Goal: Task Accomplishment & Management: Use online tool/utility

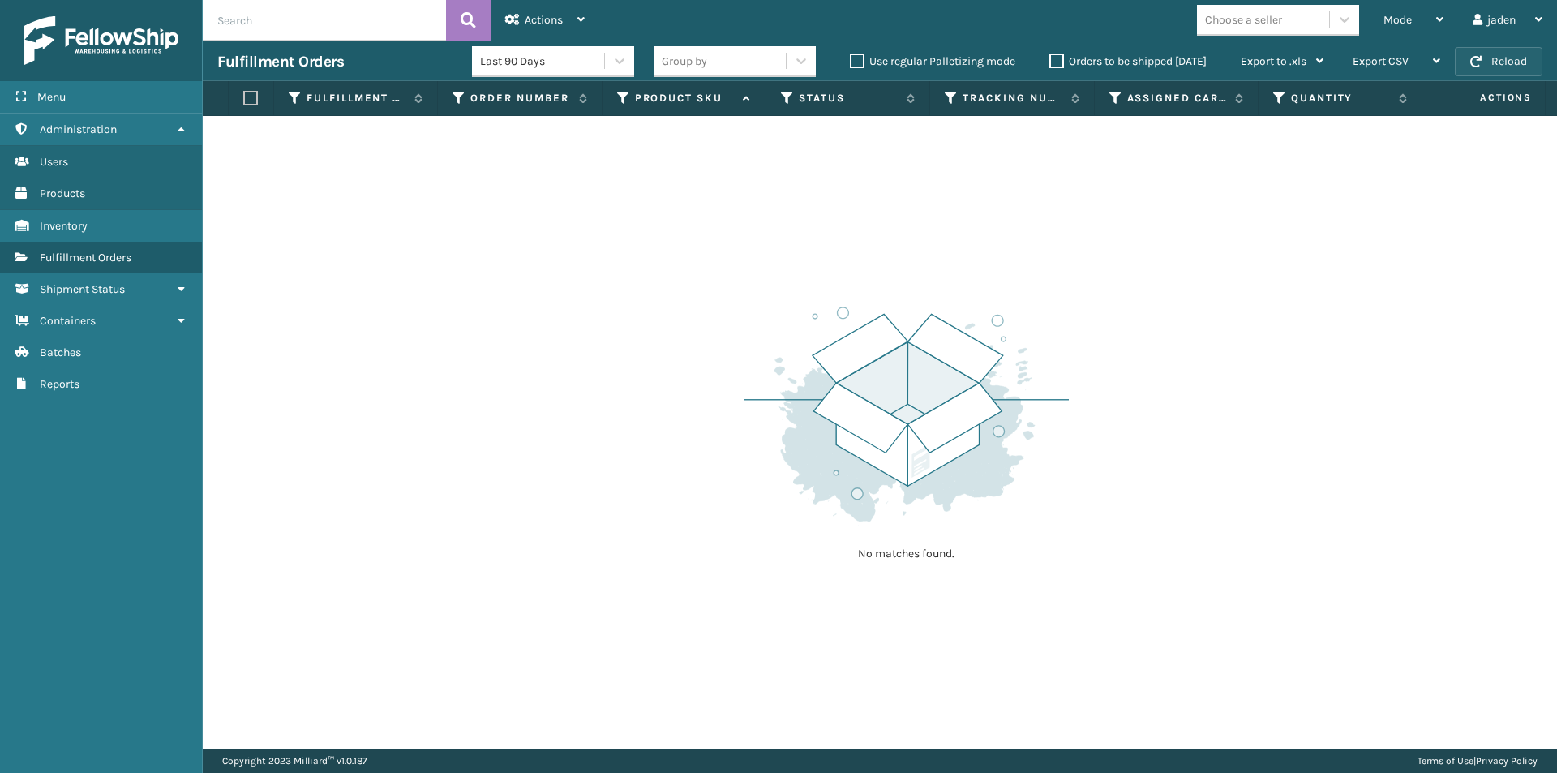
click at [1485, 53] on button "Reload" at bounding box center [1499, 61] width 88 height 29
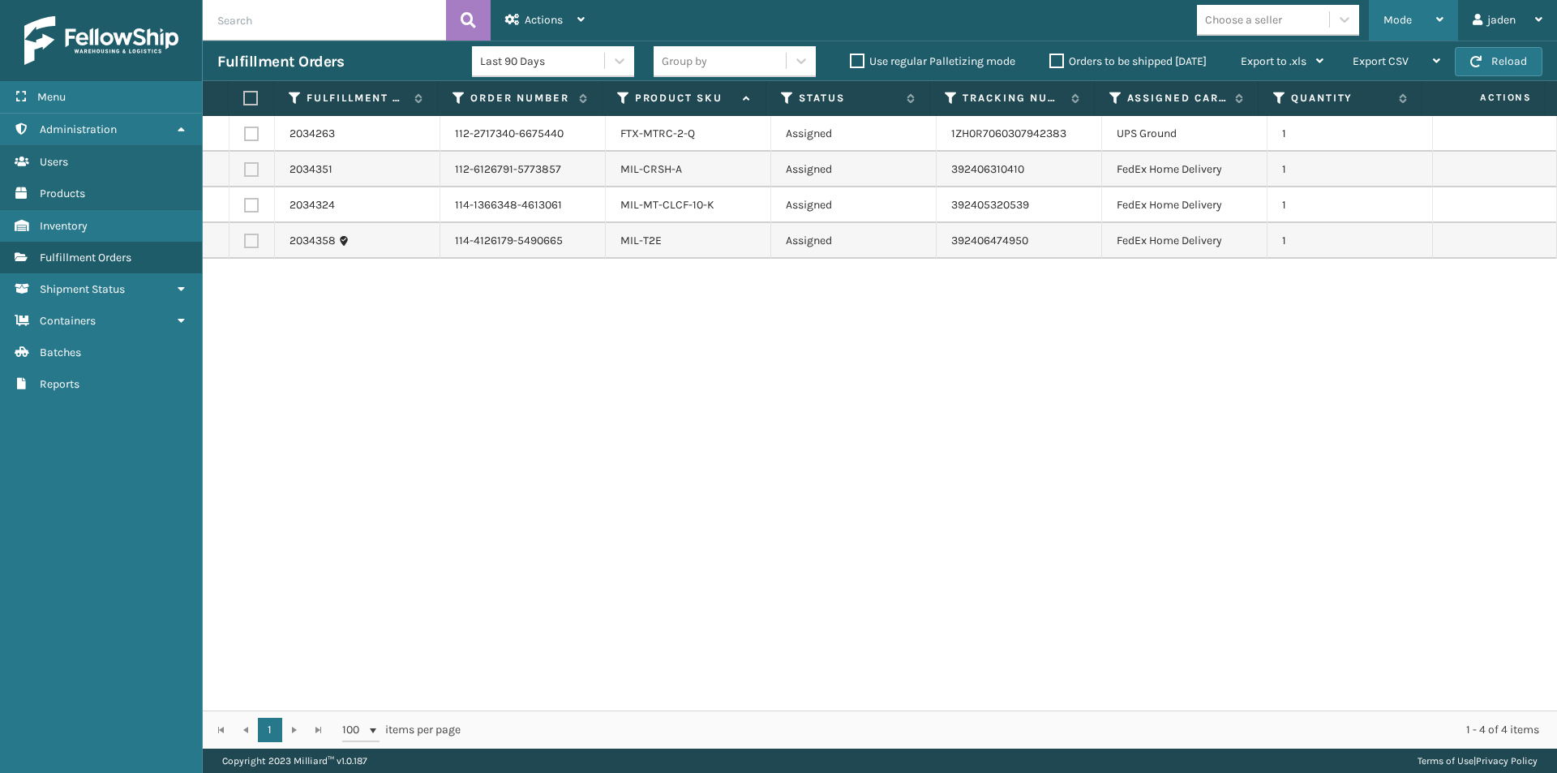
click at [1425, 15] on div "Mode" at bounding box center [1413, 20] width 60 height 41
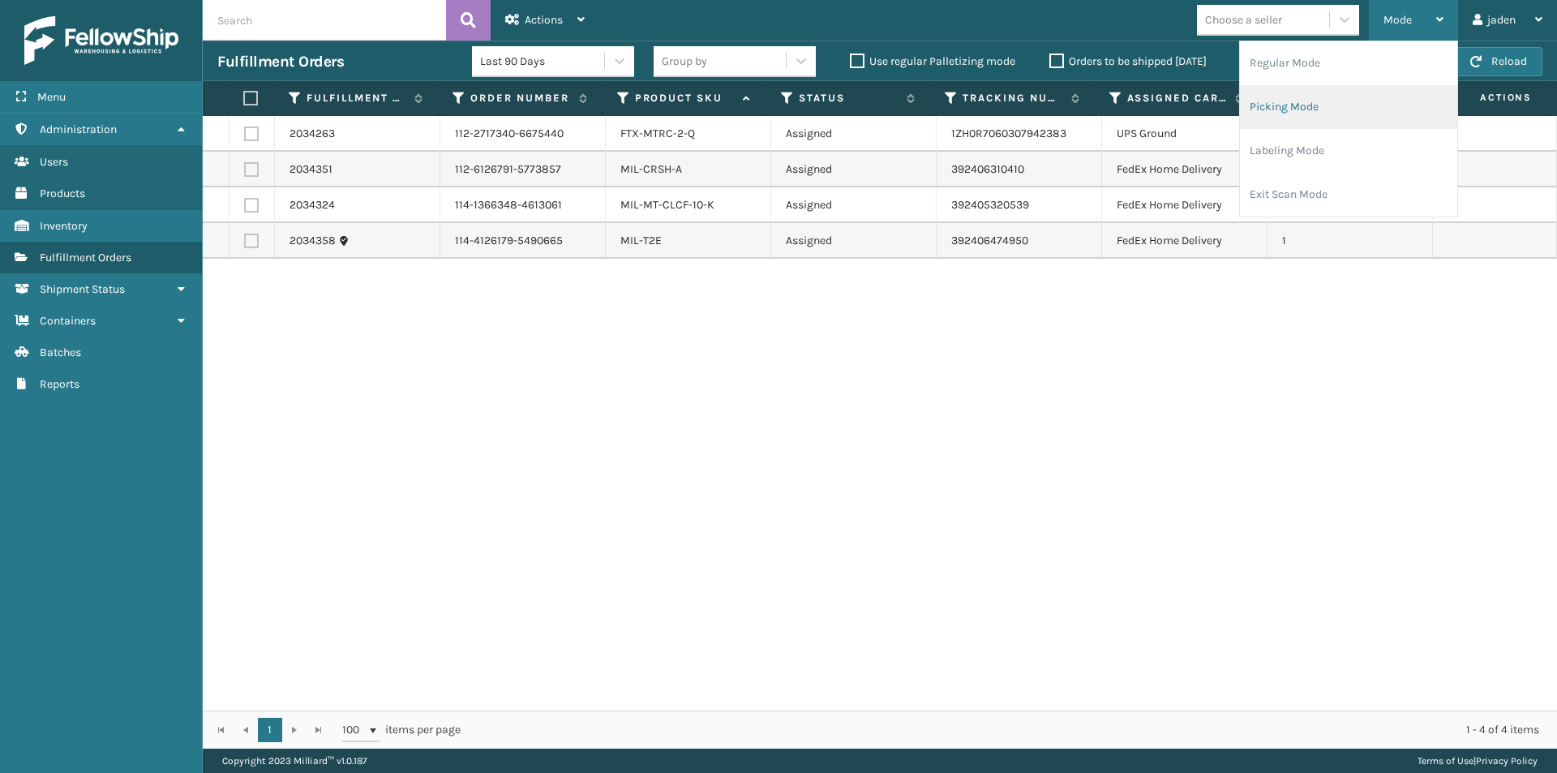
click at [1263, 117] on li "Picking Mode" at bounding box center [1348, 107] width 217 height 44
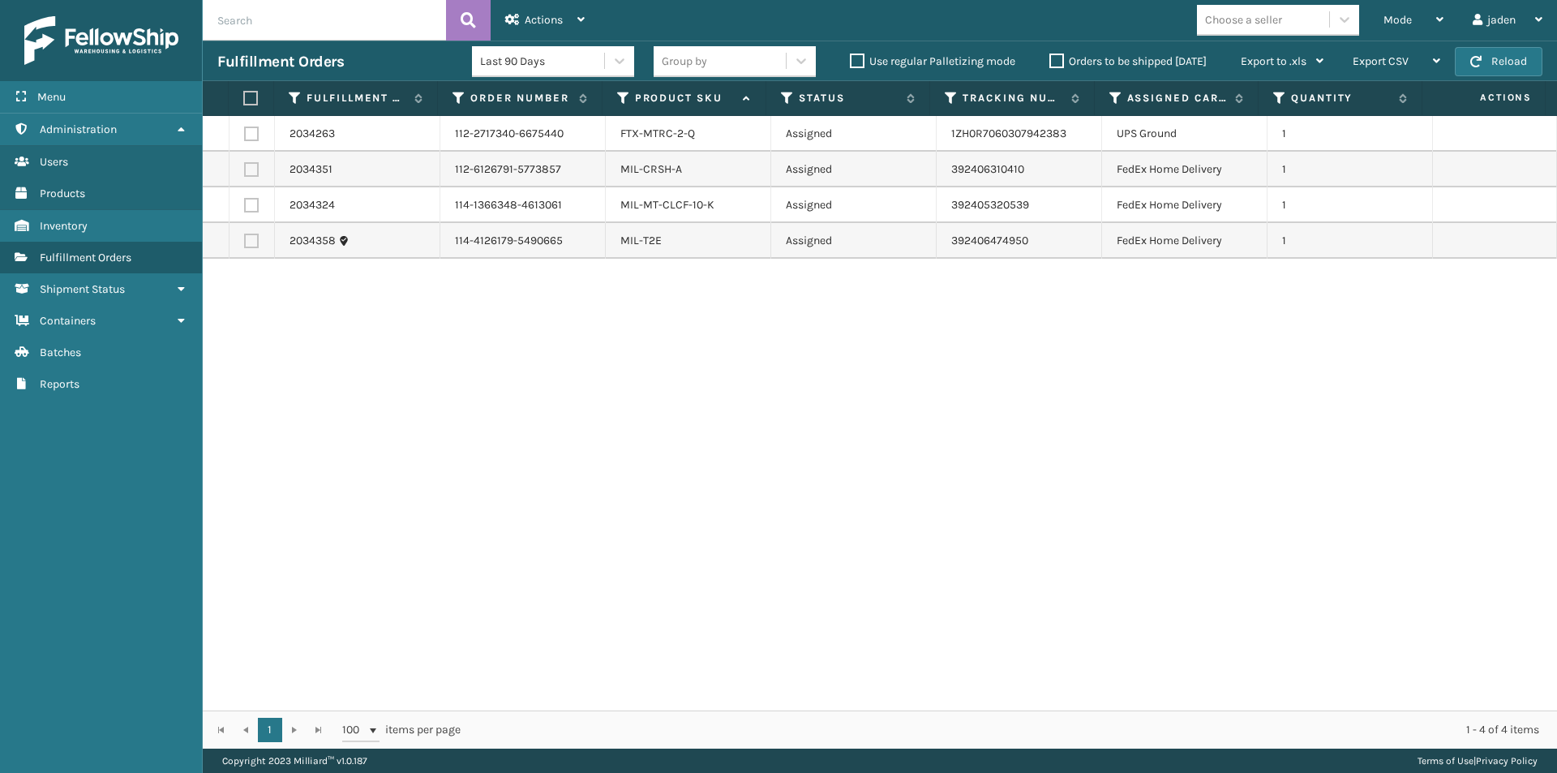
drag, startPoint x: 1208, startPoint y: 93, endPoint x: 248, endPoint y: 206, distance: 966.6
click at [251, 169] on label at bounding box center [251, 169] width 15 height 15
click at [245, 169] on input "checkbox" at bounding box center [244, 167] width 1 height 11
checkbox input "true"
click at [249, 207] on label at bounding box center [251, 205] width 15 height 15
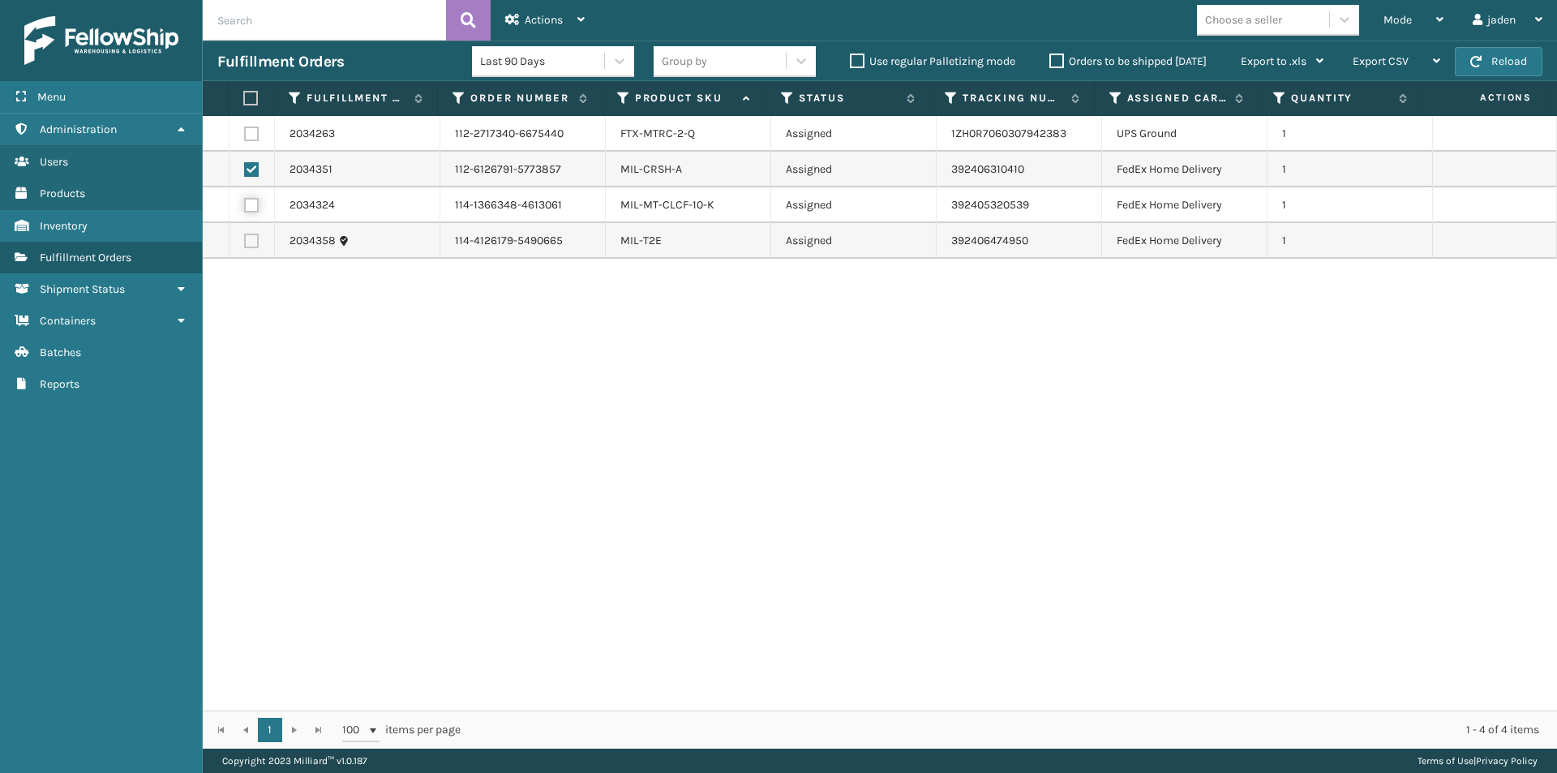
click at [245, 207] on input "checkbox" at bounding box center [244, 203] width 1 height 11
checkbox input "true"
click at [253, 247] on label at bounding box center [251, 241] width 15 height 15
click at [245, 244] on input "checkbox" at bounding box center [244, 239] width 1 height 11
checkbox input "true"
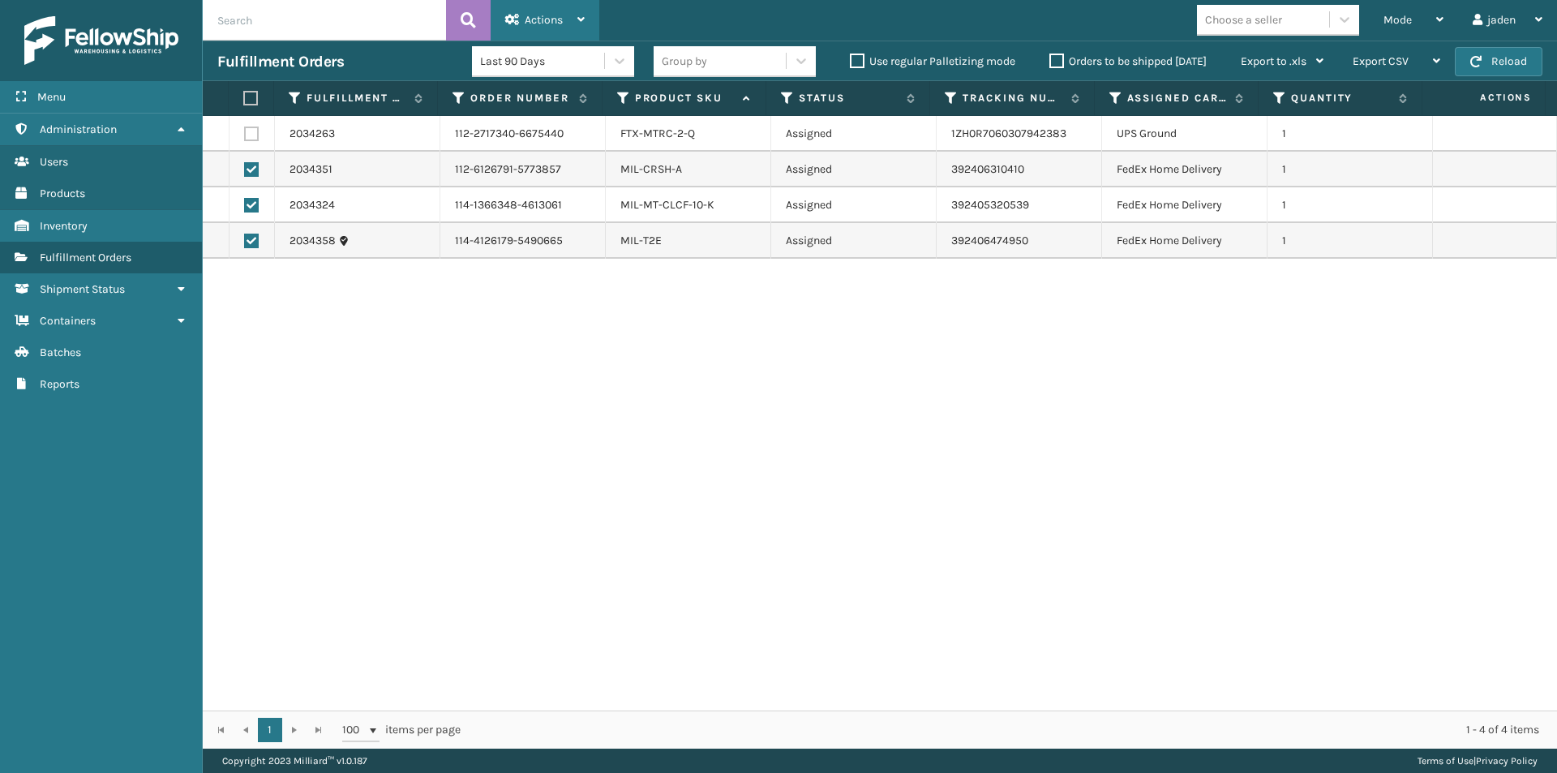
click at [534, 11] on div "Actions" at bounding box center [544, 20] width 79 height 41
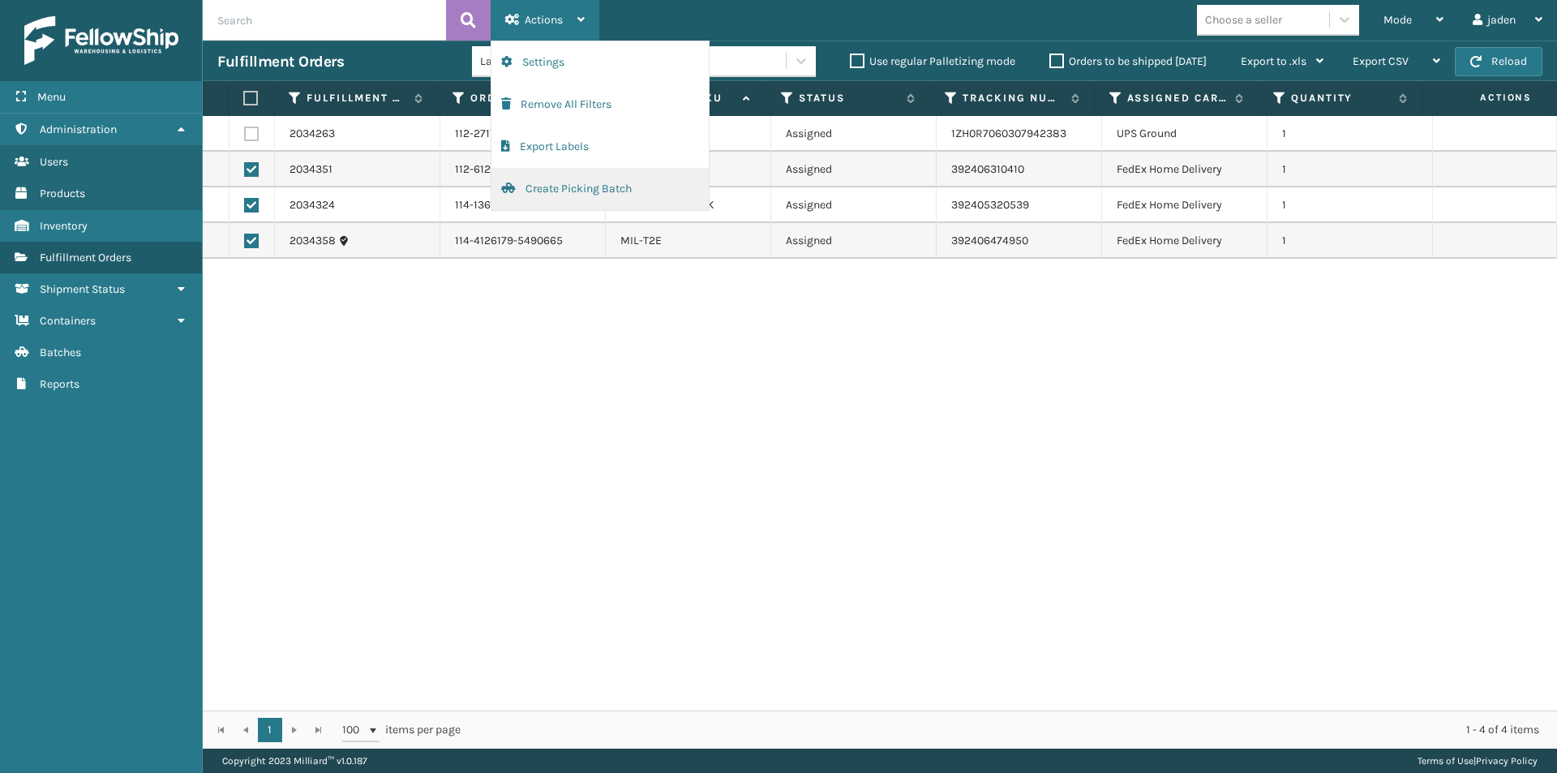
click at [564, 186] on button "Create Picking Batch" at bounding box center [599, 189] width 217 height 42
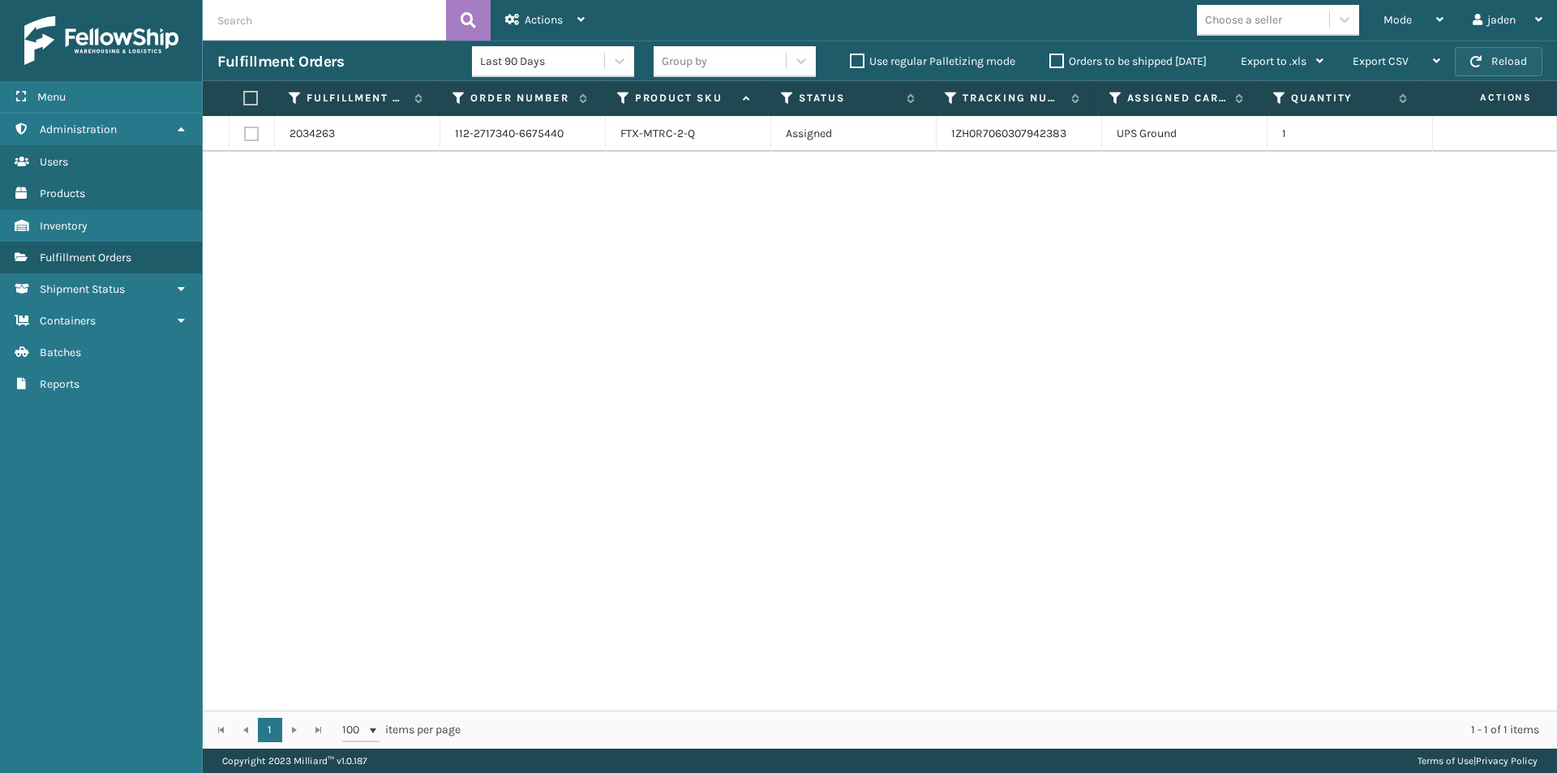
click at [1489, 65] on button "Reload" at bounding box center [1499, 61] width 88 height 29
click at [1489, 64] on button "Reload" at bounding box center [1499, 61] width 88 height 29
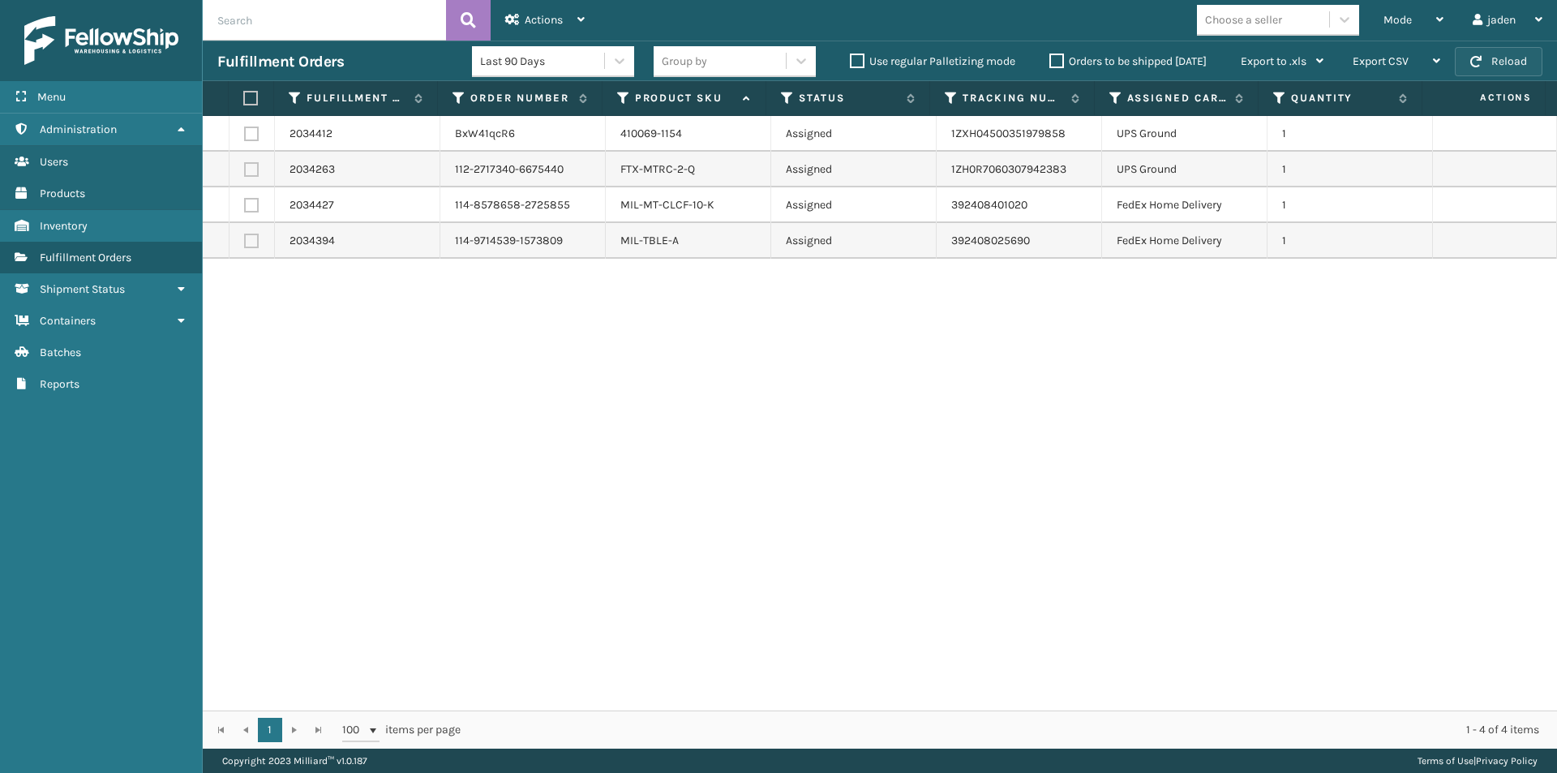
click at [1515, 69] on button "Reload" at bounding box center [1499, 61] width 88 height 29
drag, startPoint x: 1240, startPoint y: 364, endPoint x: 498, endPoint y: 326, distance: 742.9
click at [678, 436] on div "2034412 BxW41qcR6 410069-1154 Assigned 1ZXH04500351979858 UPS Ground 1 2034263 …" at bounding box center [880, 413] width 1354 height 594
click at [251, 204] on label at bounding box center [251, 205] width 15 height 15
click at [245, 204] on input "checkbox" at bounding box center [244, 203] width 1 height 11
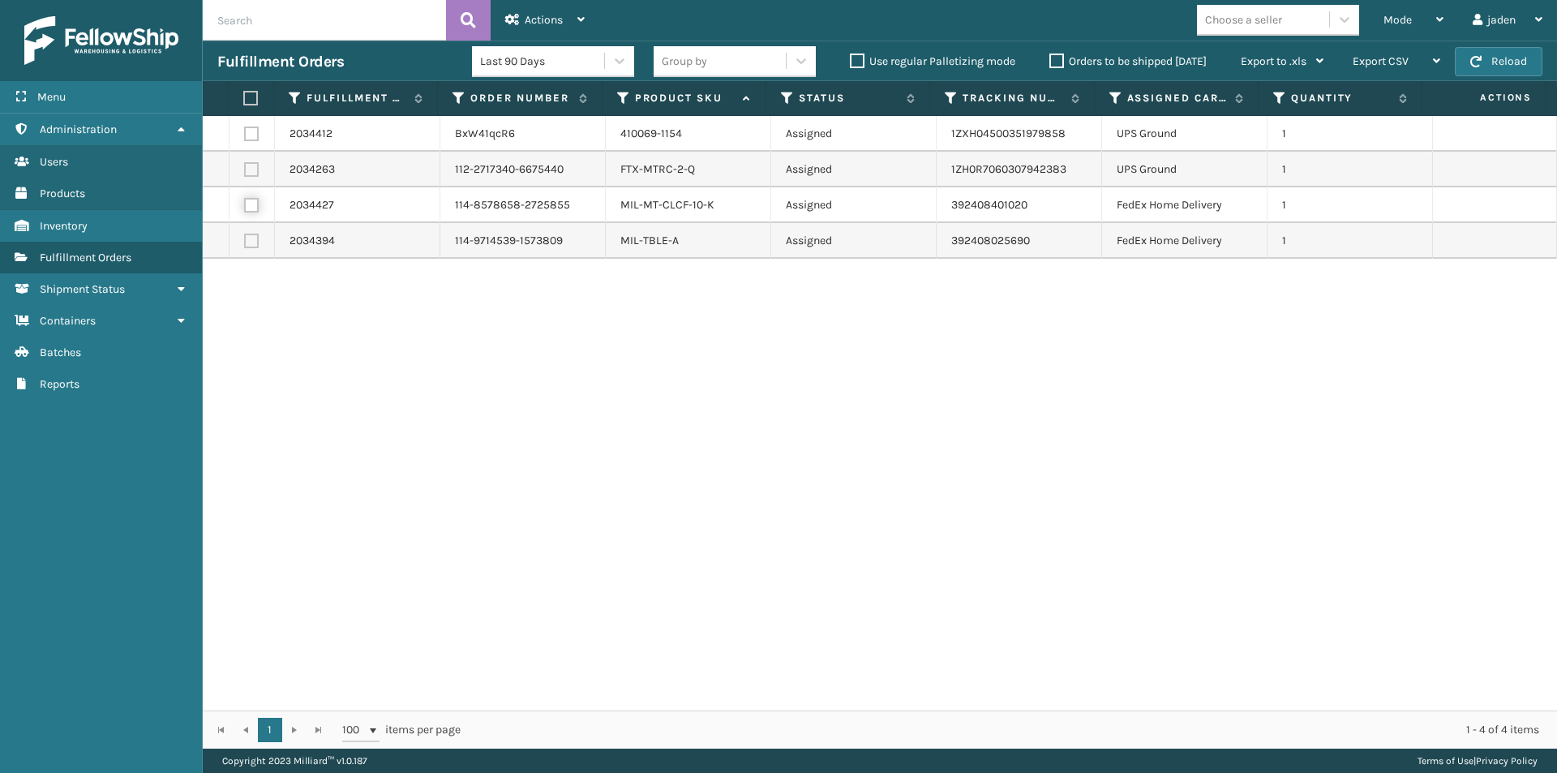
checkbox input "true"
click at [251, 251] on td at bounding box center [251, 241] width 45 height 36
click at [252, 241] on label at bounding box center [251, 241] width 15 height 15
click at [245, 241] on input "checkbox" at bounding box center [244, 239] width 1 height 11
checkbox input "true"
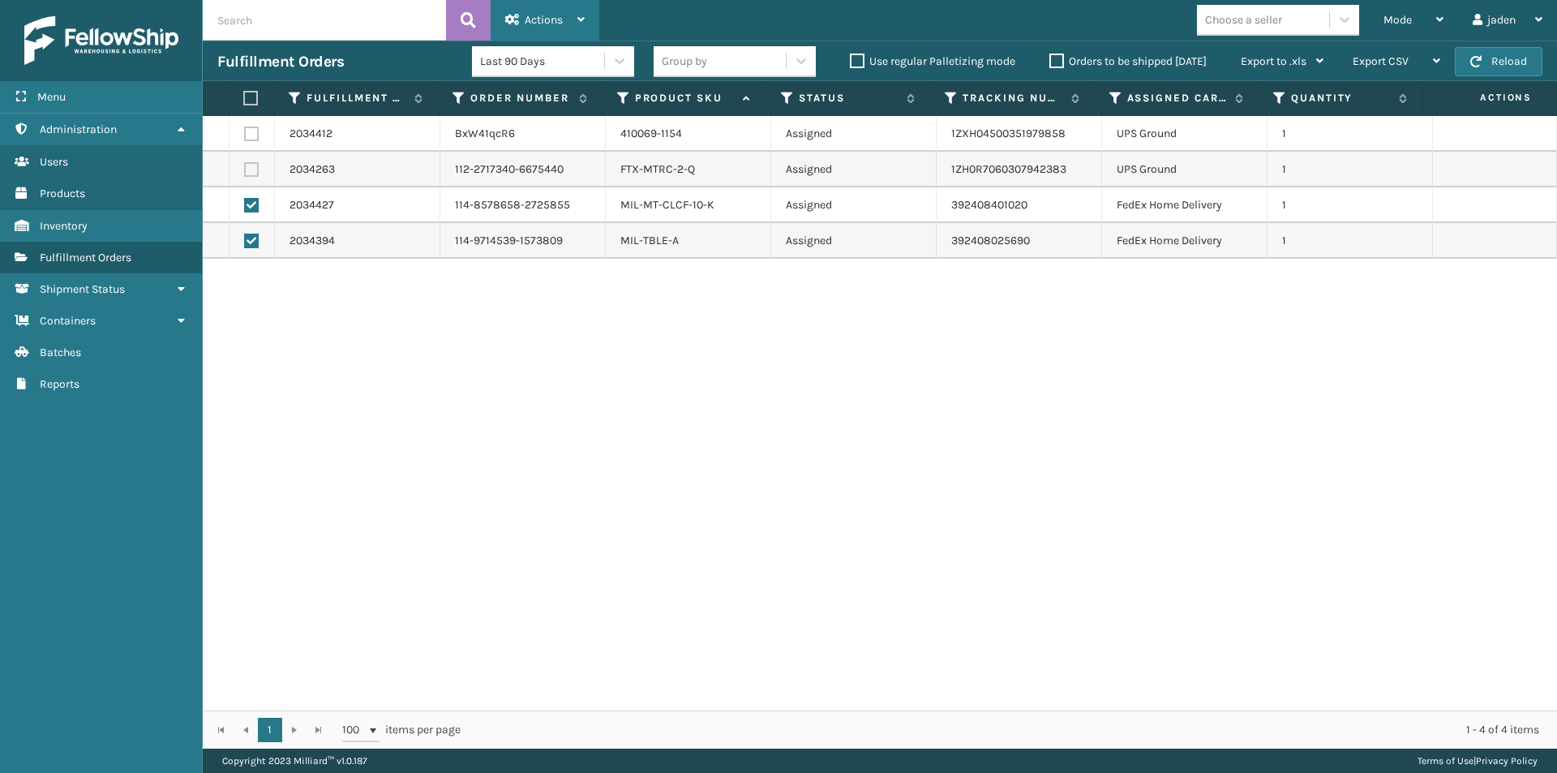
click at [542, 26] on span "Actions" at bounding box center [544, 20] width 38 height 14
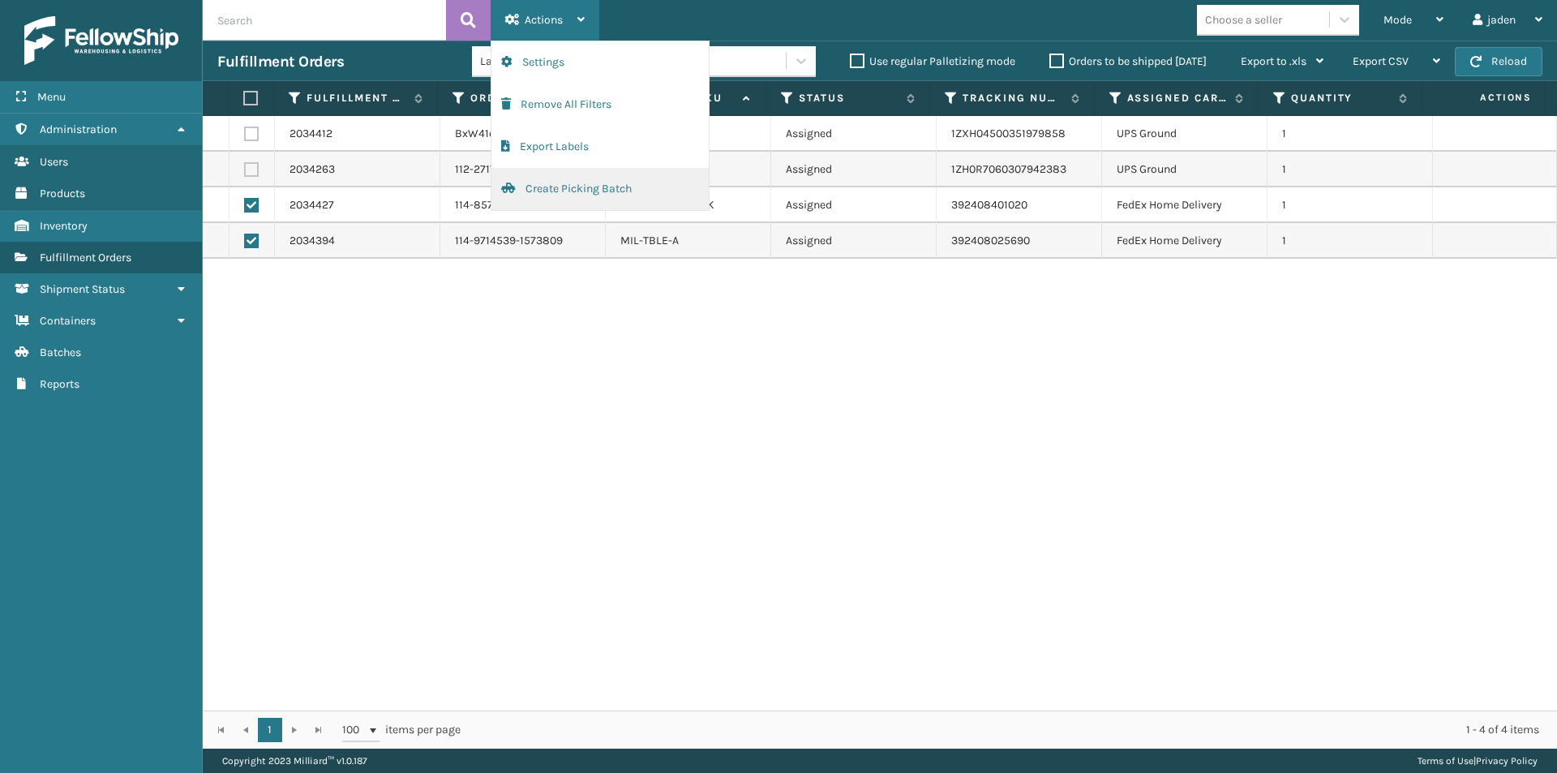
click at [539, 182] on button "Create Picking Batch" at bounding box center [599, 189] width 217 height 42
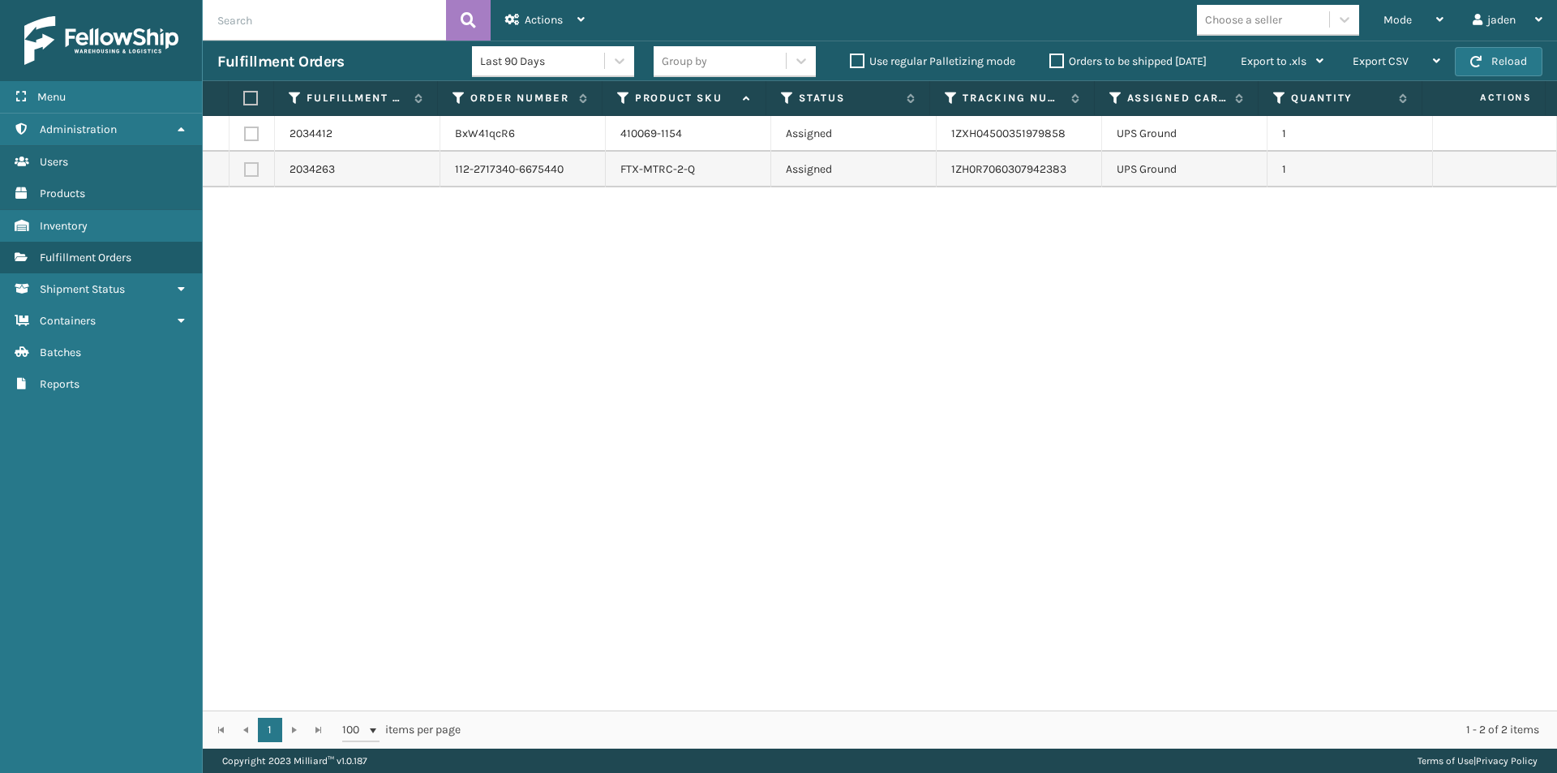
click at [252, 98] on label at bounding box center [248, 98] width 11 height 15
click at [244, 98] on input "checkbox" at bounding box center [243, 98] width 1 height 11
checkbox input "true"
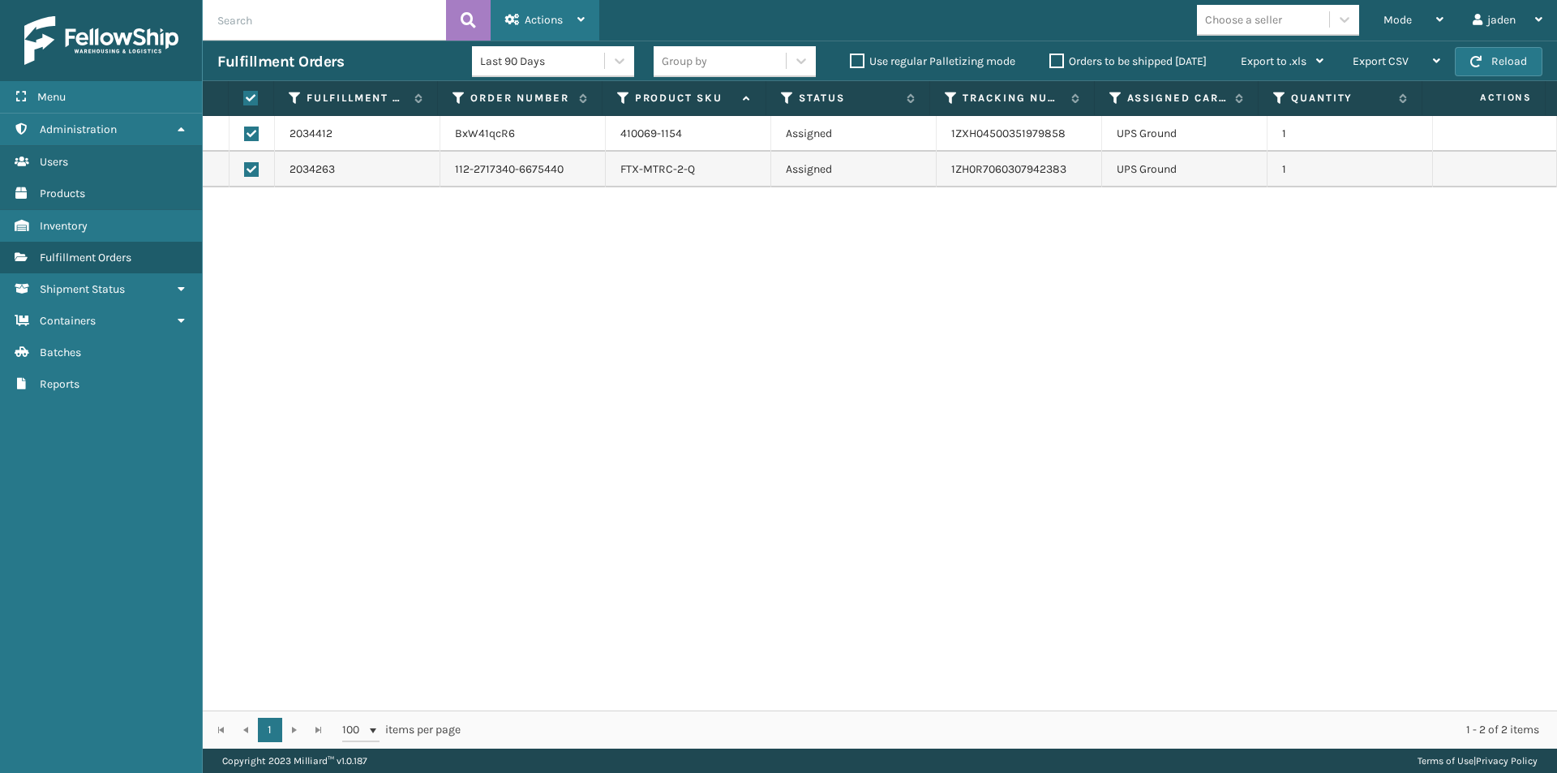
click at [531, 7] on div "Actions" at bounding box center [544, 20] width 79 height 41
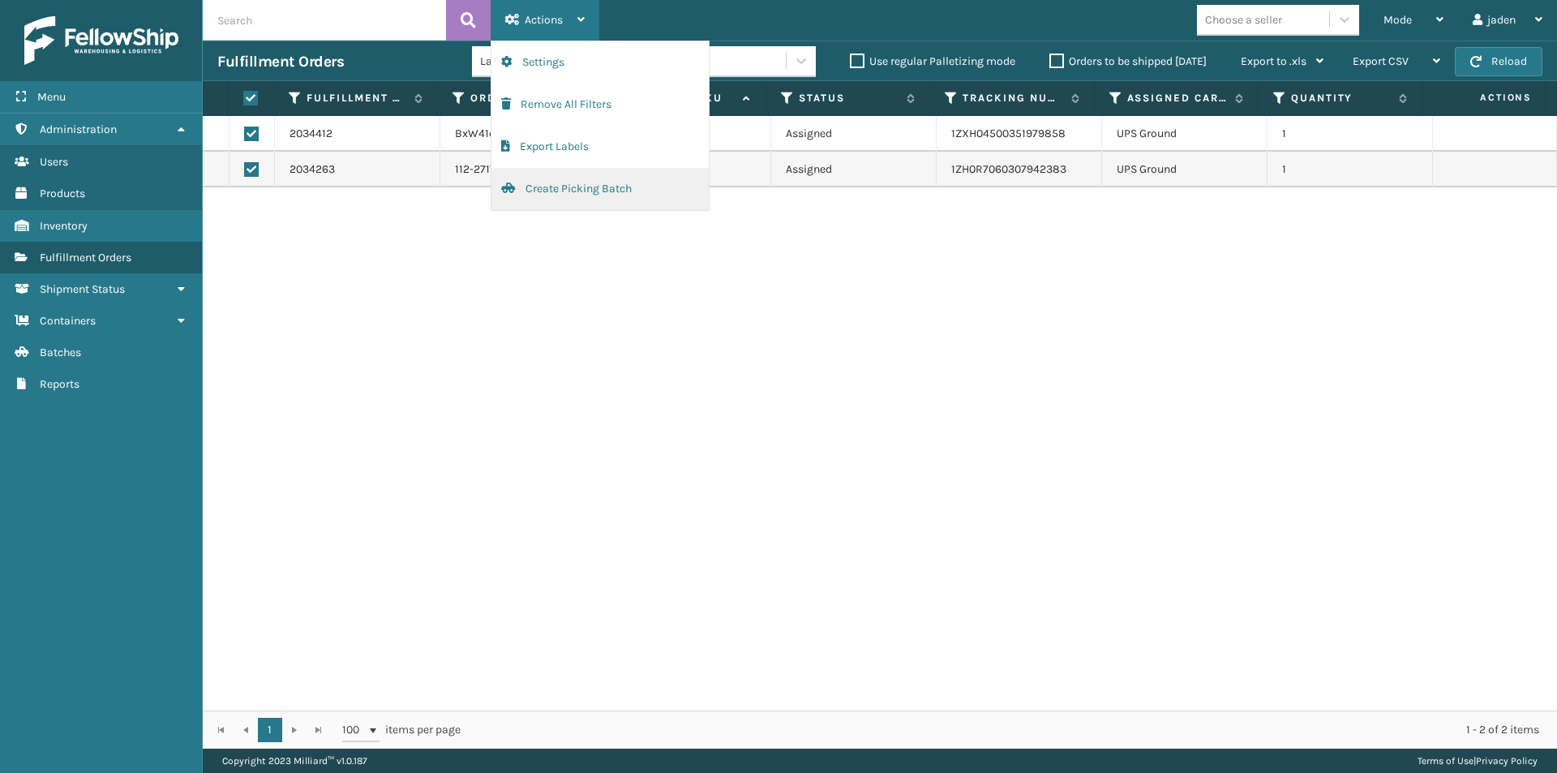
click at [556, 194] on button "Create Picking Batch" at bounding box center [599, 189] width 217 height 42
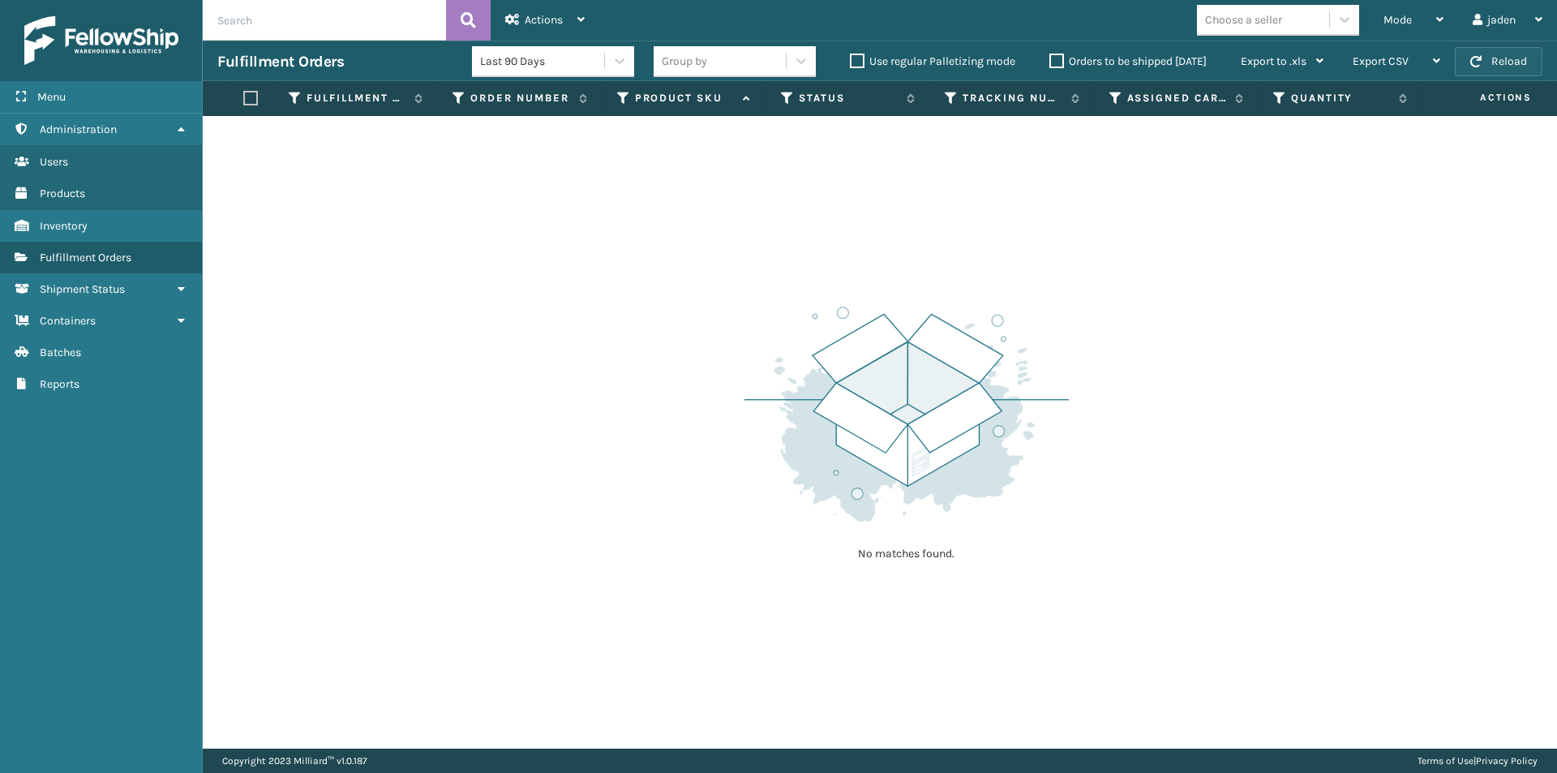
click at [1477, 57] on span "button" at bounding box center [1475, 61] width 11 height 11
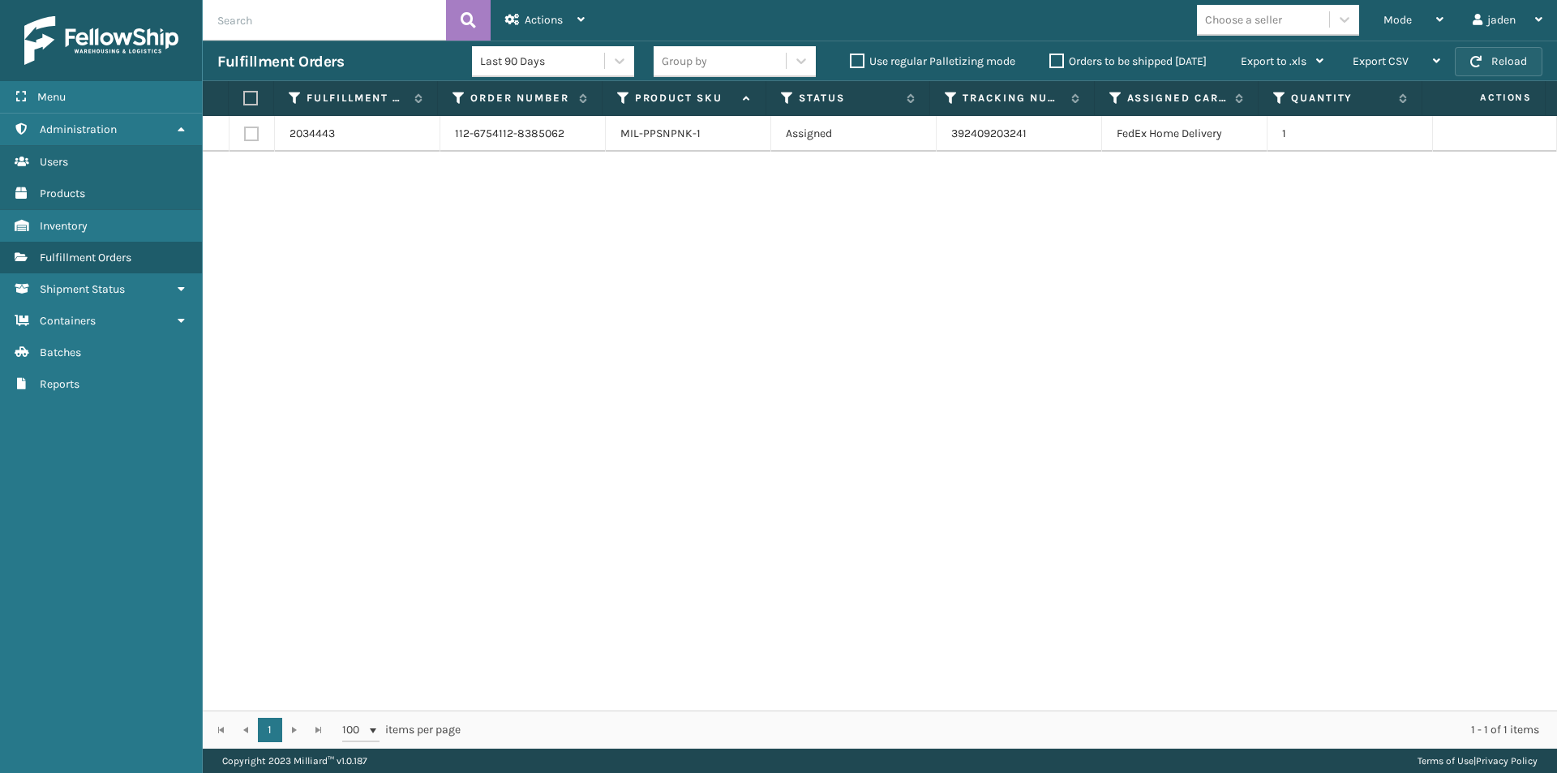
click at [1481, 58] on span "button" at bounding box center [1475, 61] width 11 height 11
click at [248, 94] on label at bounding box center [248, 98] width 11 height 15
click at [244, 94] on input "checkbox" at bounding box center [243, 98] width 1 height 11
checkbox input "true"
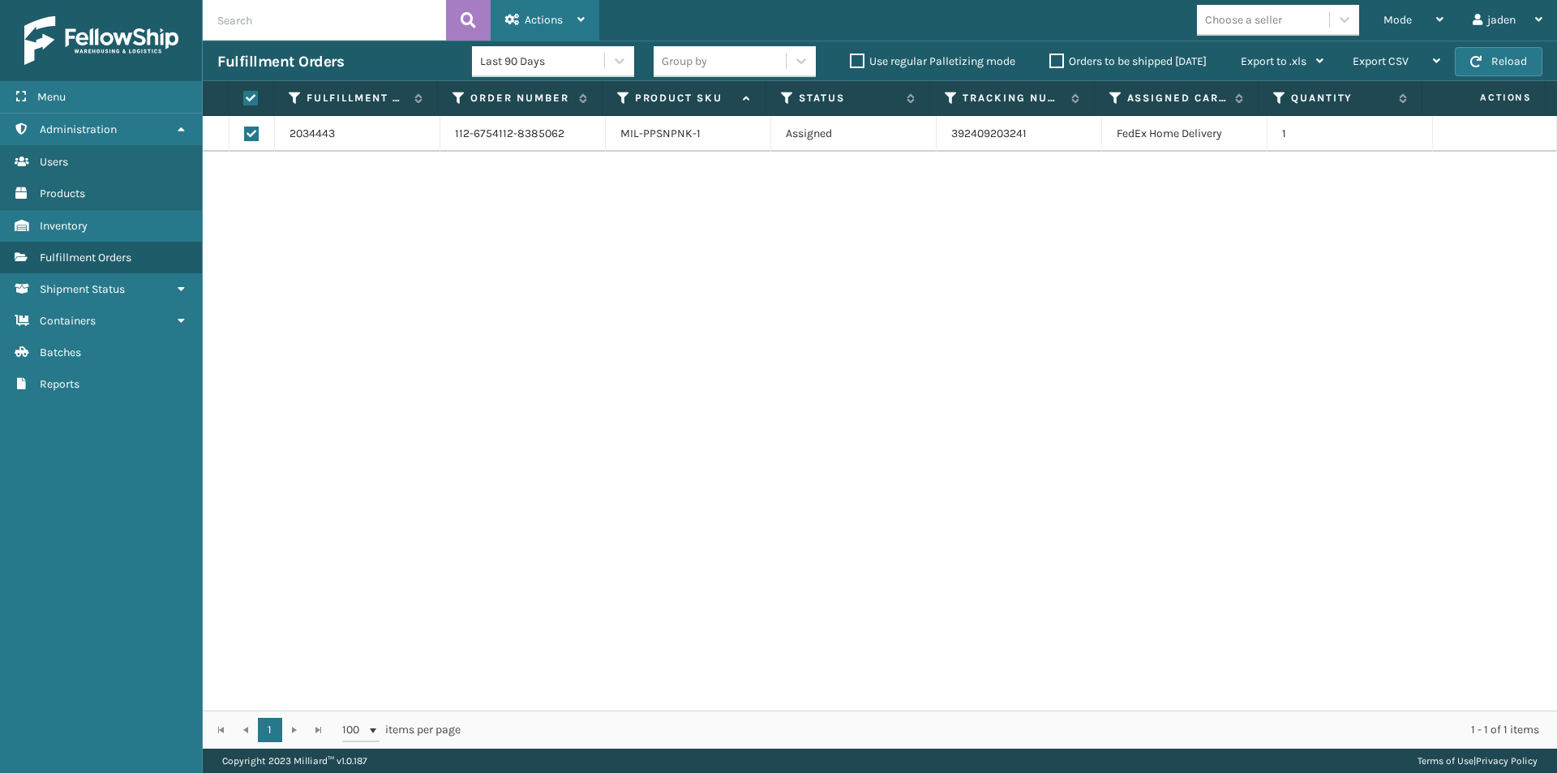
click at [532, 18] on span "Actions" at bounding box center [544, 20] width 38 height 14
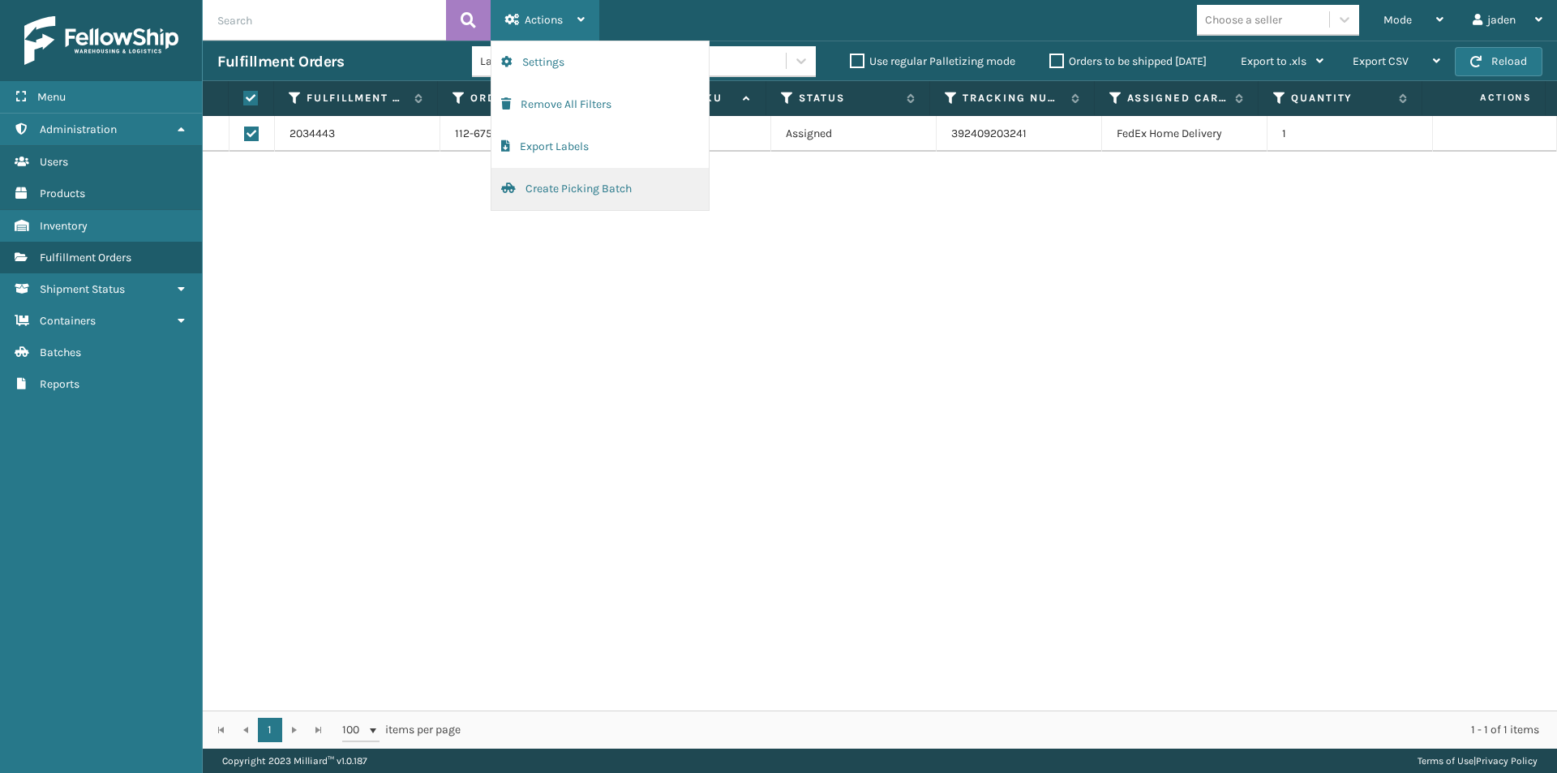
click at [520, 186] on button "Create Picking Batch" at bounding box center [599, 189] width 217 height 42
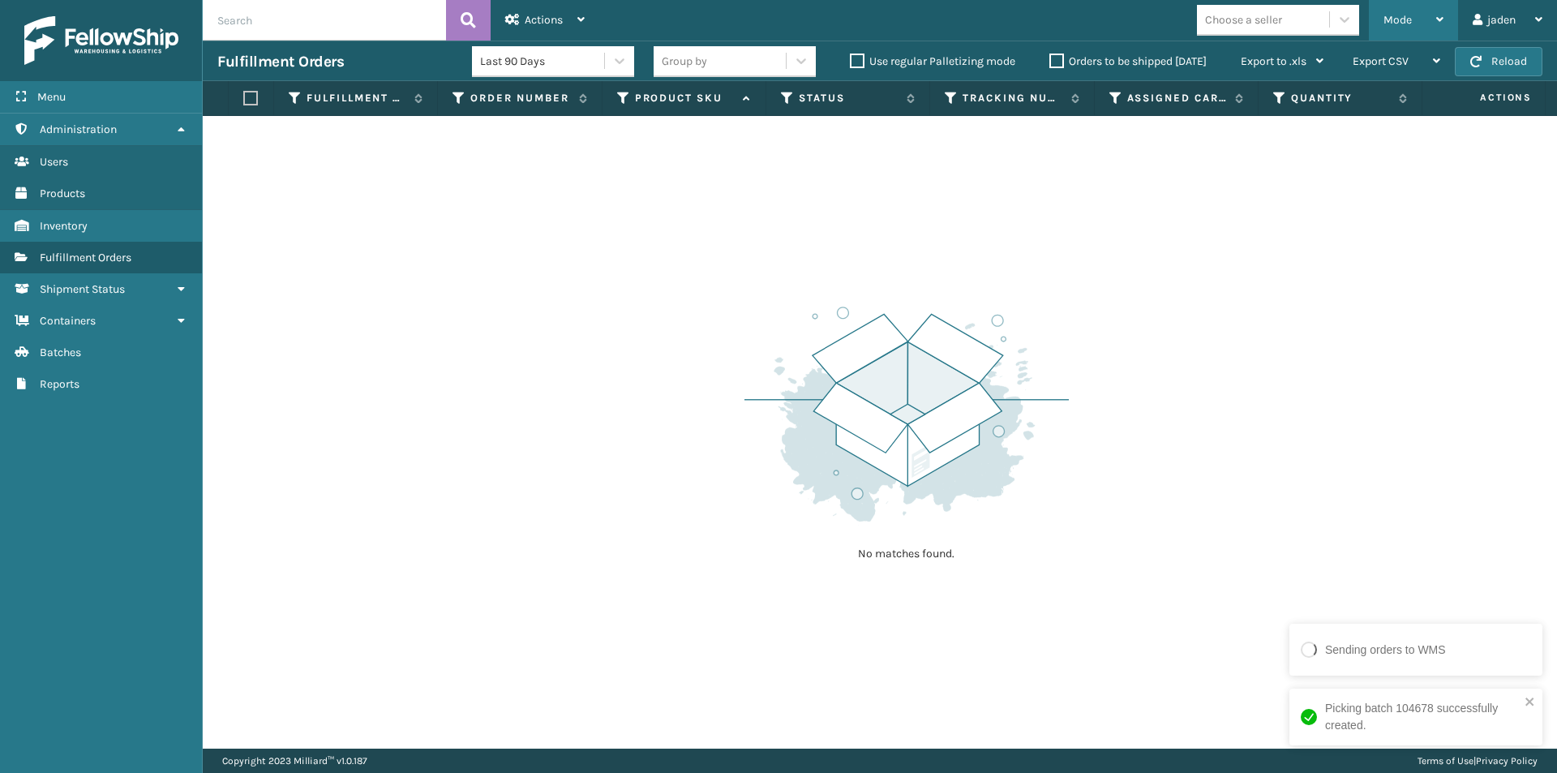
click at [1428, 25] on div "Mode" at bounding box center [1413, 20] width 60 height 41
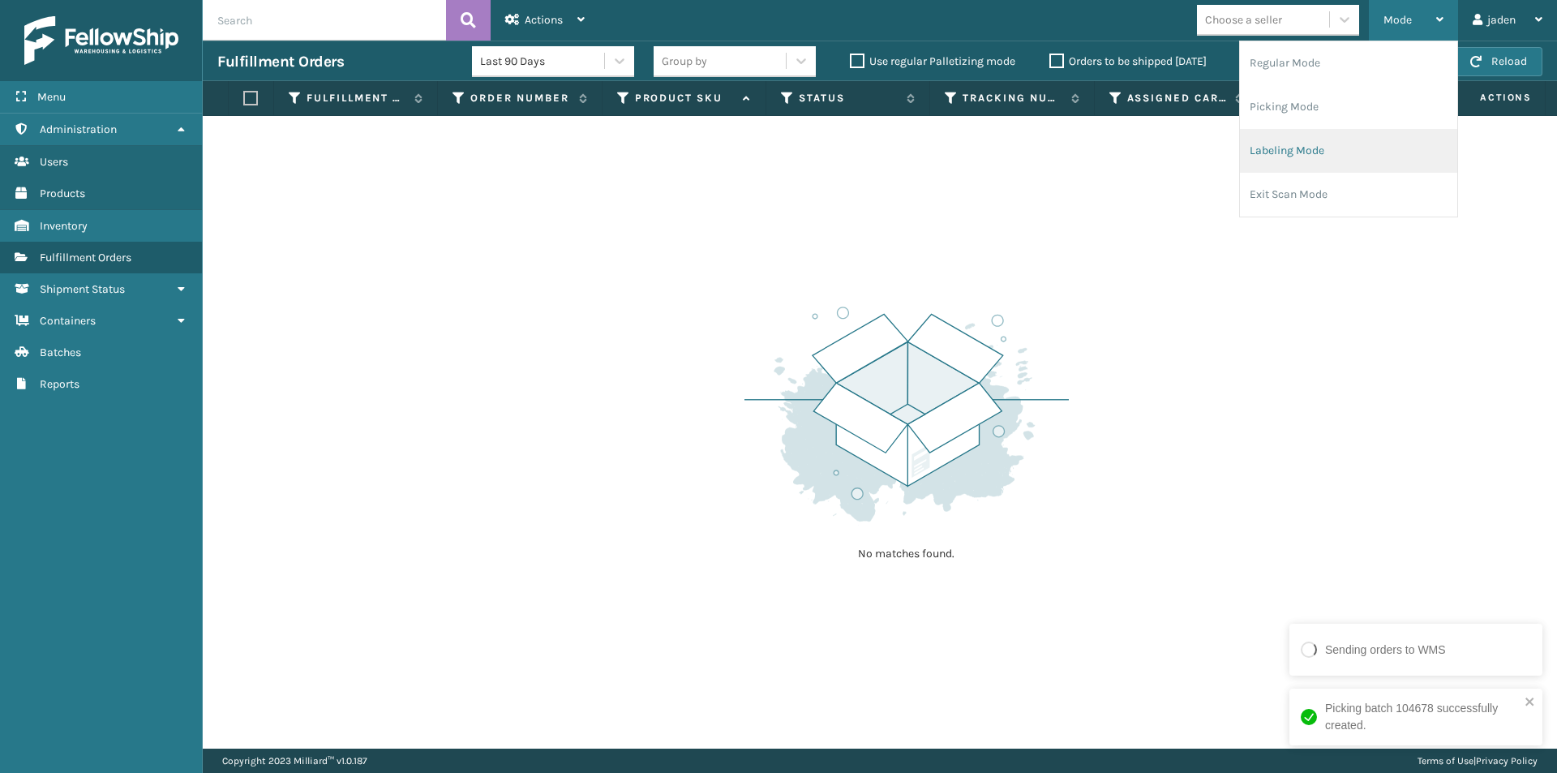
click at [1315, 148] on li "Labeling Mode" at bounding box center [1348, 151] width 217 height 44
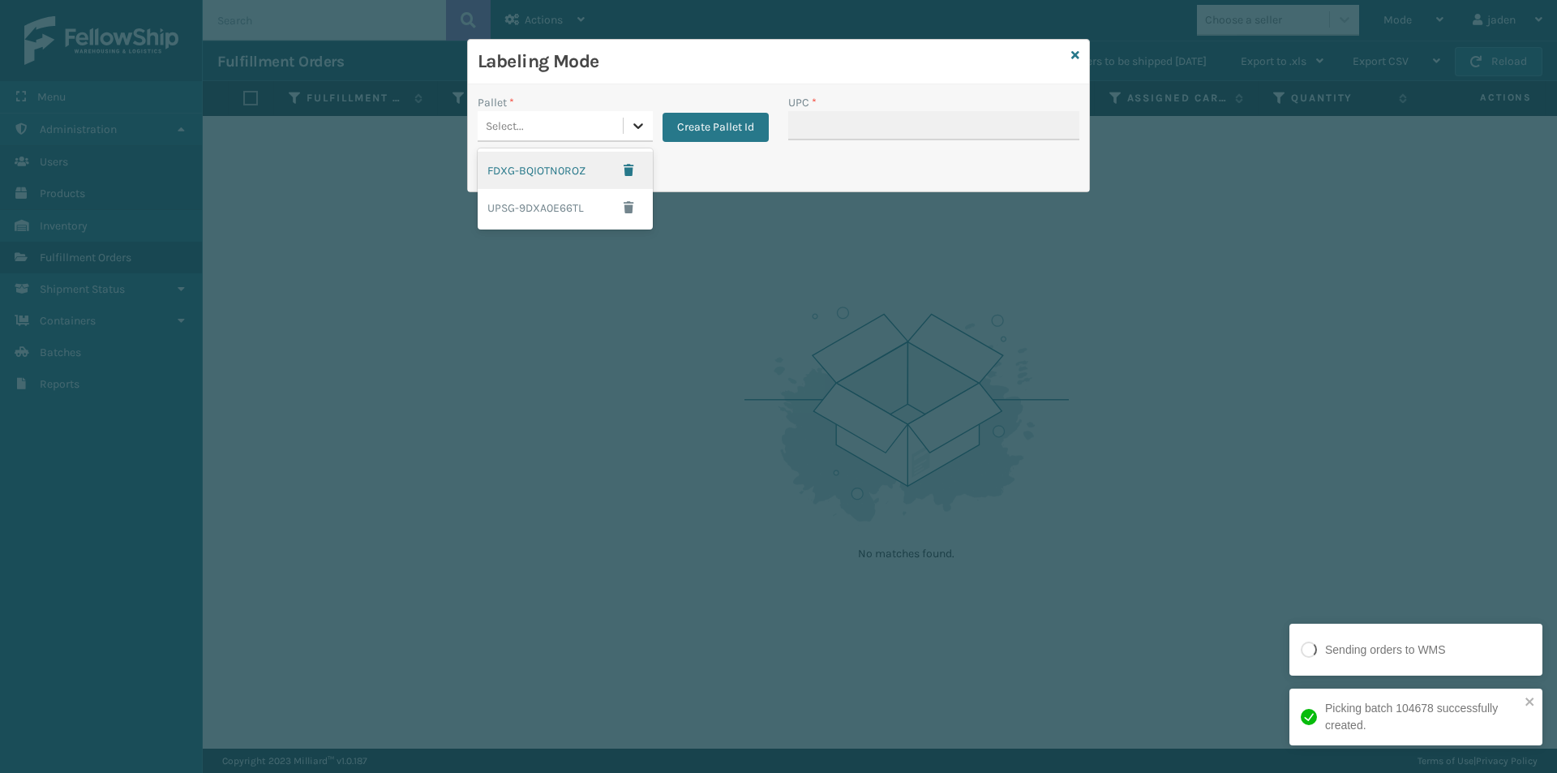
click at [638, 127] on icon at bounding box center [638, 126] width 10 height 6
click at [534, 165] on div "FDXG-BQIOTN0ROZ" at bounding box center [565, 170] width 175 height 37
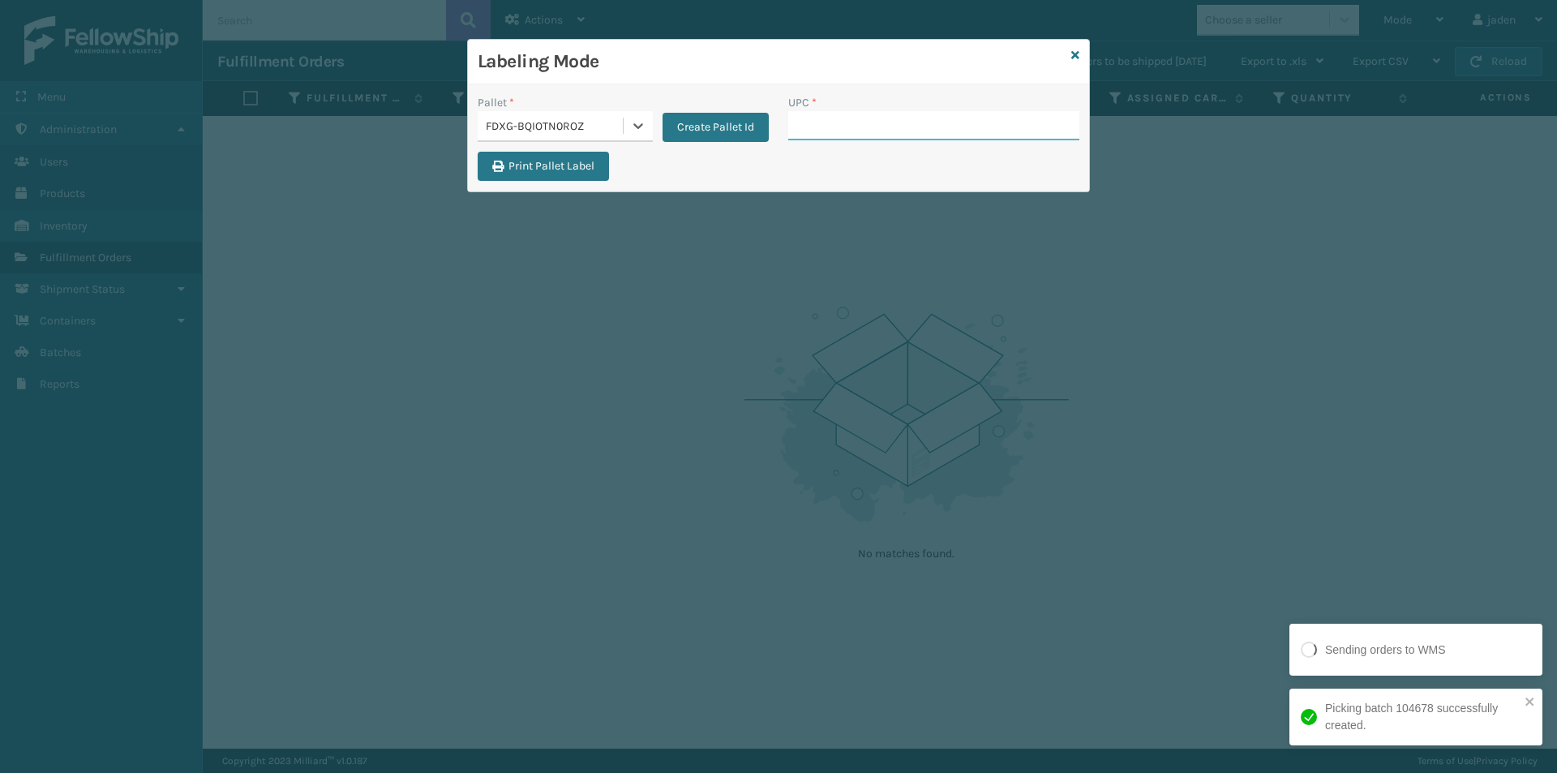
click at [824, 128] on input "UPC *" at bounding box center [933, 125] width 291 height 29
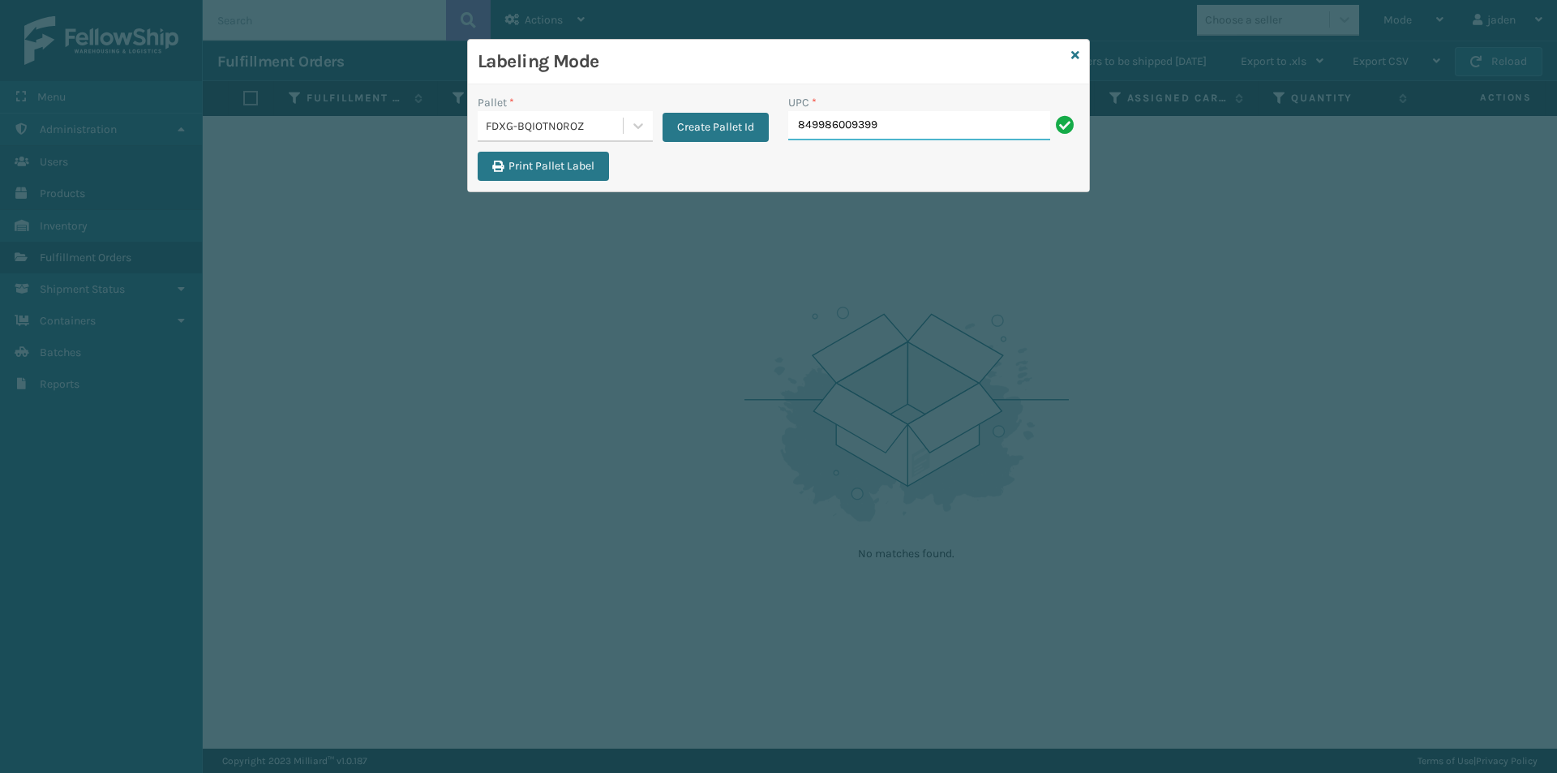
type input "849986009399"
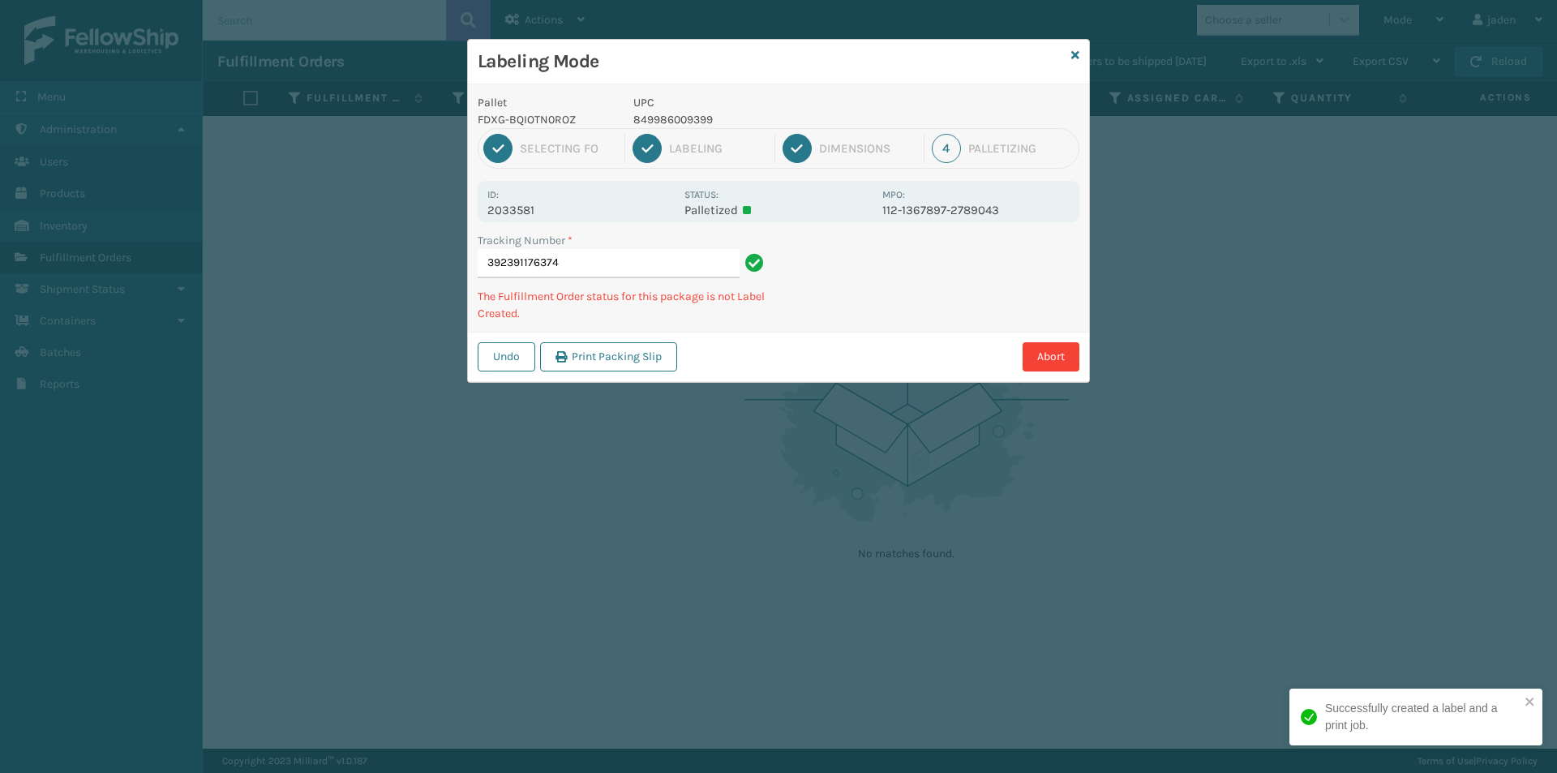
click at [661, 122] on p "849986009399" at bounding box center [752, 119] width 239 height 17
copy p "849986009399"
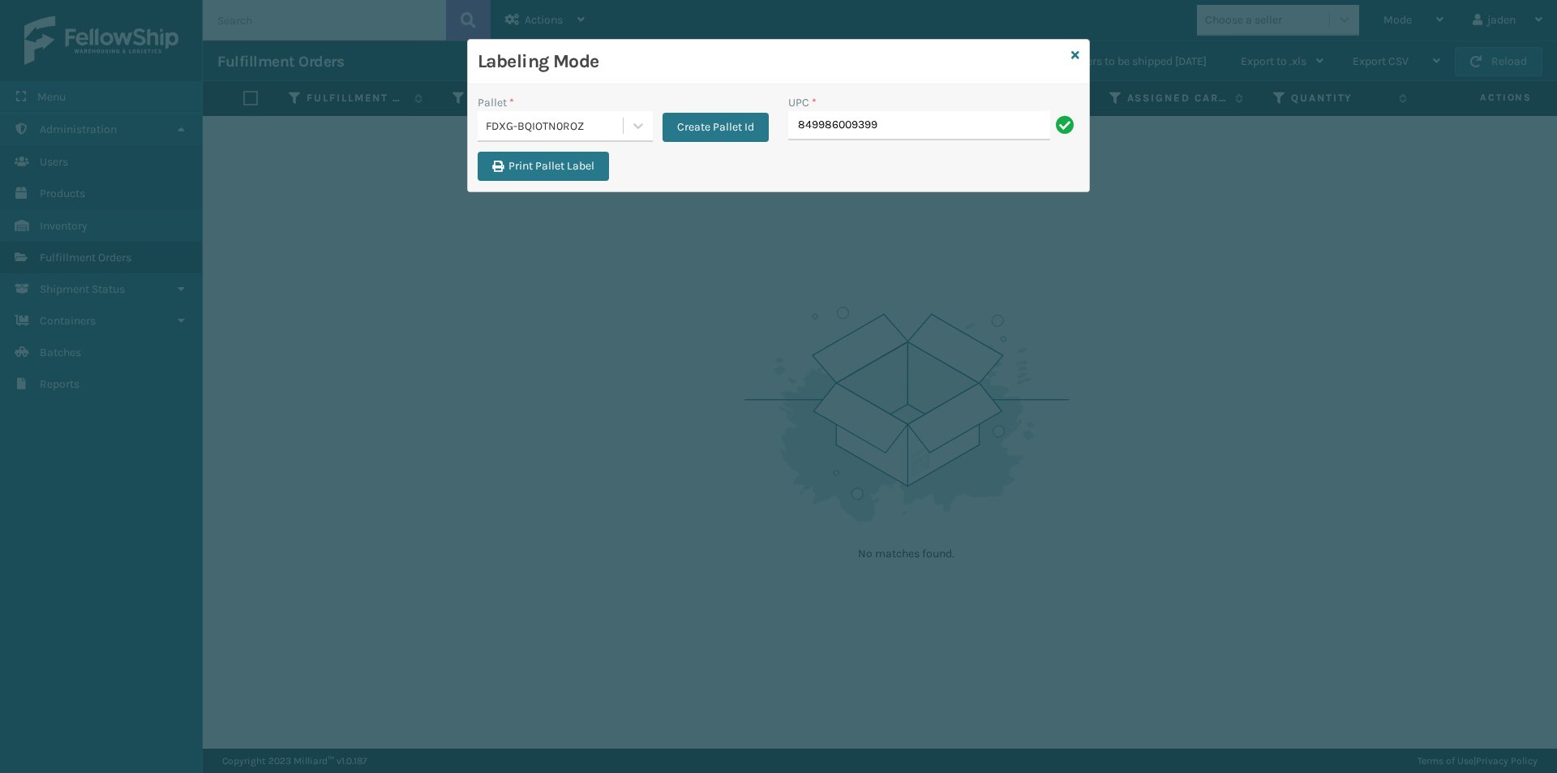
type input "849986009399"
drag, startPoint x: 910, startPoint y: 108, endPoint x: 829, endPoint y: 125, distance: 82.1
paste input "849986009399"
type input "849986009399"
type input "410069-1154"
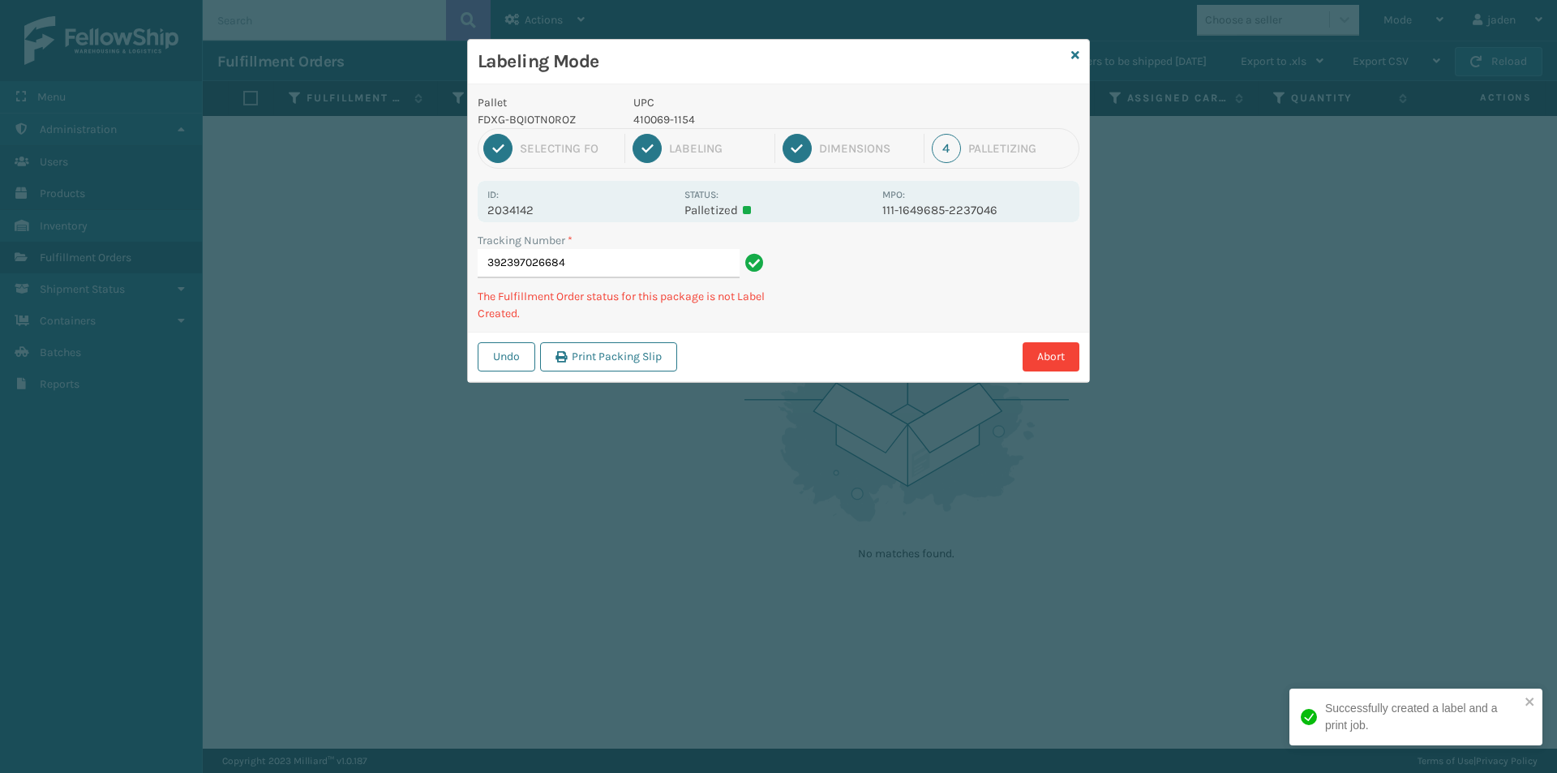
type input "3923970266844"
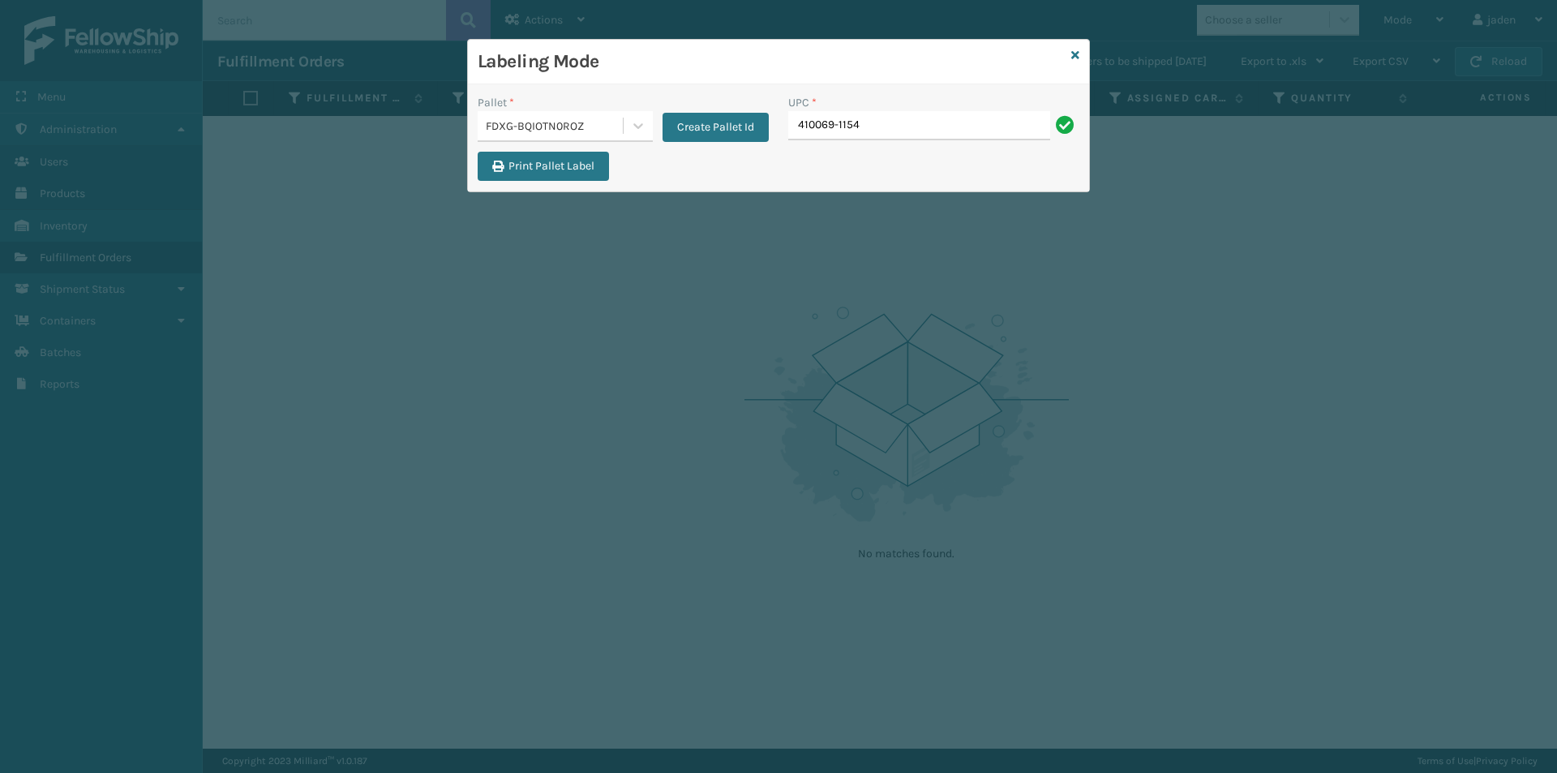
type input "410069-1154"
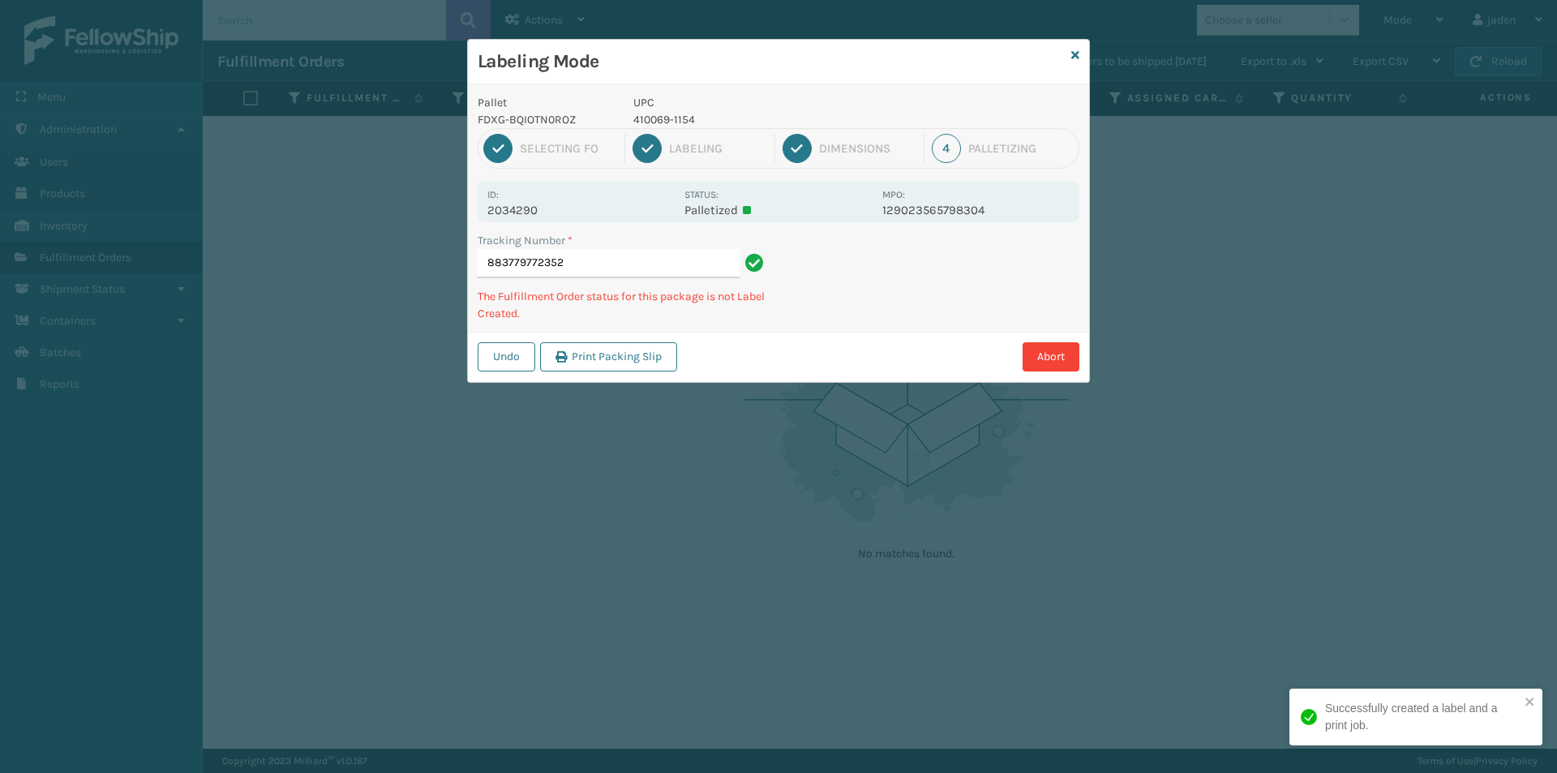
type input "8837797723524"
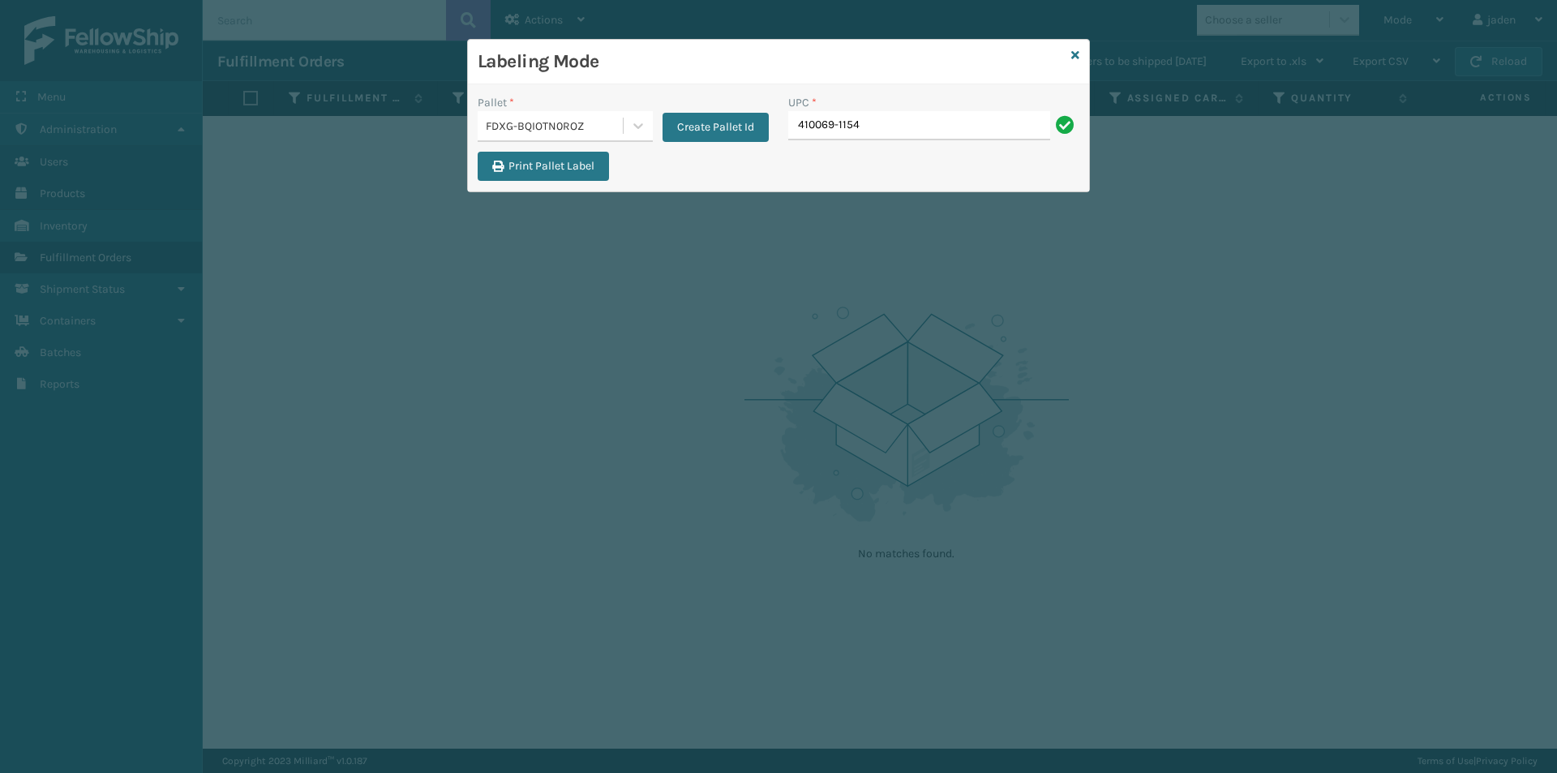
type input "410069-1154"
type input "410069-1170"
type input "410079-1110"
type input "410079-1120"
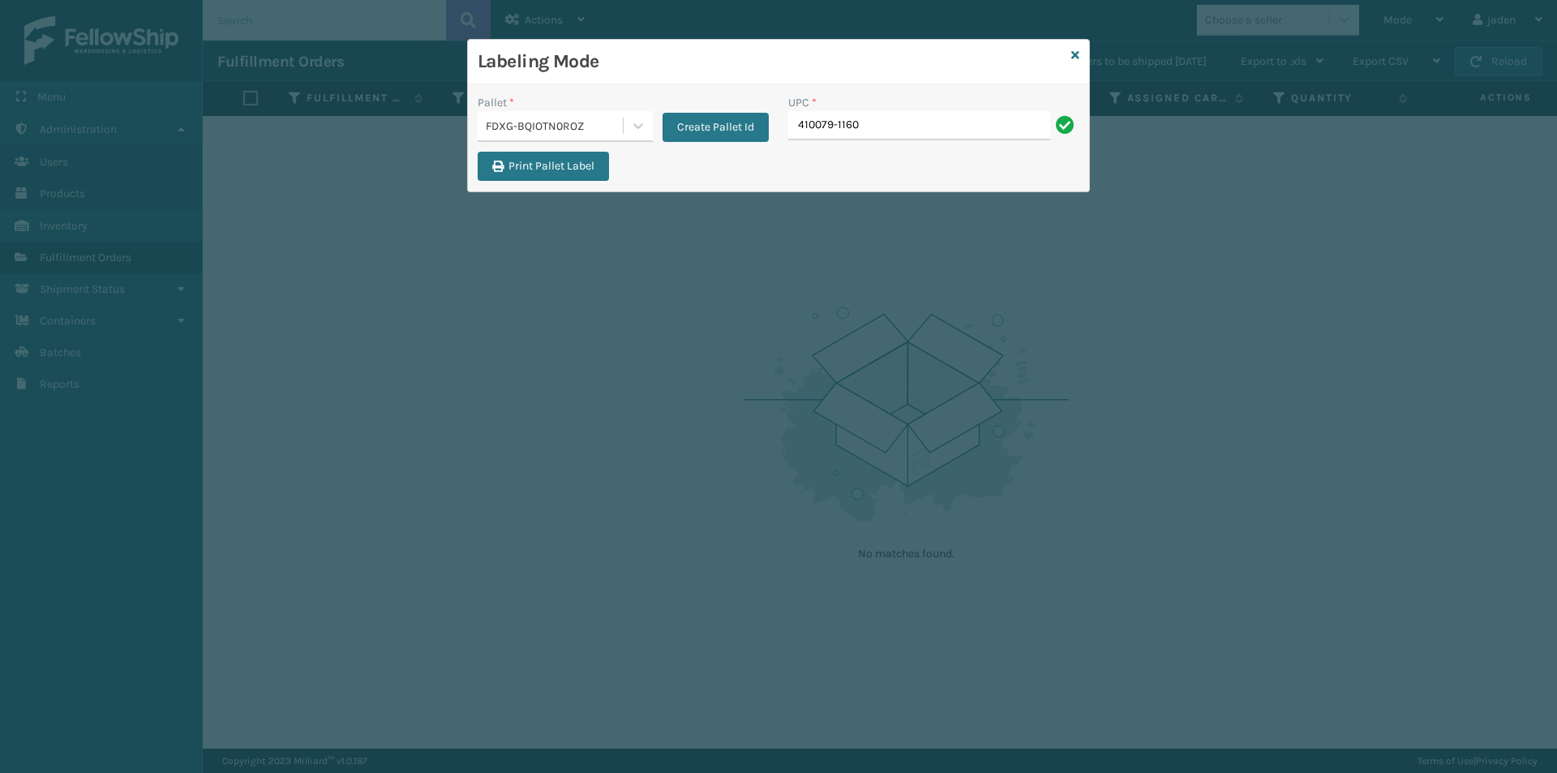
type input "410079-1160"
type input "410079-1170"
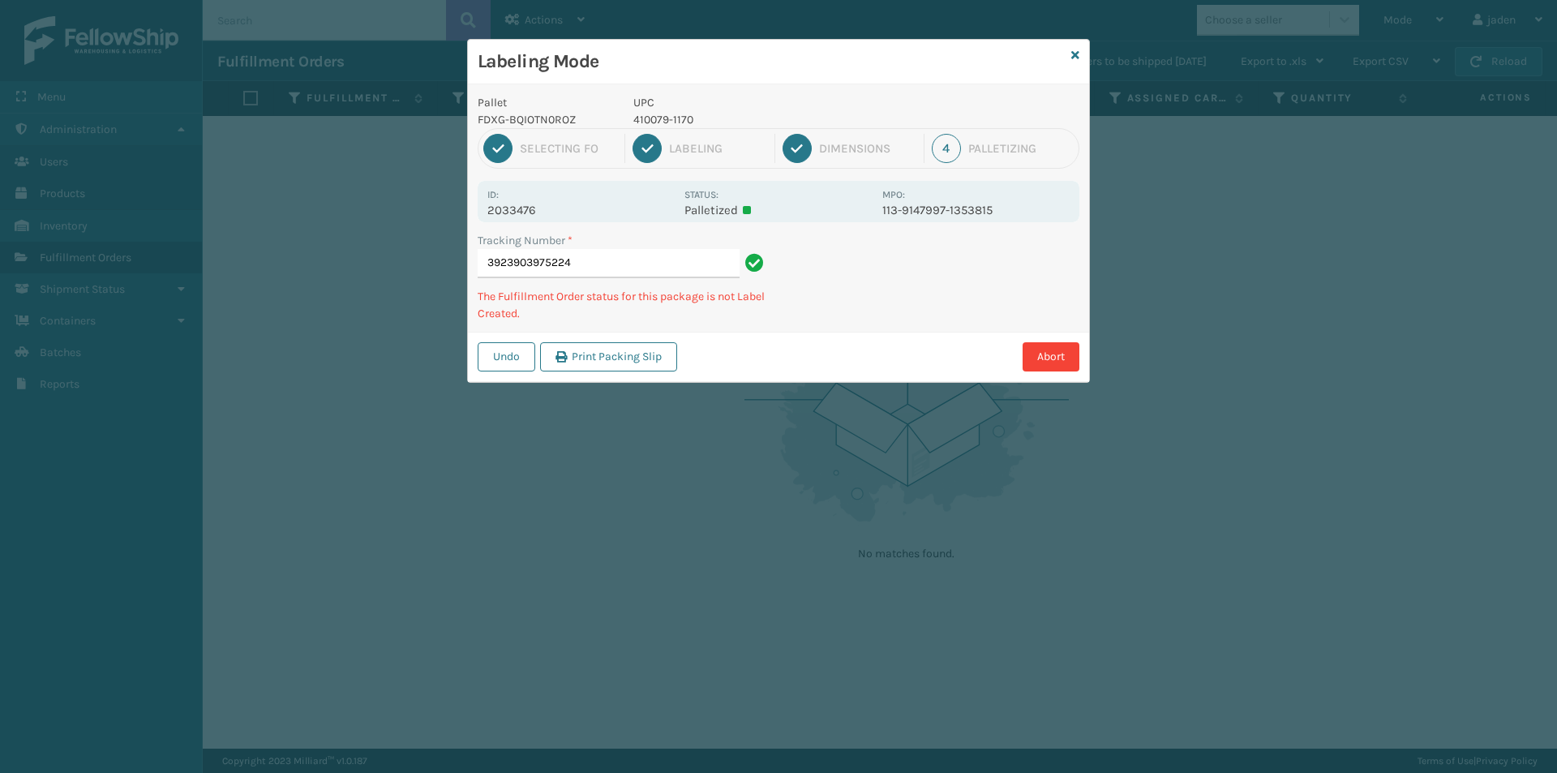
type input "39239039752244"
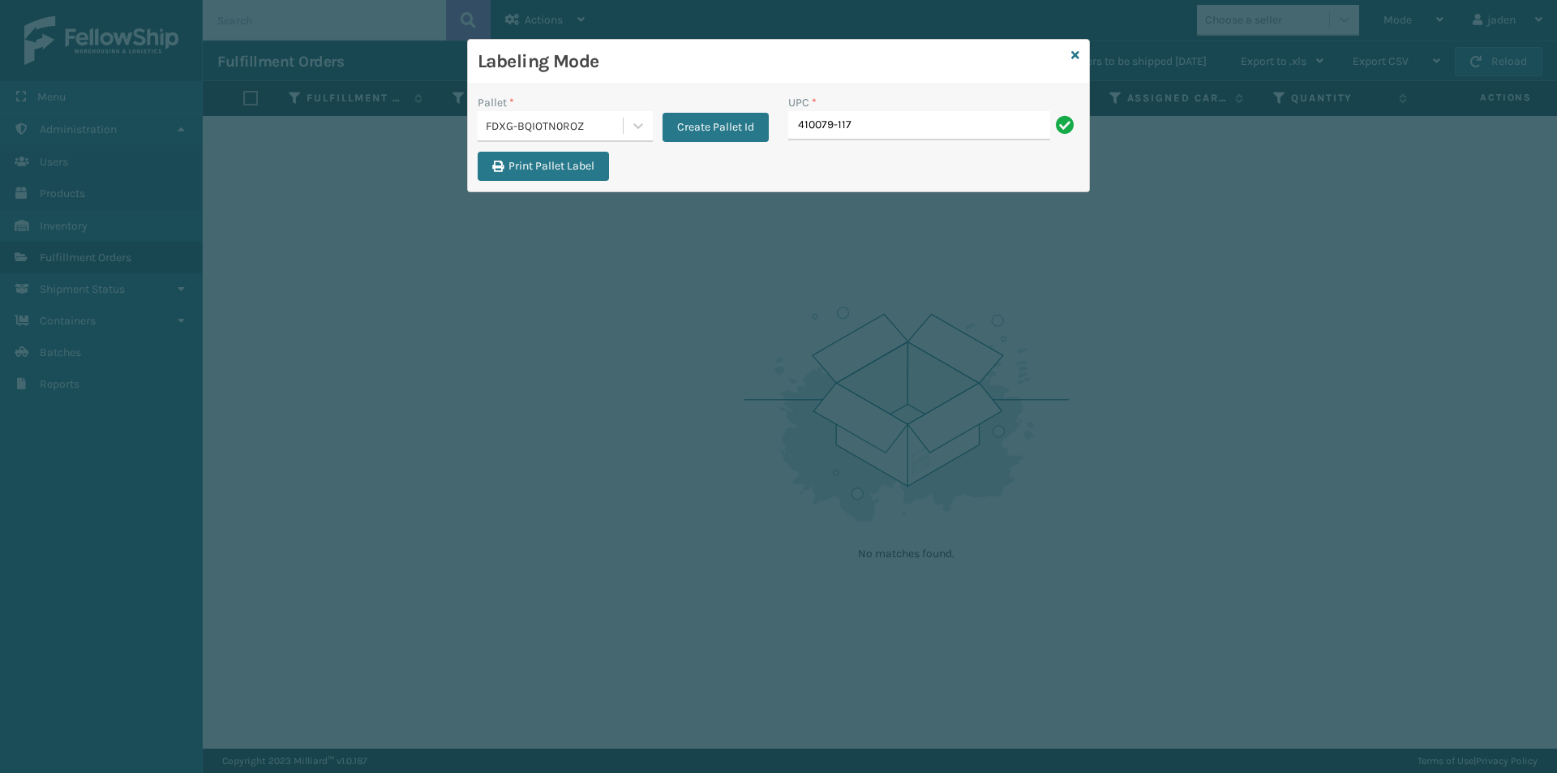
type input "410079-117"
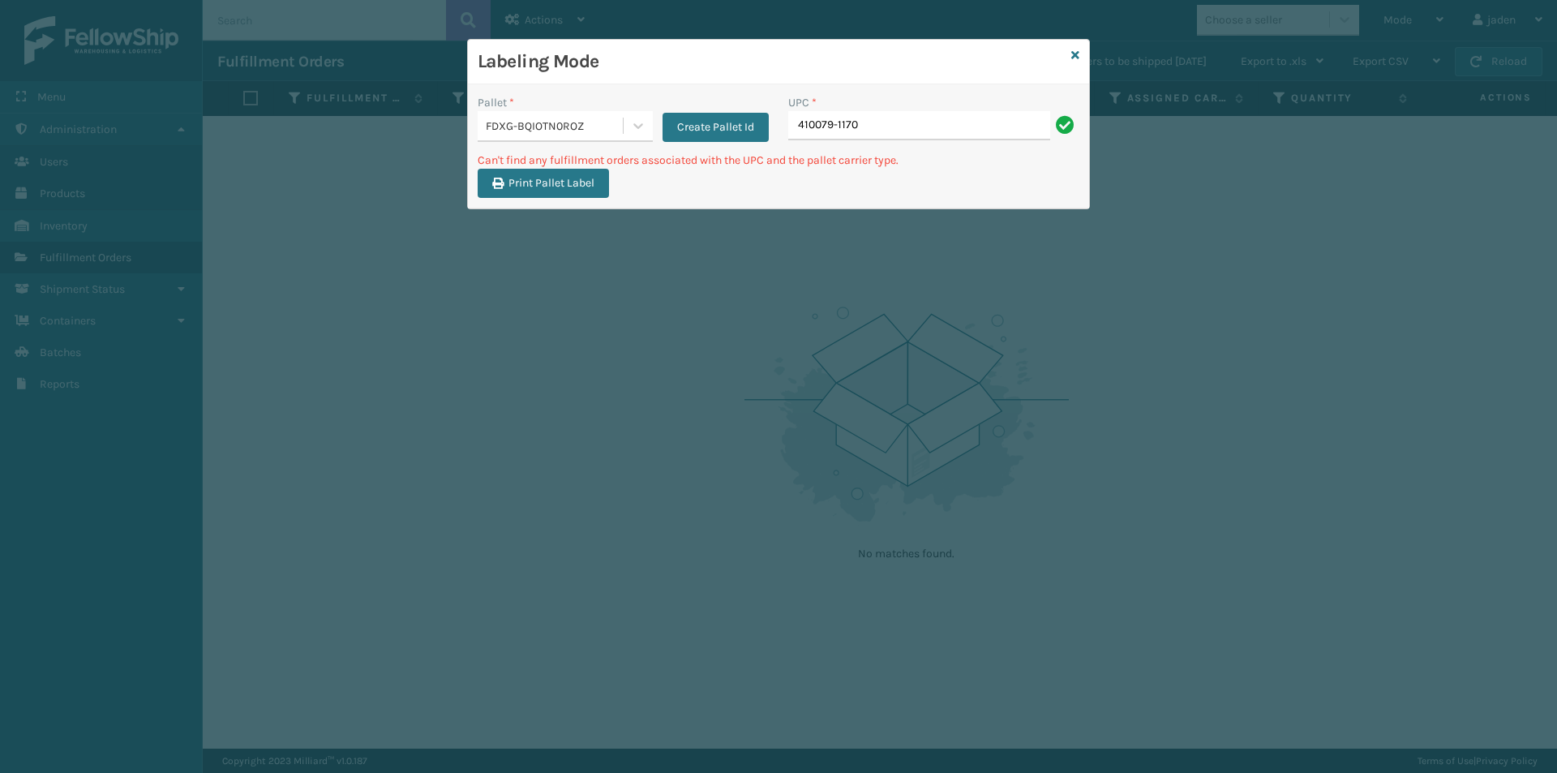
type input "410079-1170"
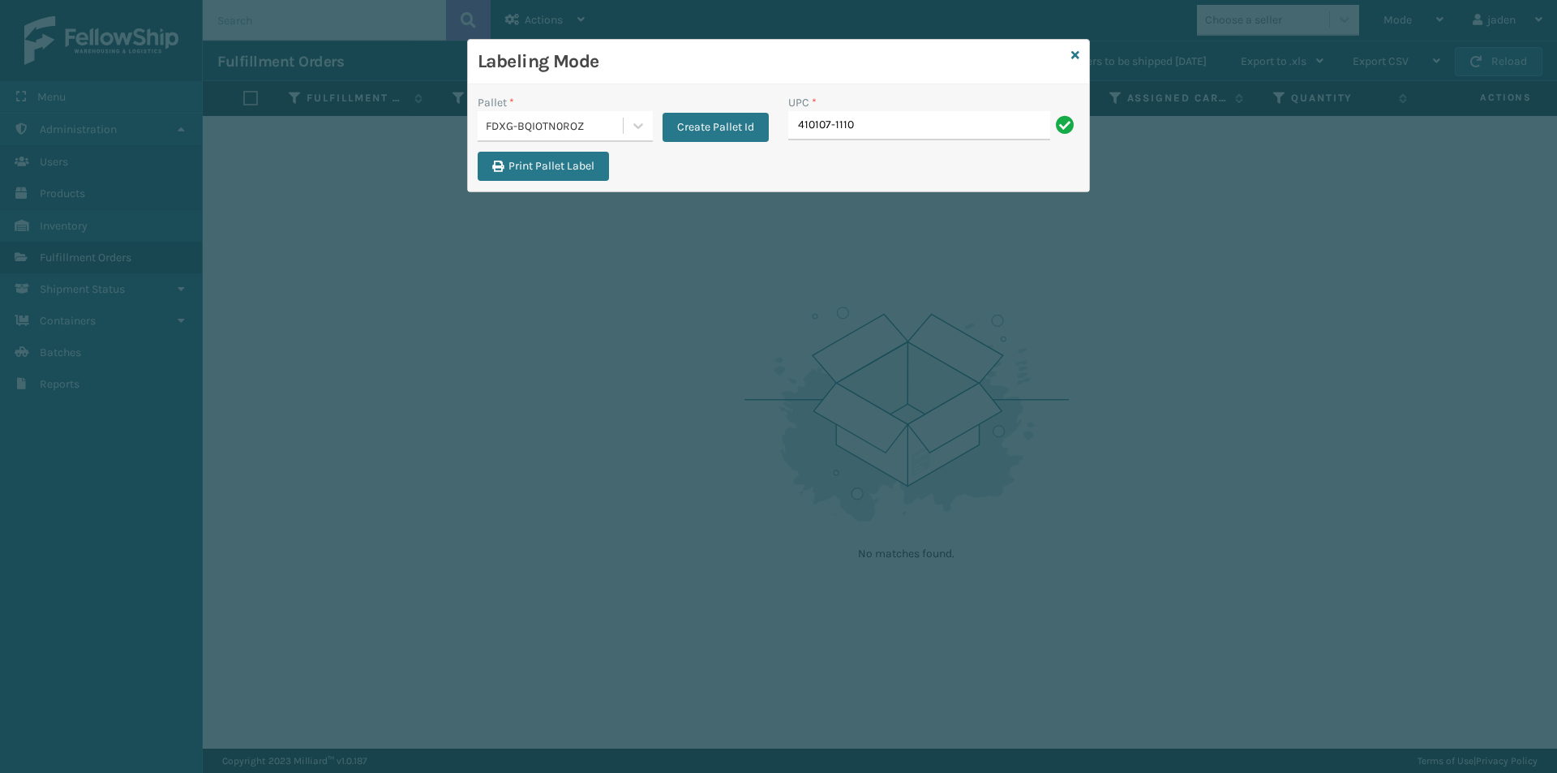
type input "410107-1110"
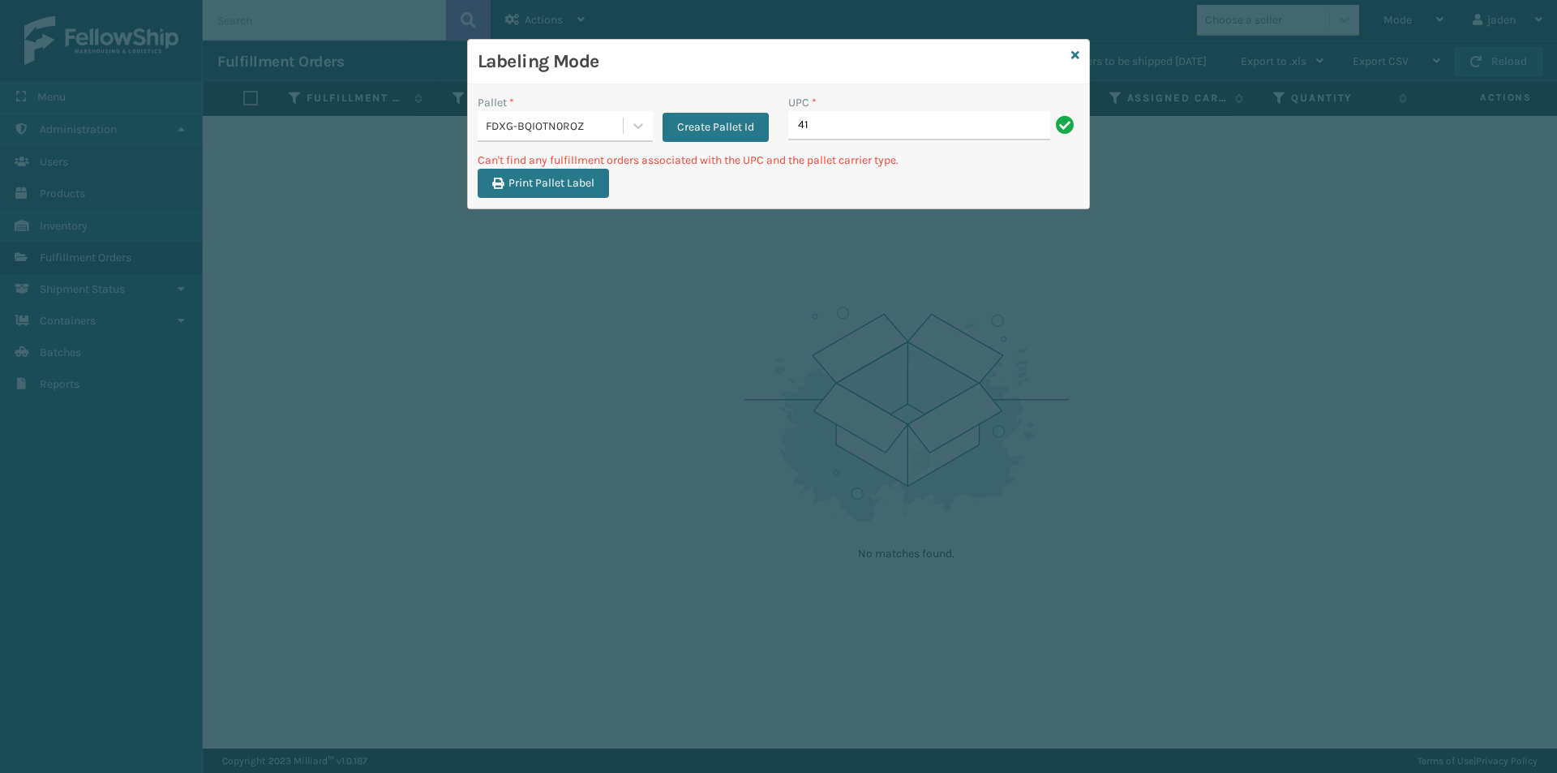
type input "4"
type input "410107-1120"
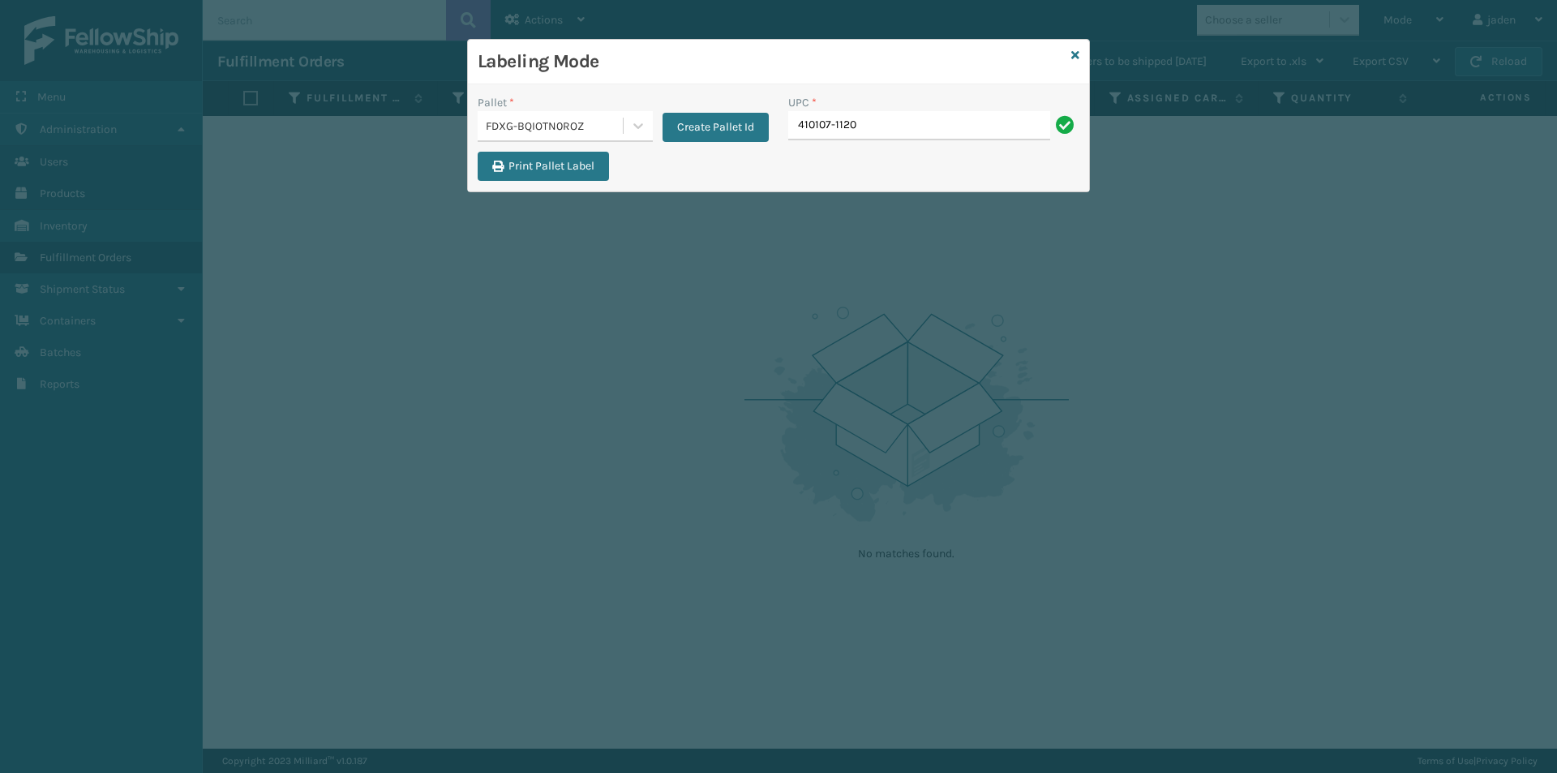
type input "410107-1120"
type input "410167-1120"
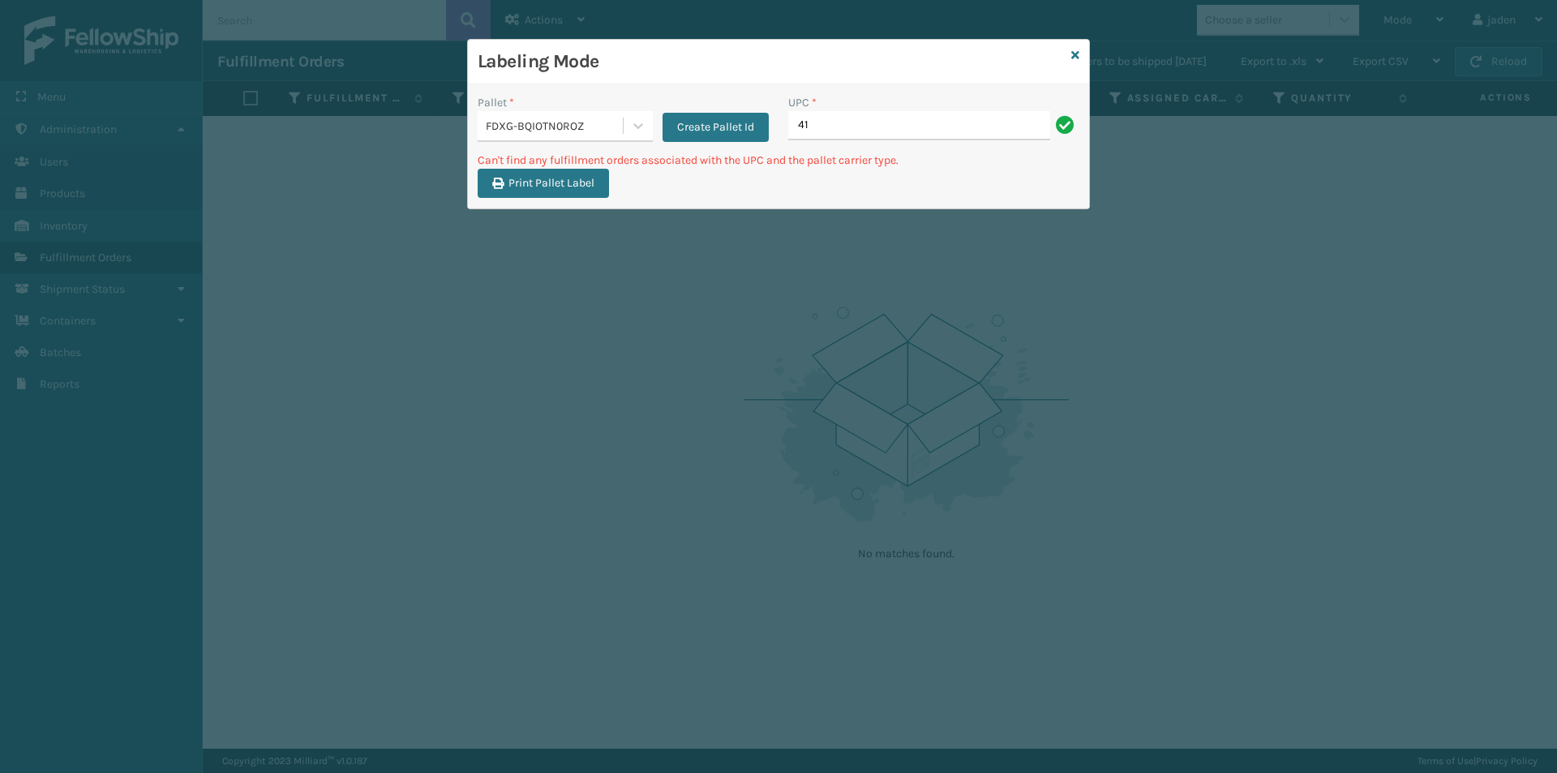
type input "4"
type input "410107-1120"
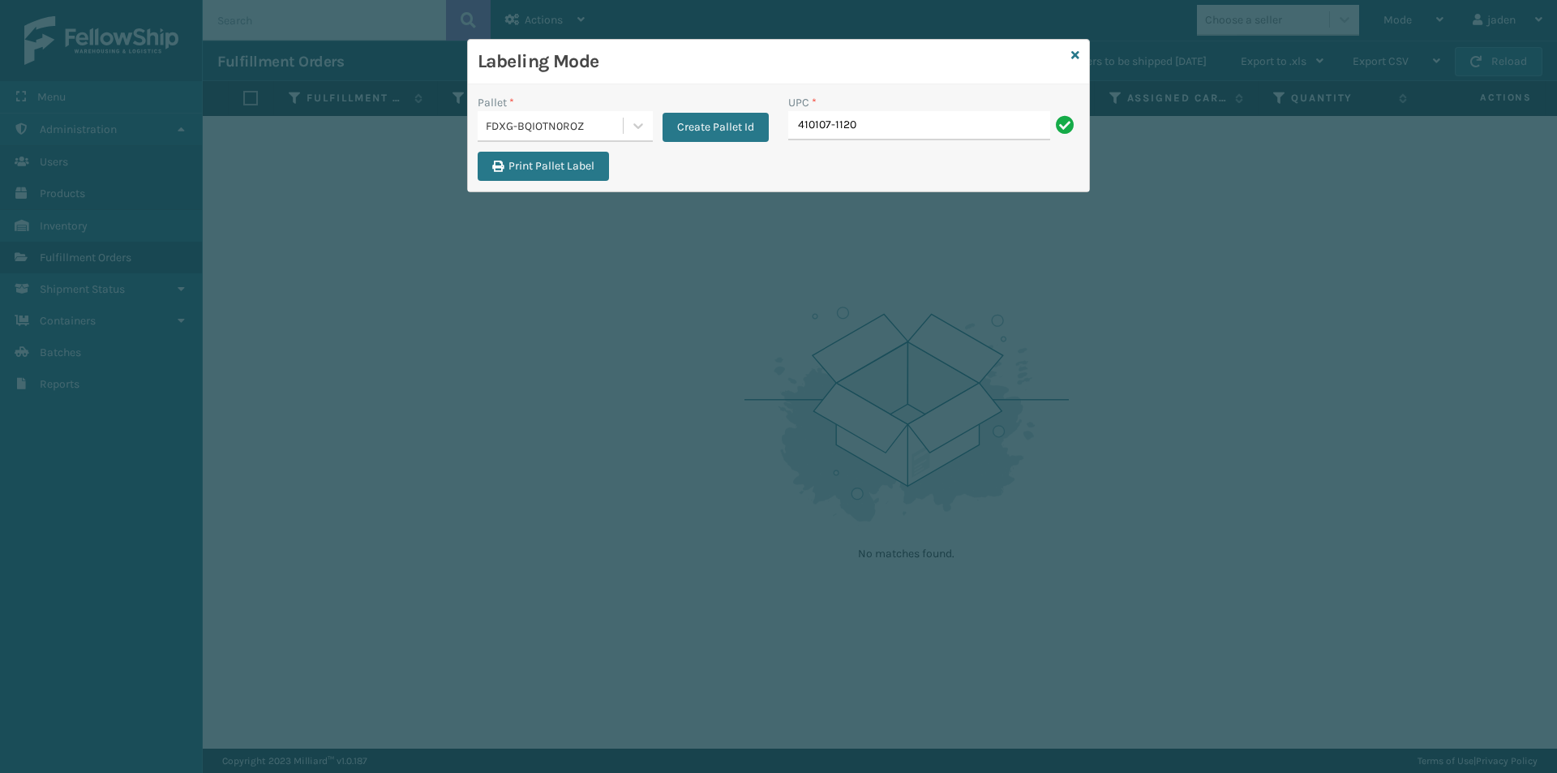
type input "410107-1120"
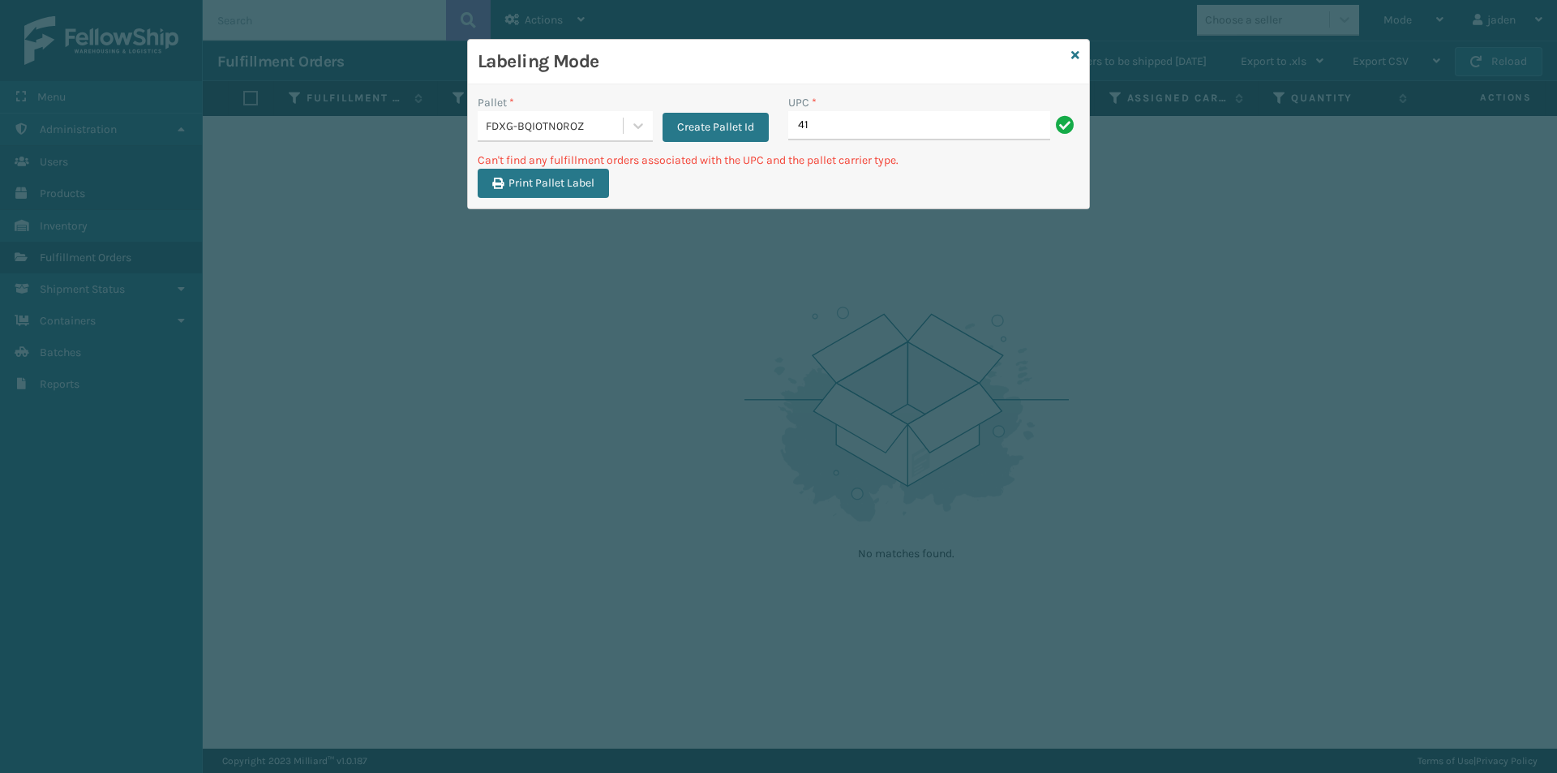
type input "4"
type input "410107-1130"
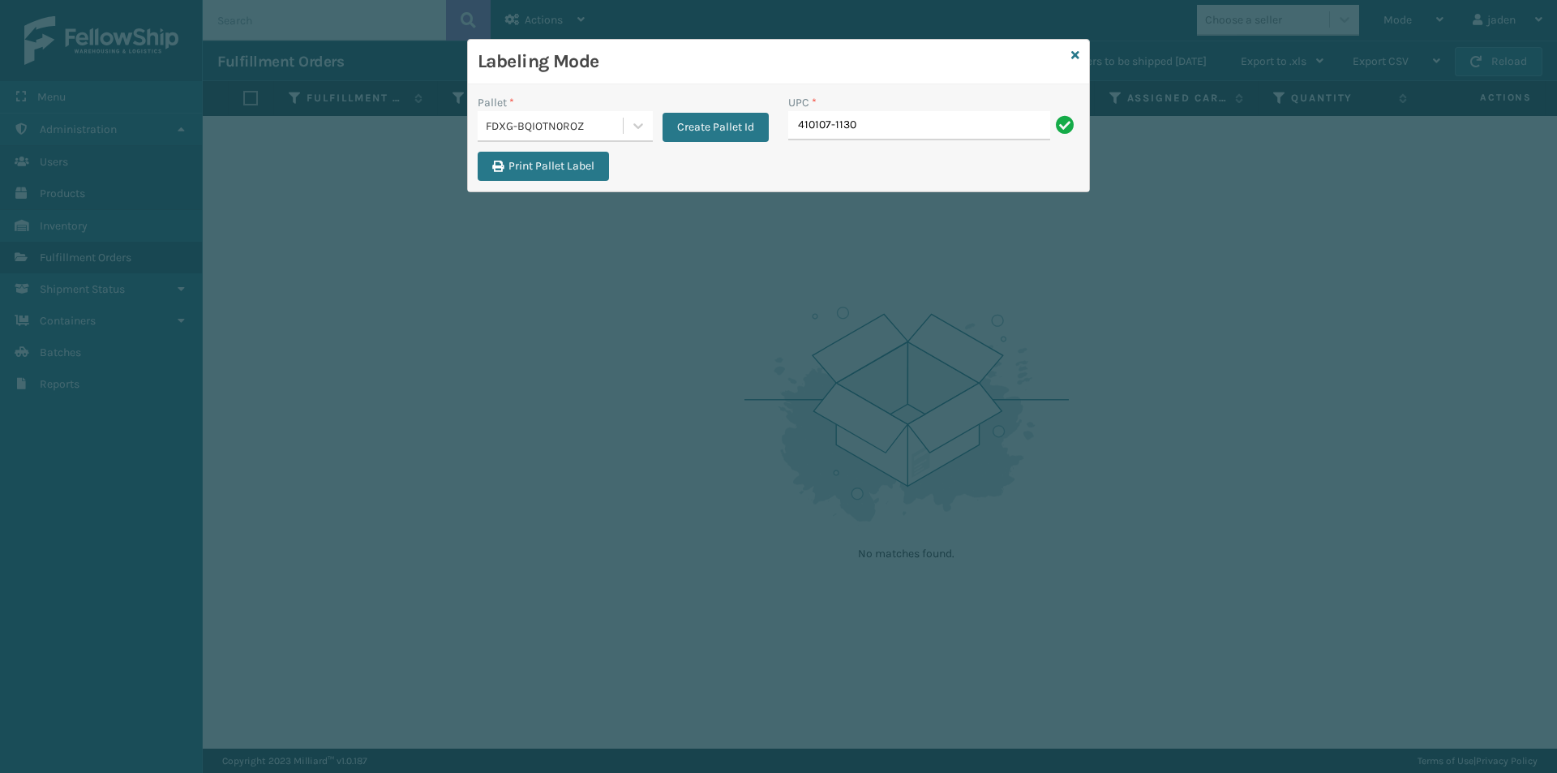
type input "410107-1130"
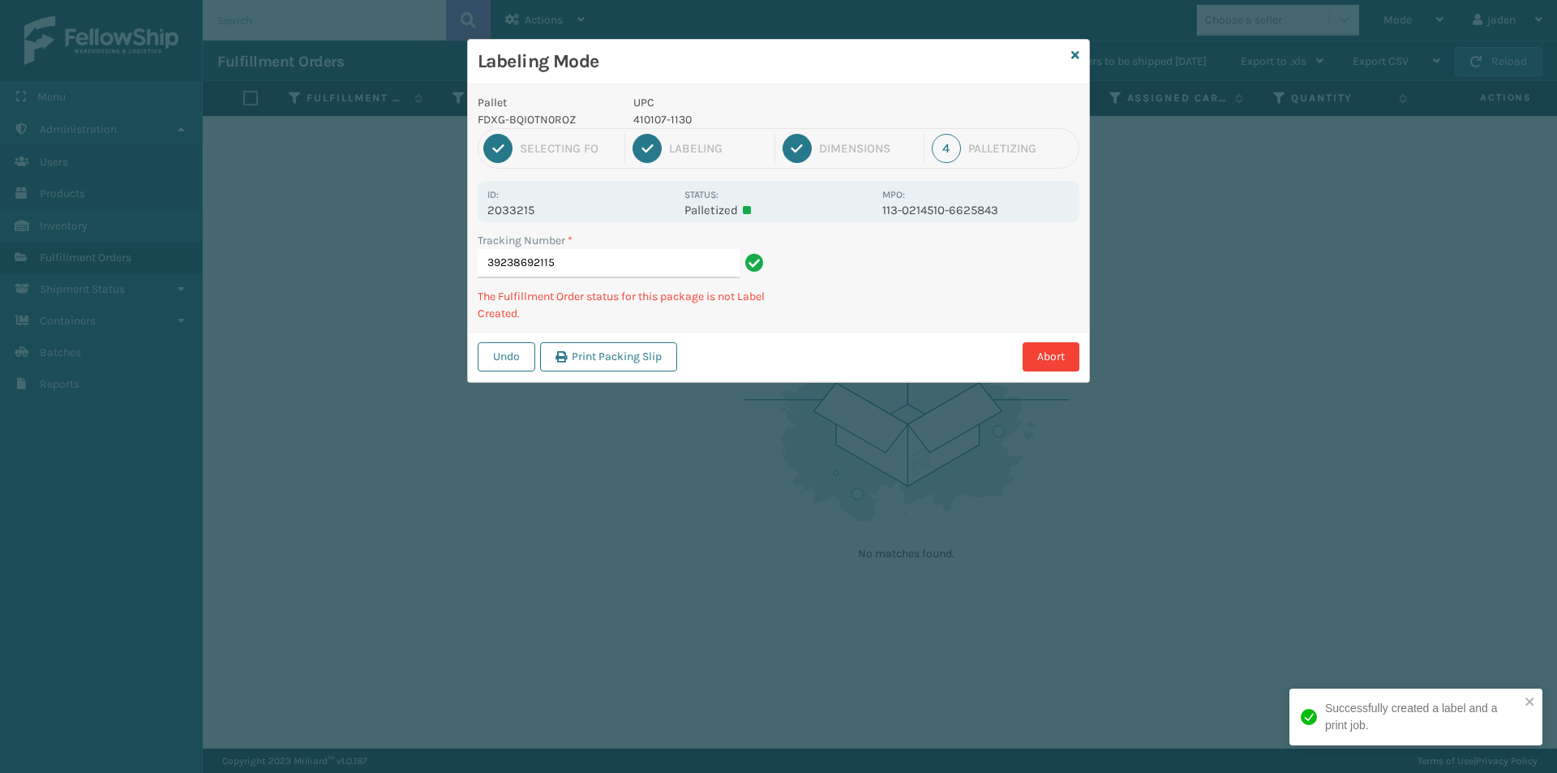
type input "3923869211"
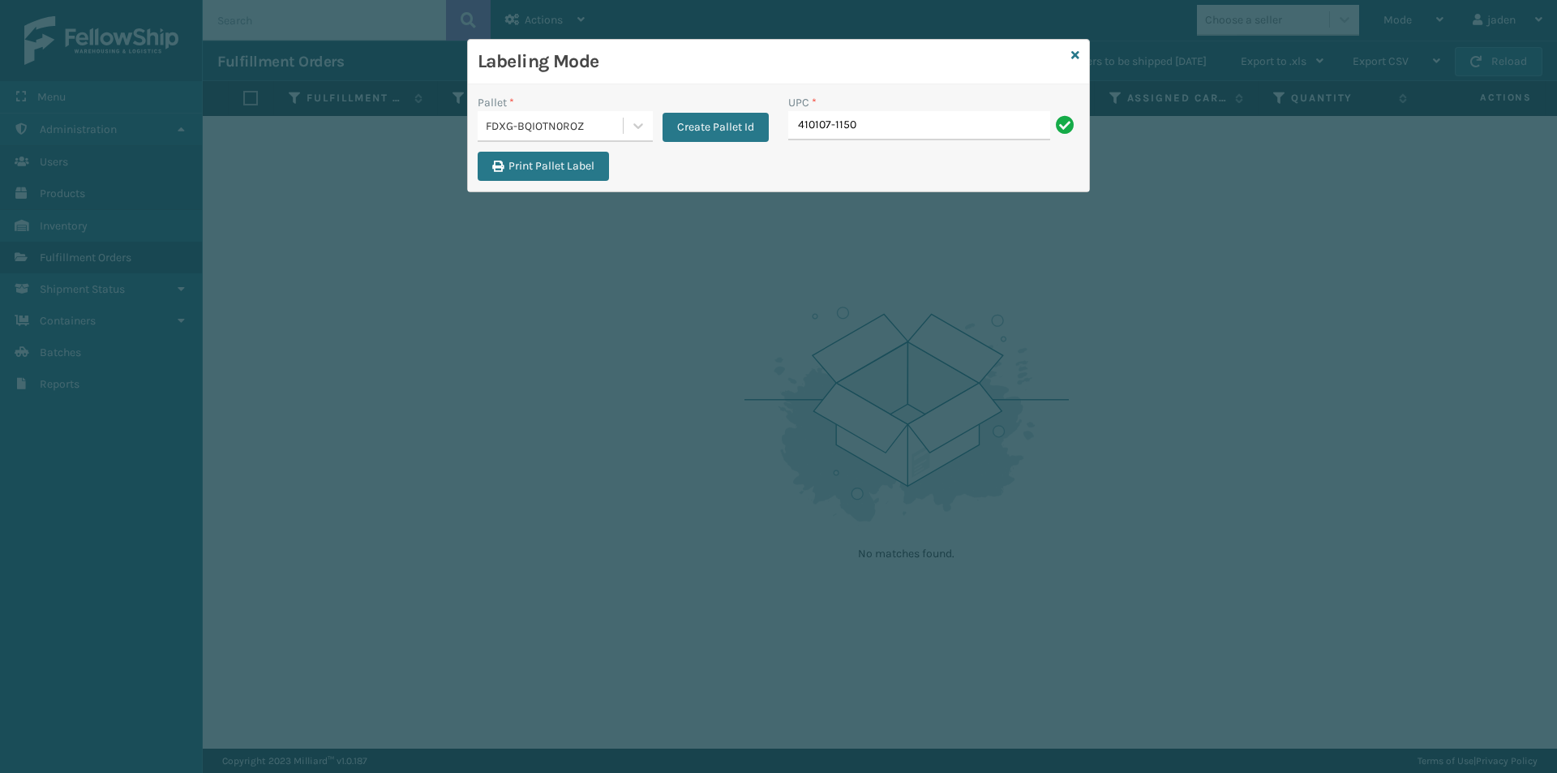
type input "410107-1150"
type input "410167-1130"
type input "410167-1150"
type input "410167-1160"
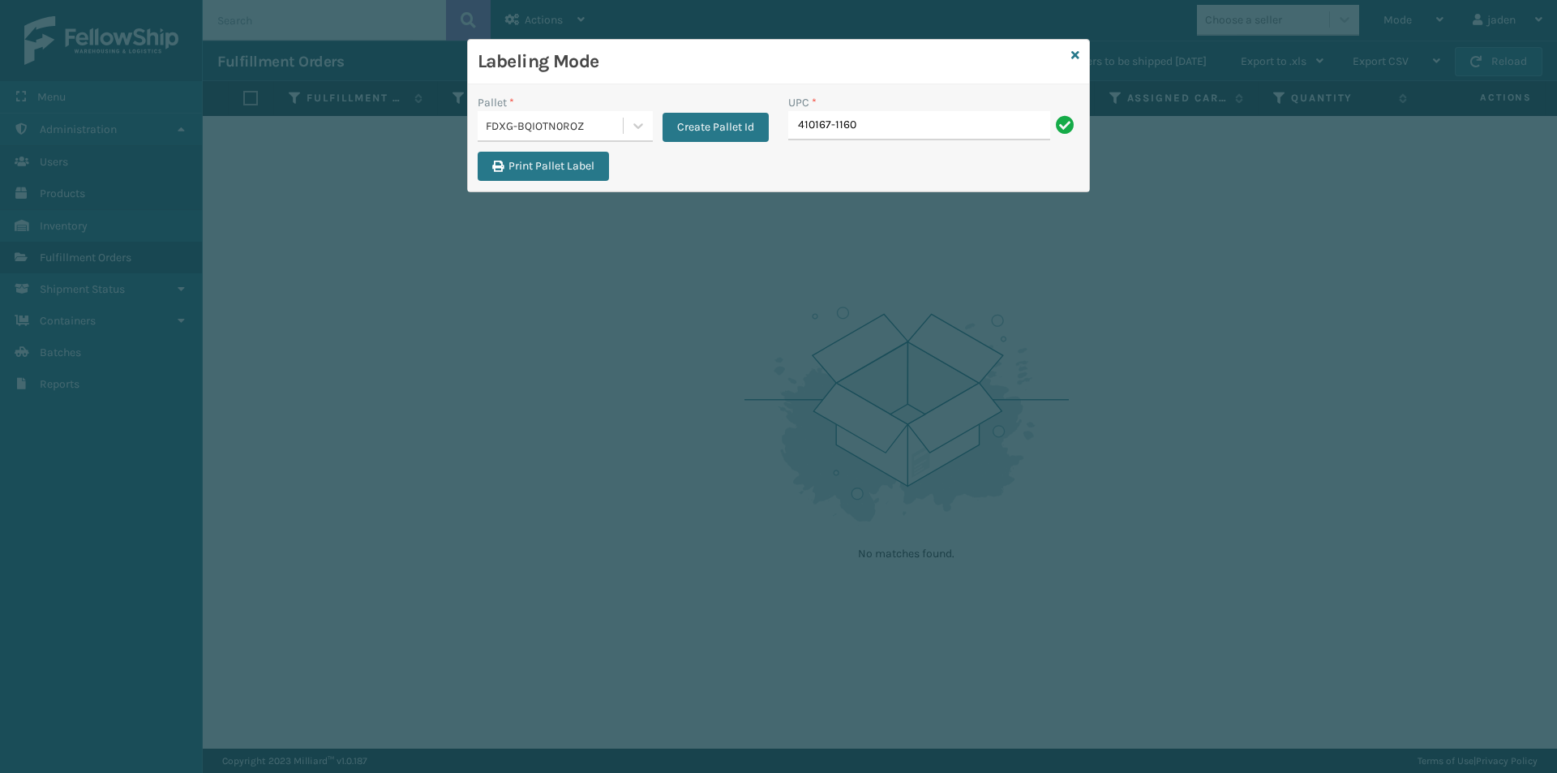
type input "410167-1160"
type input "410168-8060"
type input "410168-8070"
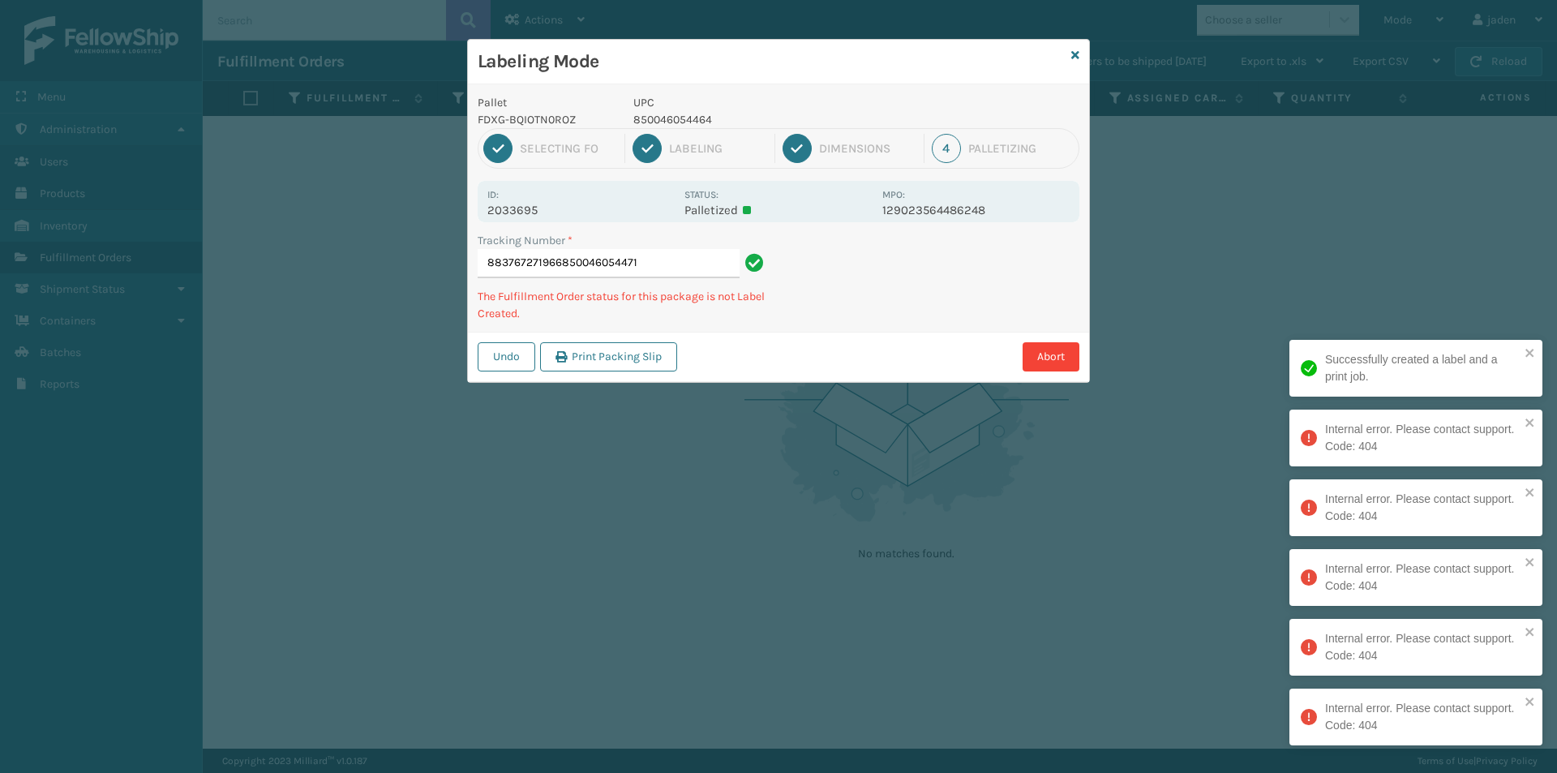
type input "883767271966850046054471"
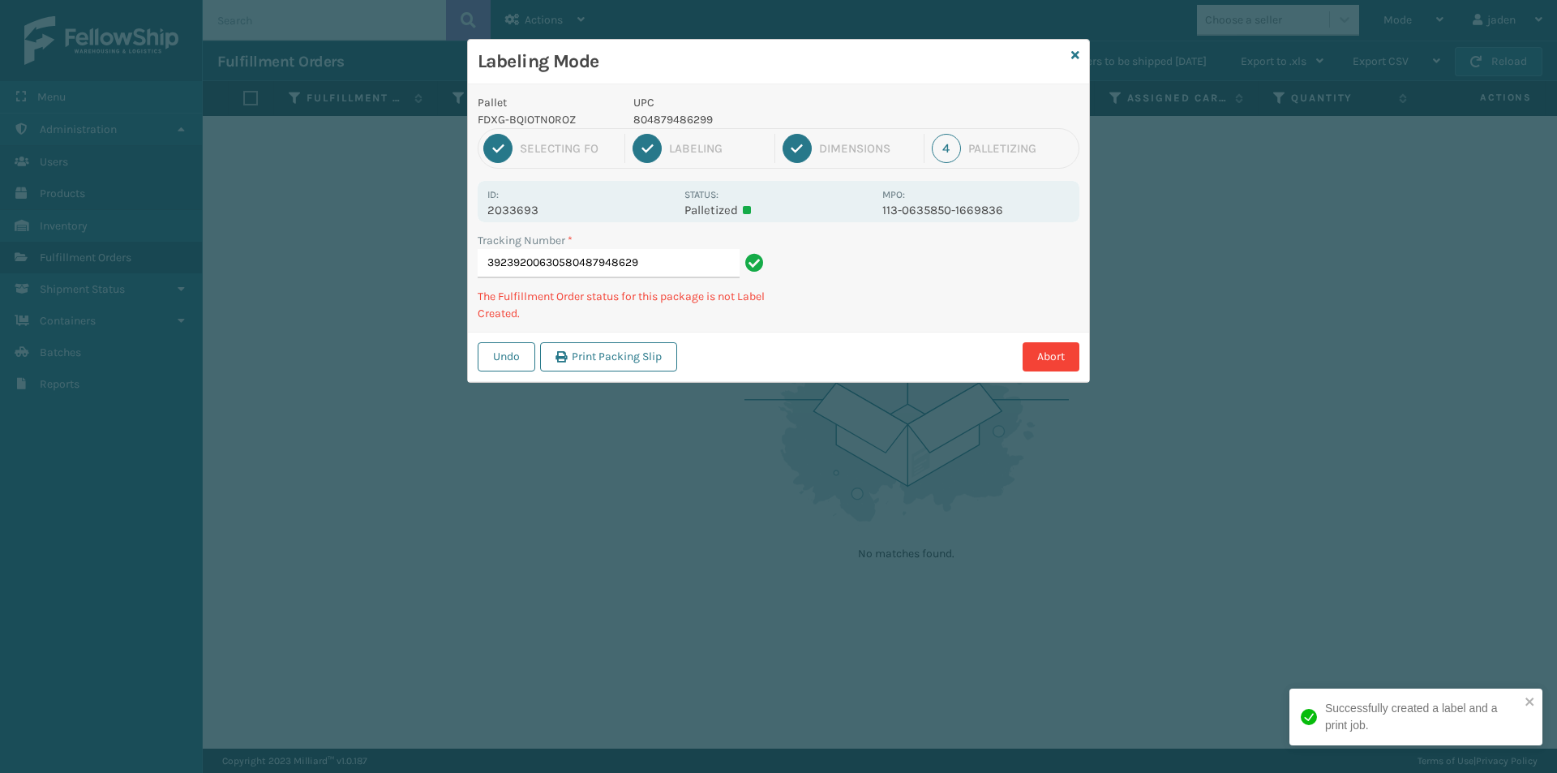
type input "392392006305804879486299"
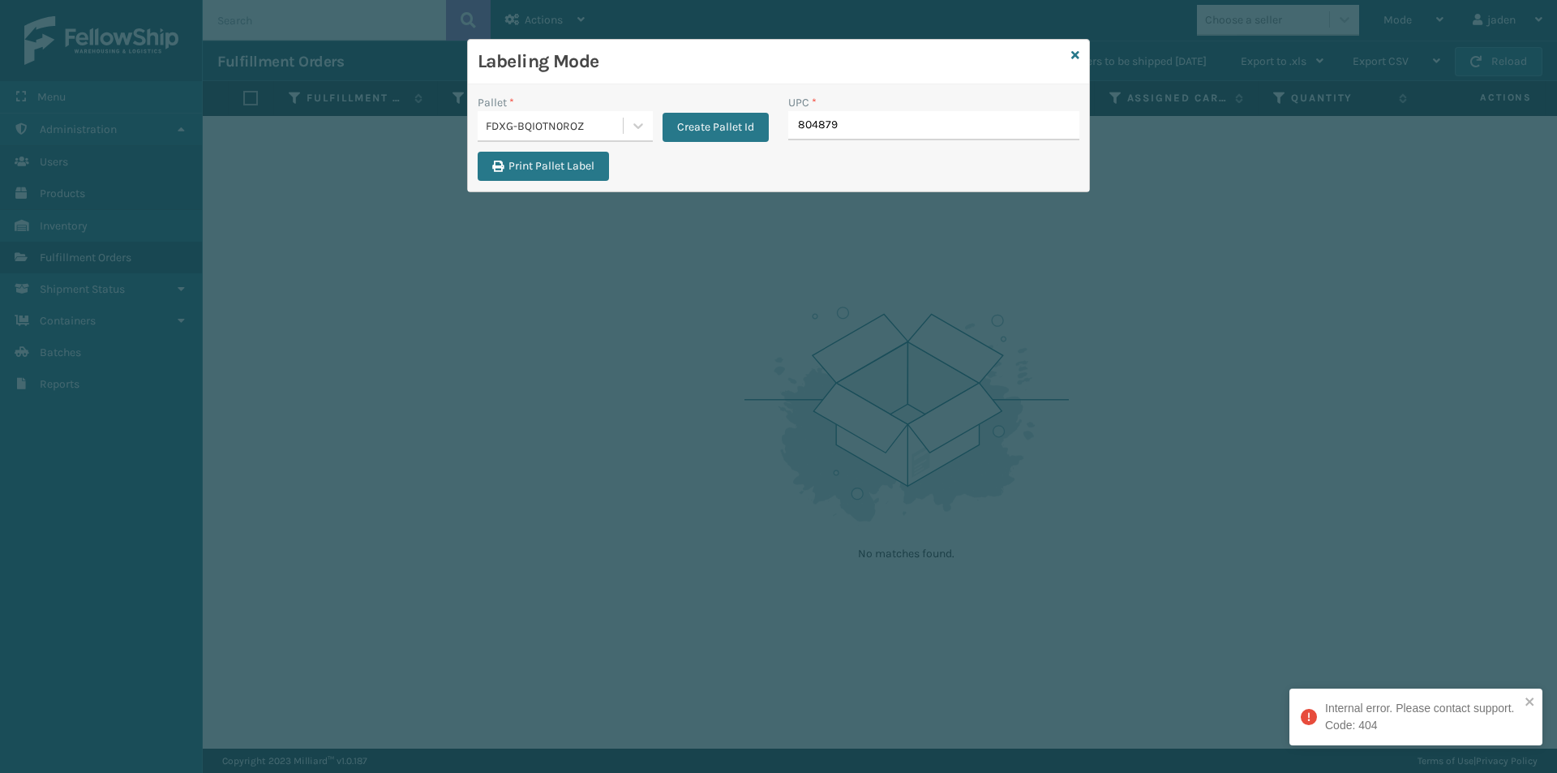
type input "8048794"
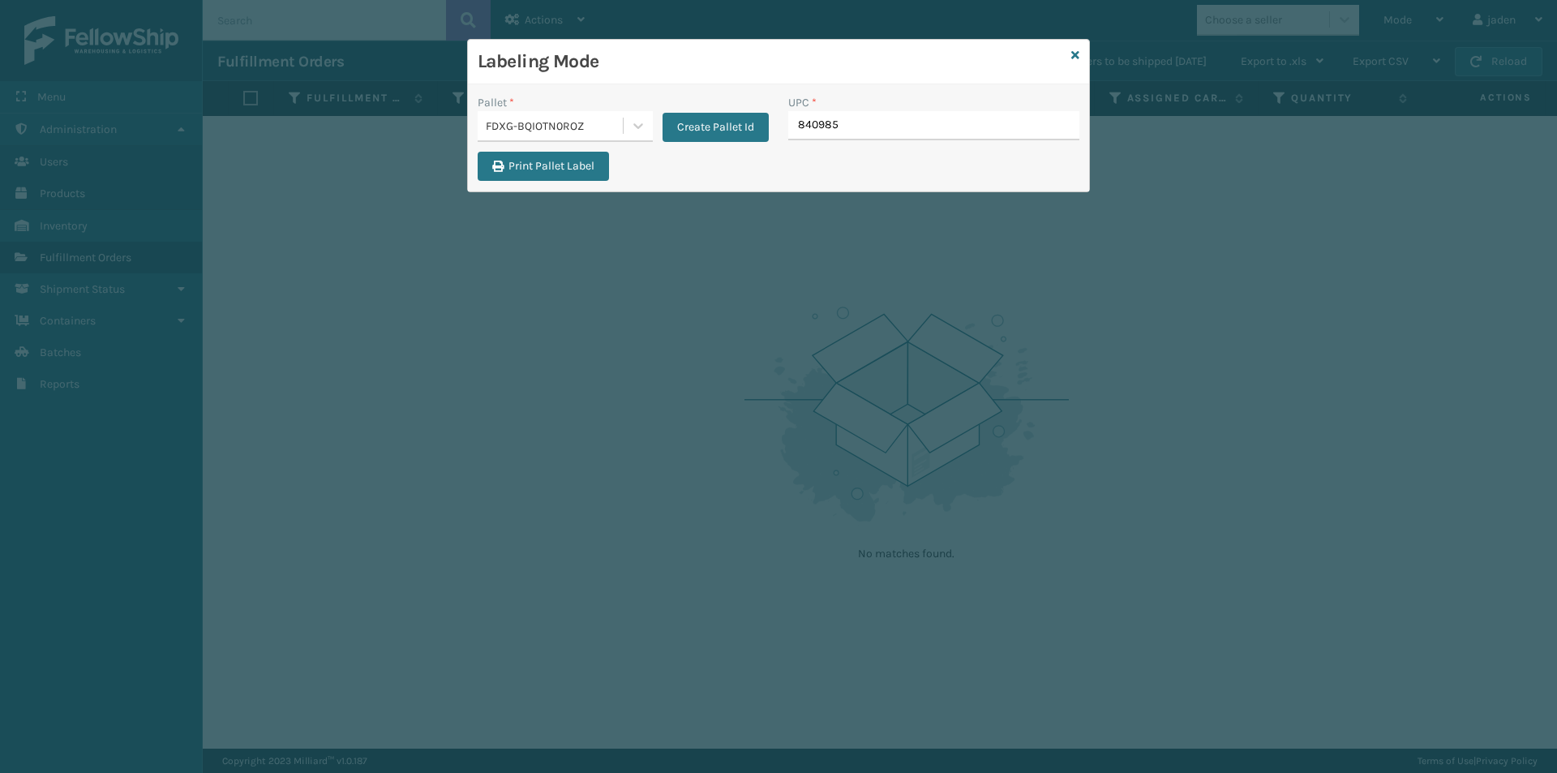
type input "8409851"
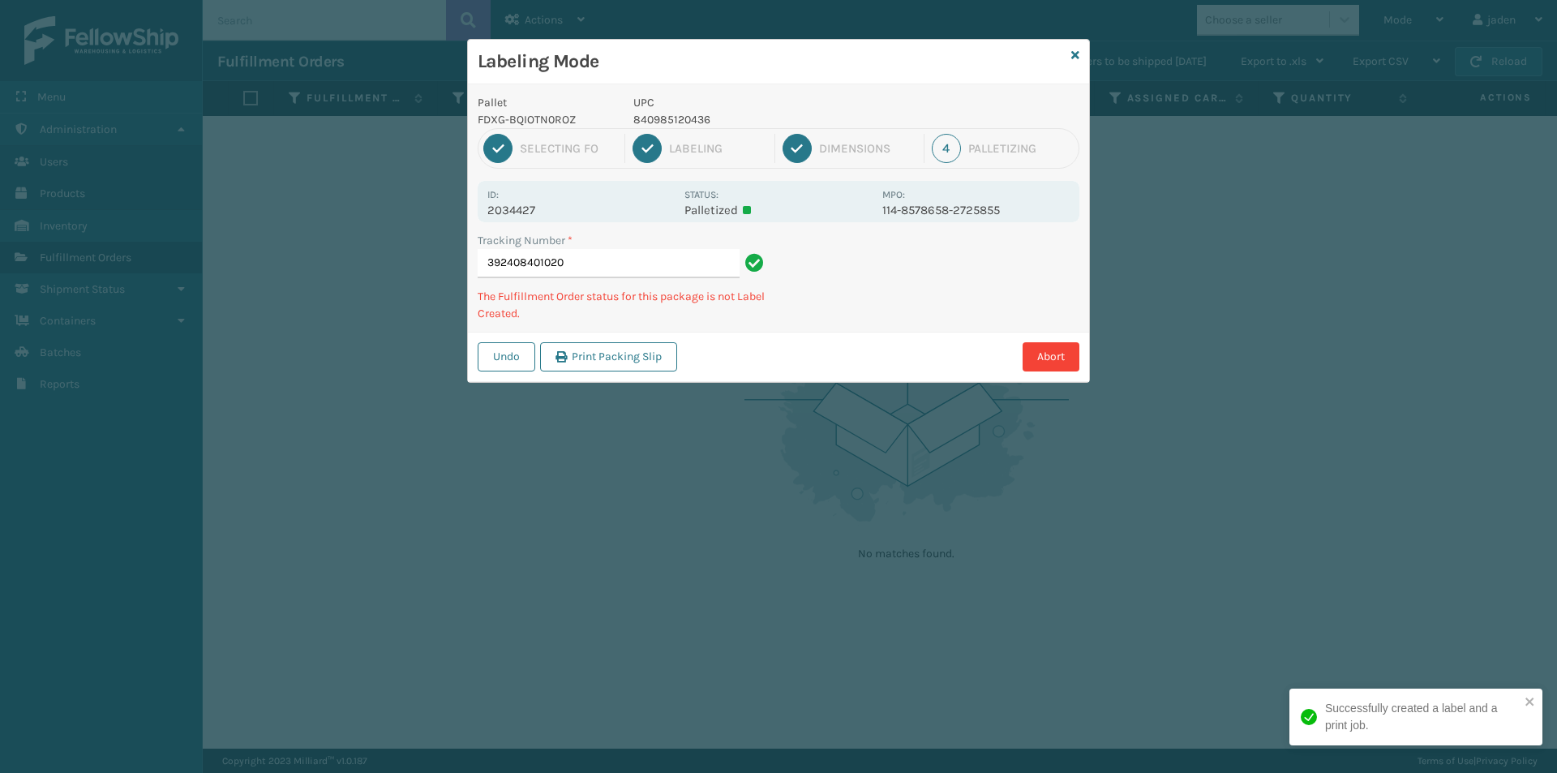
click at [689, 122] on p "840985120436" at bounding box center [752, 119] width 239 height 17
copy p "840985120436"
drag, startPoint x: 951, startPoint y: 242, endPoint x: 842, endPoint y: 293, distance: 120.1
click at [842, 293] on div "Tracking Number * 392408401020 The Fulfillment Order status for this package is…" at bounding box center [778, 282] width 621 height 100
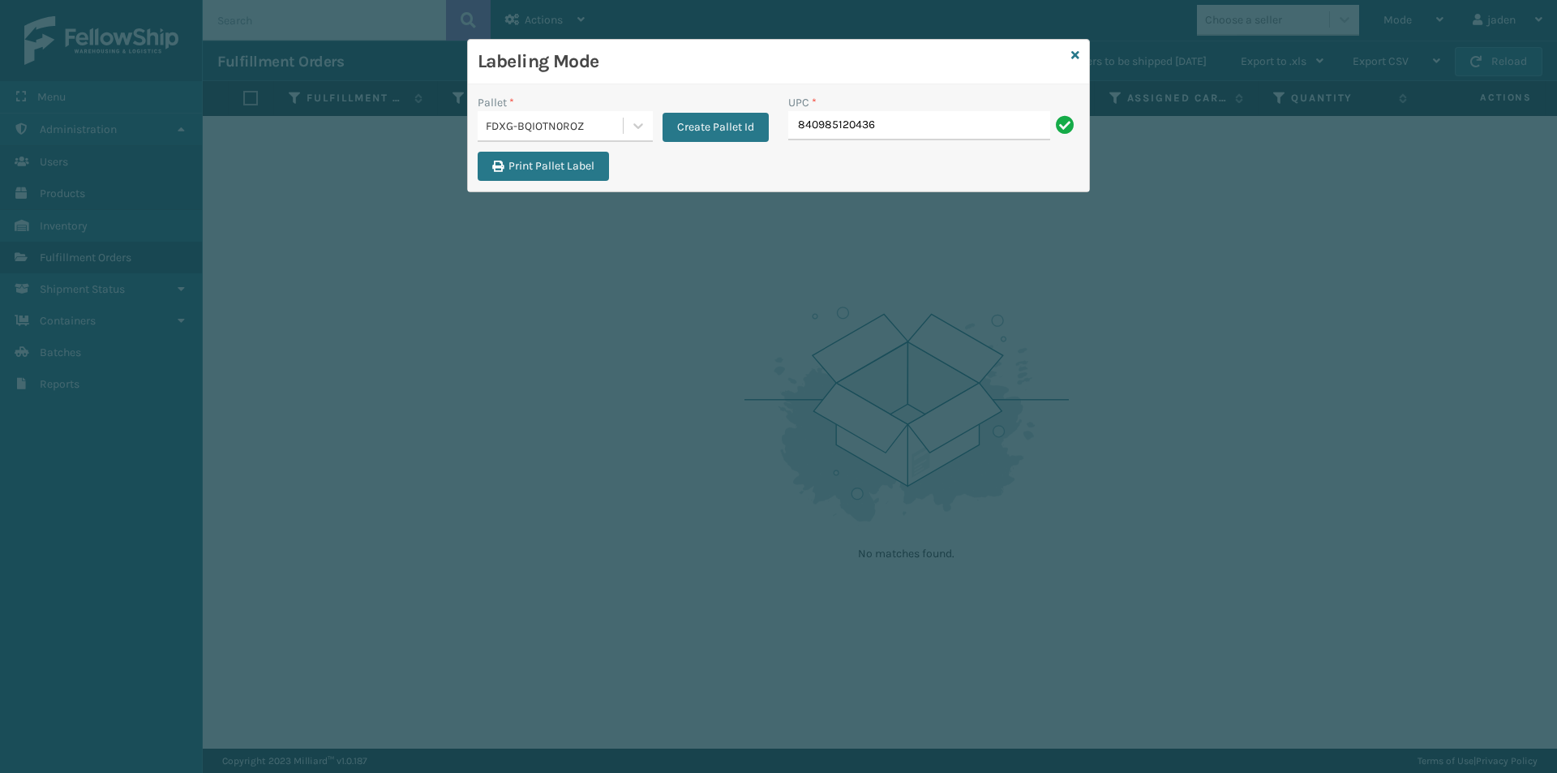
type input "840985120436"
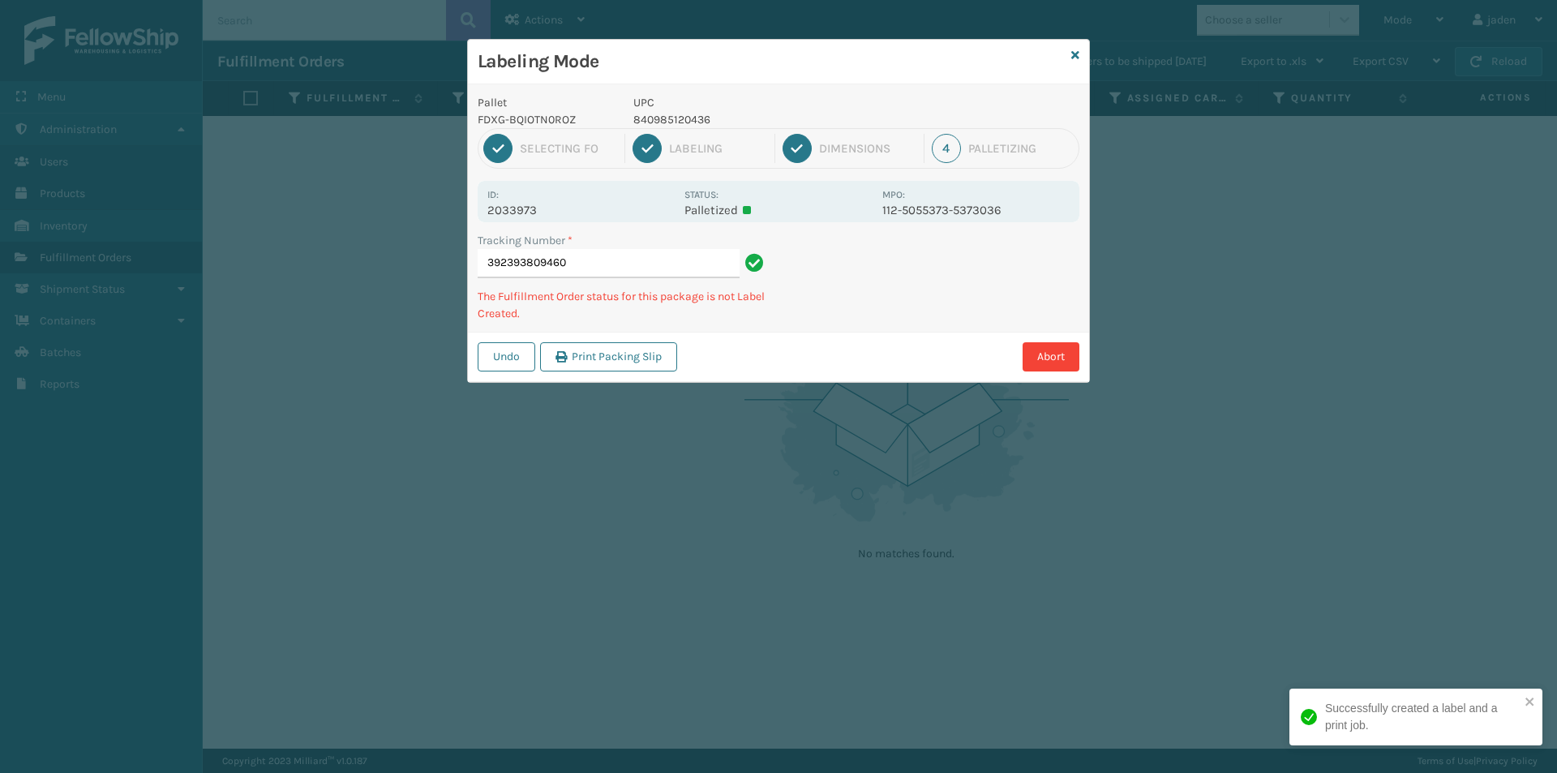
drag, startPoint x: 1045, startPoint y: 256, endPoint x: 998, endPoint y: 242, distance: 49.0
drag, startPoint x: 998, startPoint y: 242, endPoint x: 908, endPoint y: 273, distance: 95.1
click at [908, 273] on div "Tracking Number * 392393809460 The Fulfillment Order status for this package is…" at bounding box center [778, 282] width 621 height 100
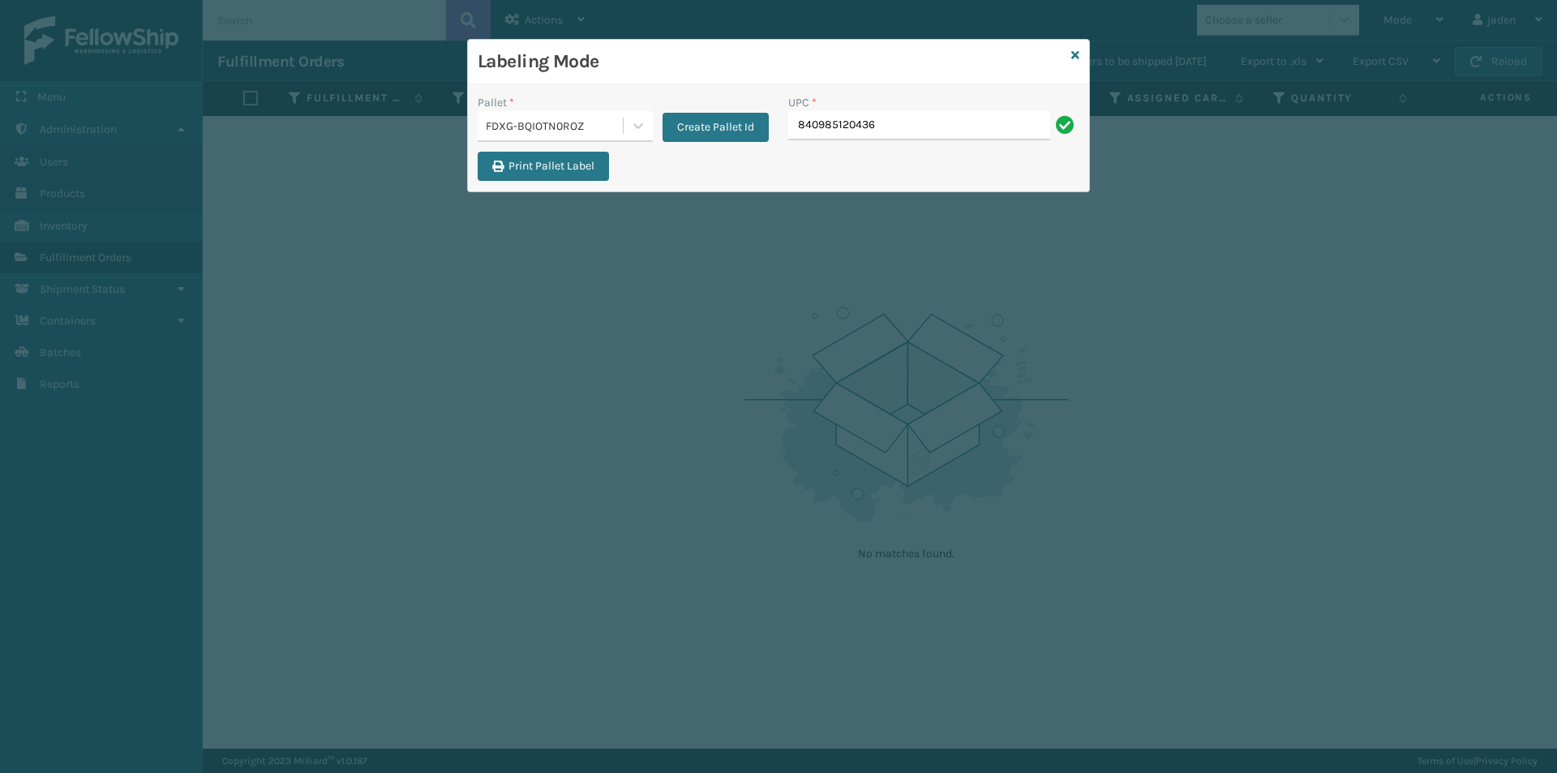
type input "840985120436"
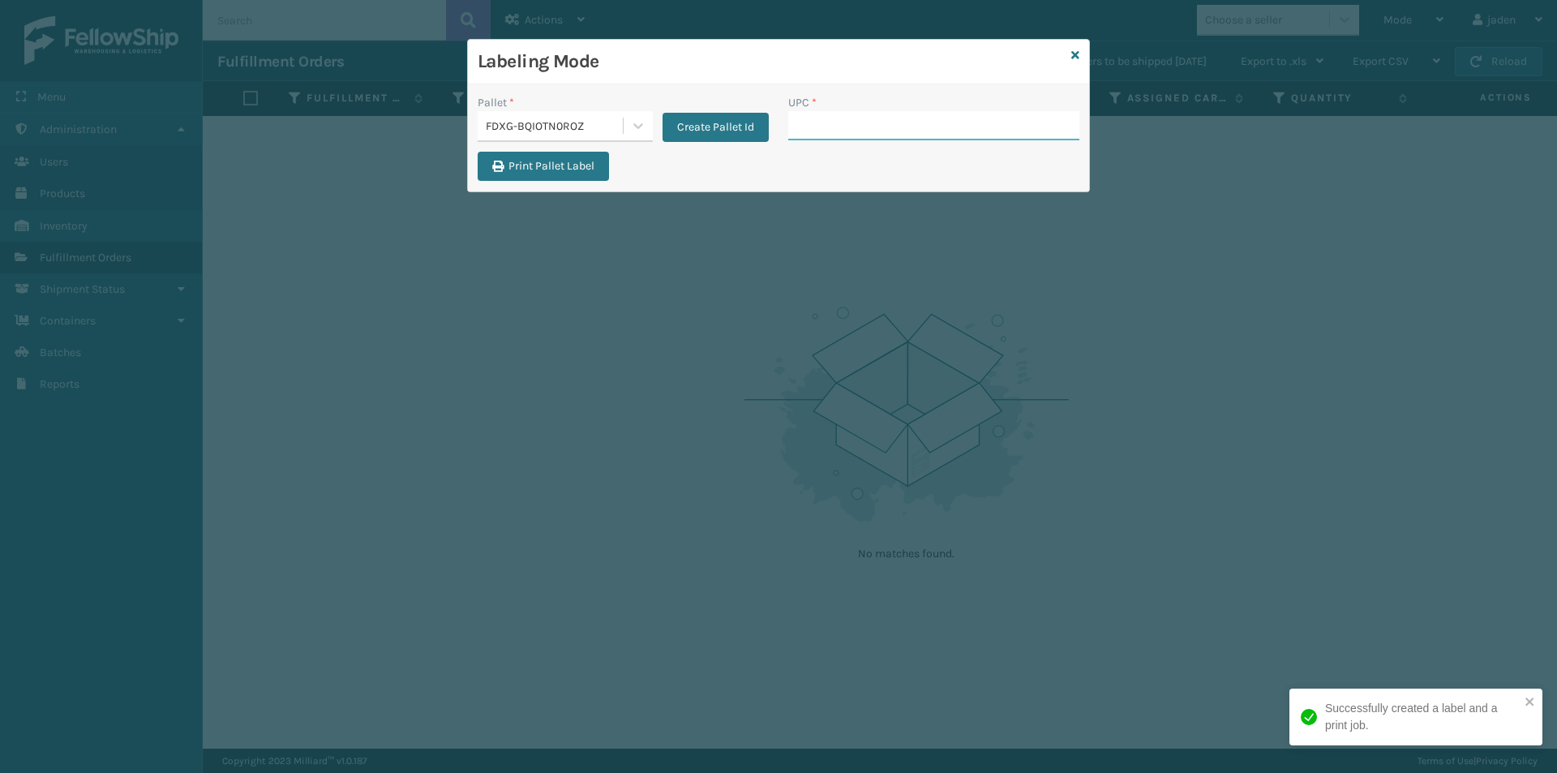
drag, startPoint x: 871, startPoint y: 106, endPoint x: 846, endPoint y: 122, distance: 29.5
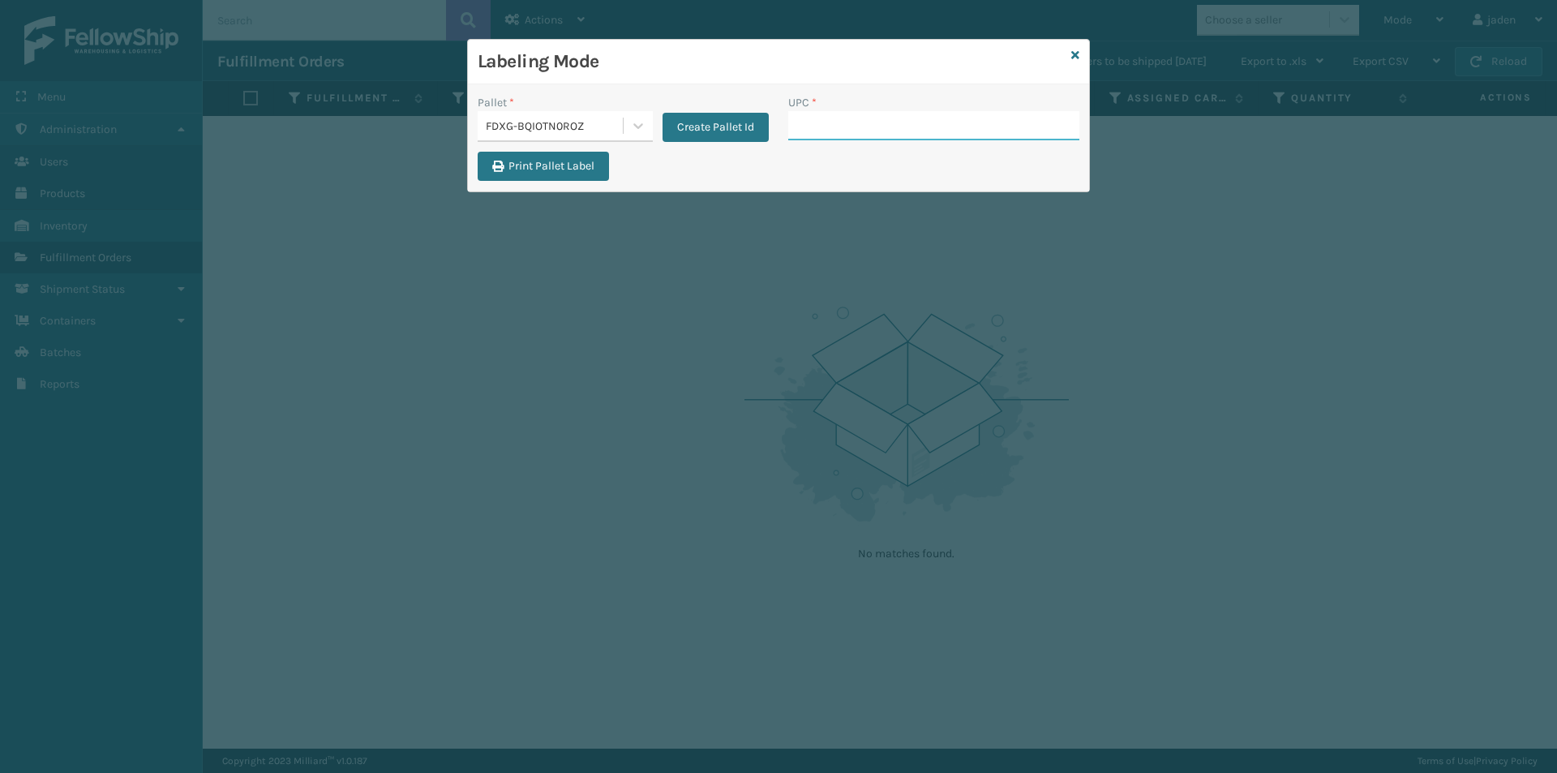
paste input "840985120436"
type input "840985120436"
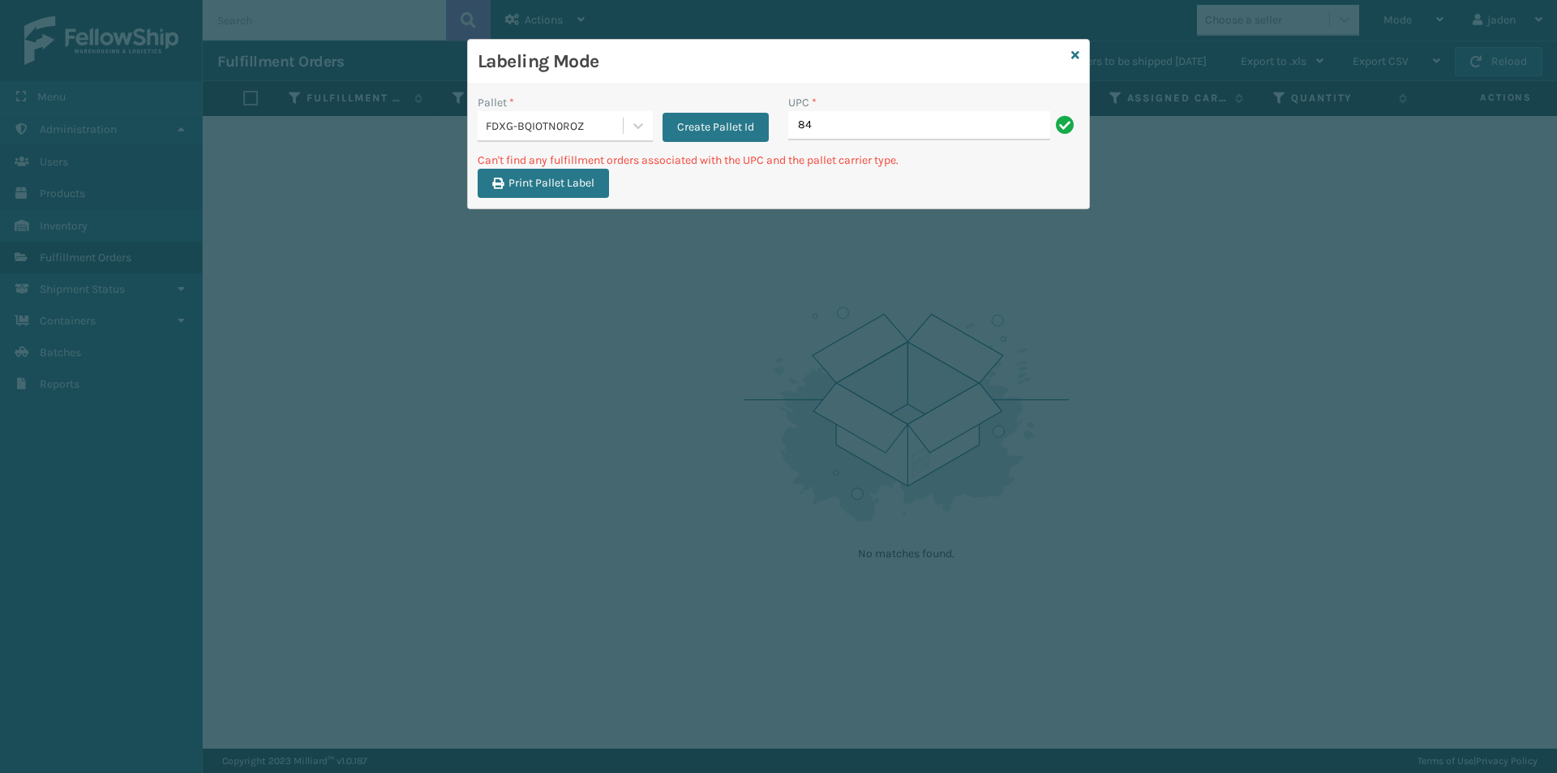
type input "8"
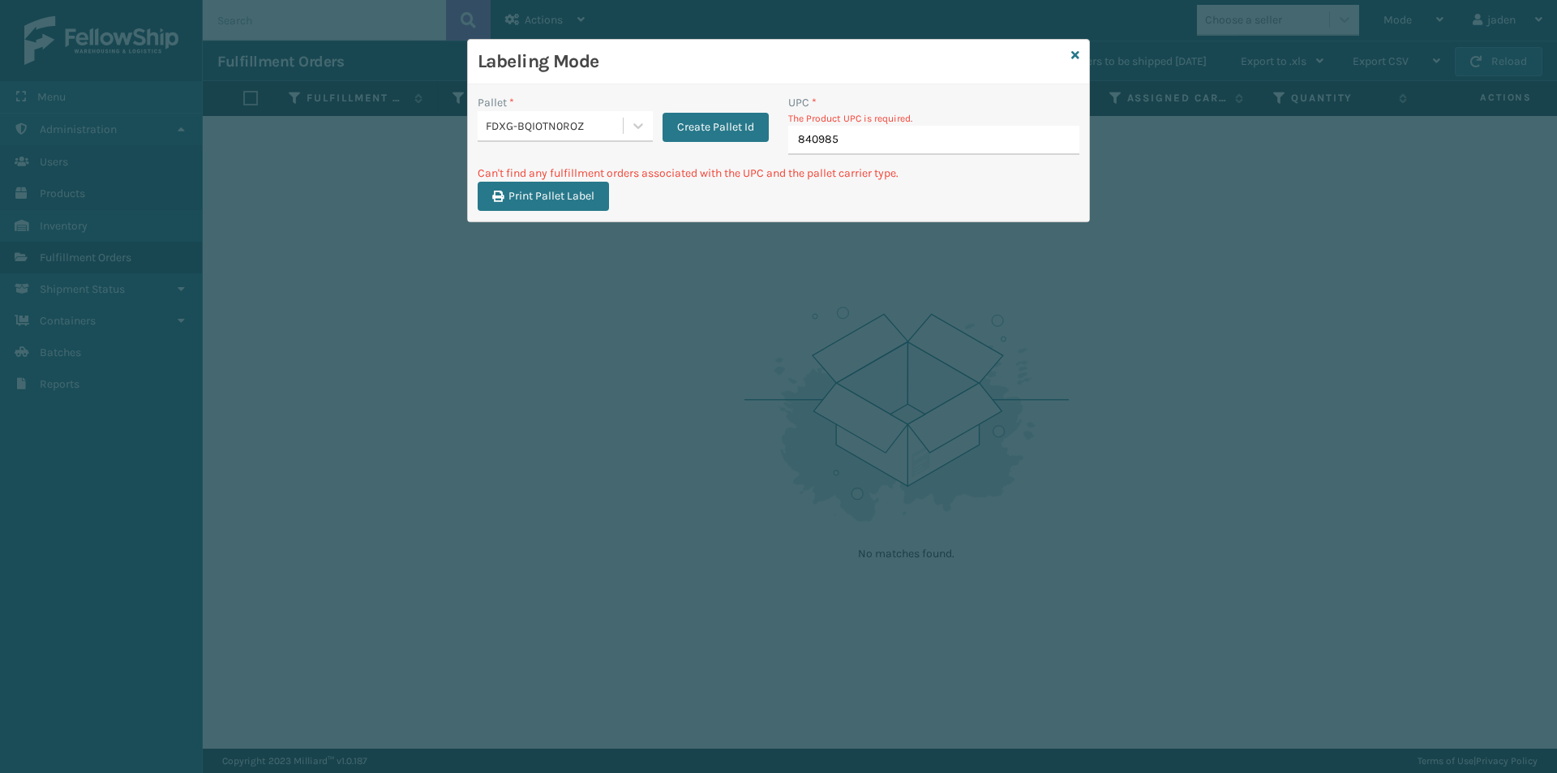
type input "8409851"
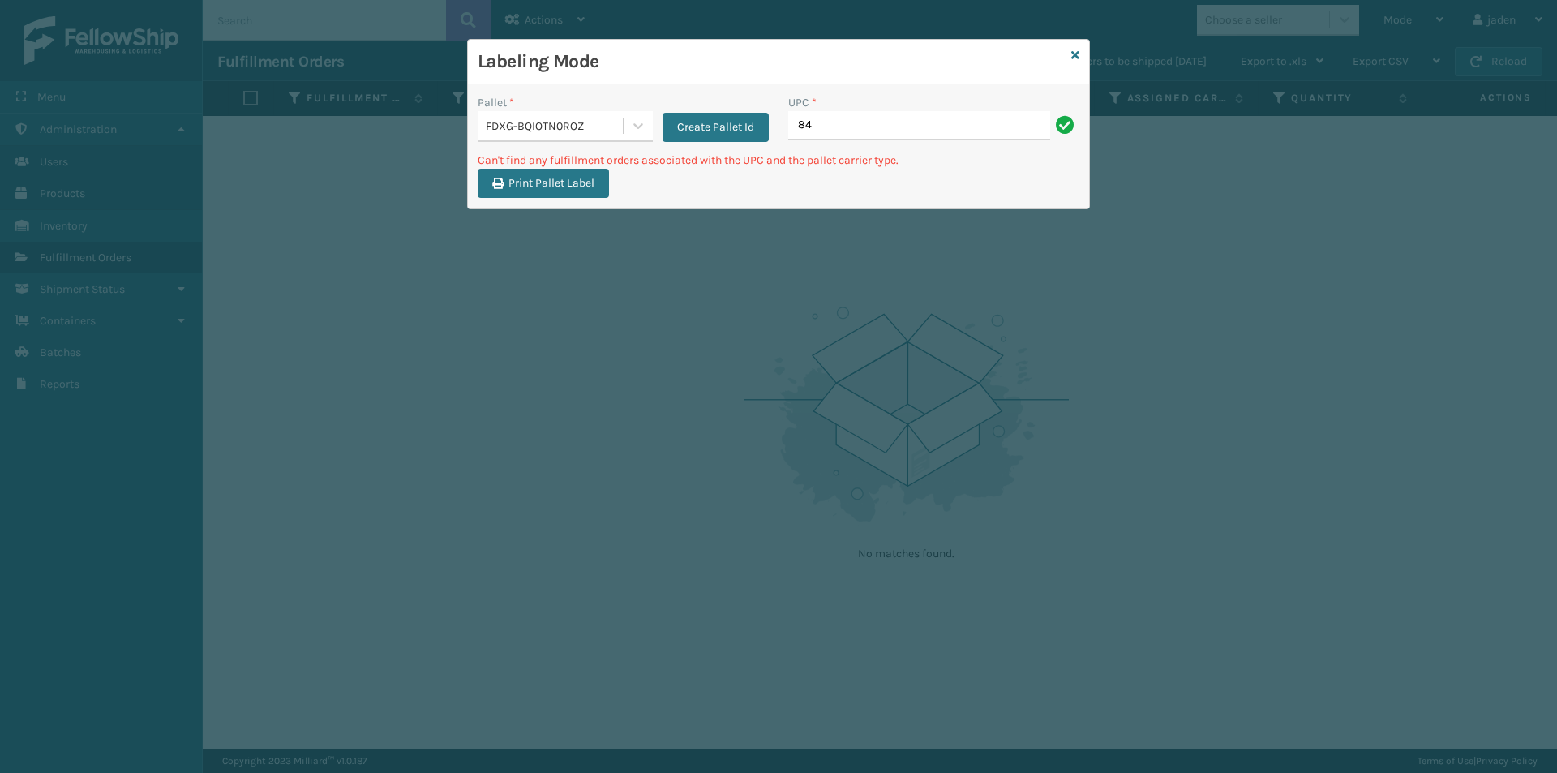
type input "8"
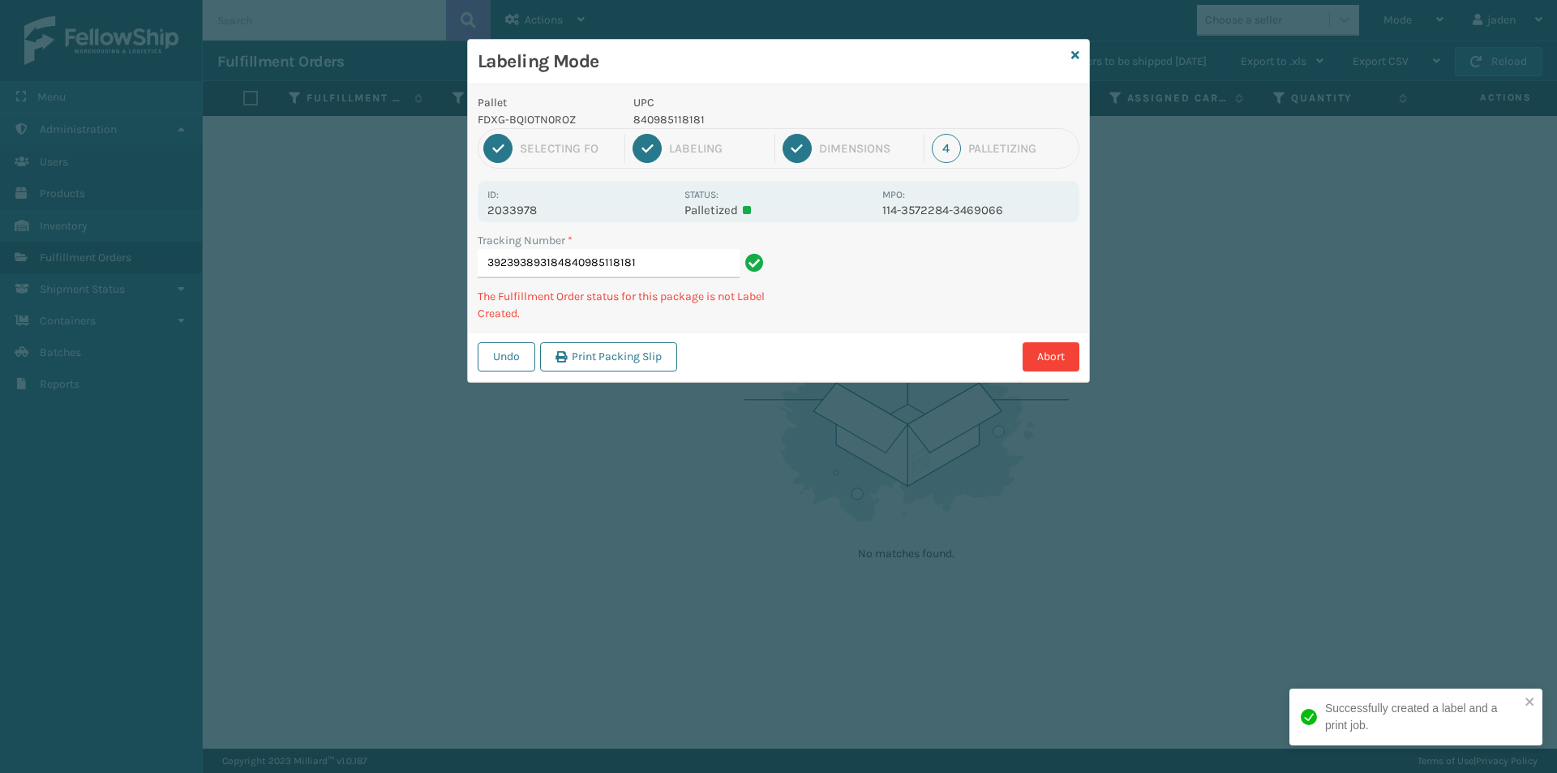
type input "392393893184840985118181"
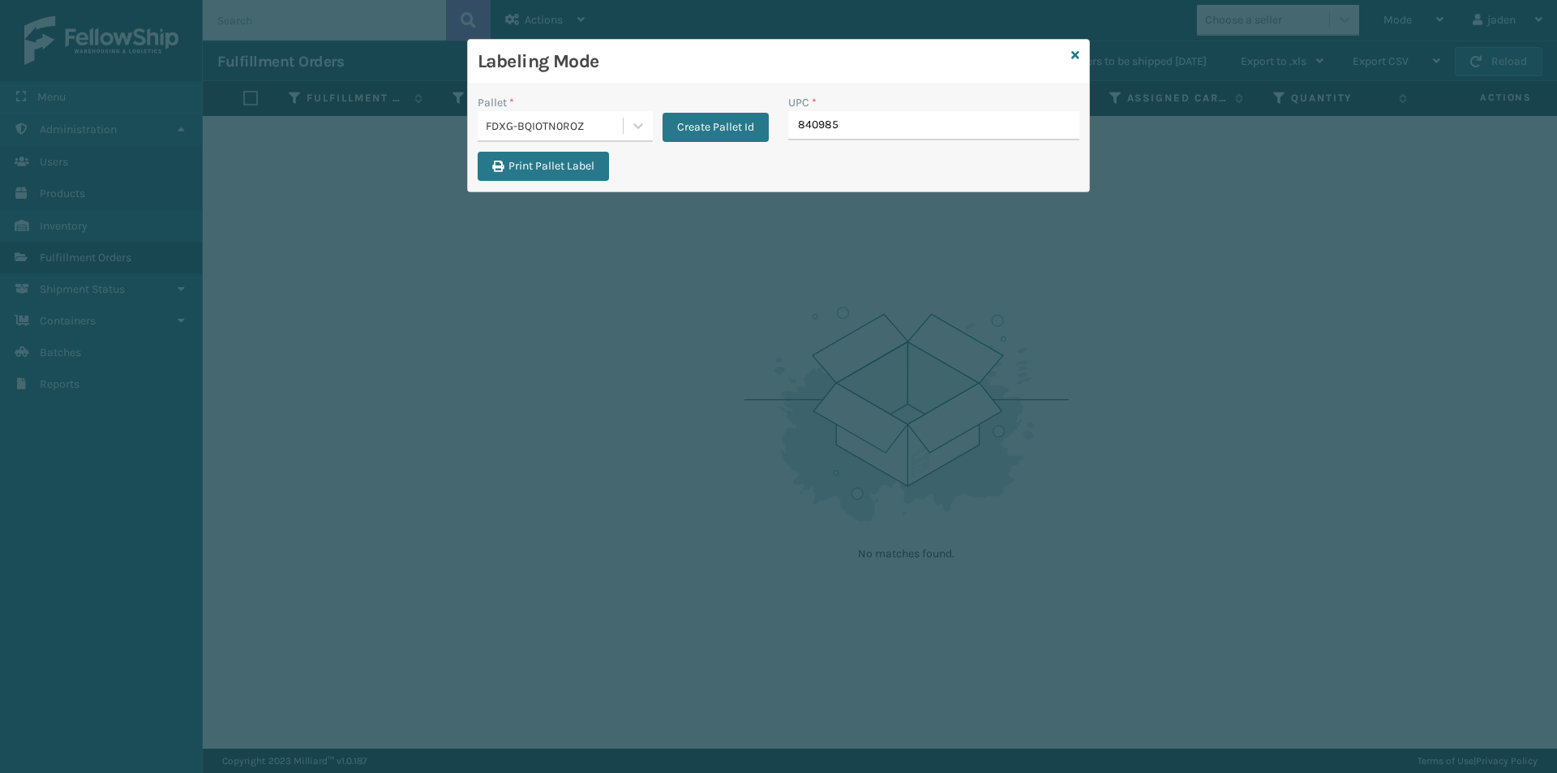
type input "8409851"
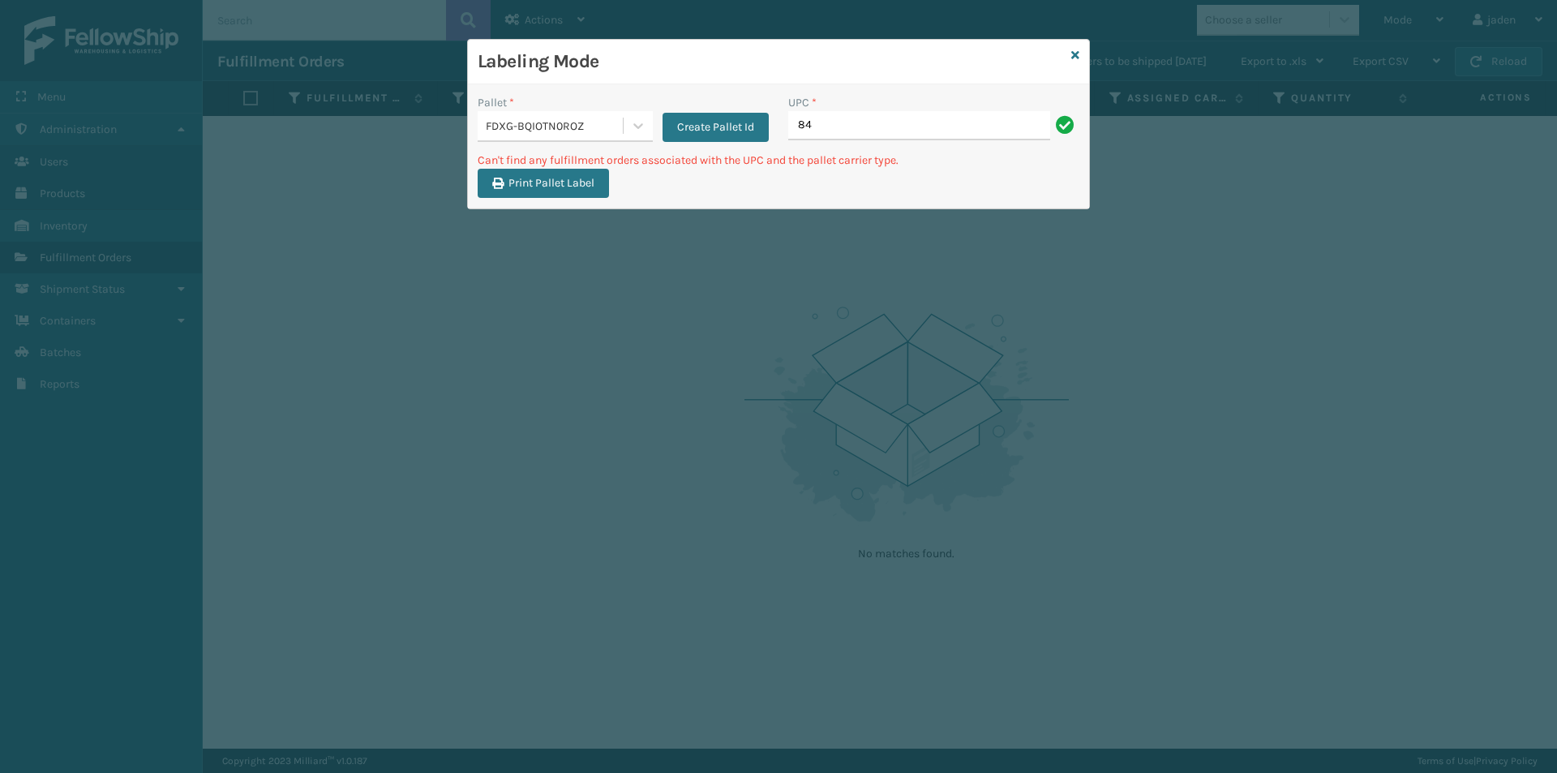
type input "8"
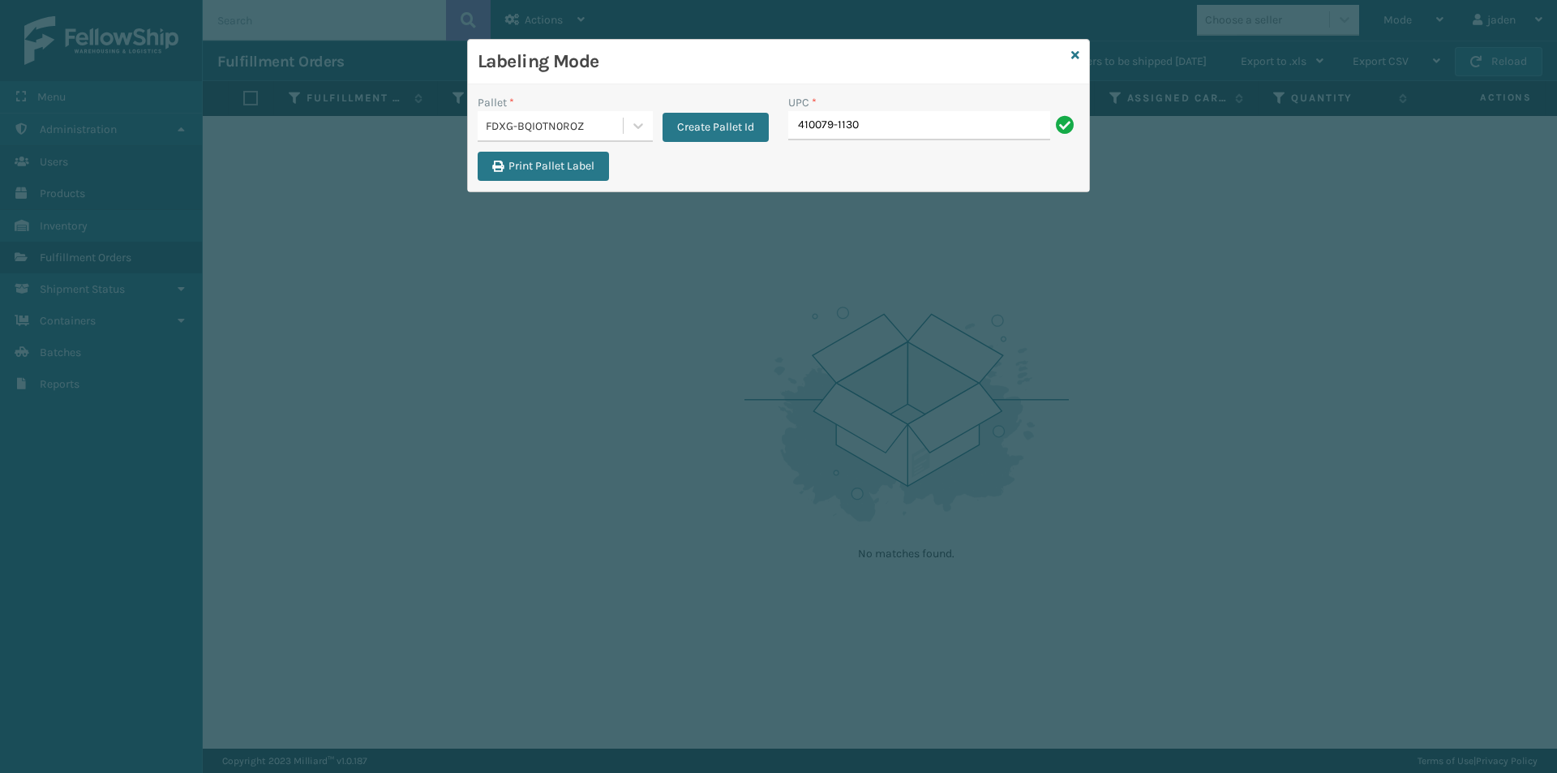
type input "410079-1130"
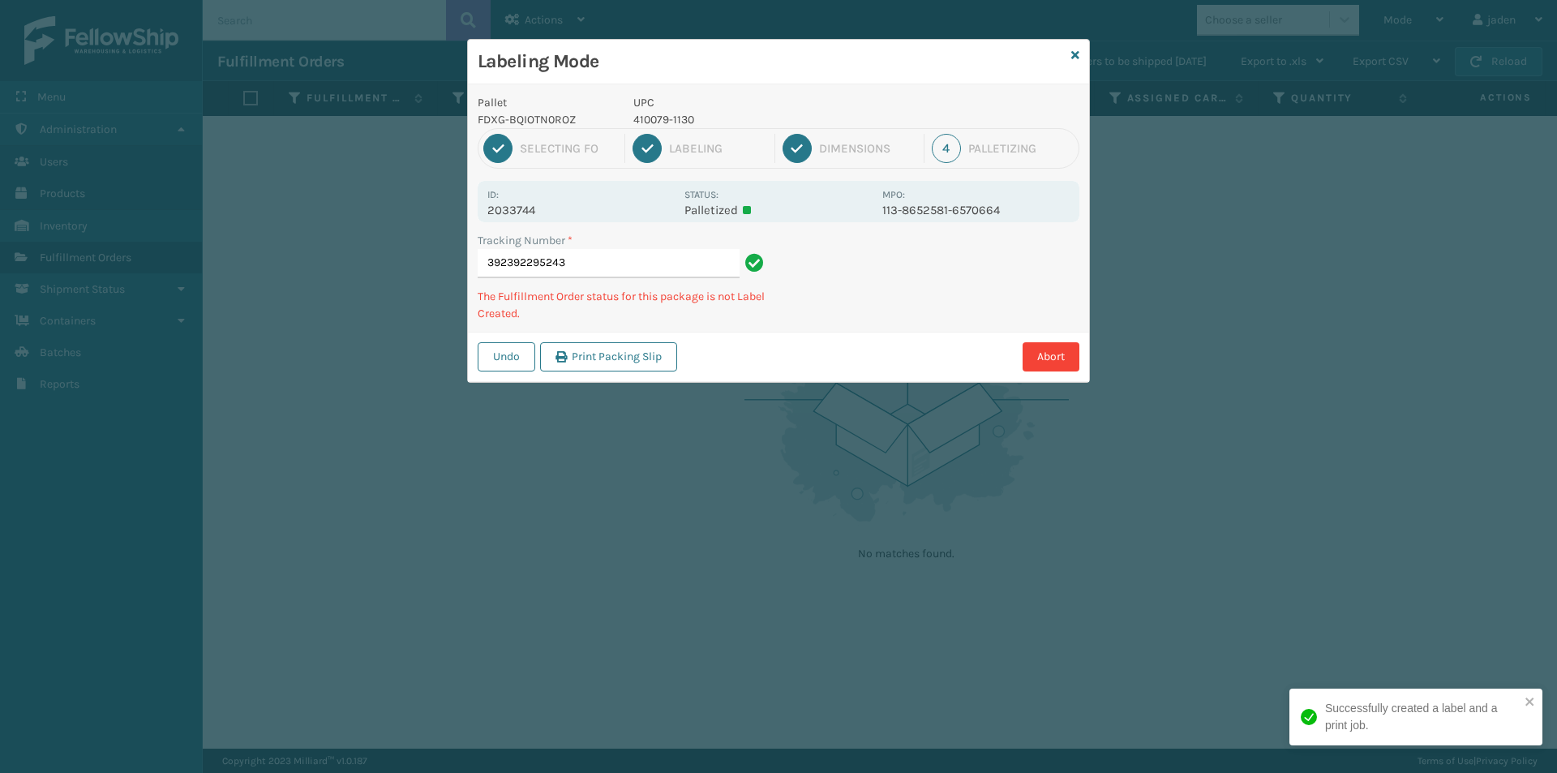
click at [670, 118] on p "410079-1130" at bounding box center [752, 119] width 239 height 17
copy p "410079-1130"
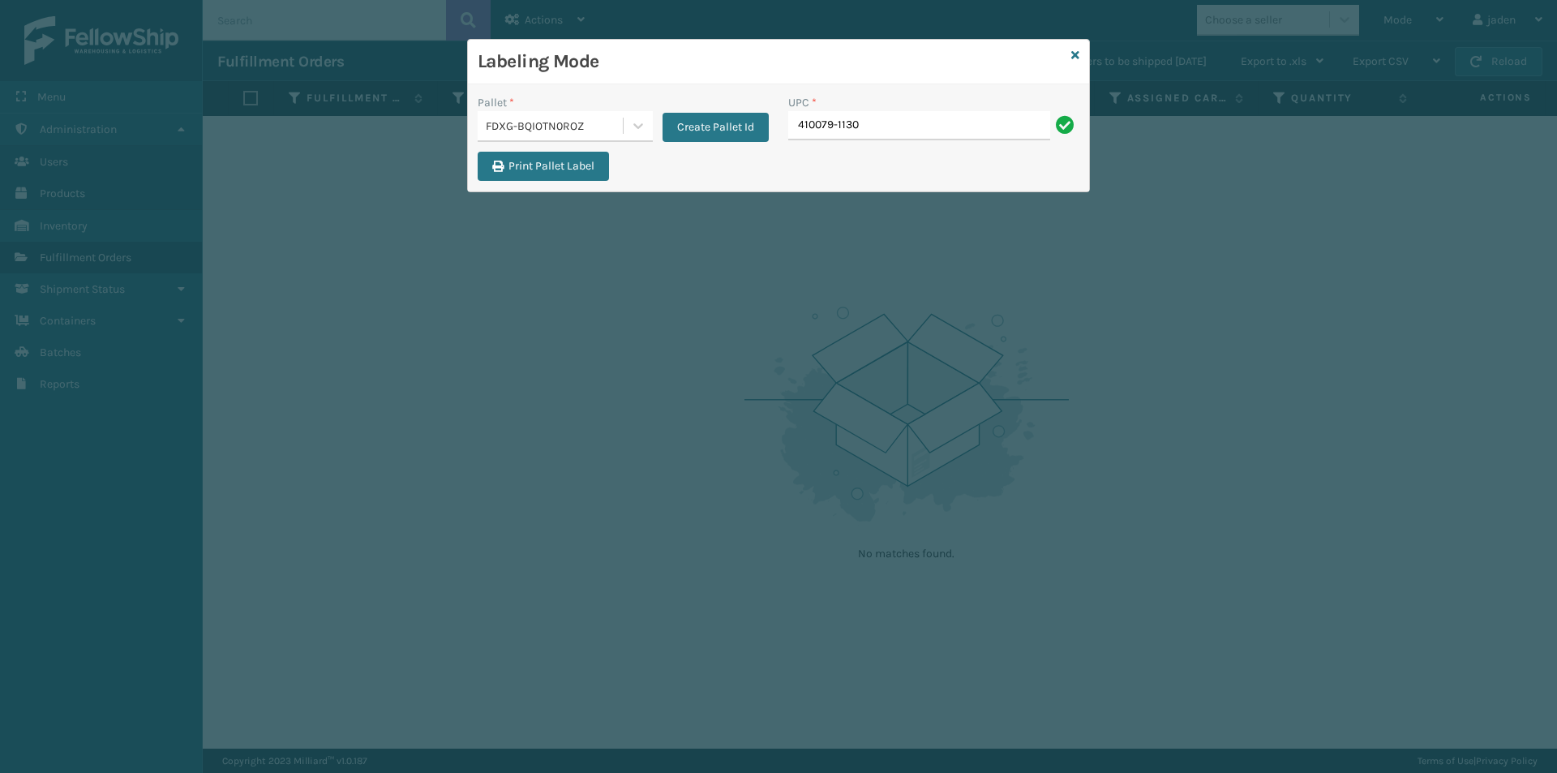
type input "410079-1130"
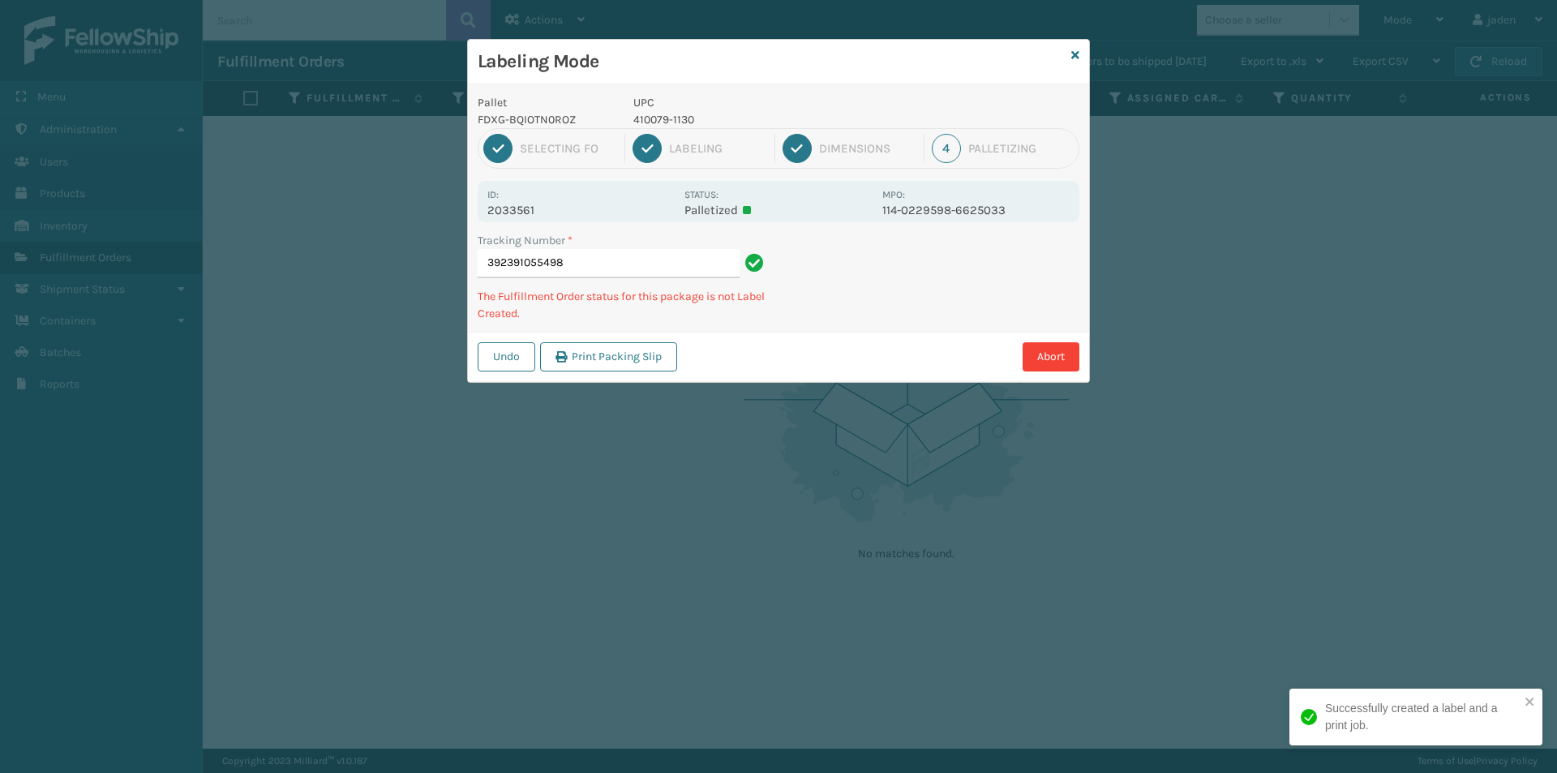
drag, startPoint x: 1008, startPoint y: 272, endPoint x: 918, endPoint y: 156, distance: 146.1
click at [866, 309] on div "Tracking Number * 392391055498 The Fulfillment Order status for this package is…" at bounding box center [778, 282] width 621 height 100
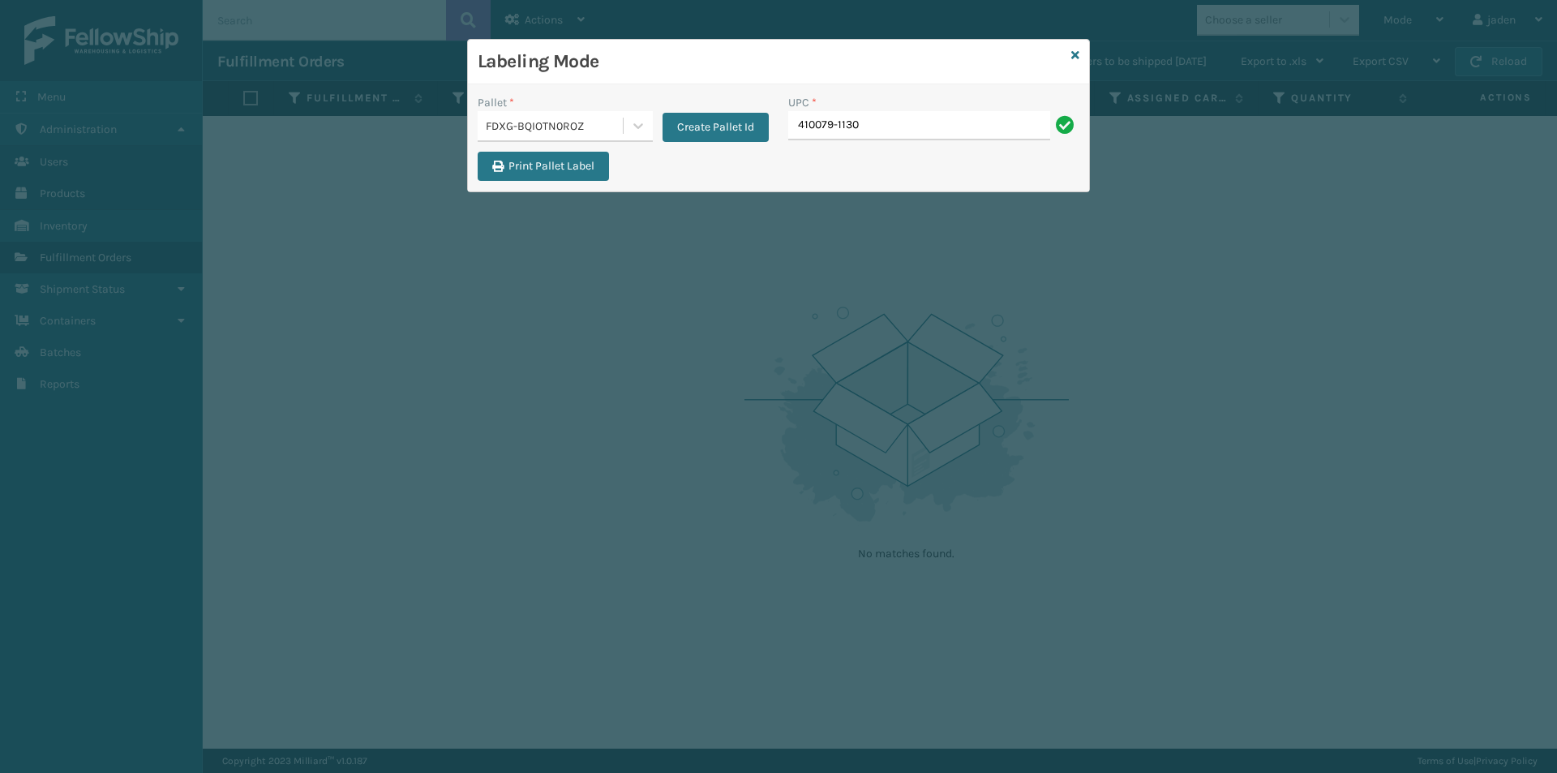
type input "410079-1130"
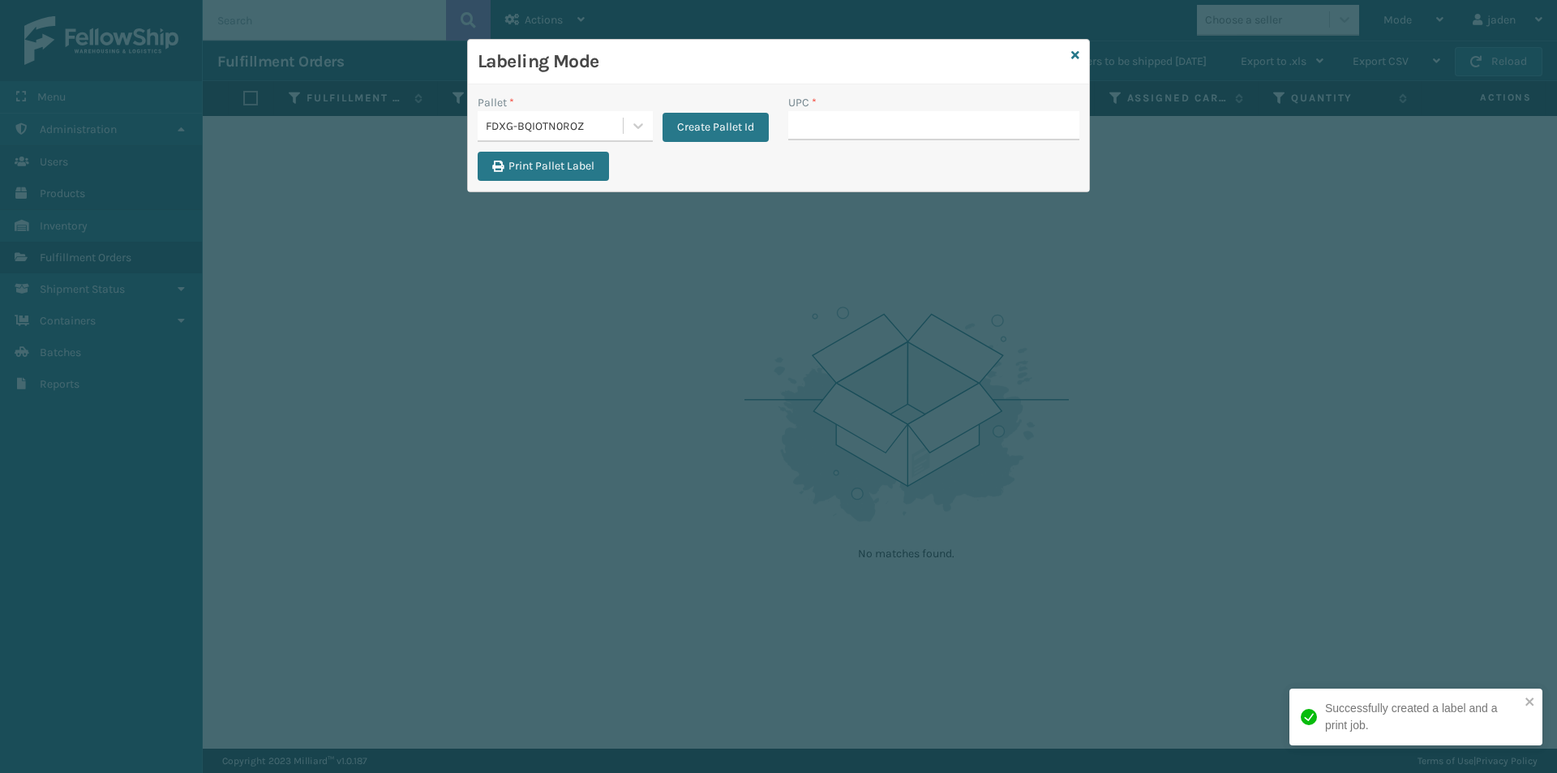
drag, startPoint x: 840, startPoint y: 115, endPoint x: 819, endPoint y: 122, distance: 22.1
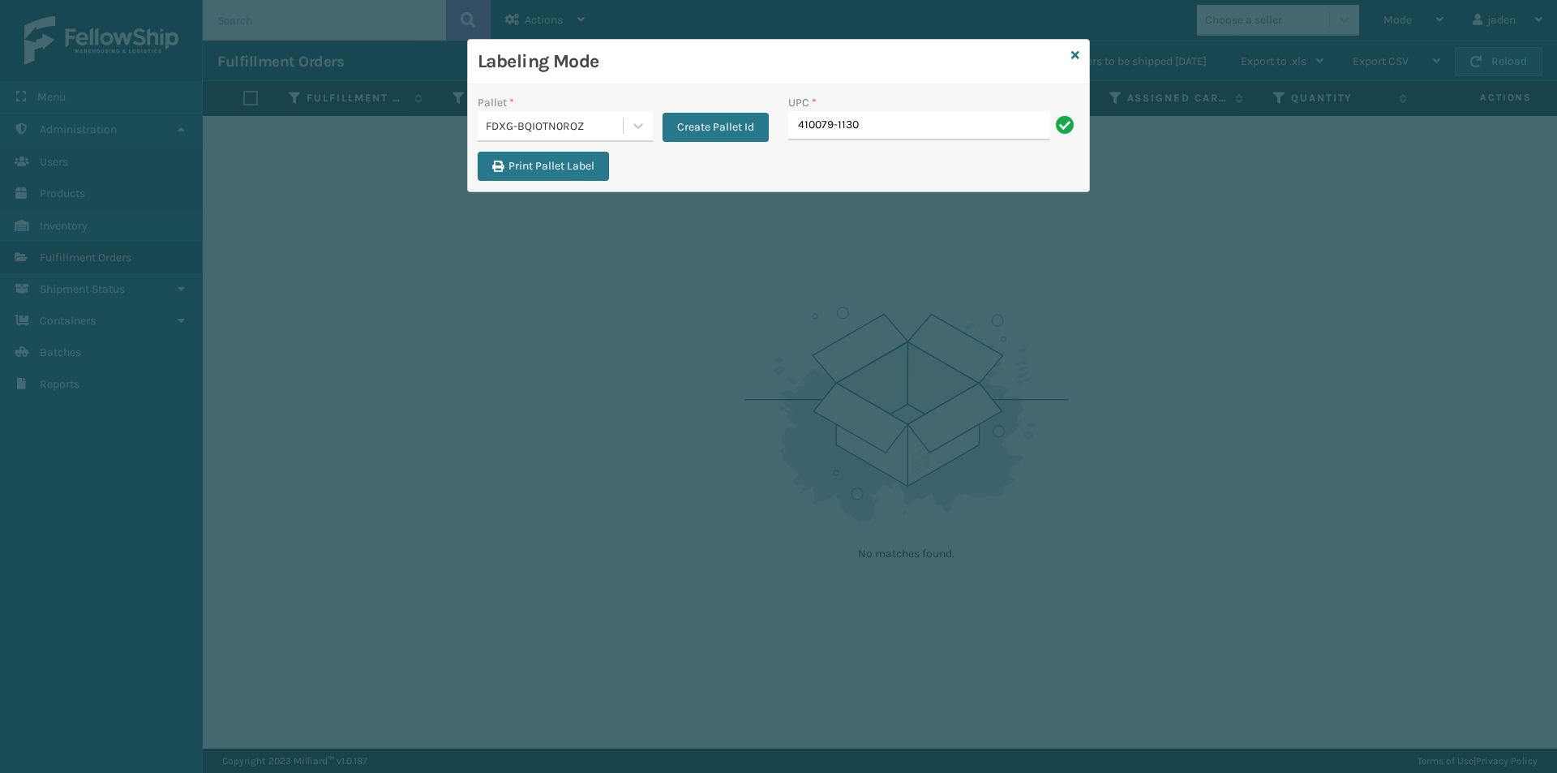
type input "410079-1130"
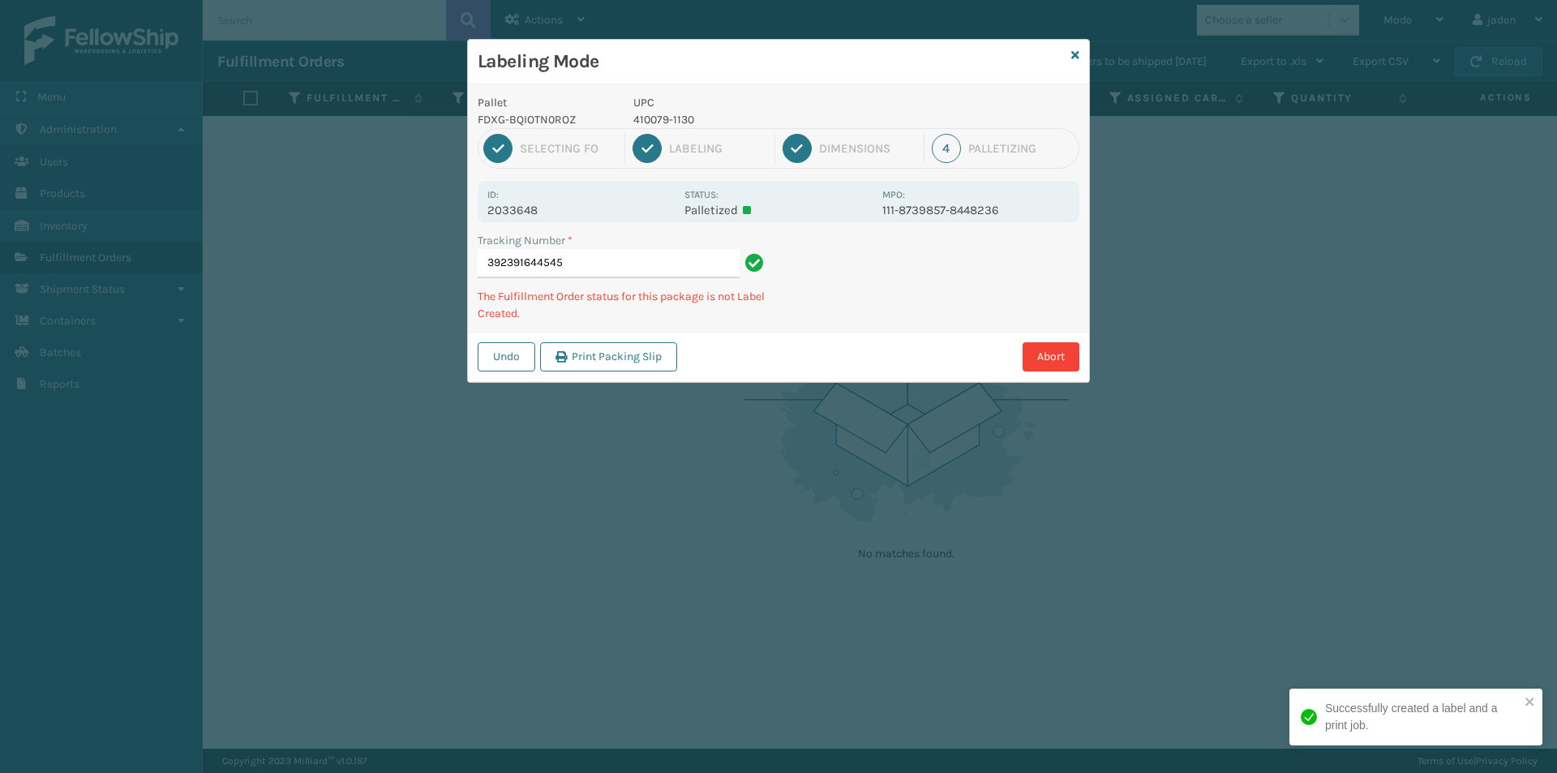
drag, startPoint x: 1085, startPoint y: 294, endPoint x: 796, endPoint y: 361, distance: 296.4
click at [796, 361] on div "Abort" at bounding box center [880, 356] width 397 height 29
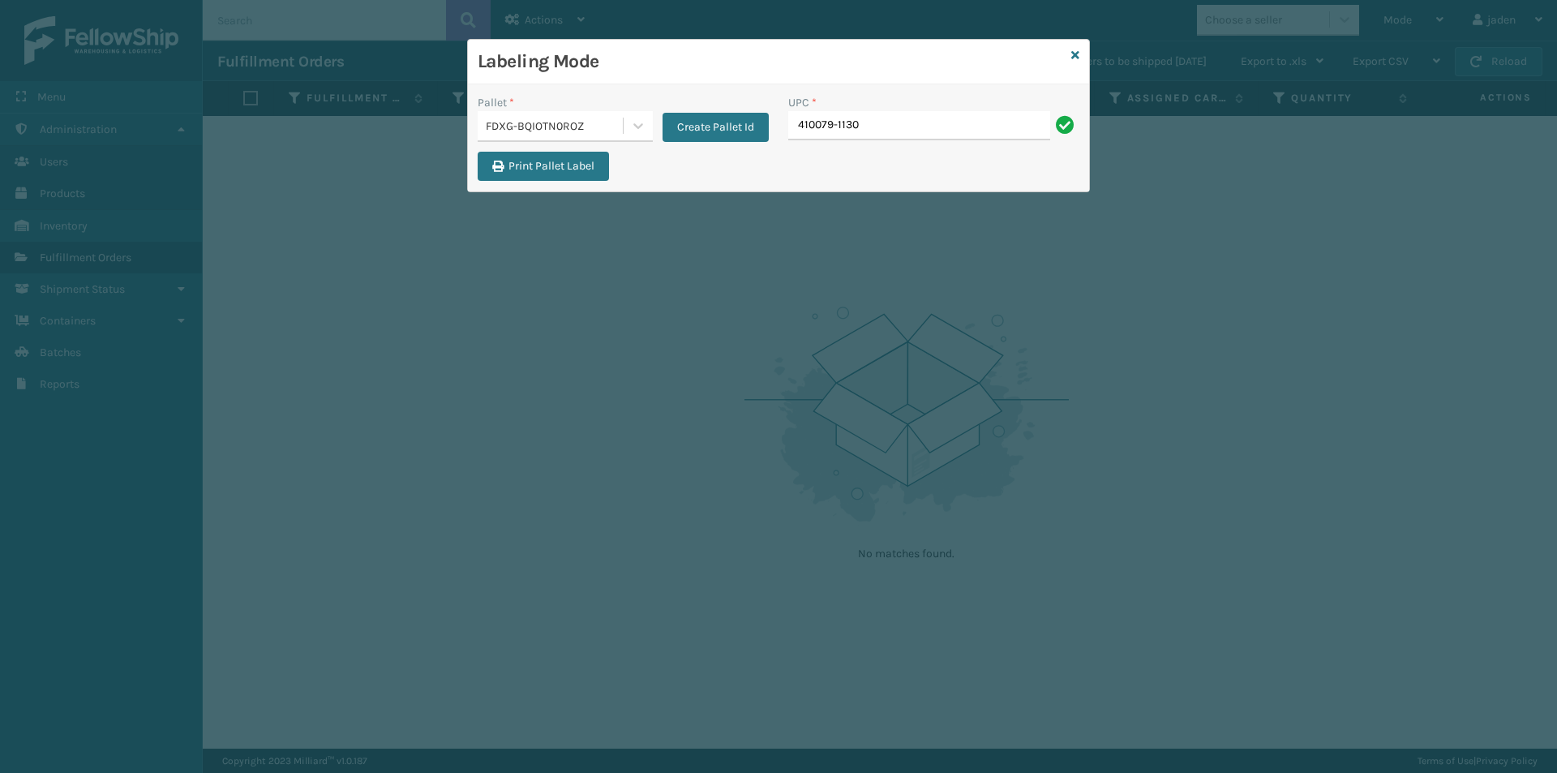
type input "410079-1130"
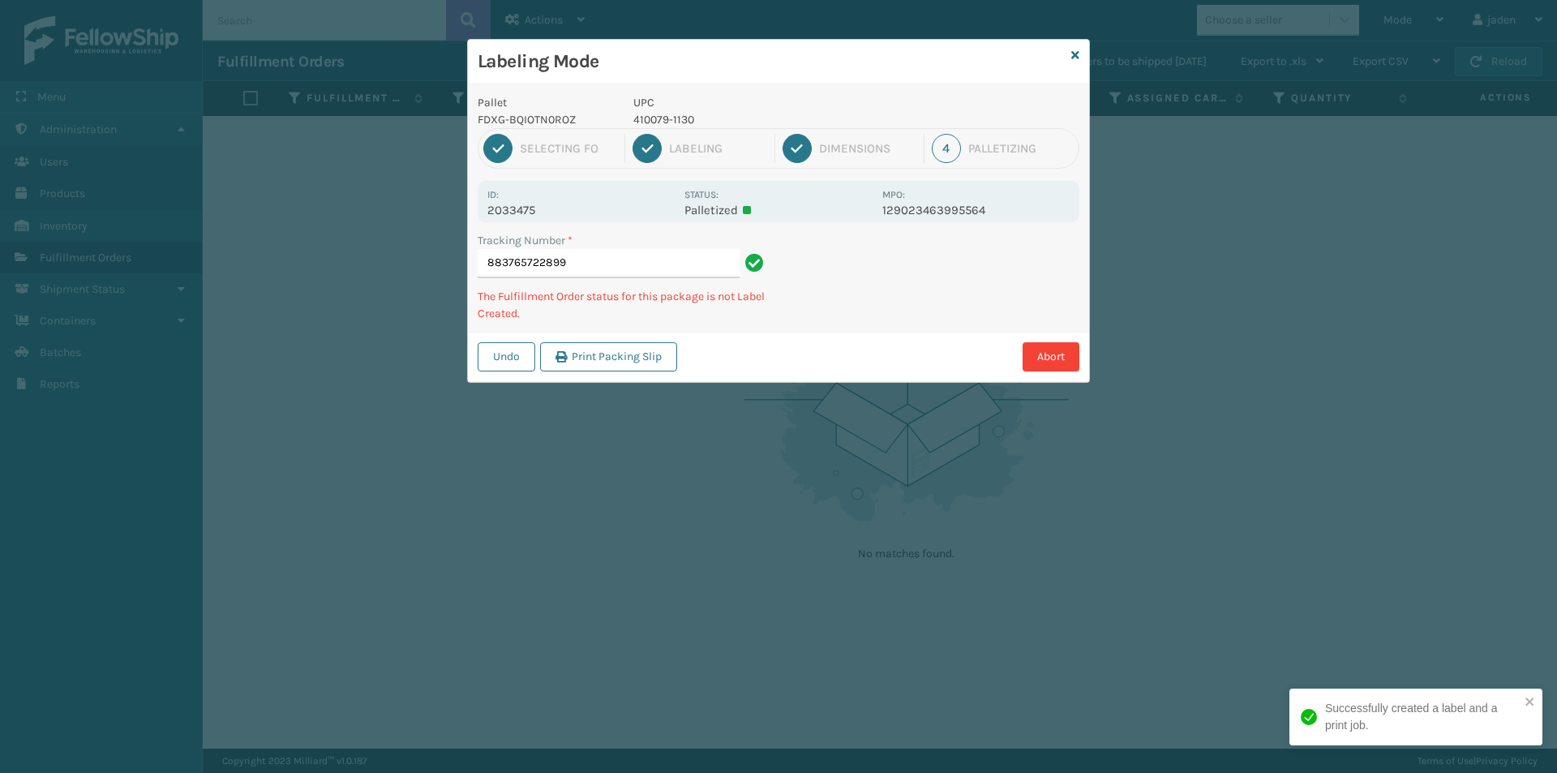
drag, startPoint x: 951, startPoint y: 306, endPoint x: 933, endPoint y: 306, distance: 17.9
drag, startPoint x: 933, startPoint y: 306, endPoint x: 999, endPoint y: 310, distance: 65.8
click at [855, 378] on div "Labeling Mode Pallet FDXG-BQIOTN0ROZ UPC 410079-1130 1 Selecting FO 2 Labeling …" at bounding box center [778, 386] width 1557 height 773
drag, startPoint x: 968, startPoint y: 315, endPoint x: 1027, endPoint y: 295, distance: 61.8
click at [881, 372] on div "Undo Print Packing Slip Abort" at bounding box center [778, 356] width 621 height 49
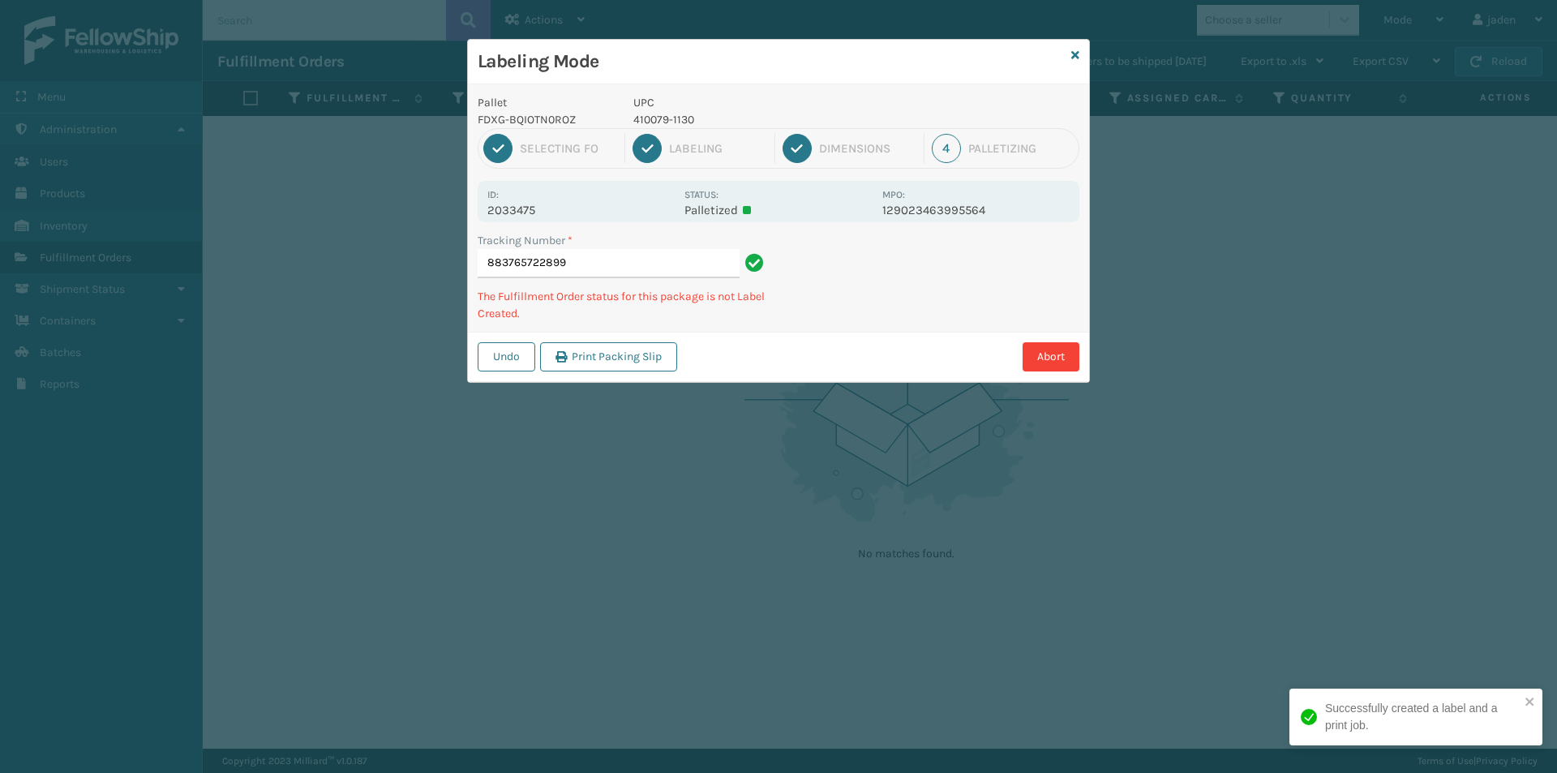
drag, startPoint x: 1033, startPoint y: 289, endPoint x: 990, endPoint y: 315, distance: 50.2
click at [897, 390] on div "Labeling Mode Pallet FDXG-BQIOTN0ROZ UPC 410079-1130 1 Selecting FO 2 Labeling …" at bounding box center [778, 386] width 1557 height 773
drag, startPoint x: 1027, startPoint y: 296, endPoint x: 918, endPoint y: 187, distance: 153.7
click at [847, 348] on div "Abort" at bounding box center [880, 356] width 397 height 29
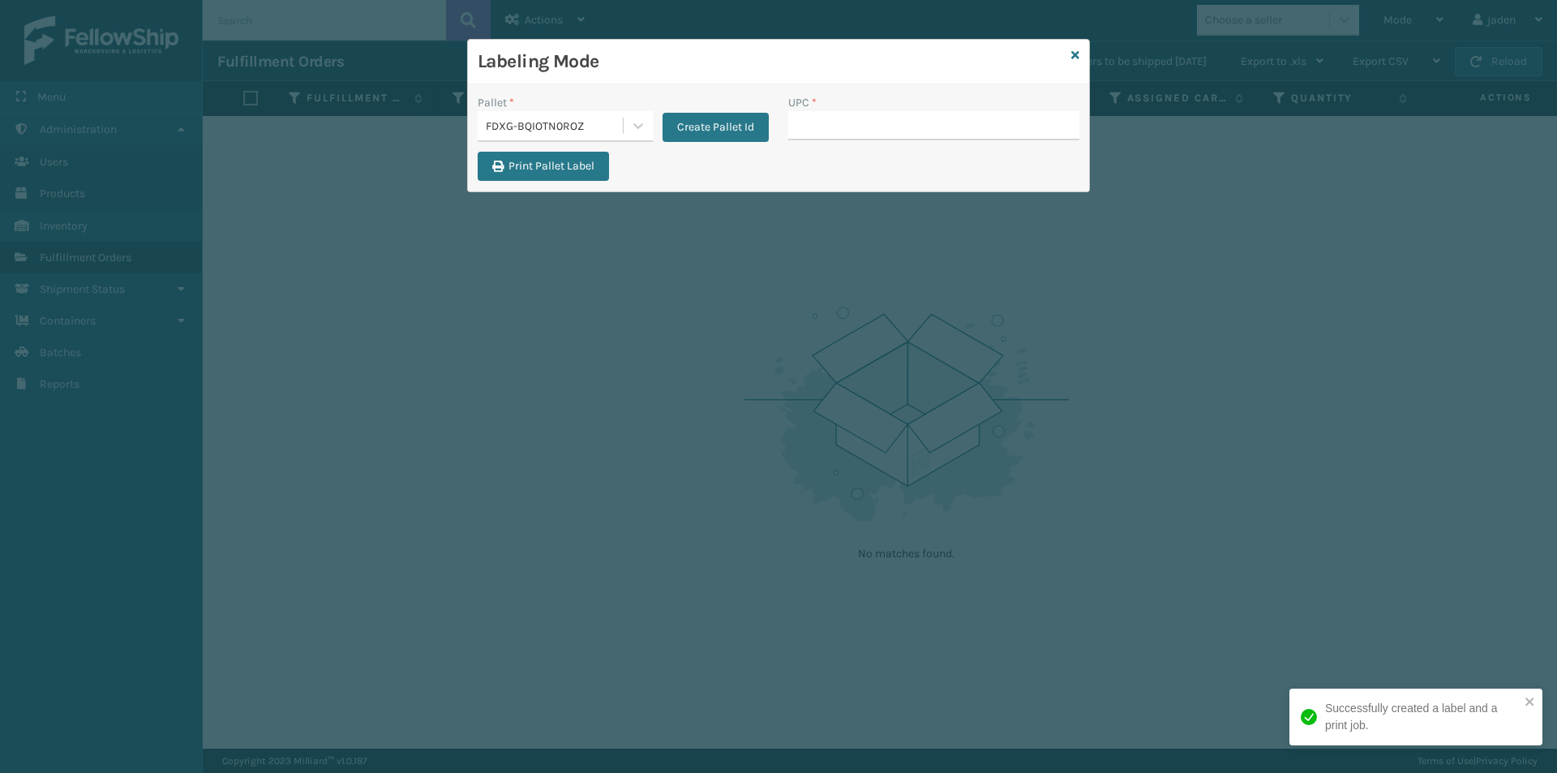
drag, startPoint x: 857, startPoint y: 115, endPoint x: 847, endPoint y: 126, distance: 14.9
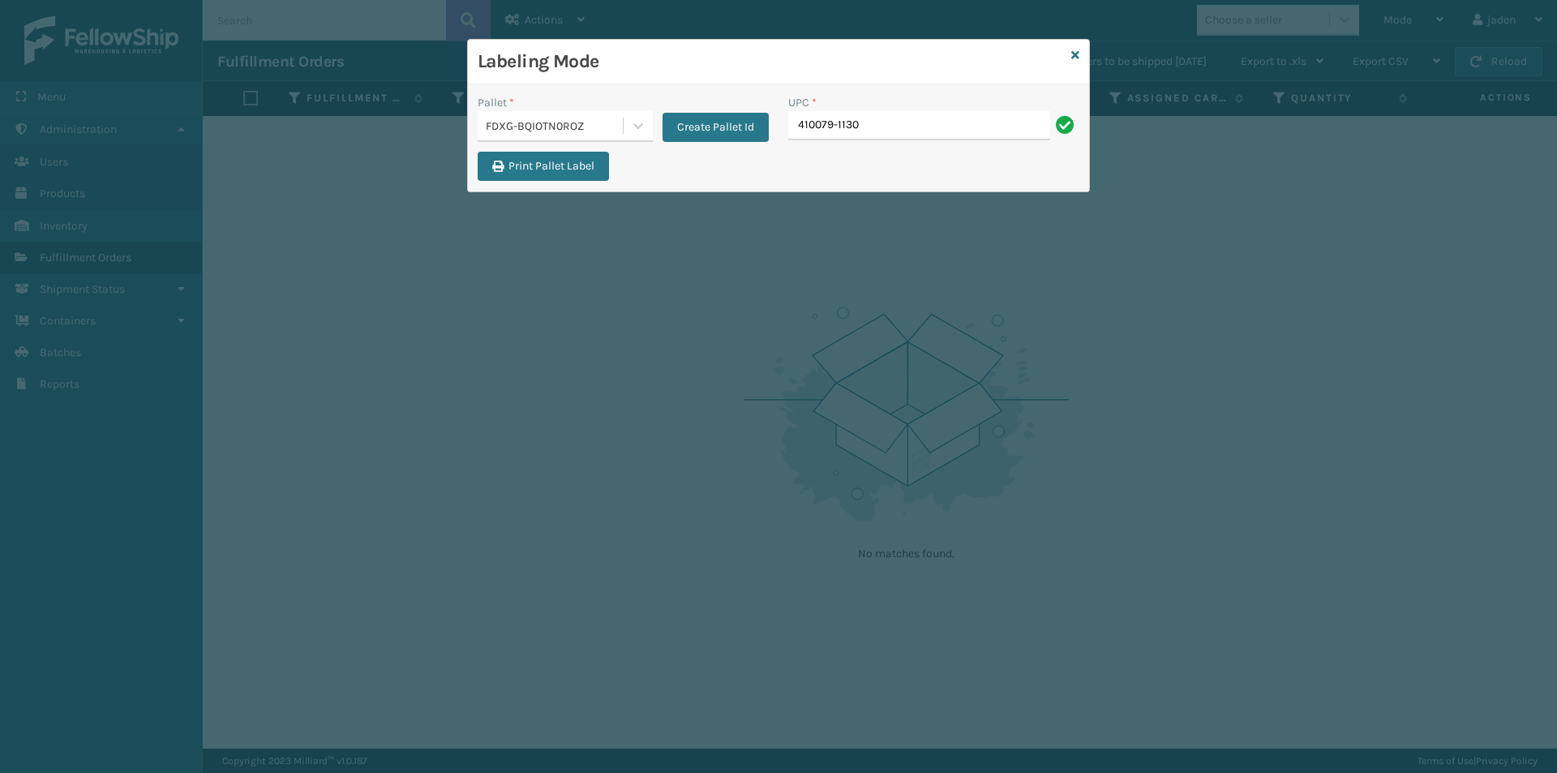
type input "410079-1130"
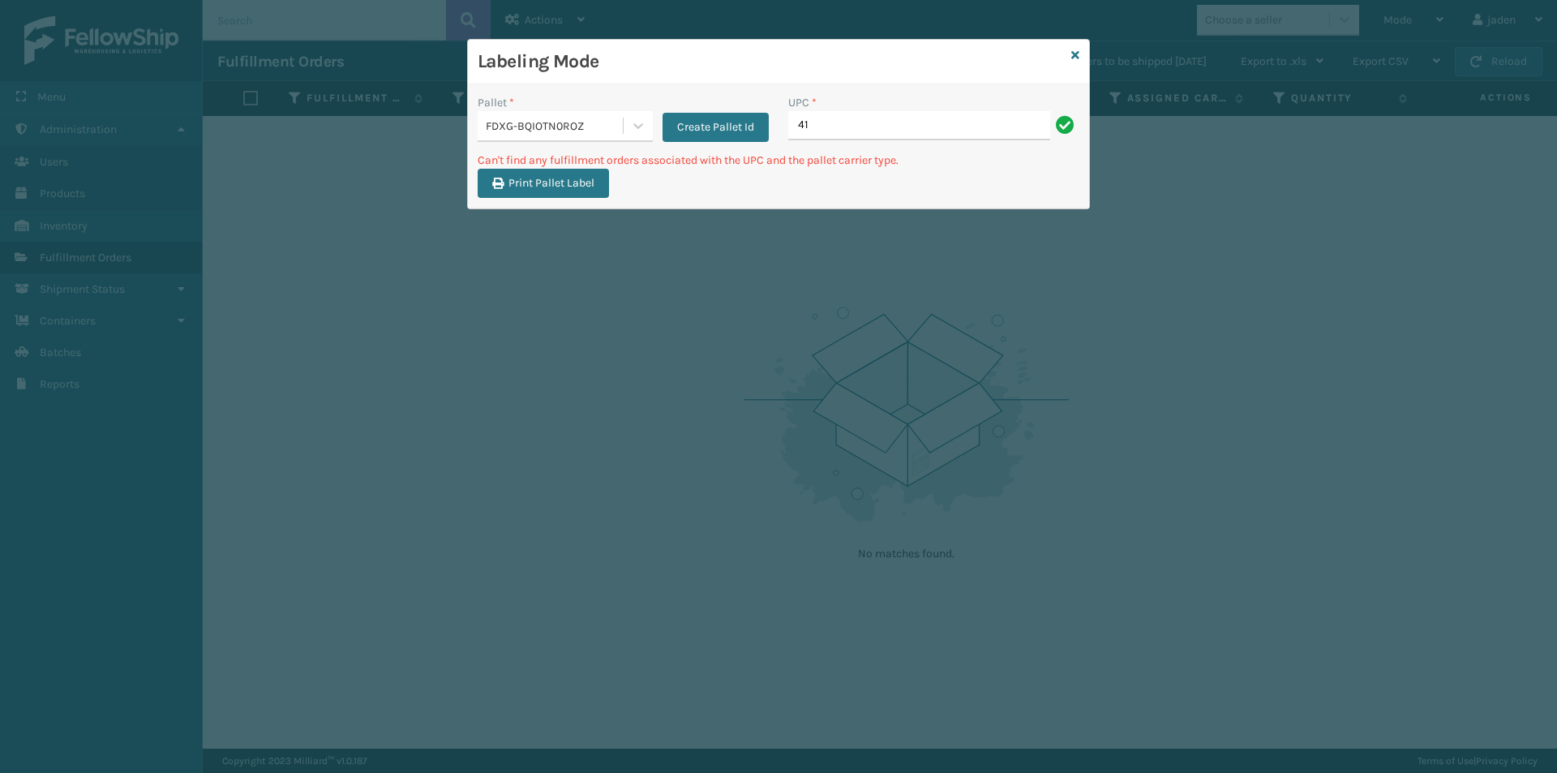
type input "4"
type input "410168-8060"
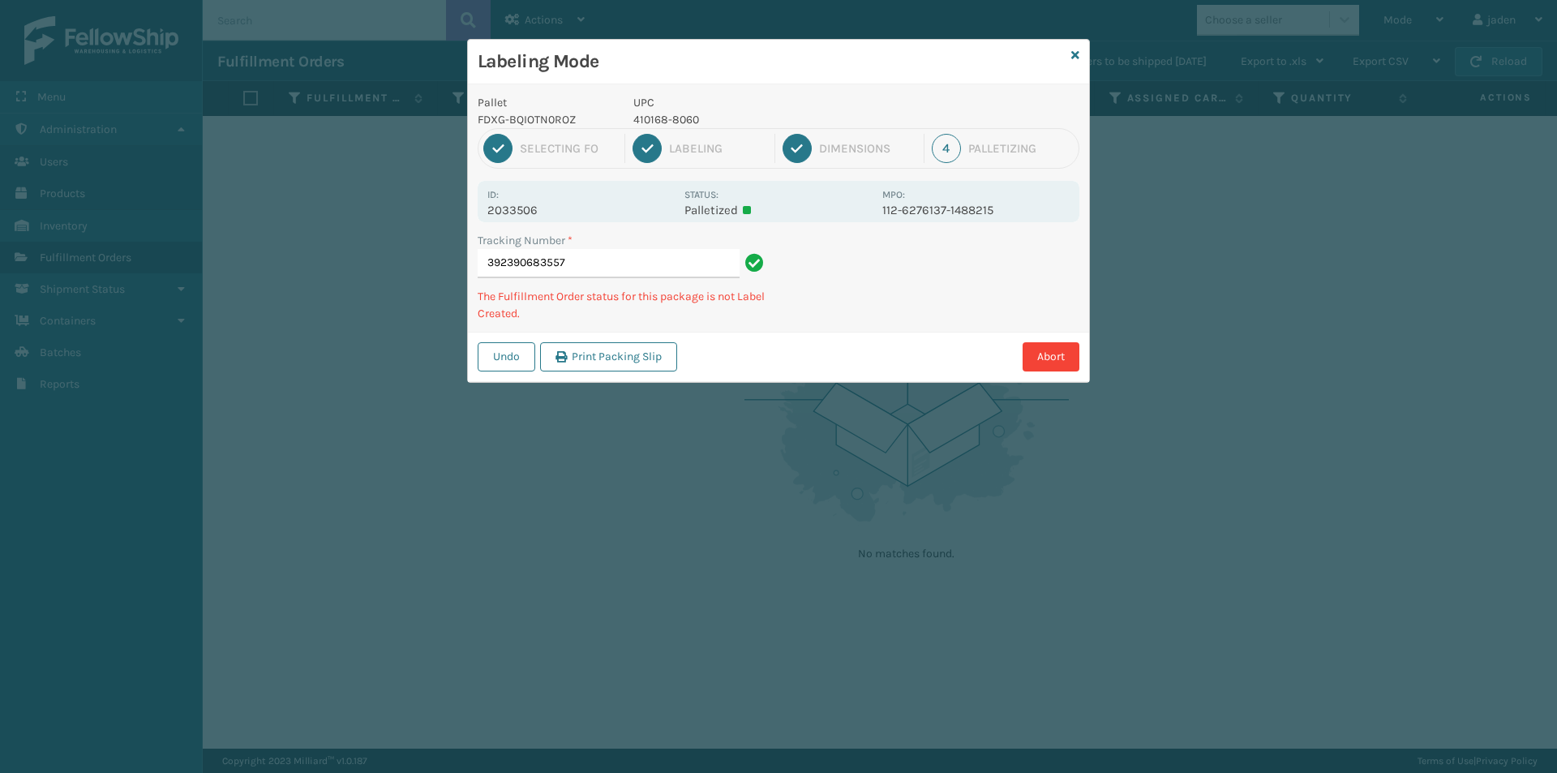
type input "3923906835574"
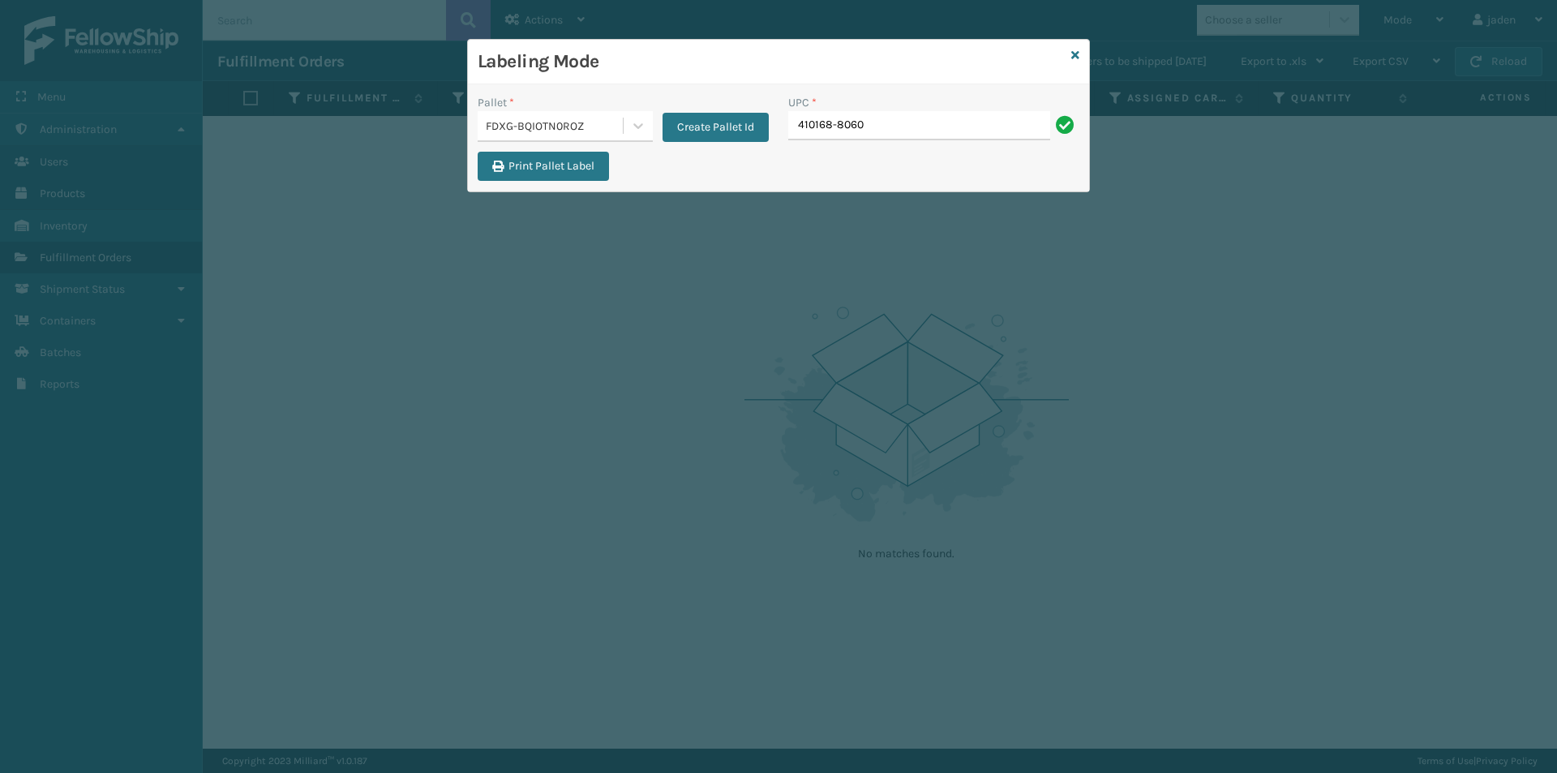
type input "410168-8060"
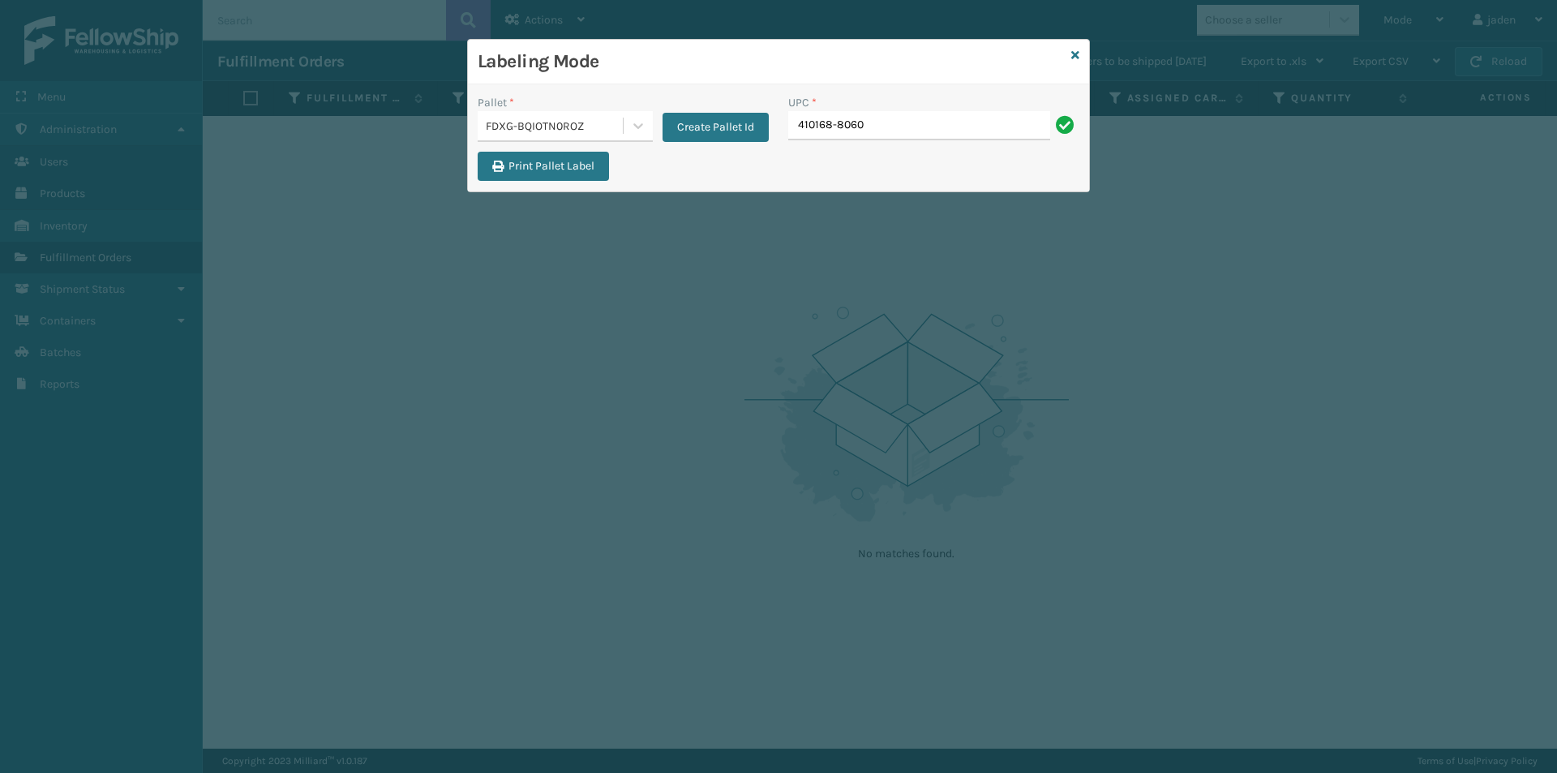
type input "410168-8060"
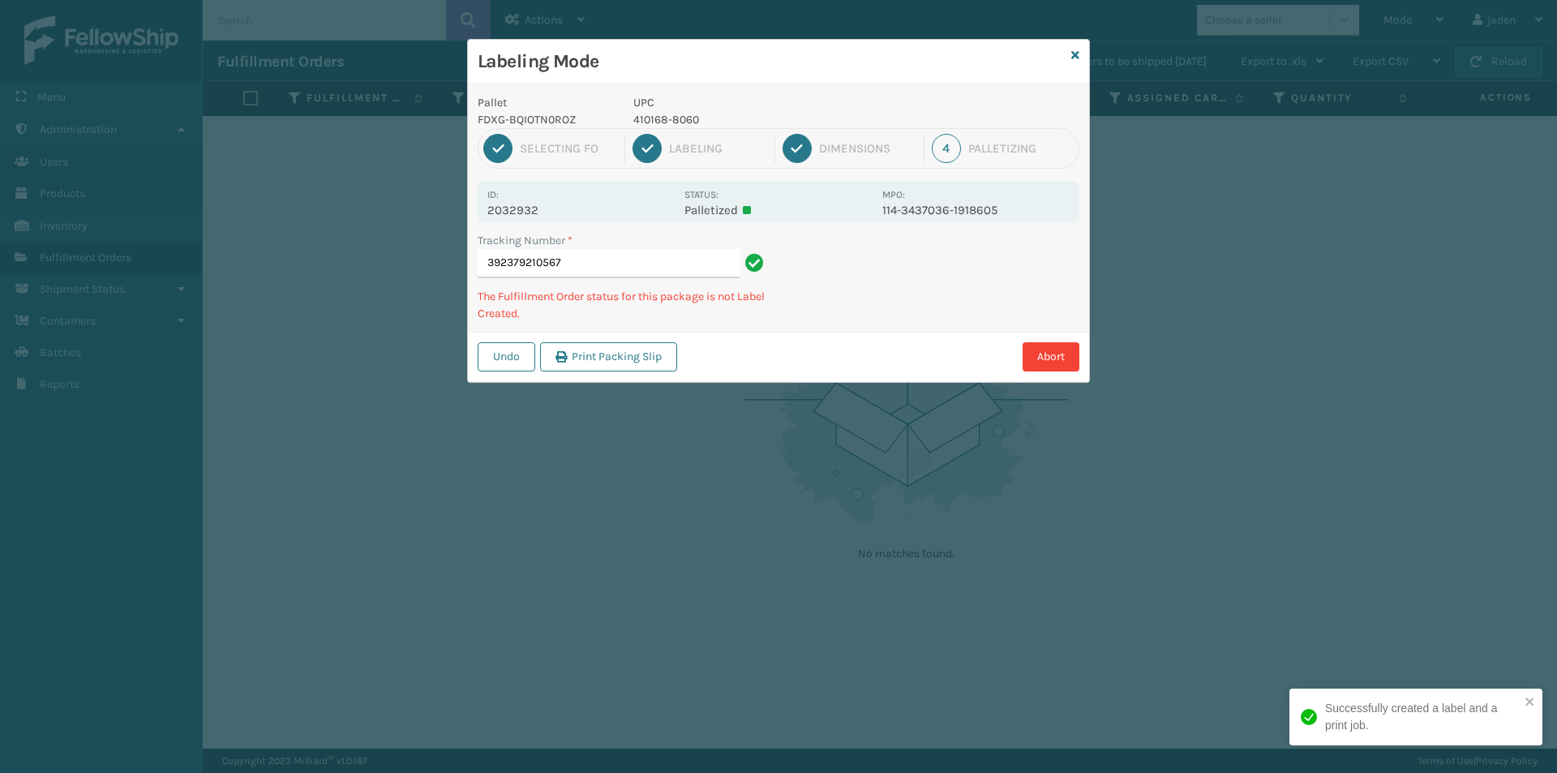
type input "3923792105674"
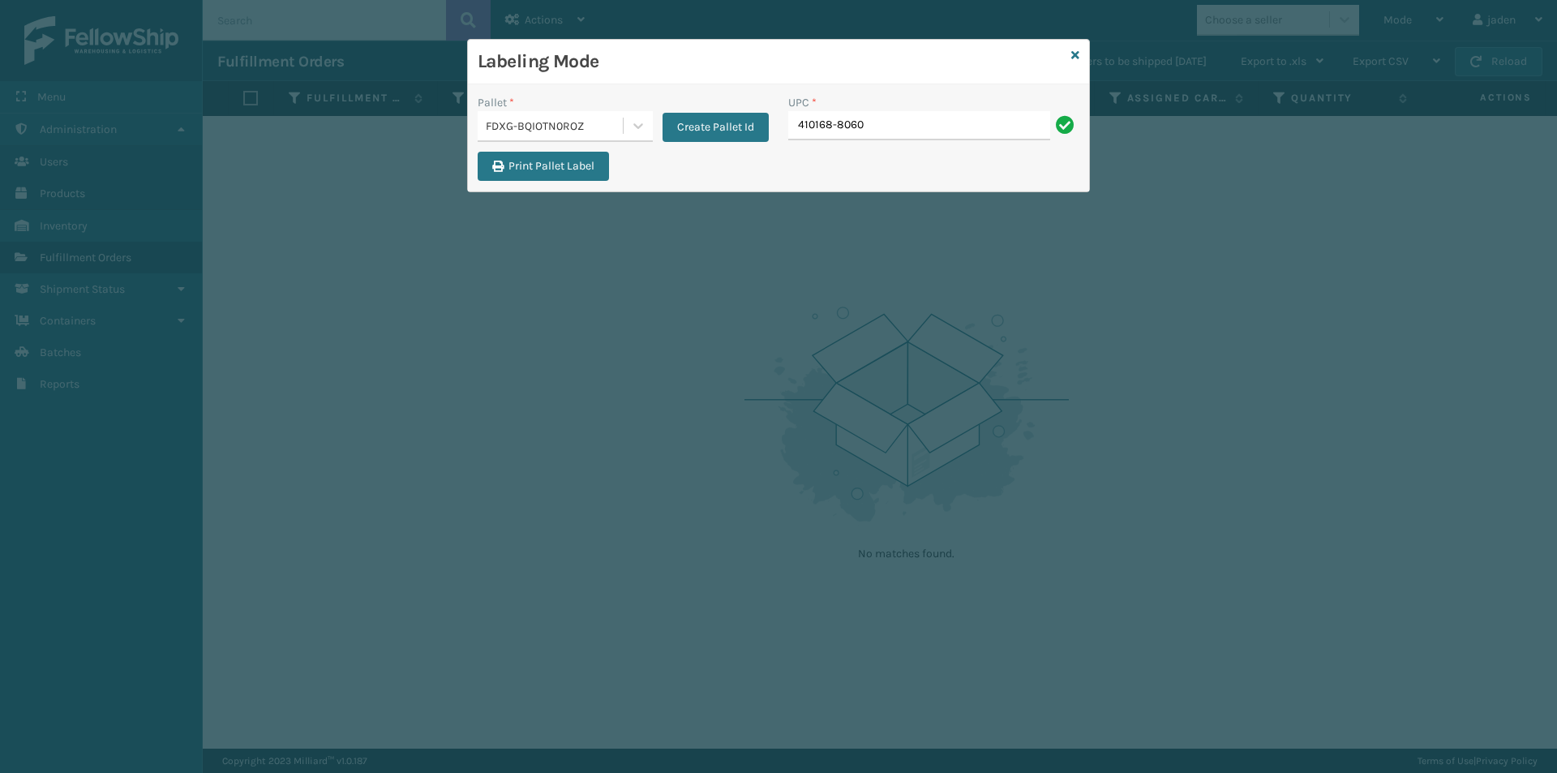
type input "410168-8060"
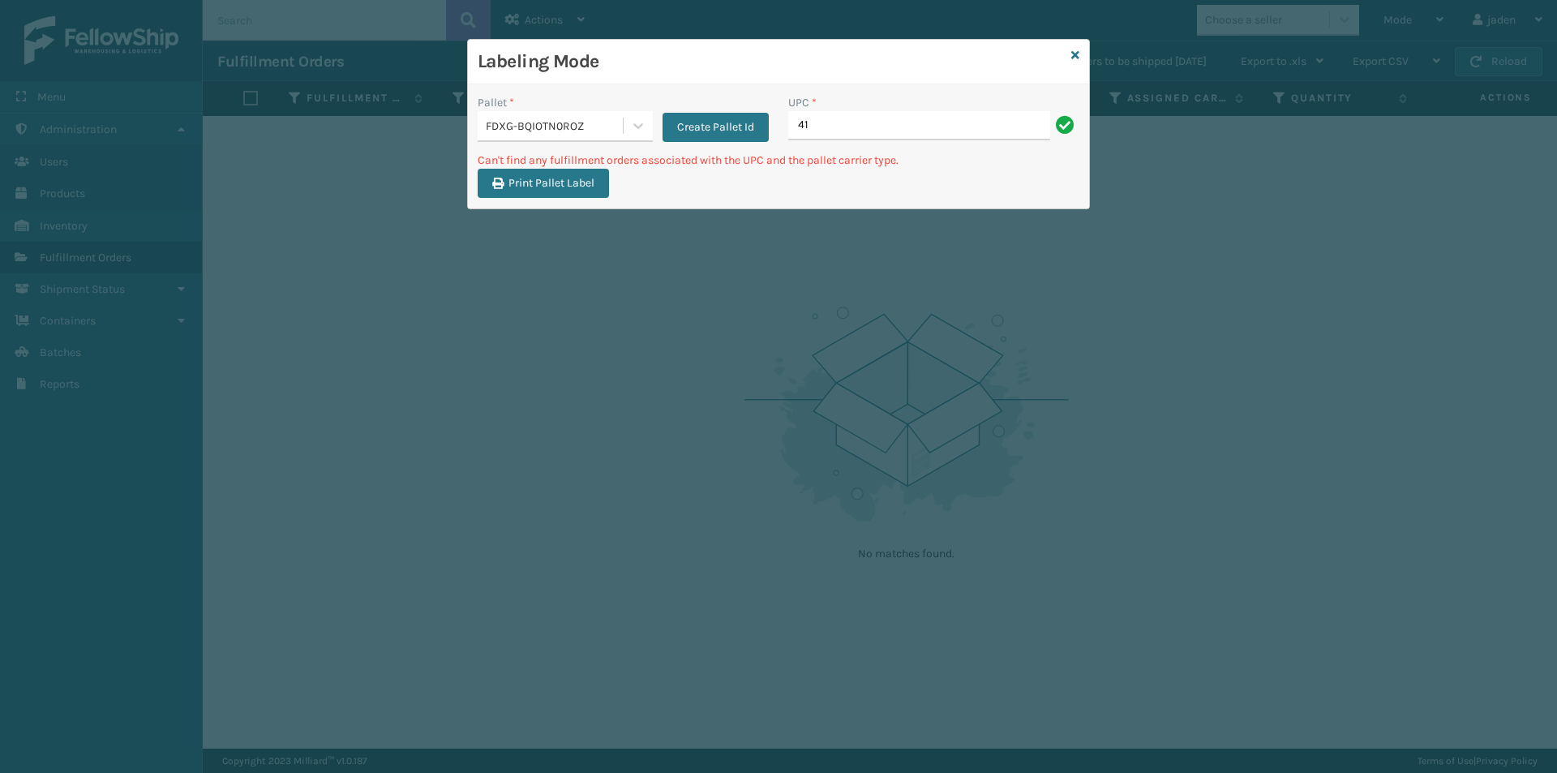
type input "4"
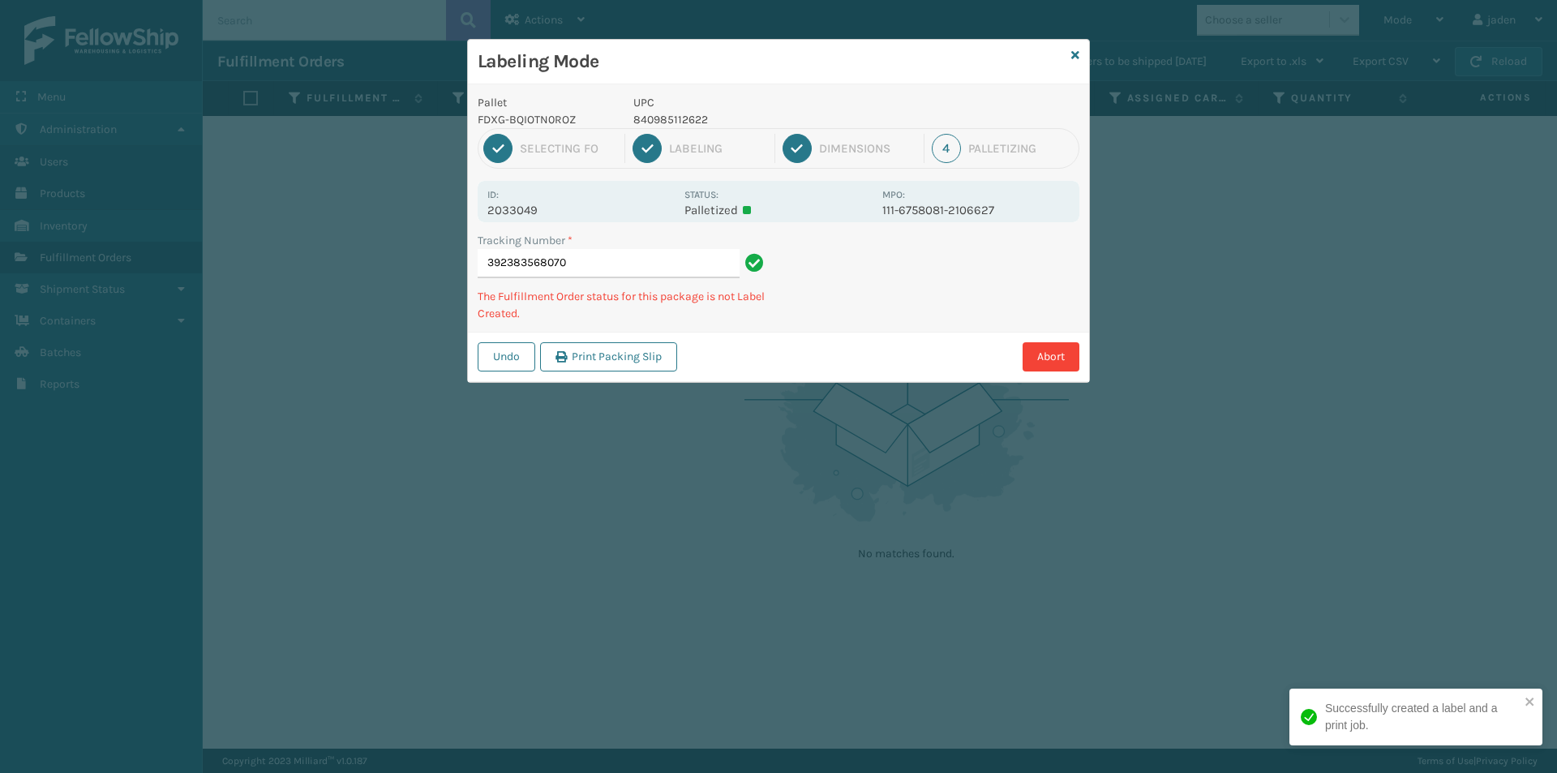
click at [698, 115] on p "840985112622" at bounding box center [752, 119] width 239 height 17
copy p "840985112622"
drag, startPoint x: 955, startPoint y: 256, endPoint x: 833, endPoint y: 324, distance: 139.7
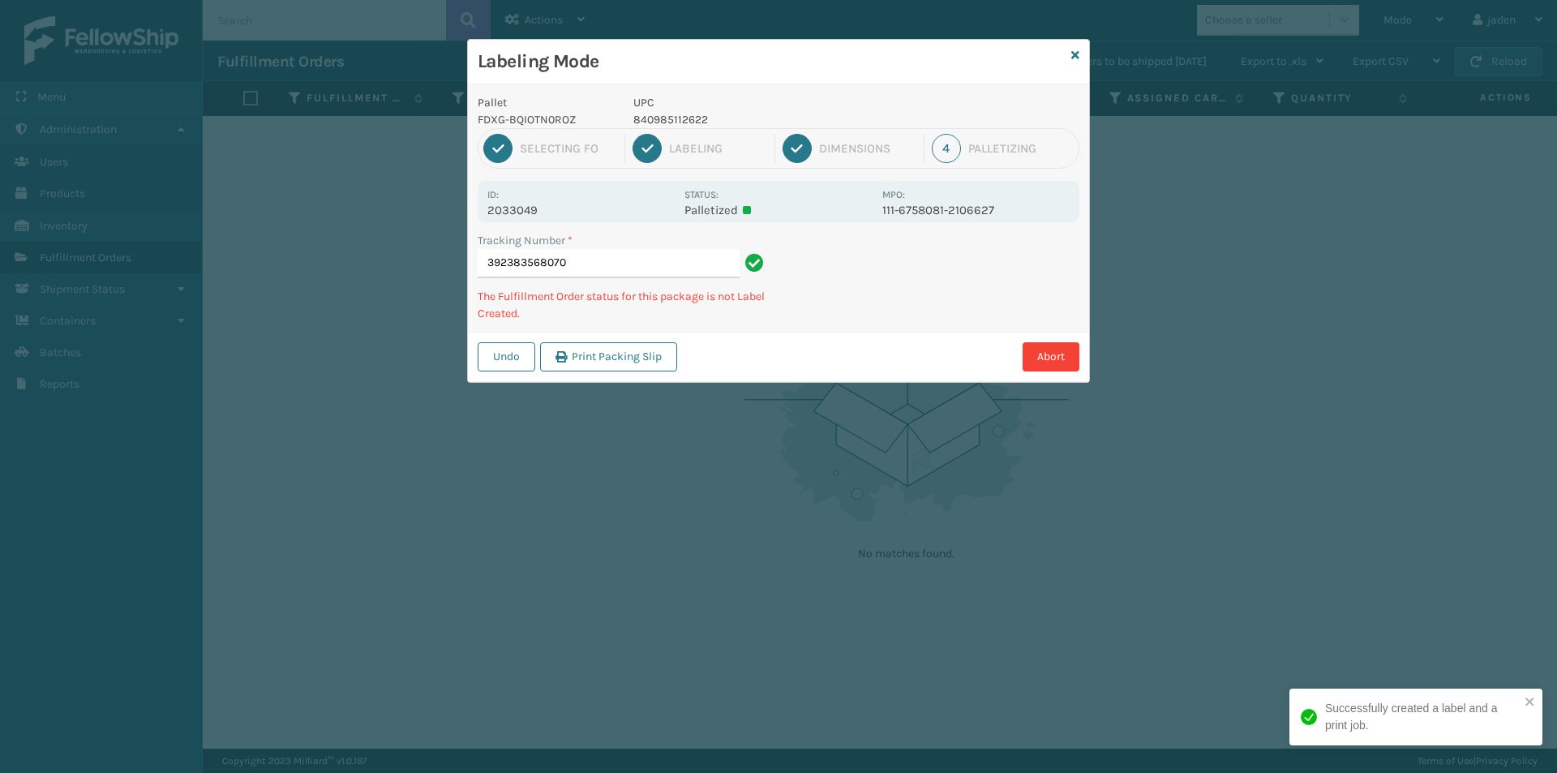
drag, startPoint x: 833, startPoint y: 324, endPoint x: 949, endPoint y: 252, distance: 136.1
click at [834, 323] on div "Tracking Number * 392383568070 The Fulfillment Order status for this package is…" at bounding box center [778, 282] width 621 height 100
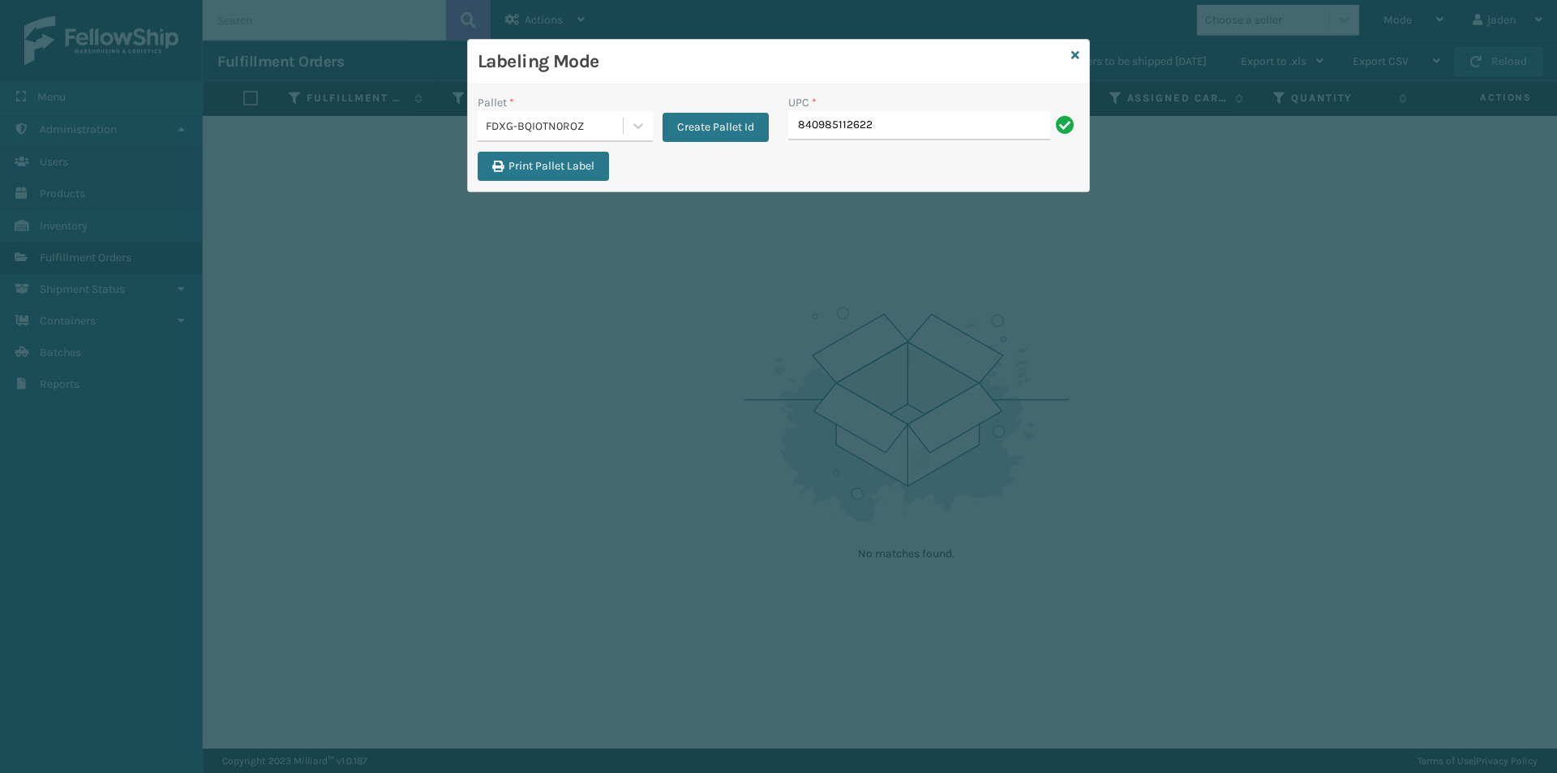
type input "840985112622840985126"
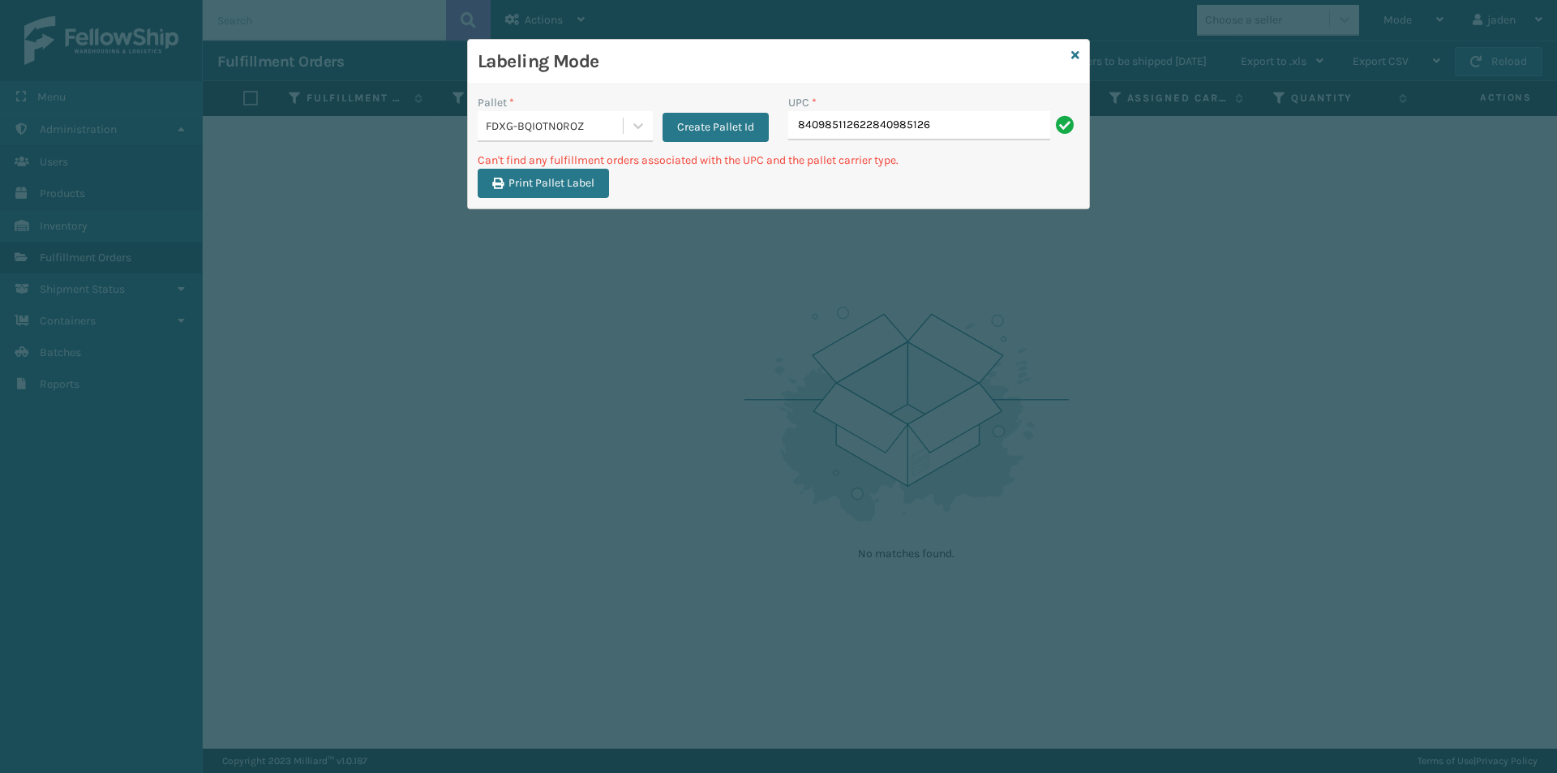
drag, startPoint x: 947, startPoint y: 117, endPoint x: 783, endPoint y: 129, distance: 164.2
click at [783, 129] on div "UPC * 840985112622840985126" at bounding box center [933, 123] width 311 height 58
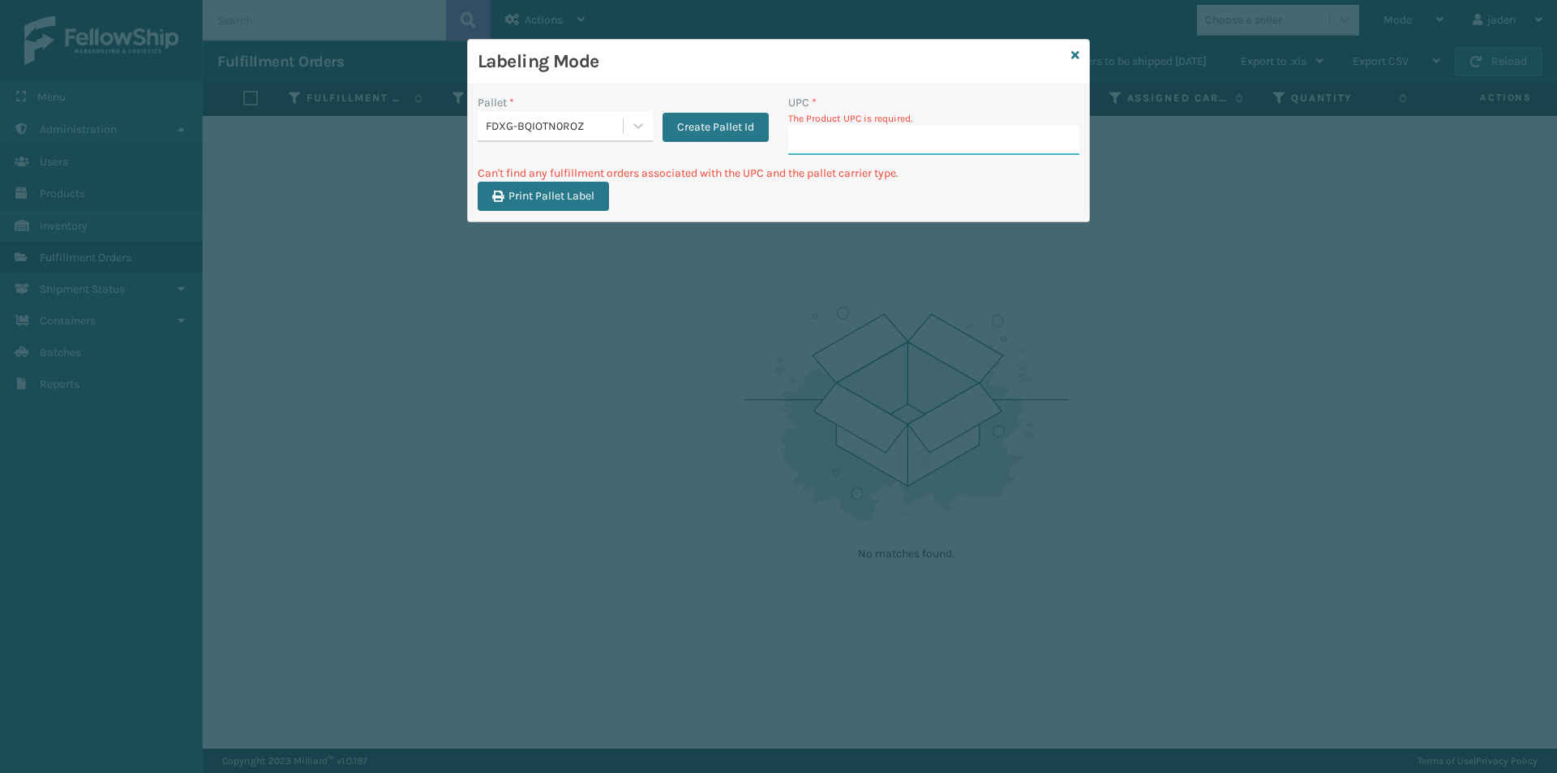
drag, startPoint x: 814, startPoint y: 117, endPoint x: 805, endPoint y: 144, distance: 29.0
paste input "840985112622"
type input "840985112622"
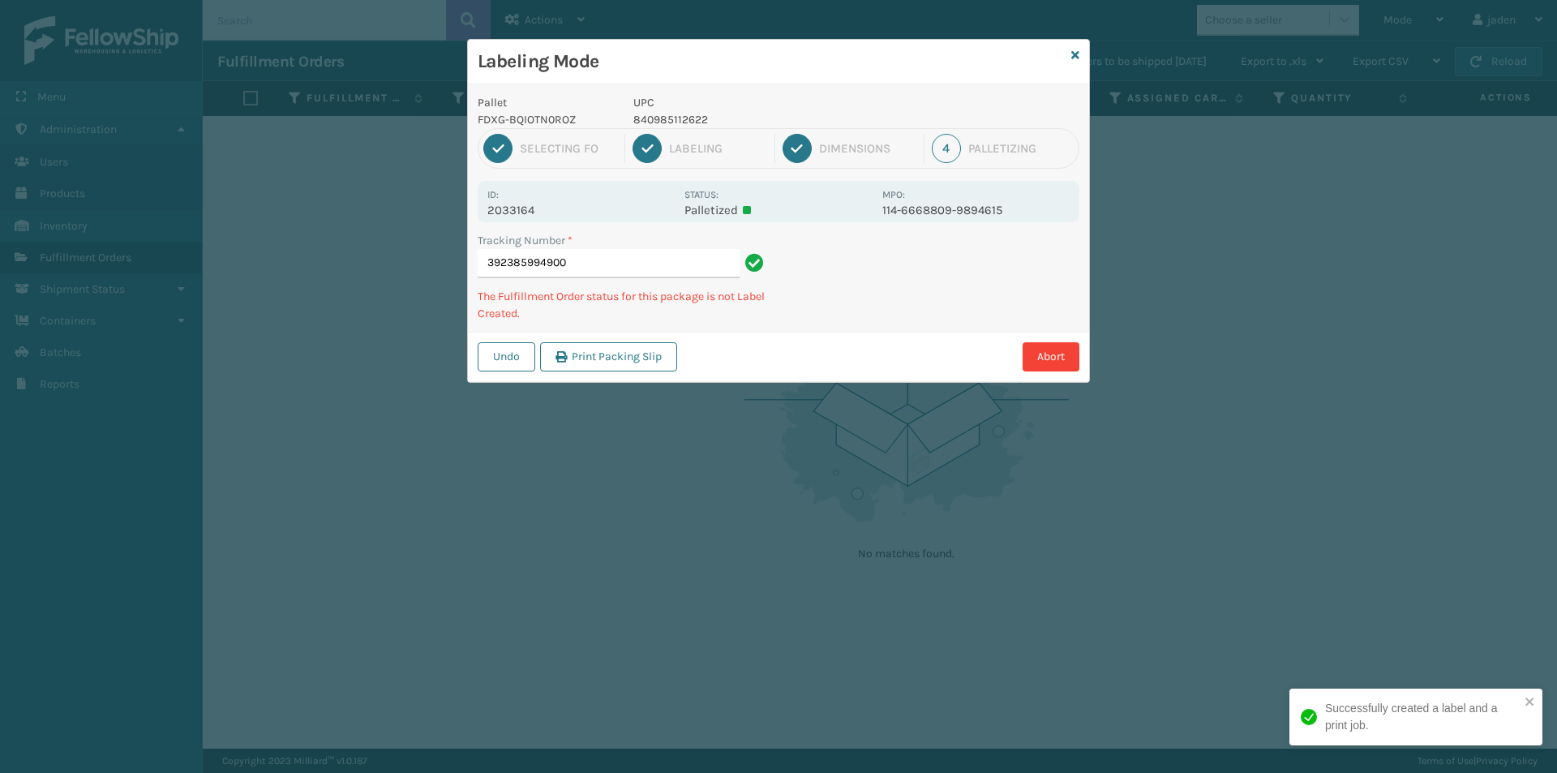
click at [669, 120] on p "840985112622" at bounding box center [752, 119] width 239 height 17
copy p "840985112622"
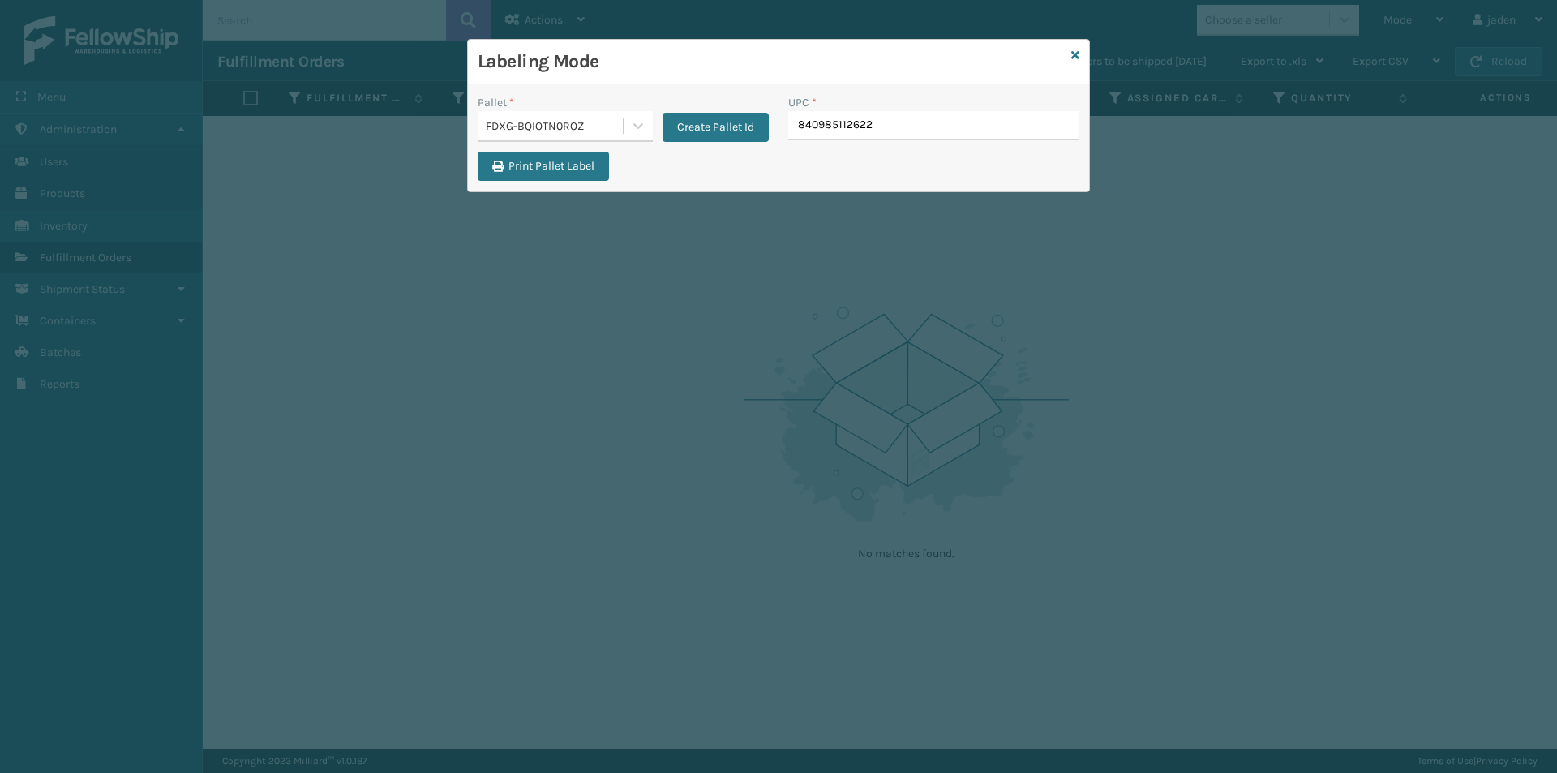
type input "840985112622"
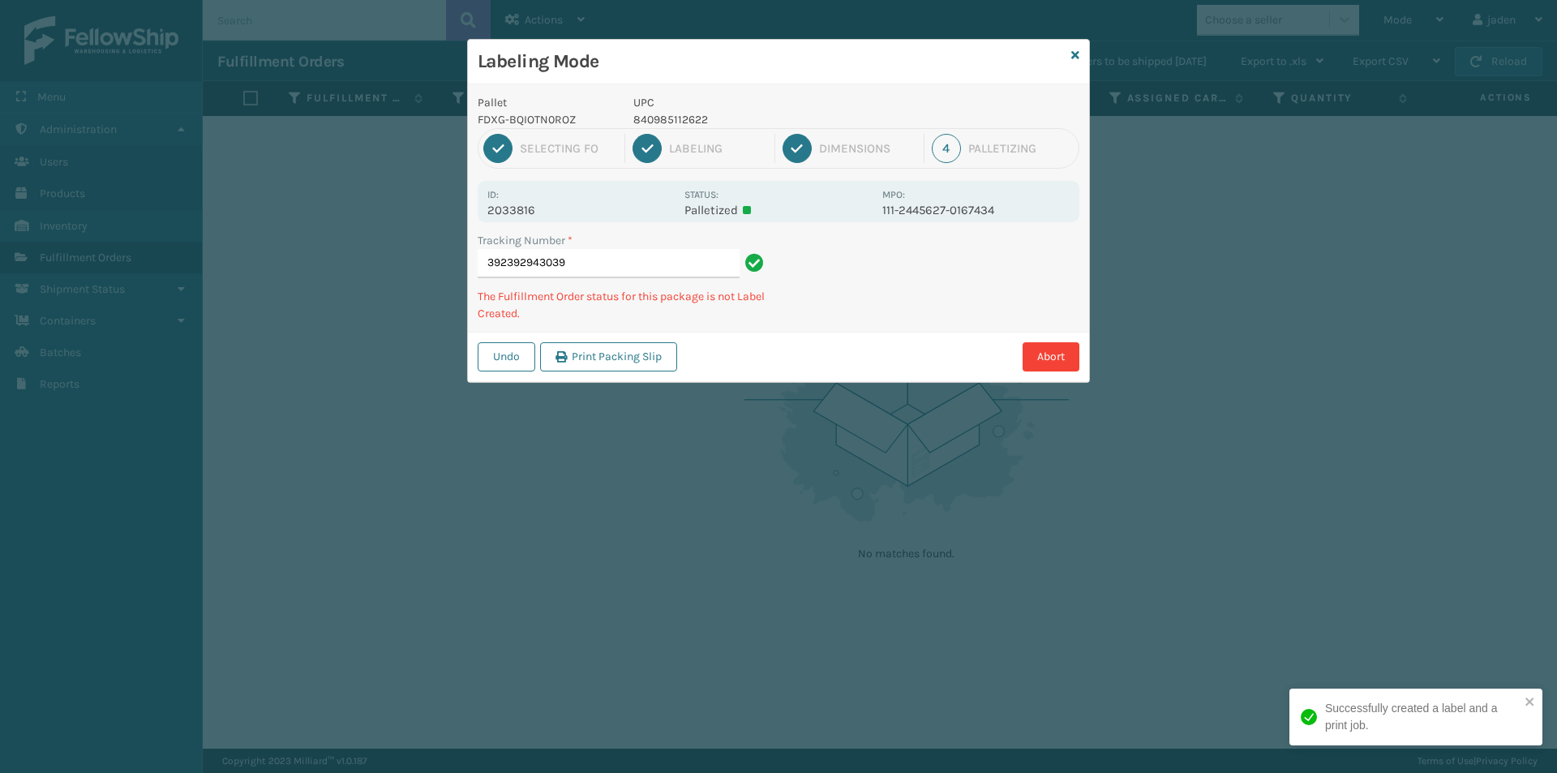
drag, startPoint x: 890, startPoint y: 289, endPoint x: 1012, endPoint y: 244, distance: 129.8
click at [833, 333] on div "Undo Print Packing Slip Abort" at bounding box center [778, 356] width 621 height 49
drag, startPoint x: 1001, startPoint y: 238, endPoint x: 992, endPoint y: 307, distance: 70.4
click at [816, 398] on div "Labeling Mode Pallet FDXG-BQIOTN0ROZ UPC 840985112622 1 Selecting FO 2 Labeling…" at bounding box center [778, 386] width 1557 height 773
drag, startPoint x: 783, startPoint y: 443, endPoint x: 877, endPoint y: 379, distance: 113.8
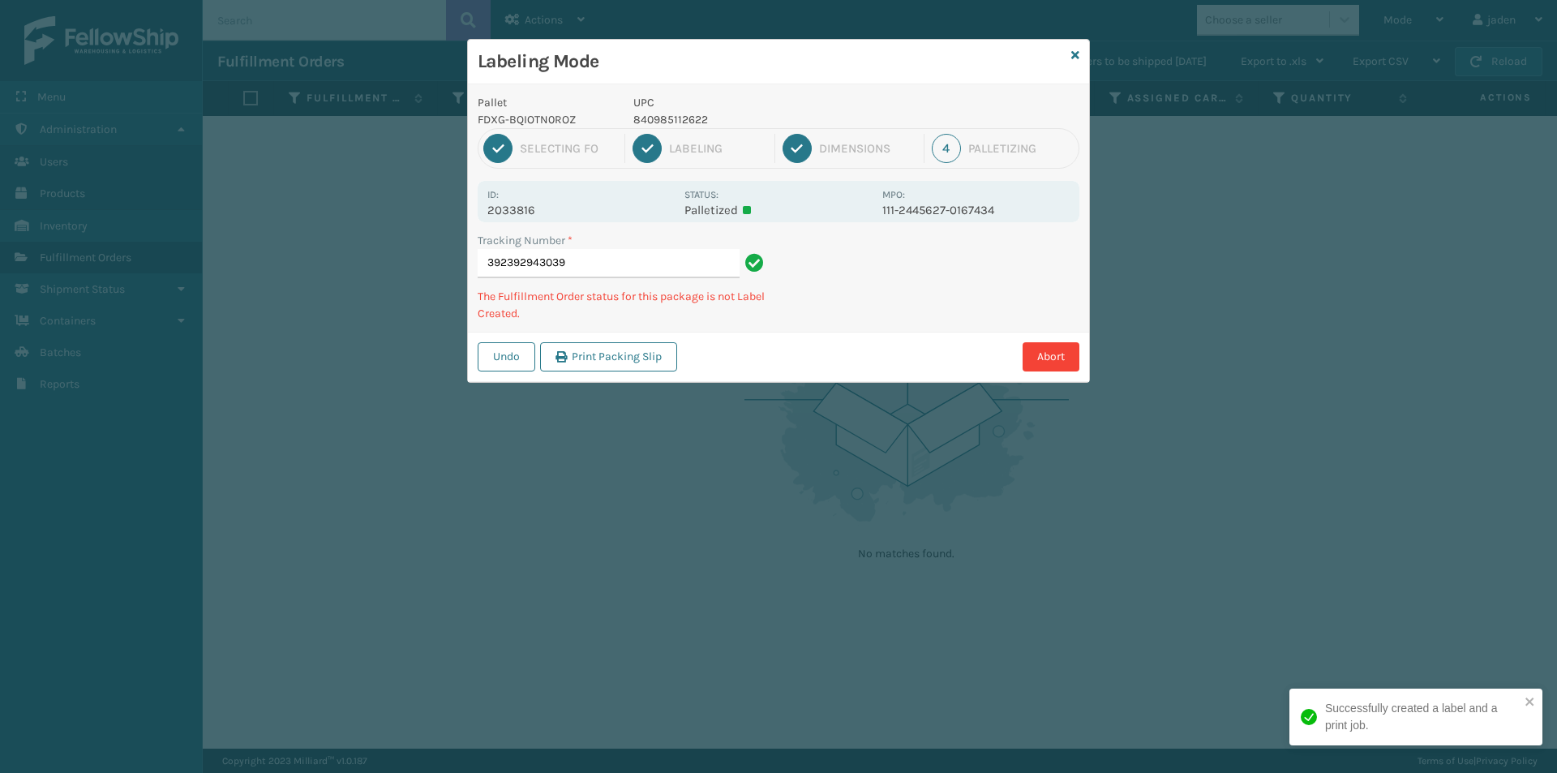
click at [808, 427] on div "Labeling Mode Pallet FDXG-BQIOTN0ROZ UPC 840985112622 1 Selecting FO 2 Labeling…" at bounding box center [778, 386] width 1557 height 773
drag, startPoint x: 938, startPoint y: 319, endPoint x: 901, endPoint y: 336, distance: 40.7
drag, startPoint x: 901, startPoint y: 336, endPoint x: 1066, endPoint y: 195, distance: 217.4
click at [817, 384] on div "Labeling Mode Pallet FDXG-BQIOTN0ROZ UPC 840985112622 1 Selecting FO 2 Labeling…" at bounding box center [778, 386] width 1557 height 773
drag, startPoint x: 1070, startPoint y: 189, endPoint x: 1048, endPoint y: 201, distance: 25.8
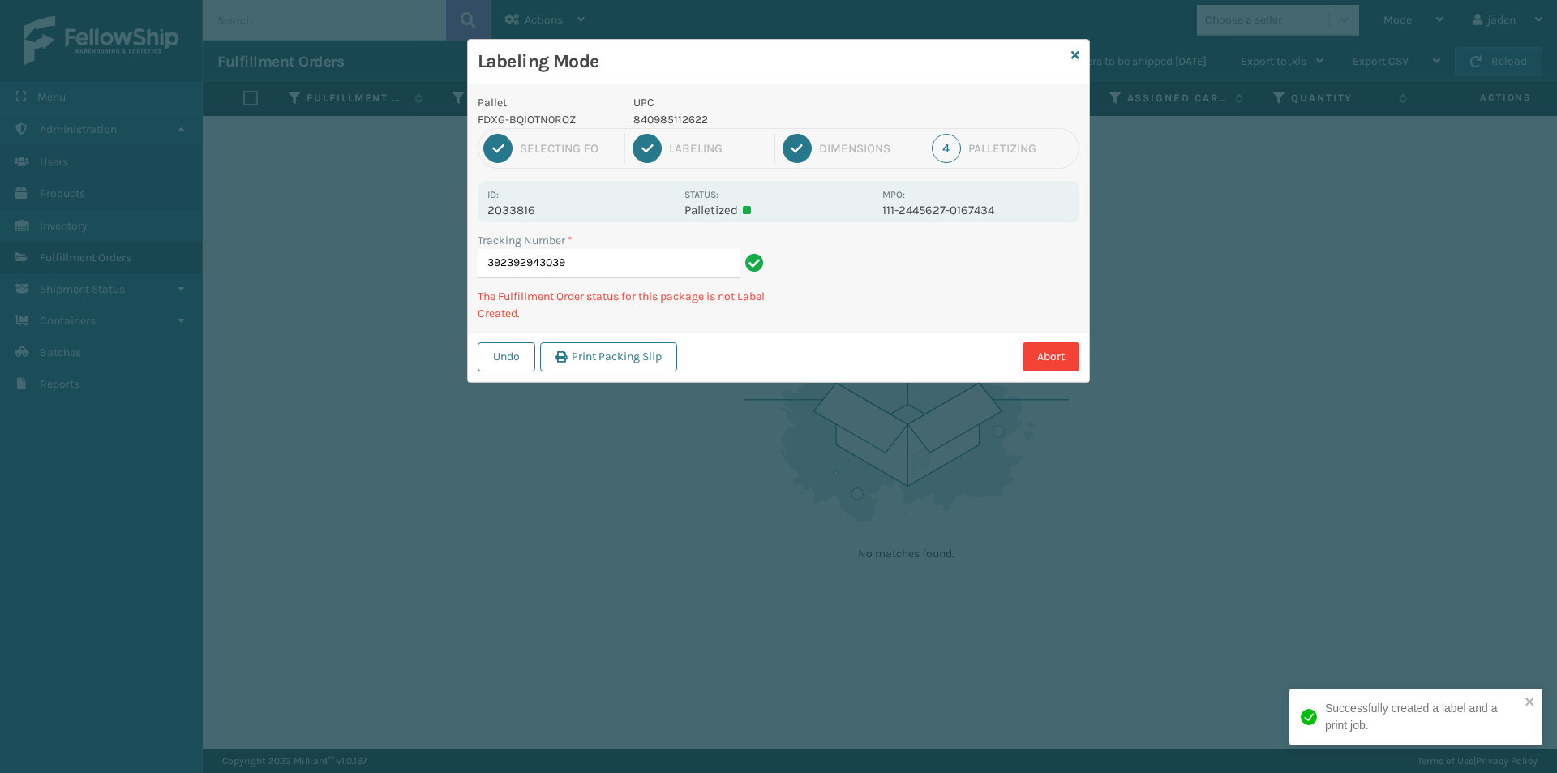
drag, startPoint x: 1048, startPoint y: 201, endPoint x: 1108, endPoint y: 193, distance: 60.5
click at [940, 315] on div "Labeling Mode Pallet FDXG-BQIOTN0ROZ UPC 840985112622 1 Selecting FO 2 Labeling…" at bounding box center [778, 386] width 1557 height 773
drag, startPoint x: 1068, startPoint y: 199, endPoint x: 865, endPoint y: 303, distance: 227.7
click at [850, 318] on div "Tracking Number * 392392943039 The Fulfillment Order status for this package is…" at bounding box center [778, 282] width 621 height 100
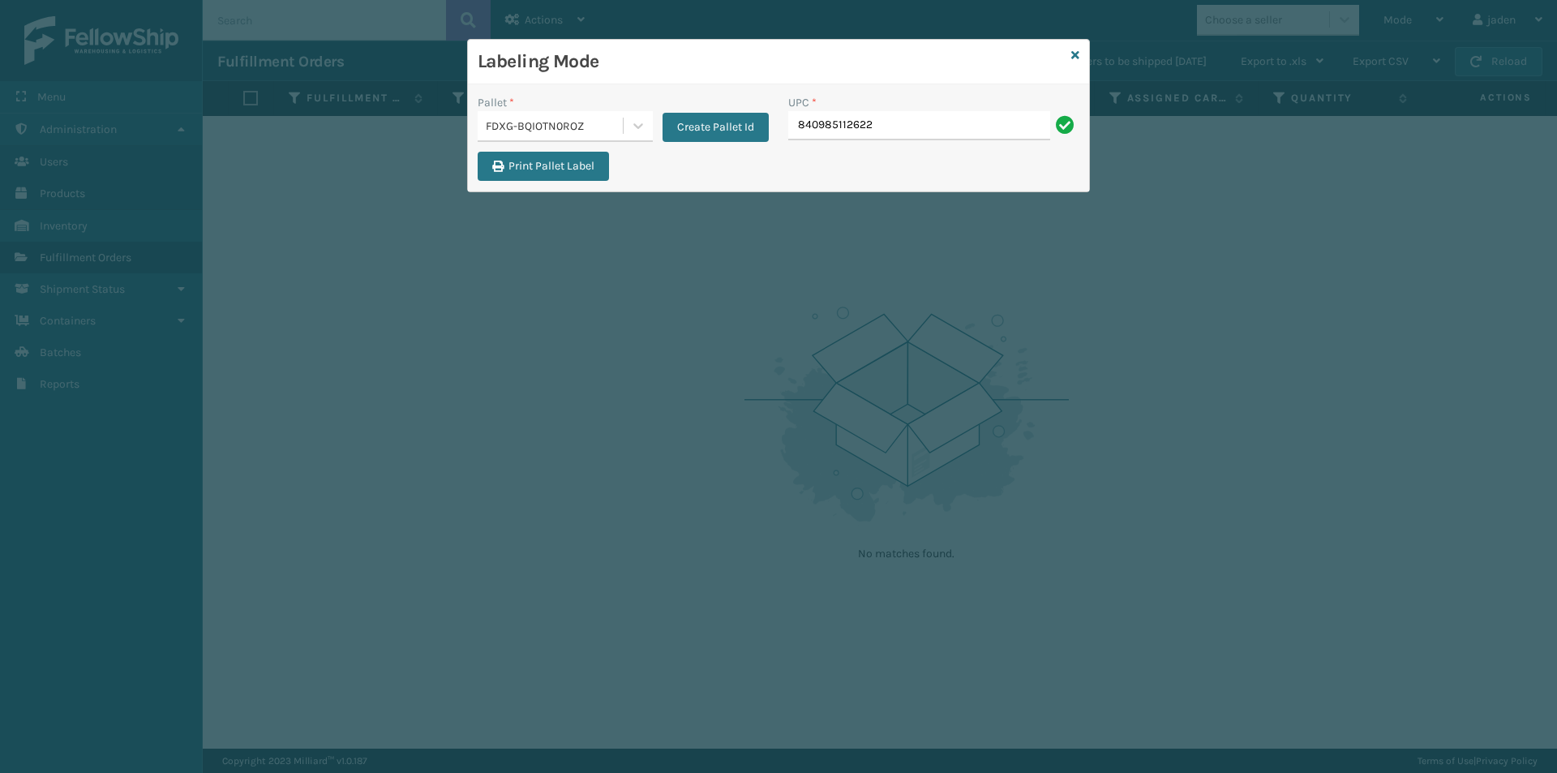
type input "840985112622"
click at [868, 87] on div "Pallet * FDXG-BQIOTN0ROZ Create Pallet Id UPC * 840985112622 Print Pallet Label" at bounding box center [778, 137] width 621 height 107
click at [873, 121] on input "840985112622" at bounding box center [919, 125] width 262 height 29
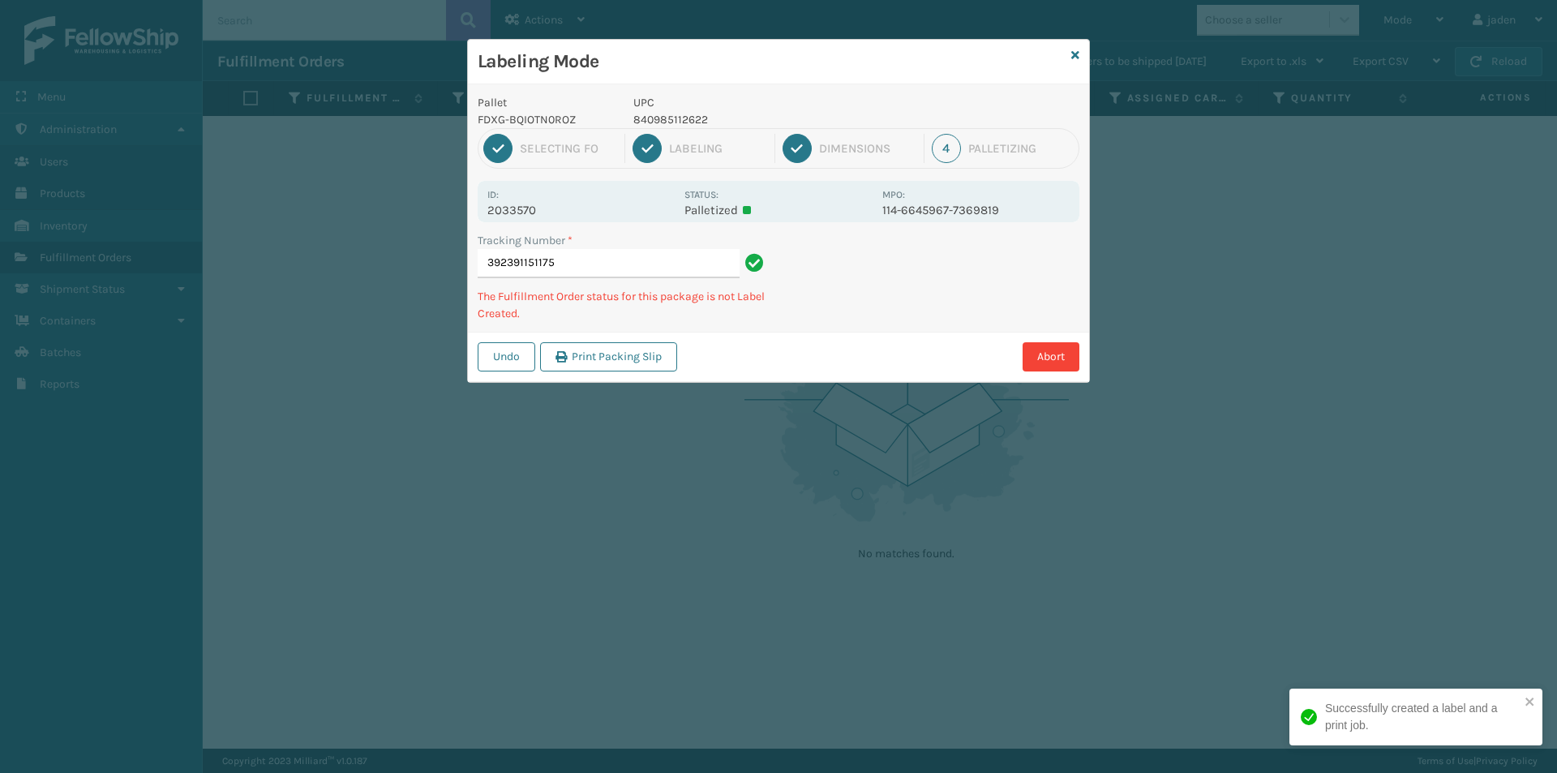
drag, startPoint x: 921, startPoint y: 271, endPoint x: 1108, endPoint y: 259, distance: 186.8
click at [909, 336] on div "Undo Print Packing Slip Abort" at bounding box center [778, 356] width 621 height 49
drag, startPoint x: 1108, startPoint y: 259, endPoint x: 1045, endPoint y: 287, distance: 68.2
drag, startPoint x: 1045, startPoint y: 287, endPoint x: 995, endPoint y: 307, distance: 54.2
click at [995, 307] on div "Pallet FDXG-BQIOTN0ROZ UPC 840985112622 1 Selecting FO 2 Labeling 3 Dimensions …" at bounding box center [778, 233] width 621 height 298
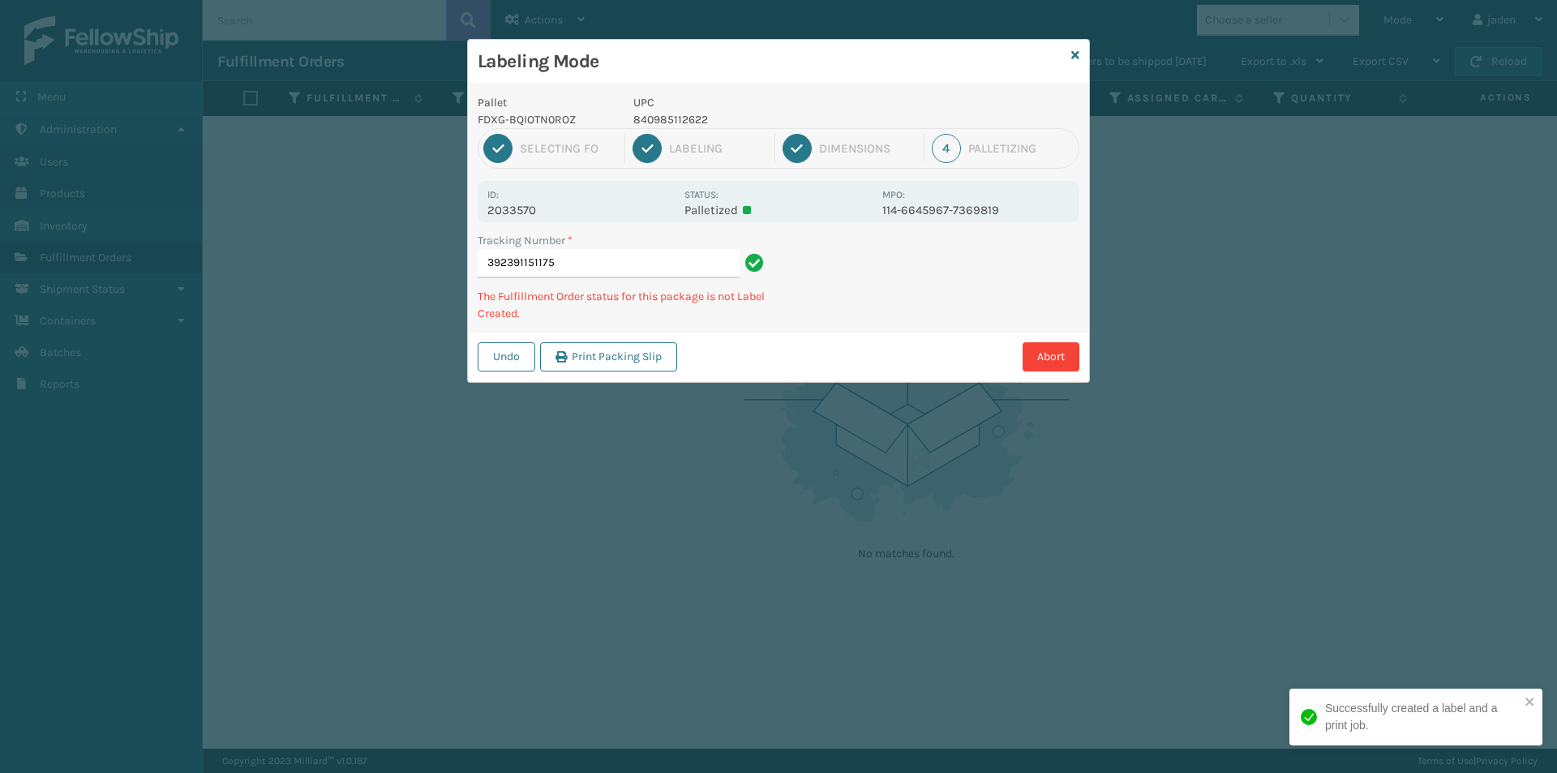
drag, startPoint x: 1108, startPoint y: 245, endPoint x: 984, endPoint y: 329, distance: 150.0
drag, startPoint x: 984, startPoint y: 329, endPoint x: 1058, endPoint y: 259, distance: 102.7
click at [1026, 292] on div "Tracking Number * 392391151175 The Fulfillment Order status for this package is…" at bounding box center [778, 282] width 621 height 100
drag, startPoint x: 1058, startPoint y: 259, endPoint x: 998, endPoint y: 214, distance: 74.8
click at [934, 326] on div "Pallet FDXG-BQIOTN0ROZ UPC 840985112622 1 Selecting FO 2 Labeling 3 Dimensions …" at bounding box center [778, 233] width 621 height 298
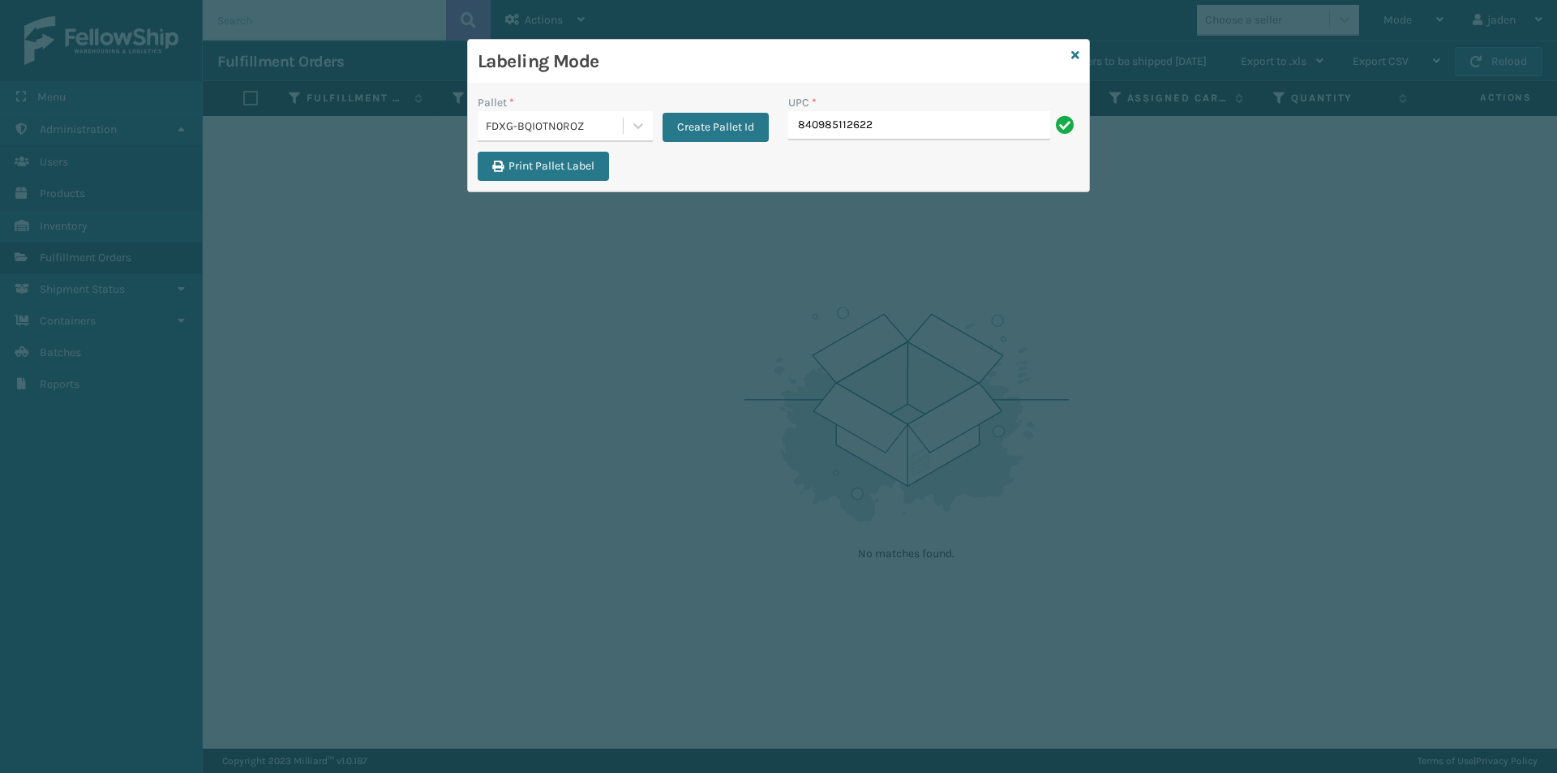
type input "840985112622"
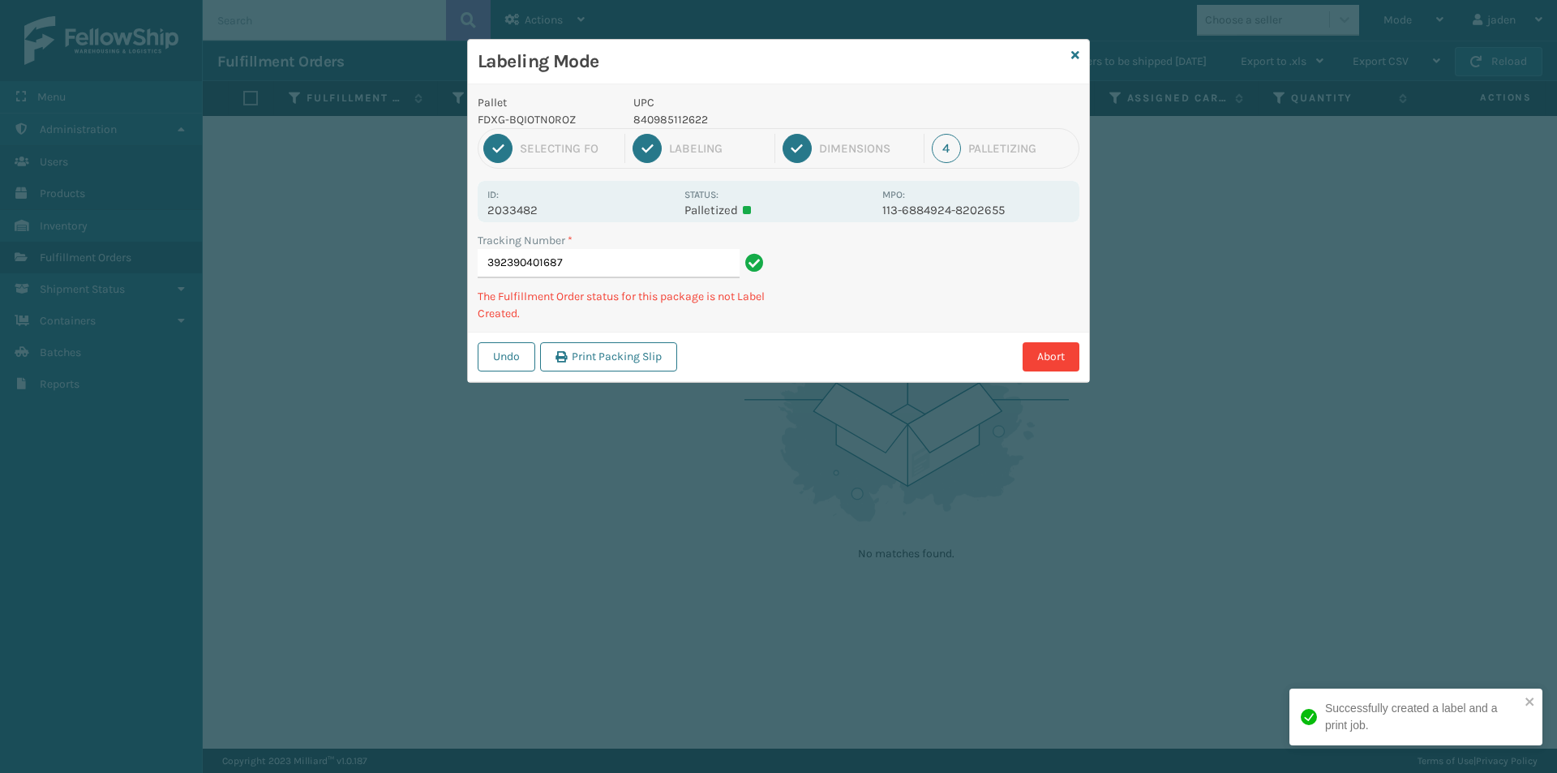
drag, startPoint x: 960, startPoint y: 267, endPoint x: 1003, endPoint y: 255, distance: 44.7
click at [861, 328] on div "Tracking Number * 392390401687 The Fulfillment Order status for this package is…" at bounding box center [778, 282] width 621 height 100
drag, startPoint x: 1010, startPoint y: 251, endPoint x: 1000, endPoint y: 253, distance: 10.7
drag, startPoint x: 1000, startPoint y: 253, endPoint x: 1022, endPoint y: 272, distance: 29.9
click at [914, 334] on div "Undo Print Packing Slip Abort" at bounding box center [778, 356] width 621 height 49
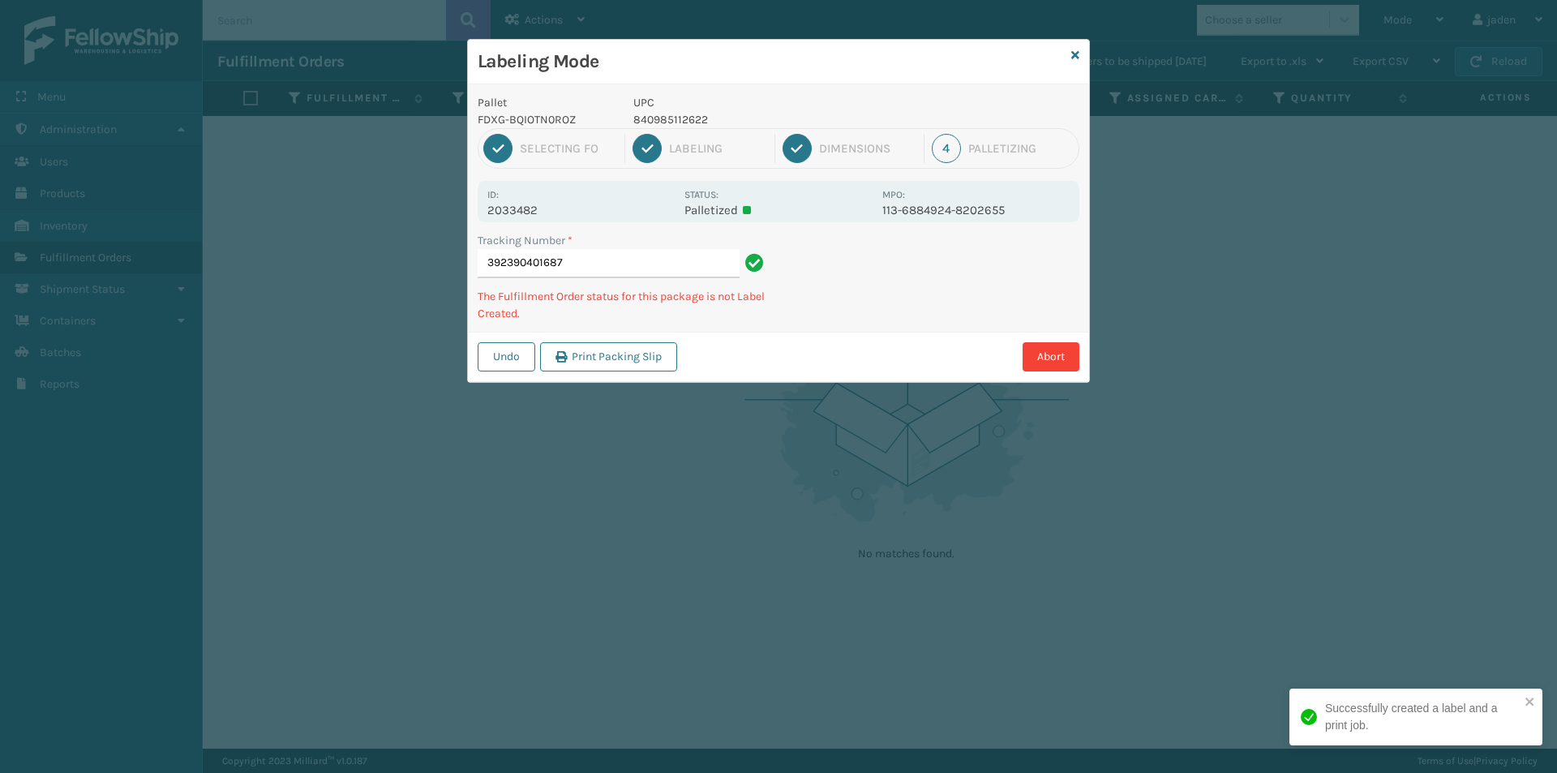
drag, startPoint x: 1023, startPoint y: 272, endPoint x: 1091, endPoint y: 257, distance: 68.9
click at [896, 354] on div "Abort" at bounding box center [880, 356] width 397 height 29
drag, startPoint x: 1091, startPoint y: 257, endPoint x: 1074, endPoint y: 267, distance: 19.6
click at [983, 321] on div "Pallet FDXG-BQIOTN0ROZ UPC 840985112622 1 Selecting FO 2 Labeling 3 Dimensions …" at bounding box center [778, 233] width 621 height 298
drag, startPoint x: 1076, startPoint y: 270, endPoint x: 1009, endPoint y: 274, distance: 66.6
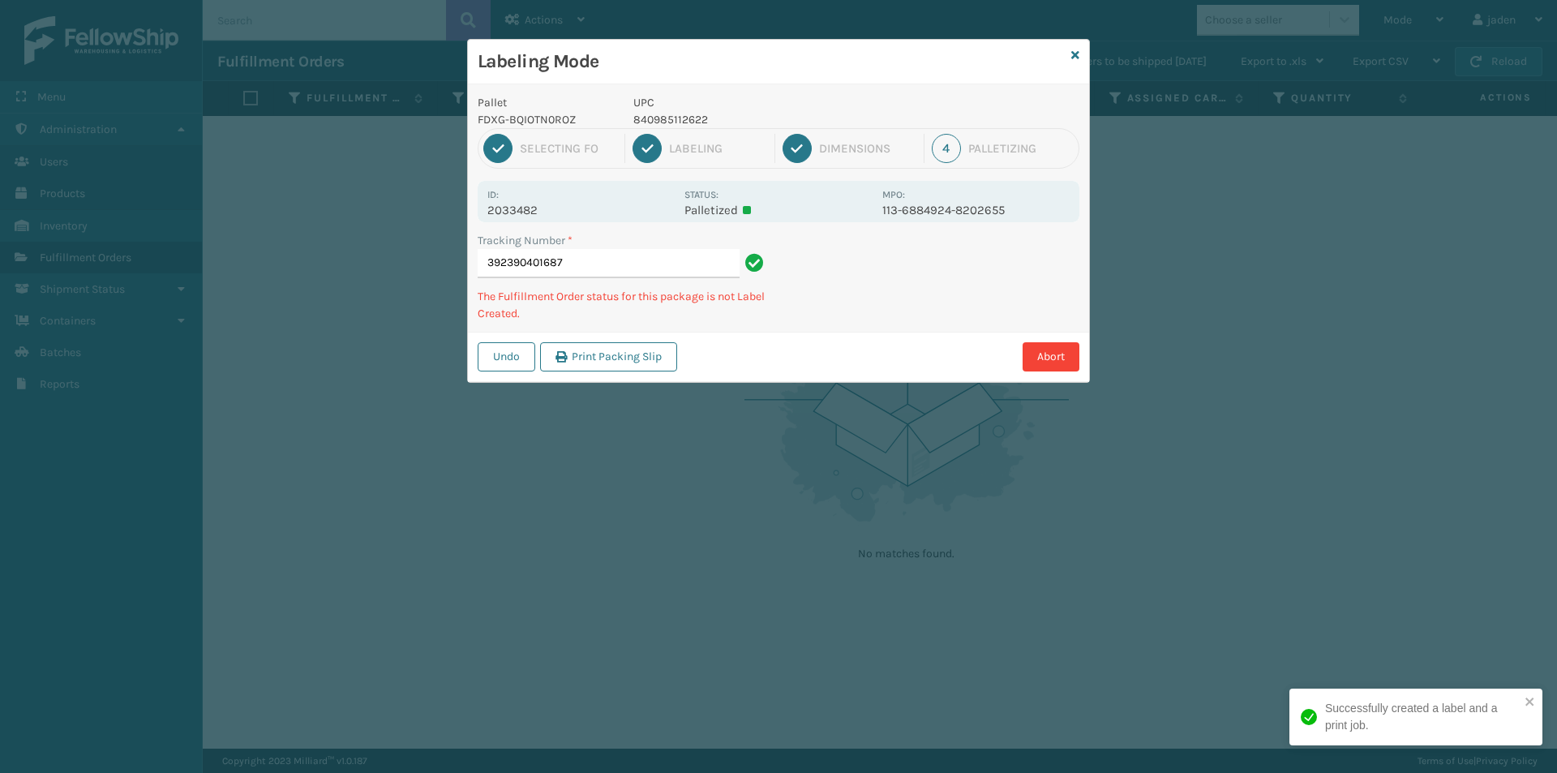
click at [956, 349] on div "Abort" at bounding box center [880, 356] width 397 height 29
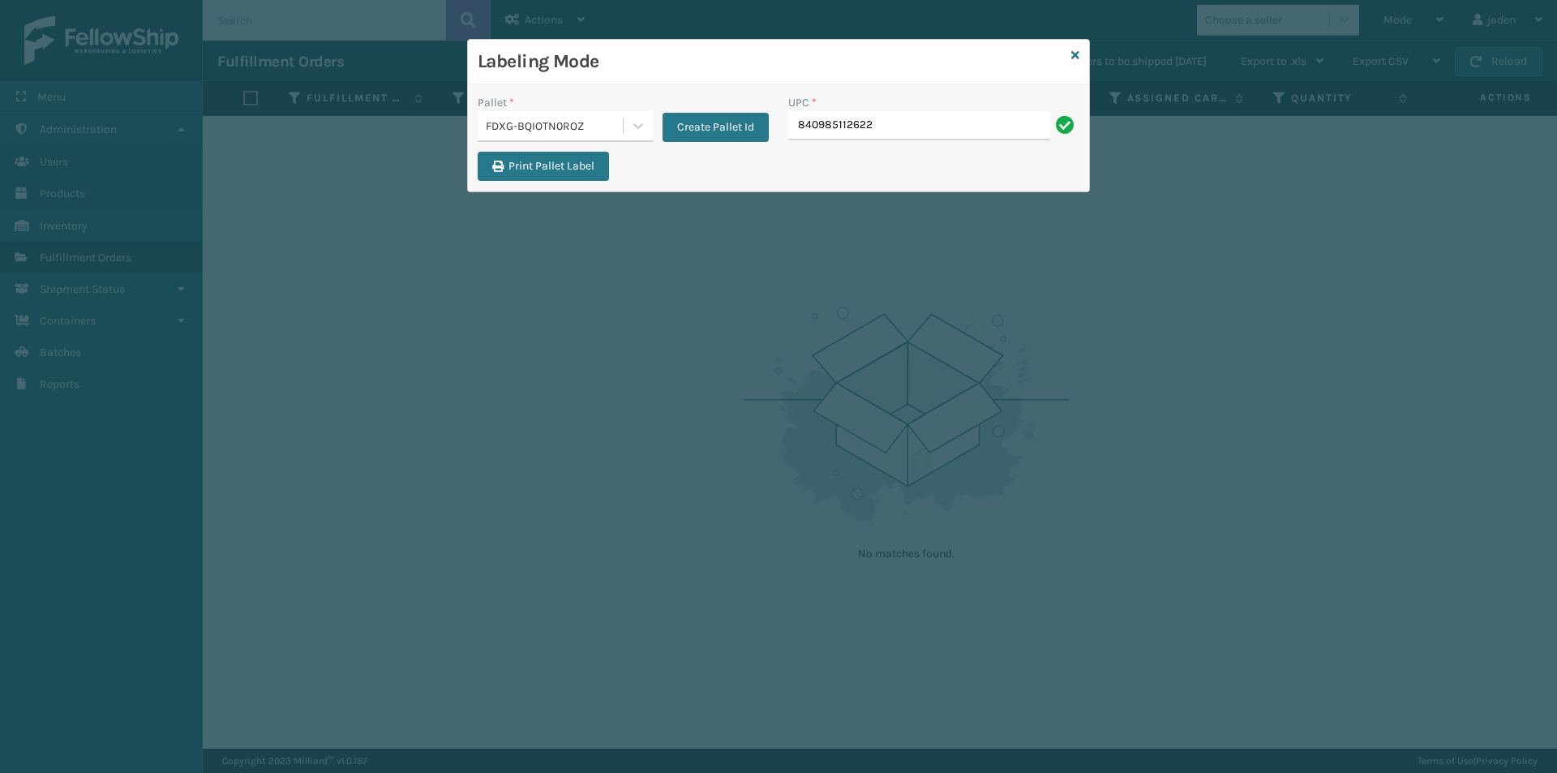
type input "840985112622"
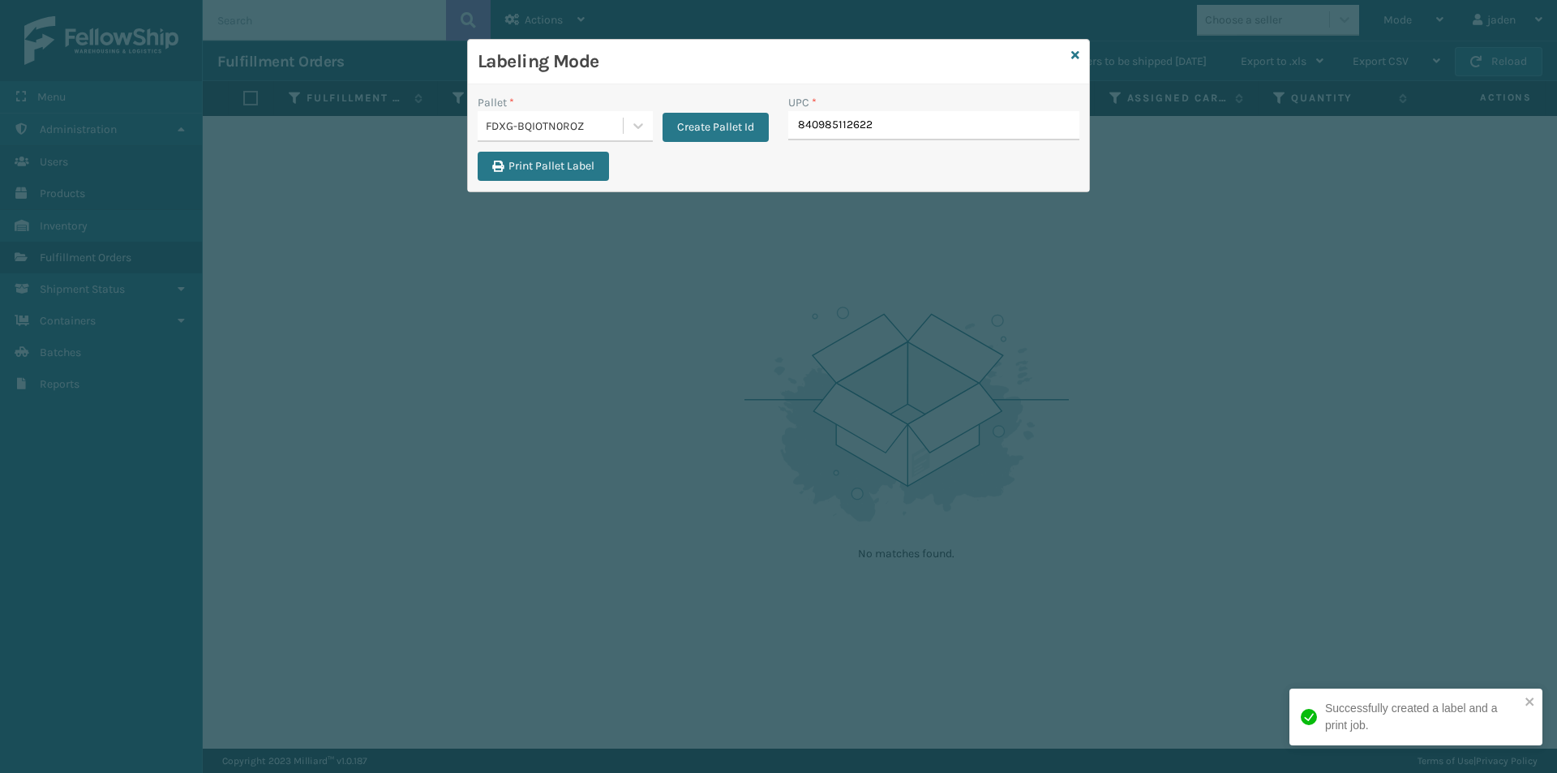
type input "840985112622"
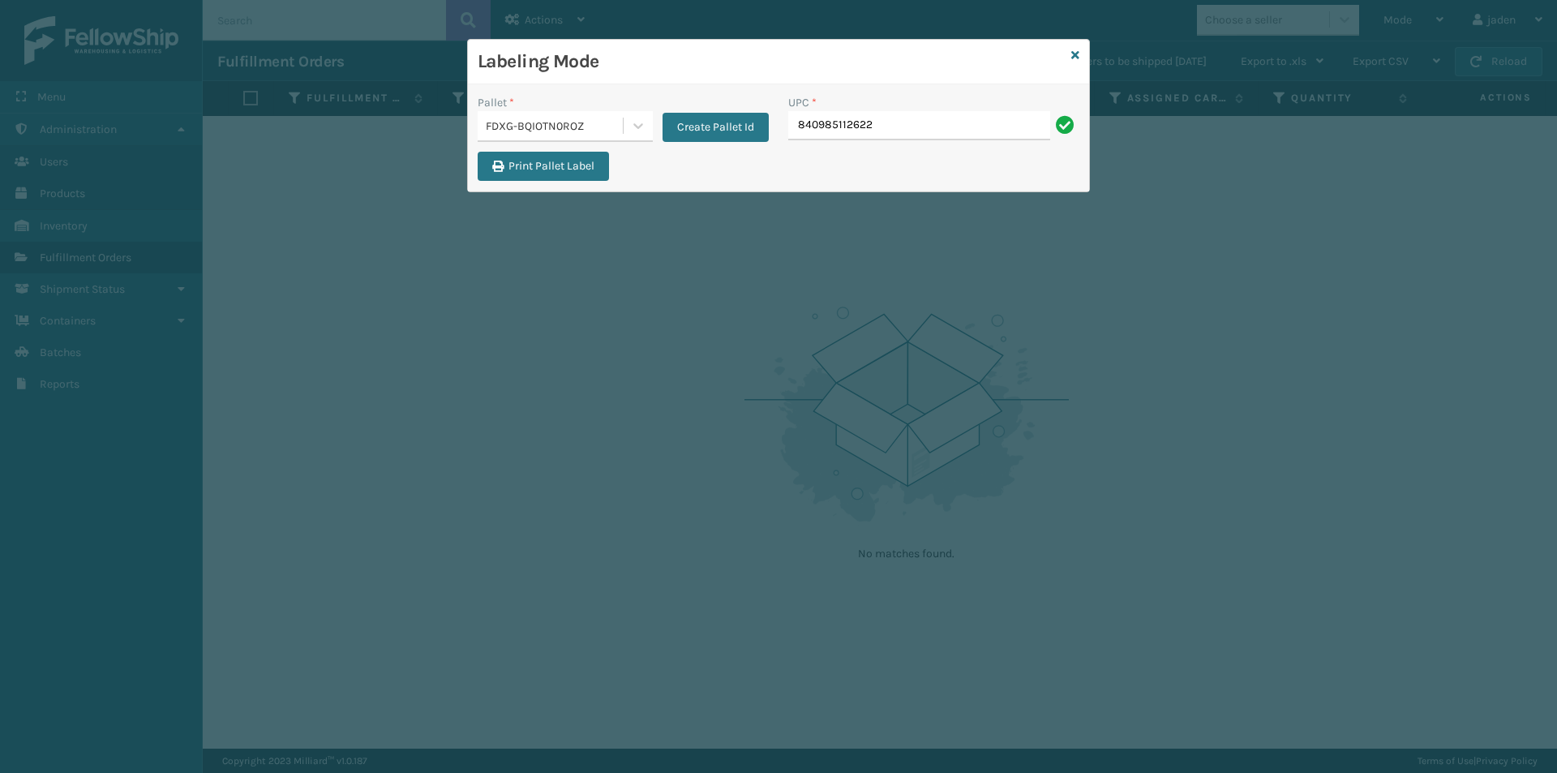
type input "840985112622"
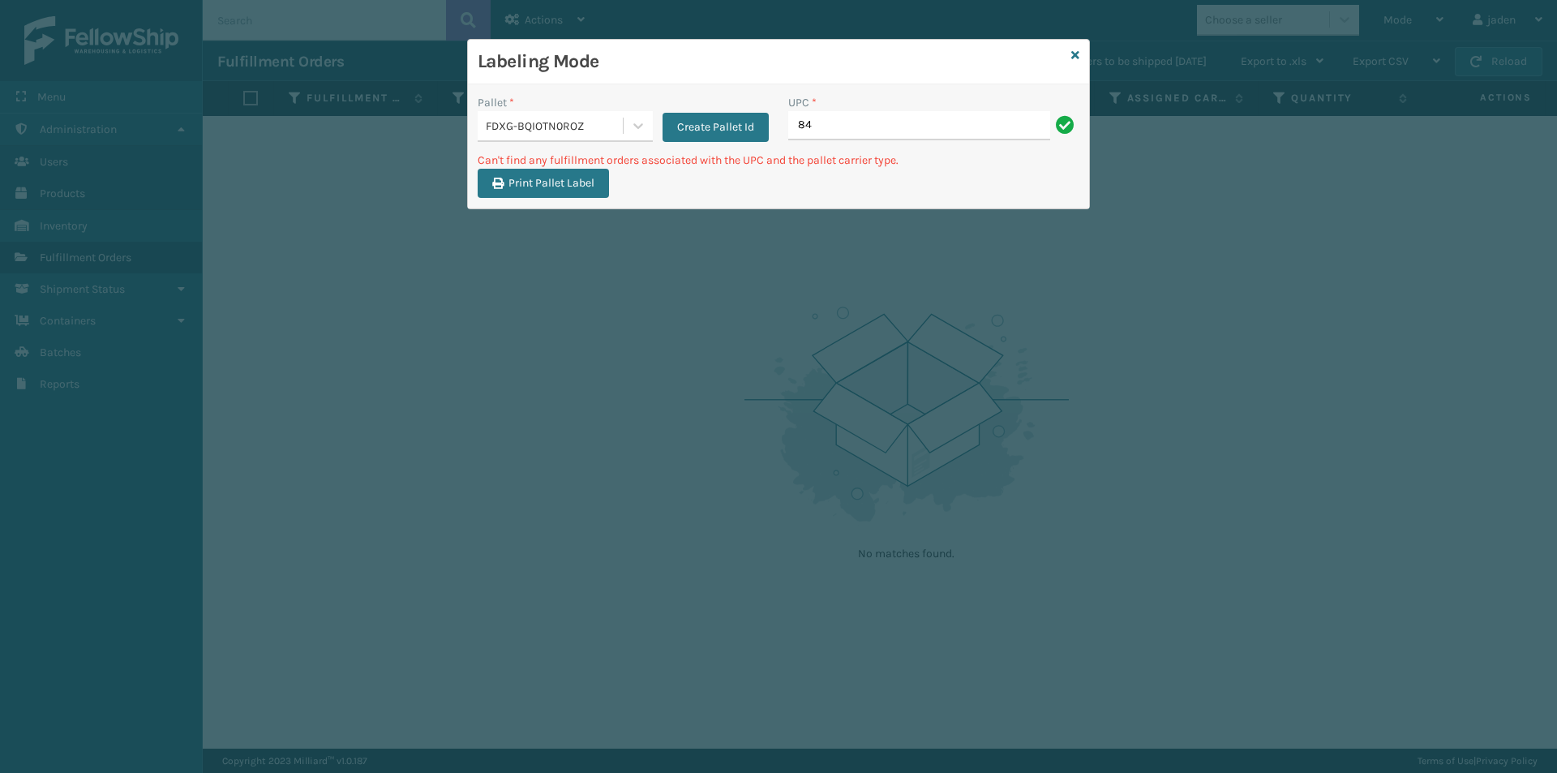
type input "8"
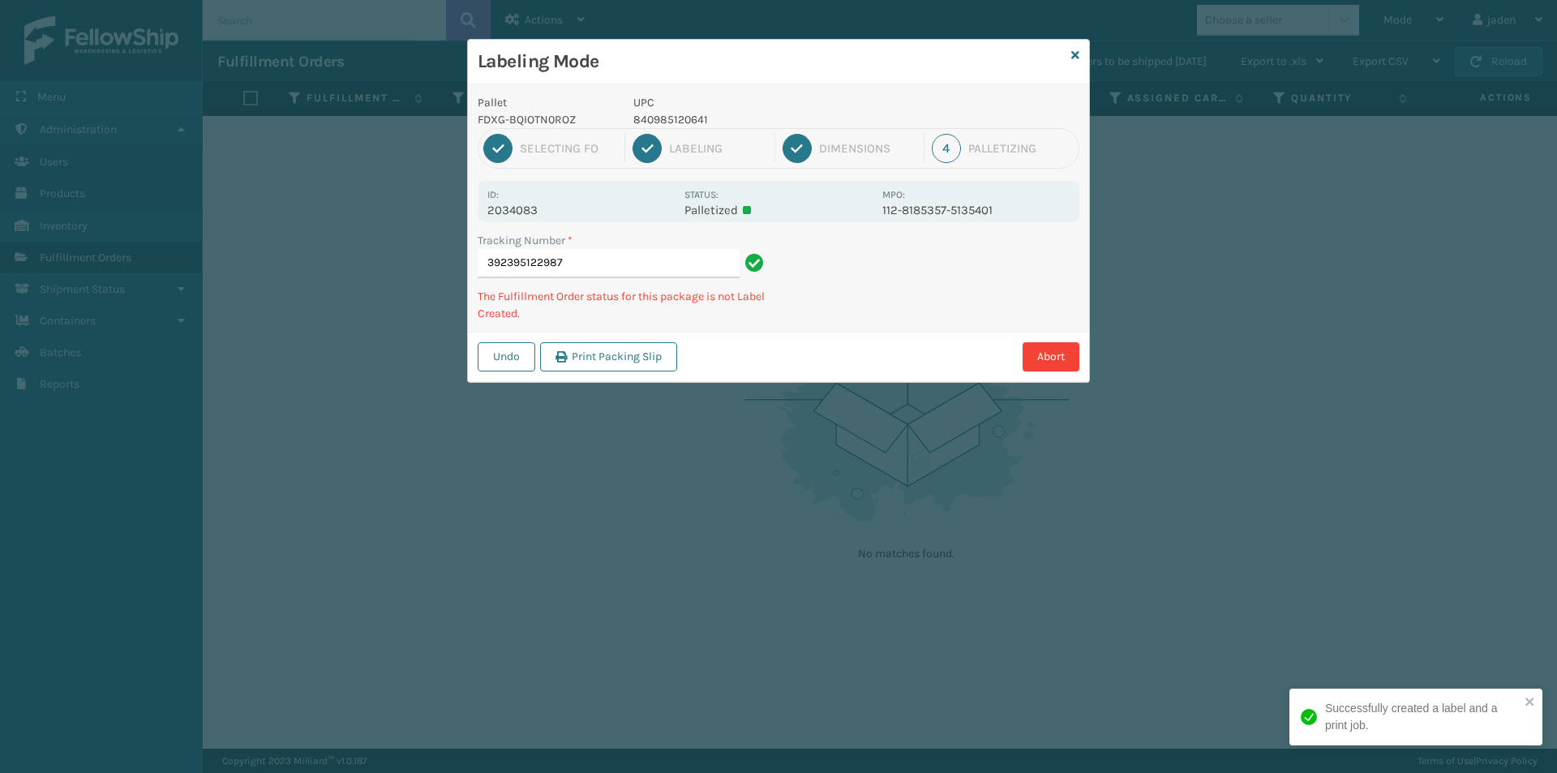
type input "392395122987"
type input "392398739495840985120641"
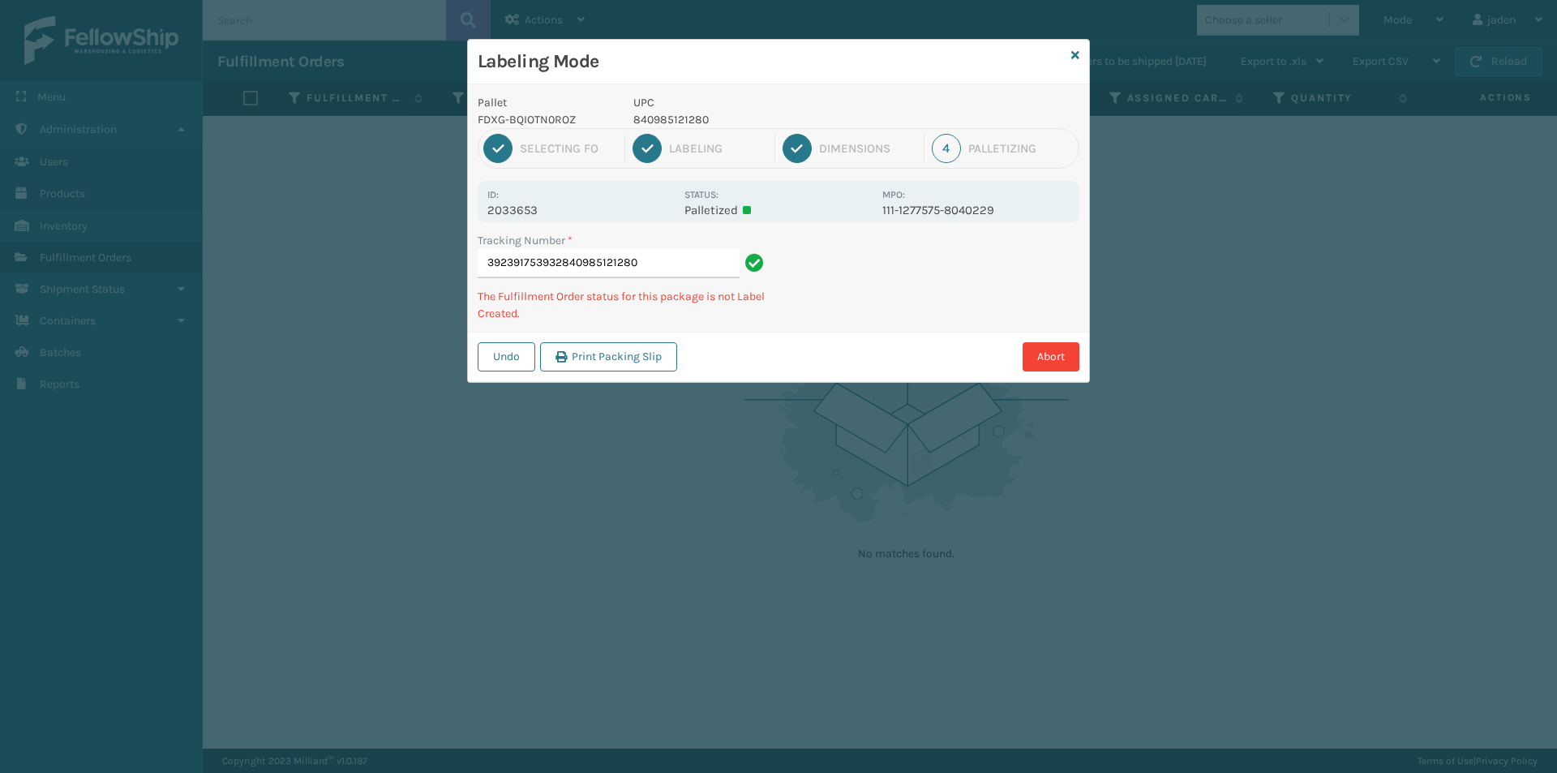
type input "392391753932840985121280"
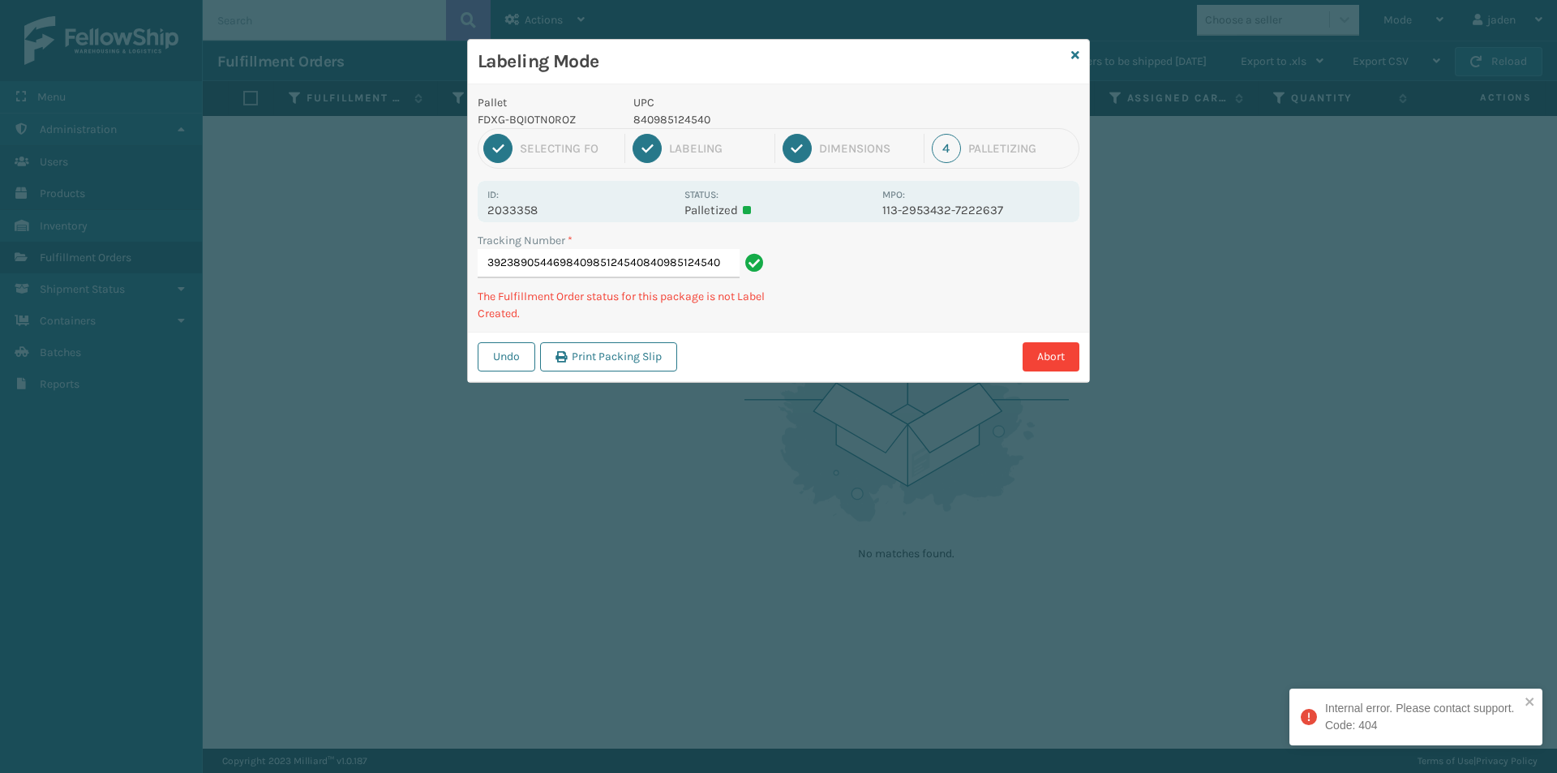
type input "392389054469840985124540840985124540"
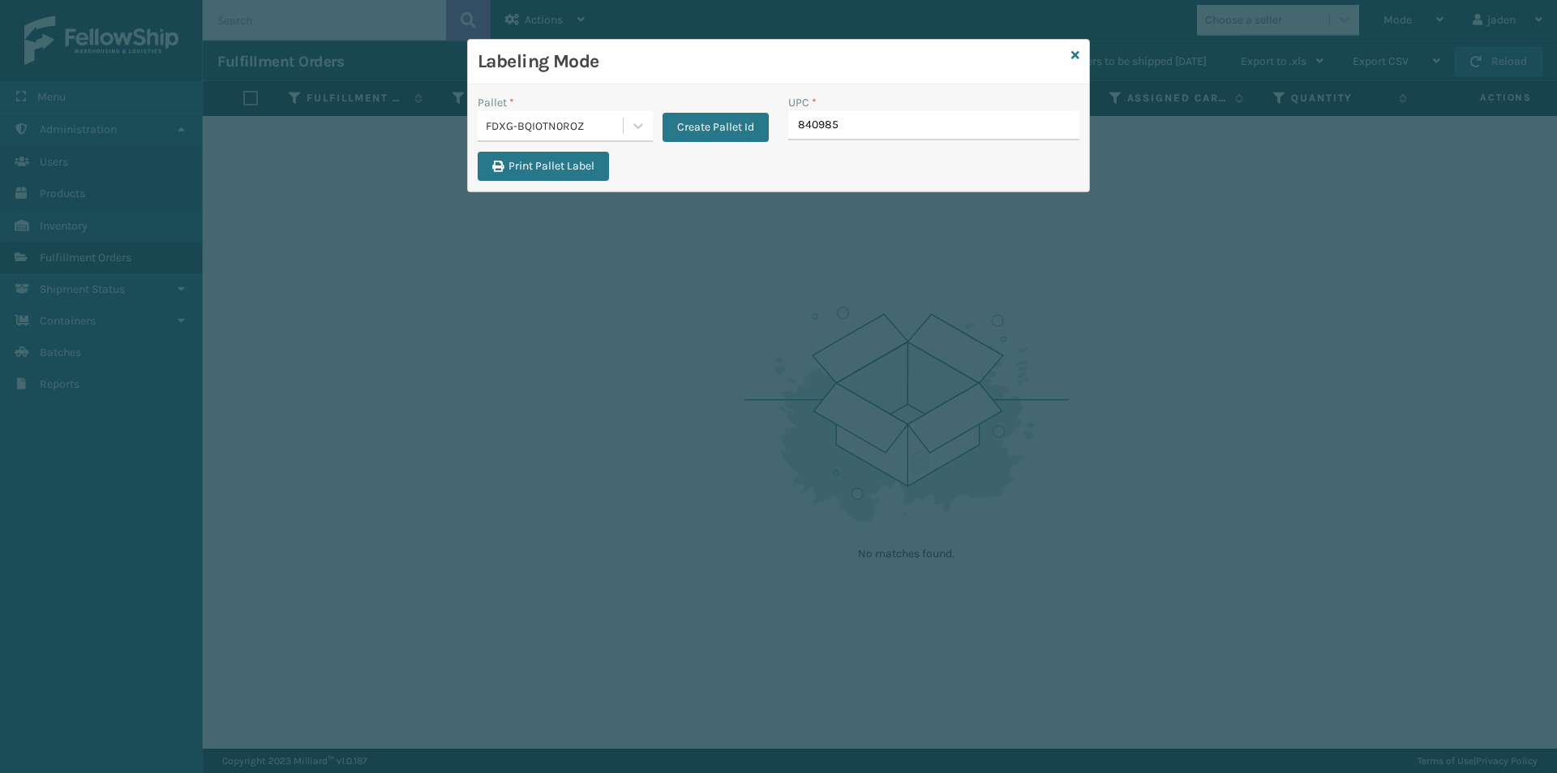
type input "8409851"
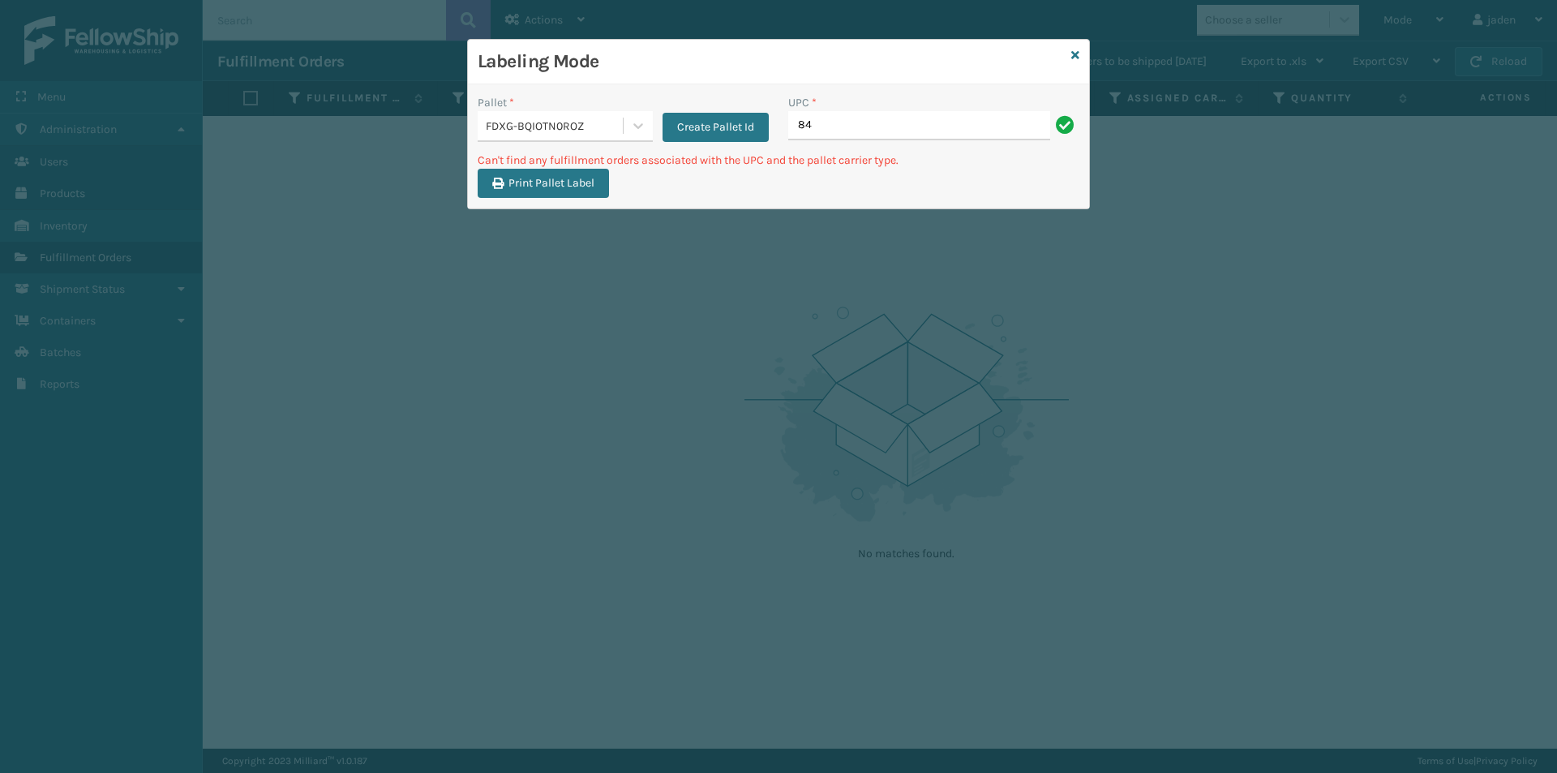
type input "8"
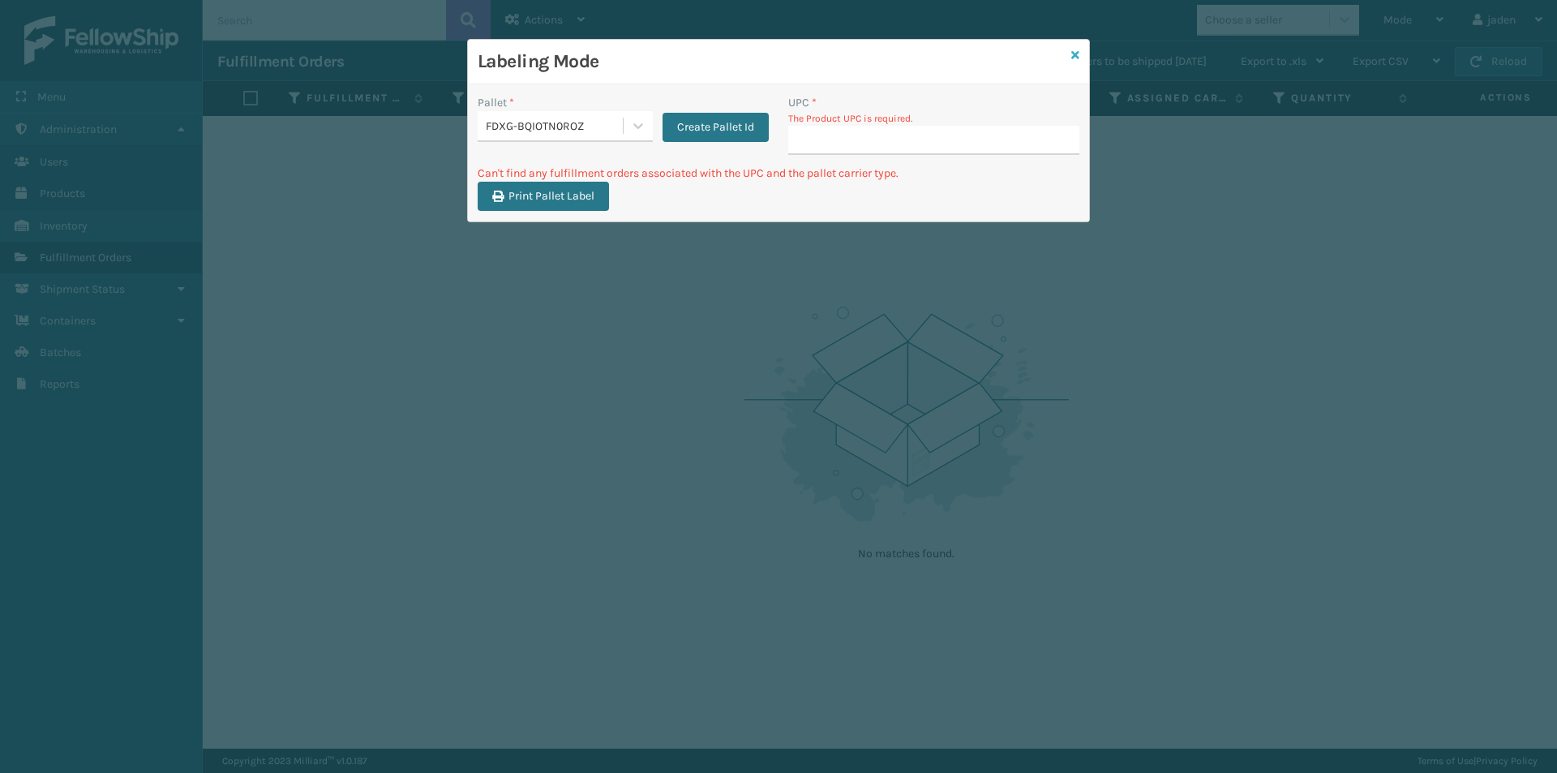
click at [1076, 55] on div "Labeling Mode Pallet * FDXG-BQIOTN0ROZ Create Pallet Id UPC * The Product UPC i…" at bounding box center [778, 130] width 623 height 183
click at [1073, 58] on icon at bounding box center [1075, 54] width 8 height 11
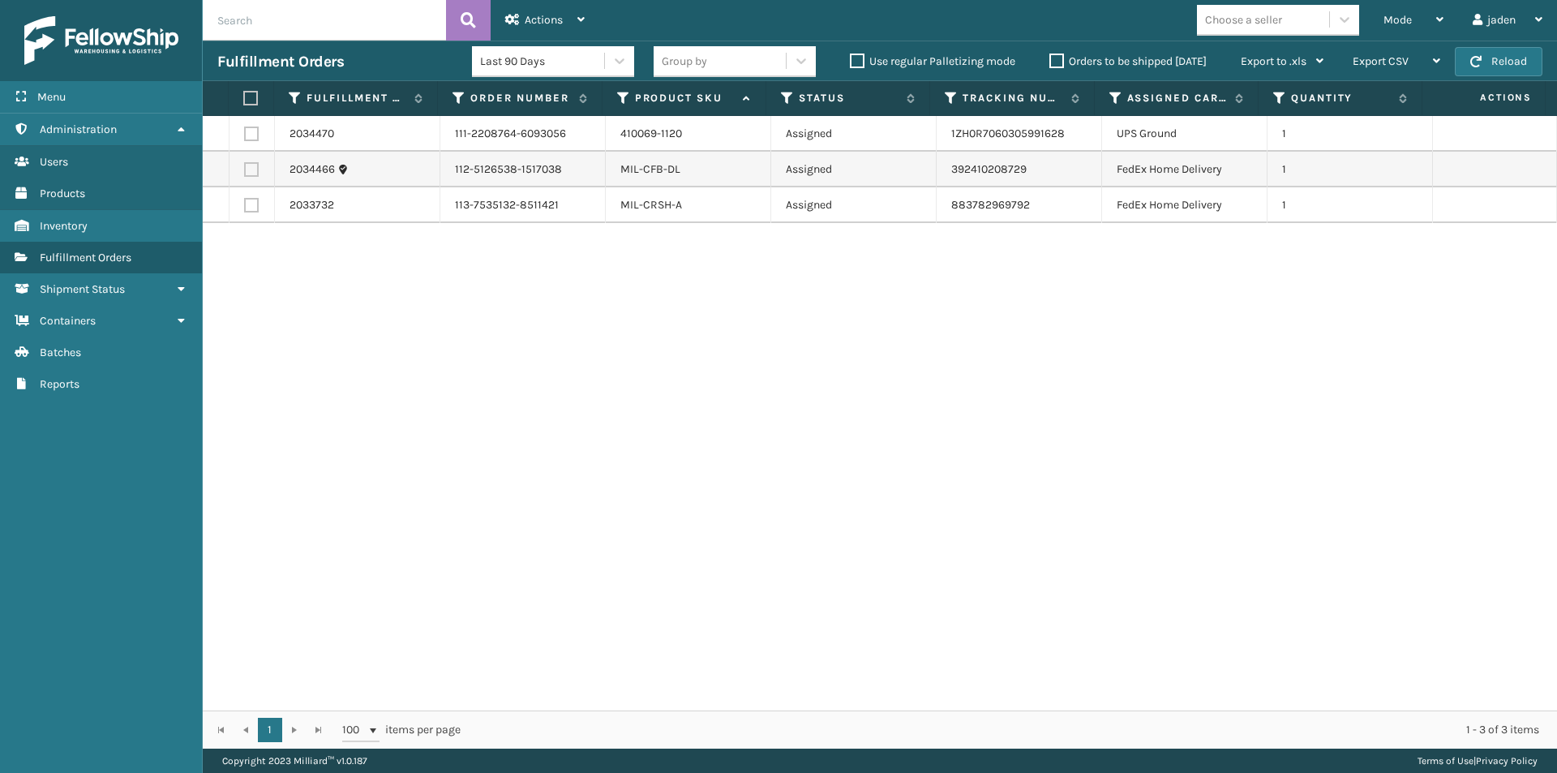
click at [248, 173] on label at bounding box center [251, 169] width 15 height 15
click at [245, 173] on input "checkbox" at bounding box center [244, 167] width 1 height 11
checkbox input "true"
click at [534, 24] on span "Actions" at bounding box center [544, 20] width 38 height 14
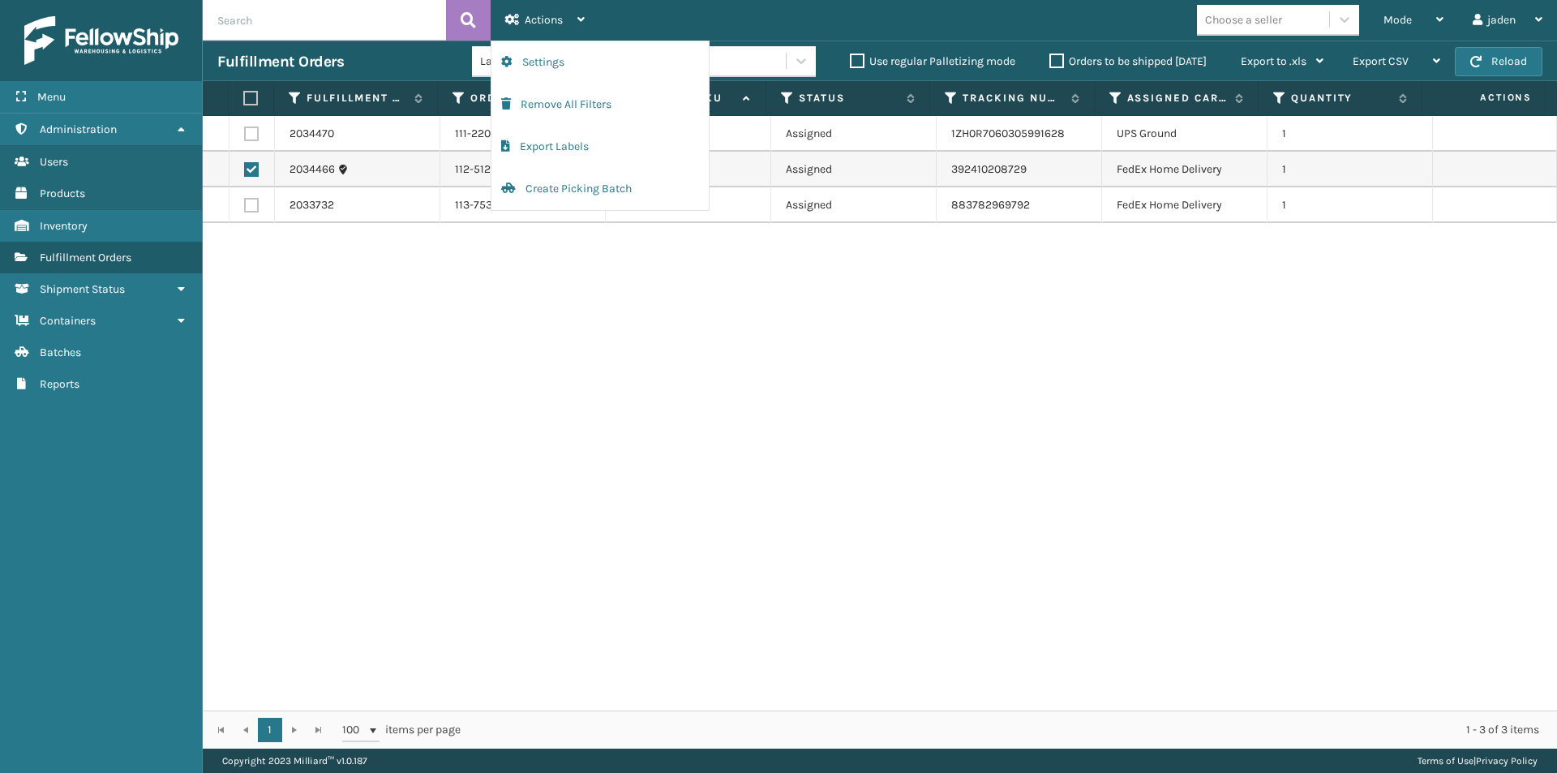
click at [426, 319] on div "2034470 111-2208764-6093056 410069-1120 Assigned 1ZH0R7060305991628 UPS Ground …" at bounding box center [880, 413] width 1354 height 594
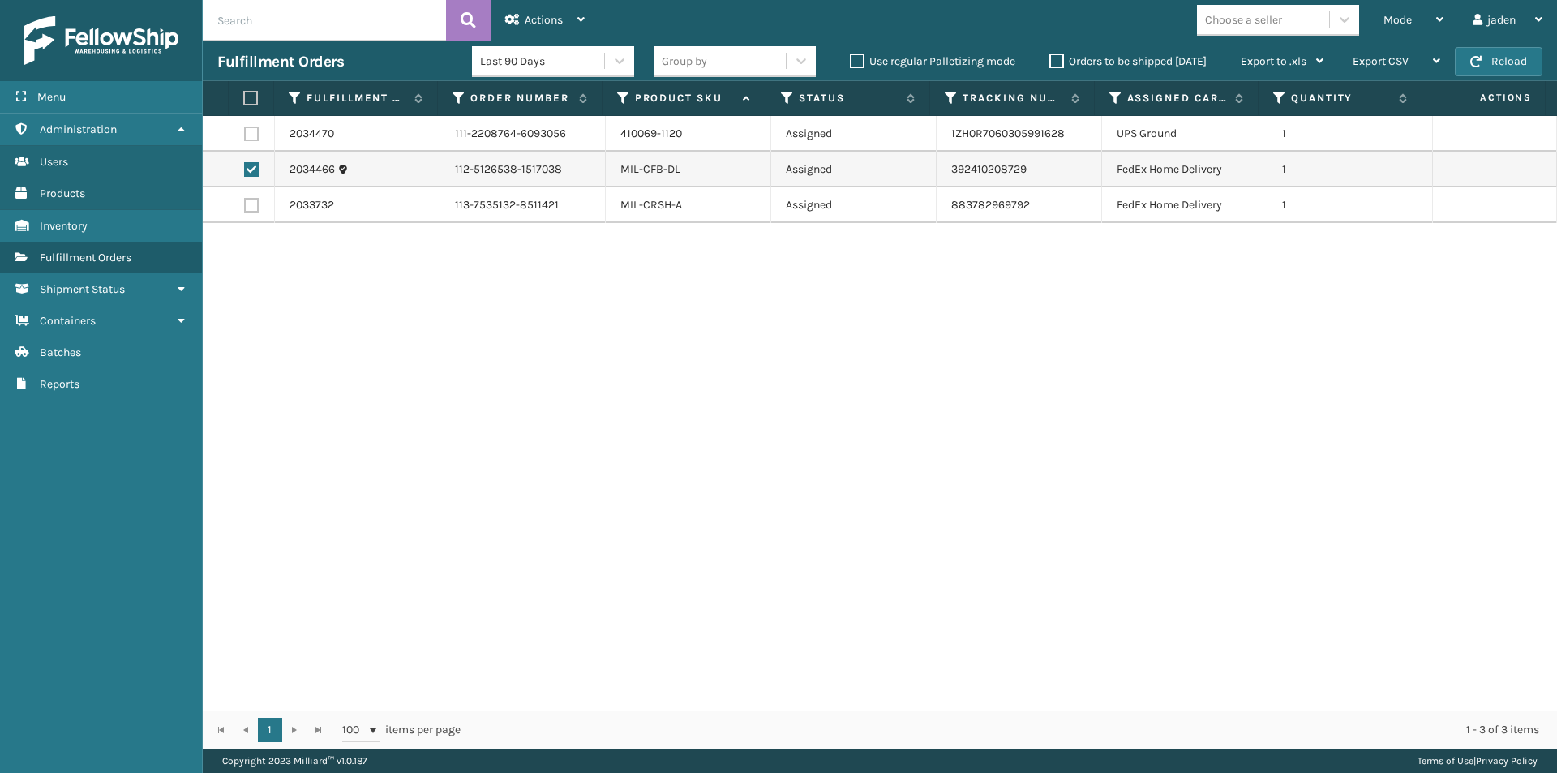
click at [264, 129] on td at bounding box center [251, 134] width 45 height 36
click at [261, 130] on td at bounding box center [251, 134] width 45 height 36
click at [251, 130] on label at bounding box center [251, 133] width 15 height 15
click at [245, 130] on input "checkbox" at bounding box center [244, 131] width 1 height 11
checkbox input "true"
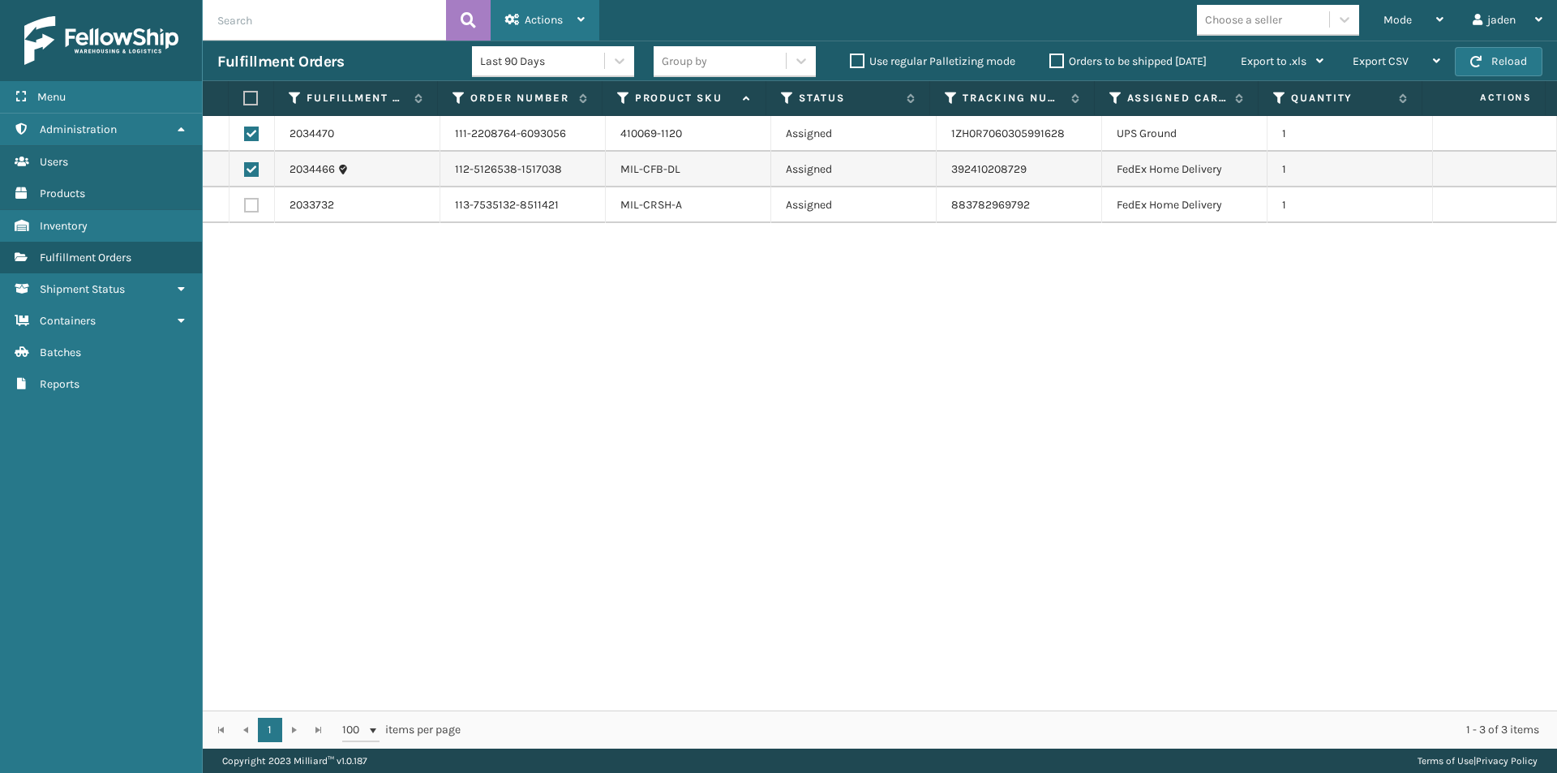
click at [548, 21] on span "Actions" at bounding box center [544, 20] width 38 height 14
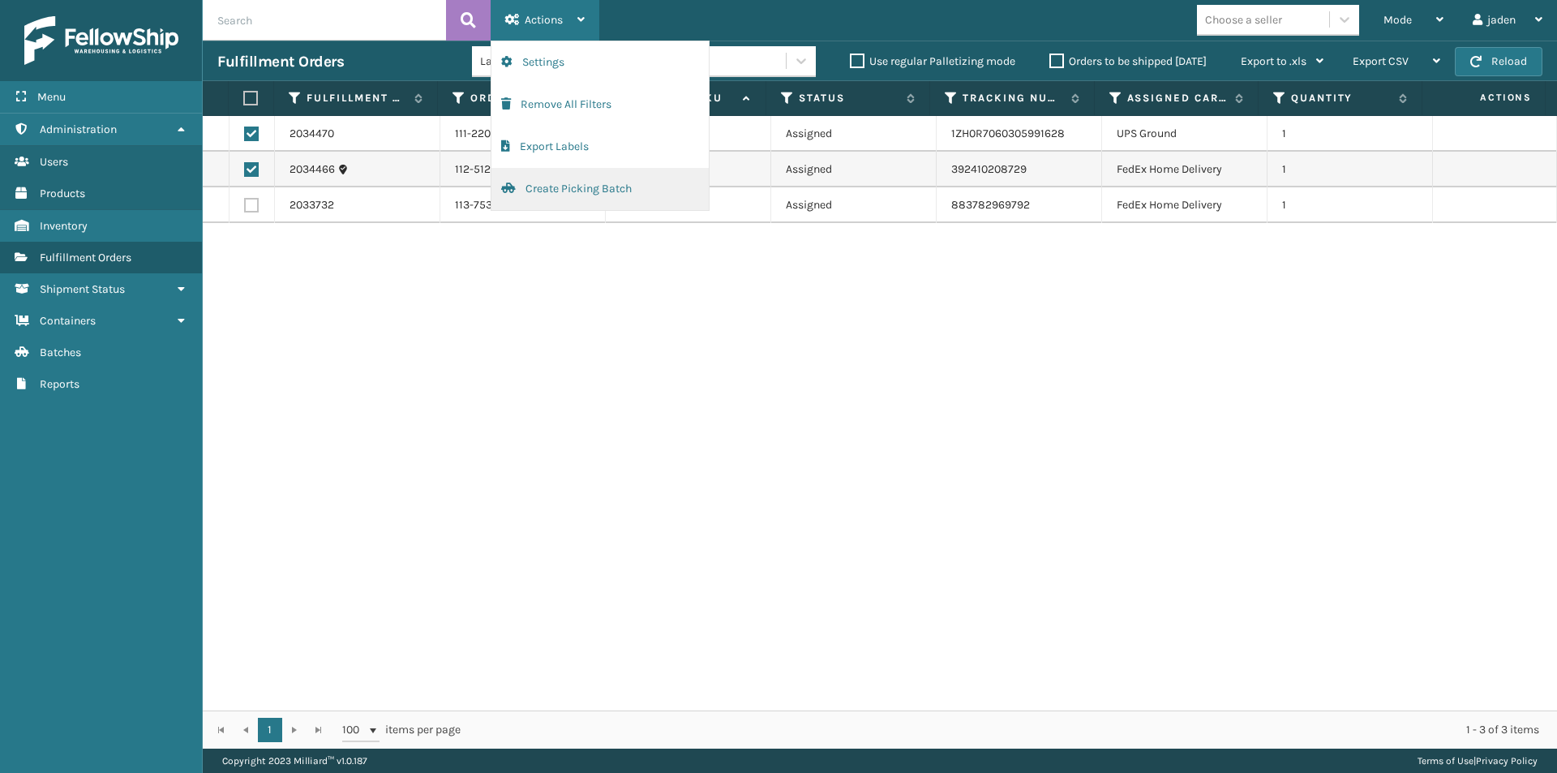
click at [550, 181] on button "Create Picking Batch" at bounding box center [599, 189] width 217 height 42
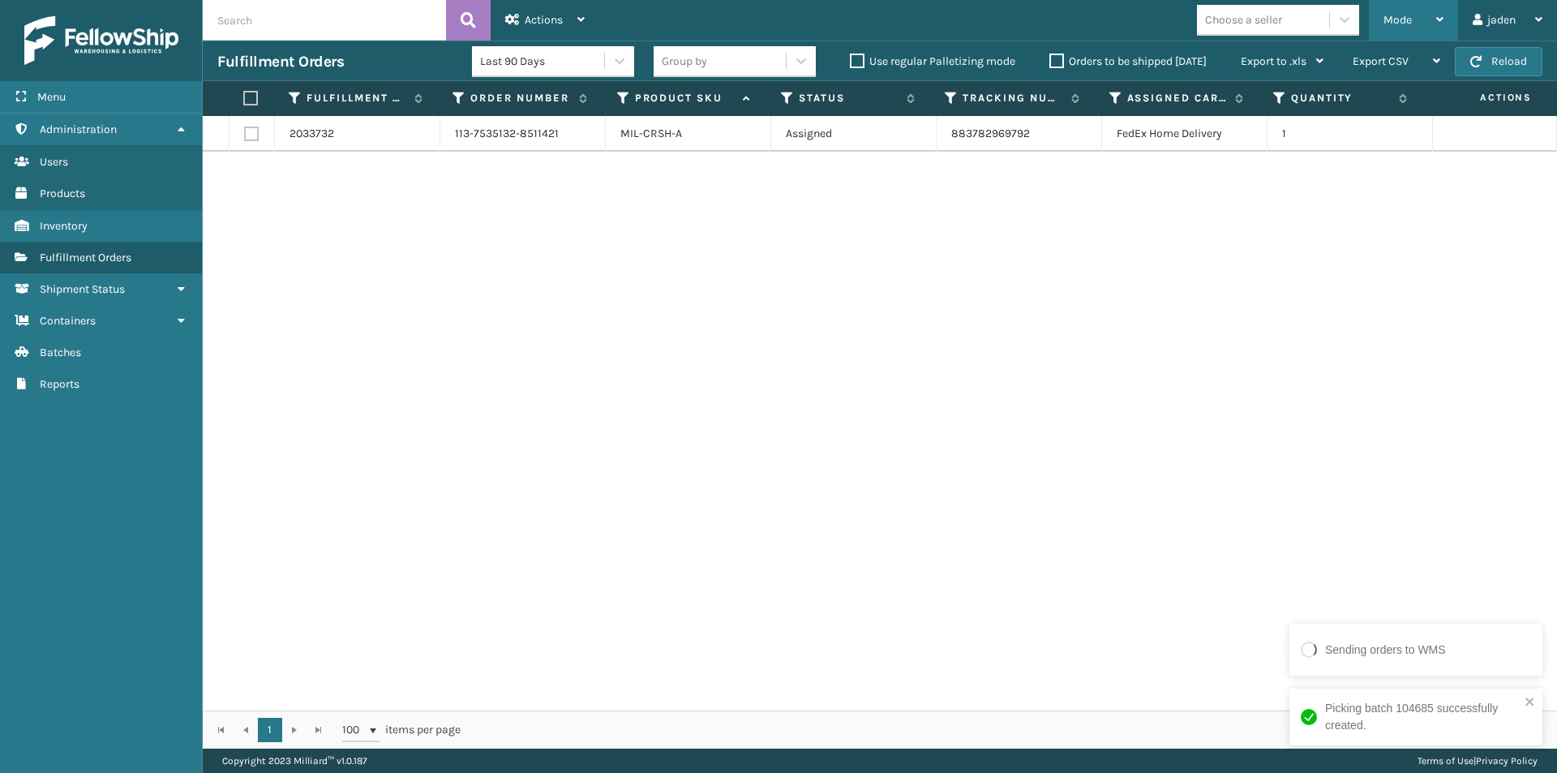
click at [1412, 28] on div "Mode" at bounding box center [1413, 20] width 60 height 41
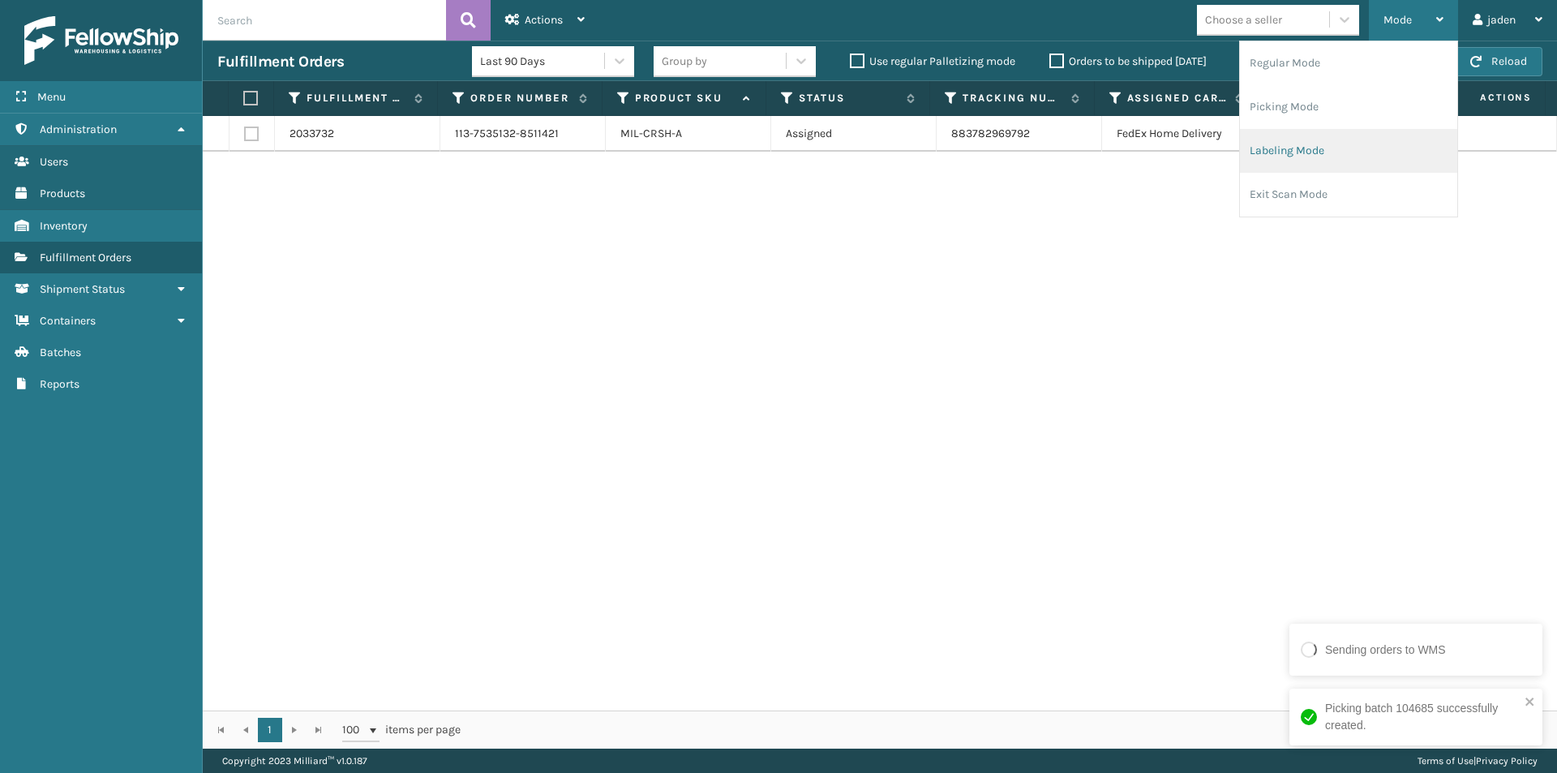
click at [1332, 161] on li "Labeling Mode" at bounding box center [1348, 151] width 217 height 44
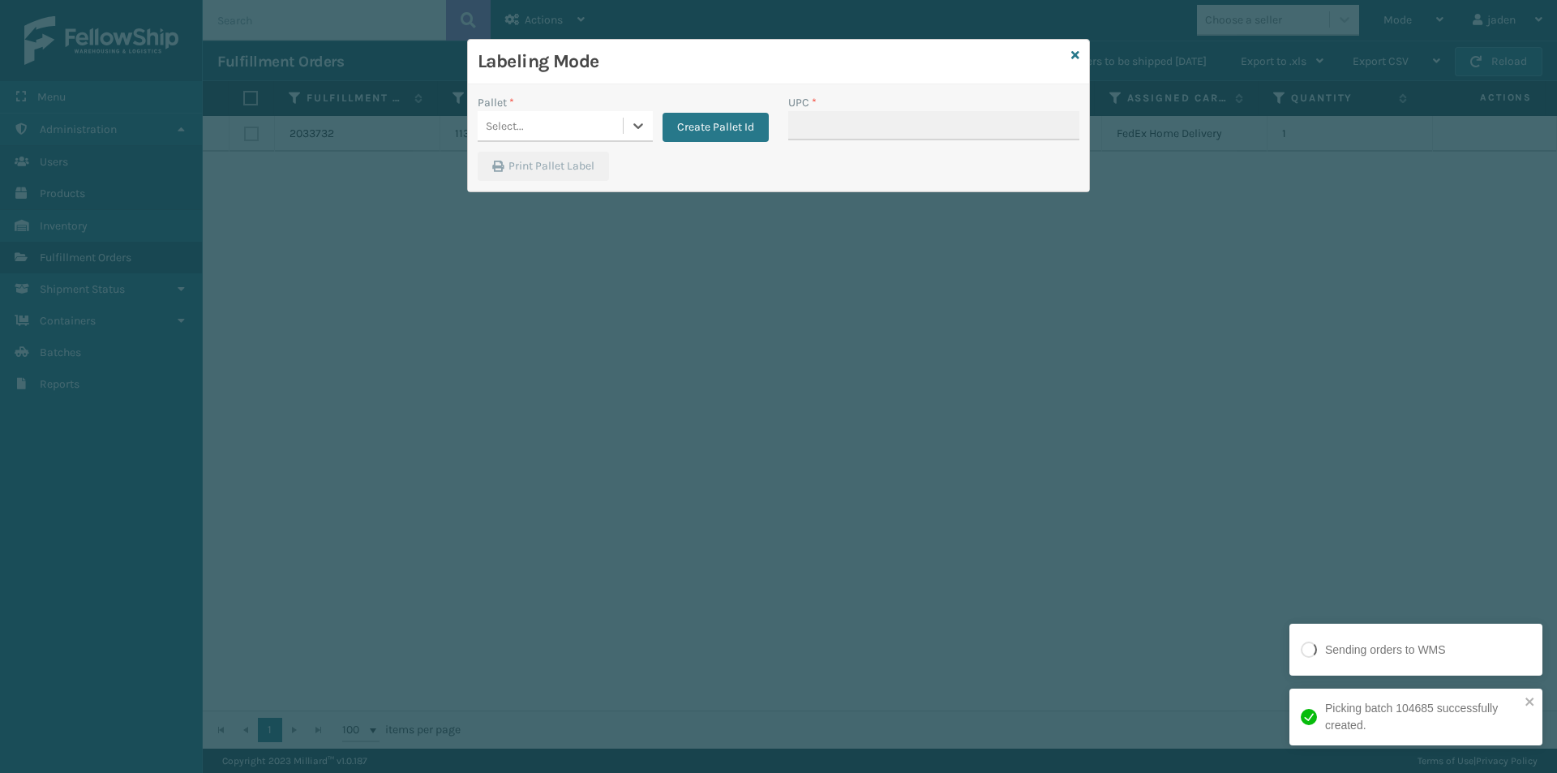
click at [655, 125] on div "Create Pallet Id" at bounding box center [711, 118] width 116 height 48
click at [635, 122] on icon at bounding box center [638, 126] width 16 height 16
click at [568, 159] on div "FDXG-BQIOTN0ROZ" at bounding box center [565, 167] width 175 height 30
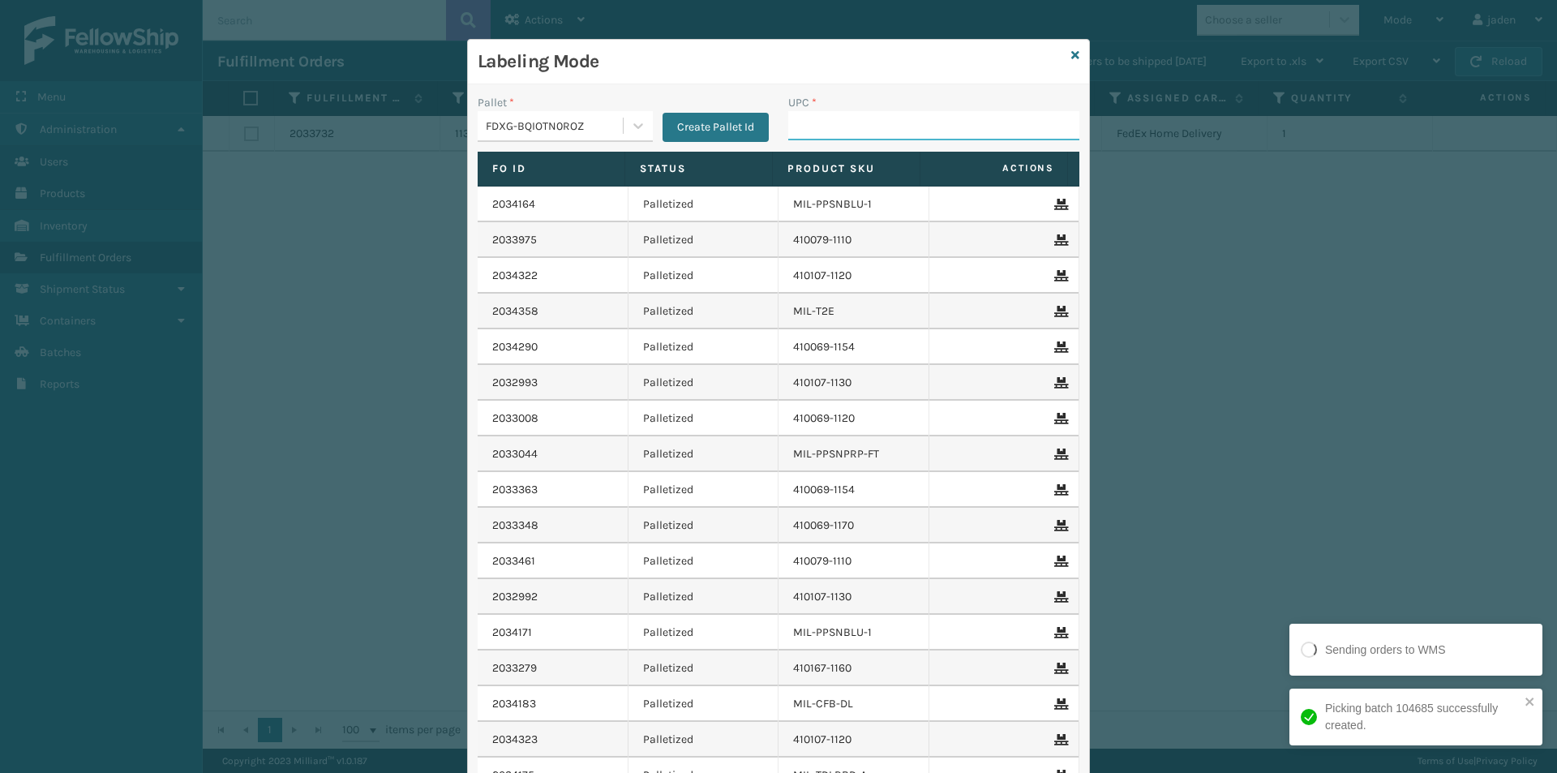
paste input "840985112622"
type input "840985112622"
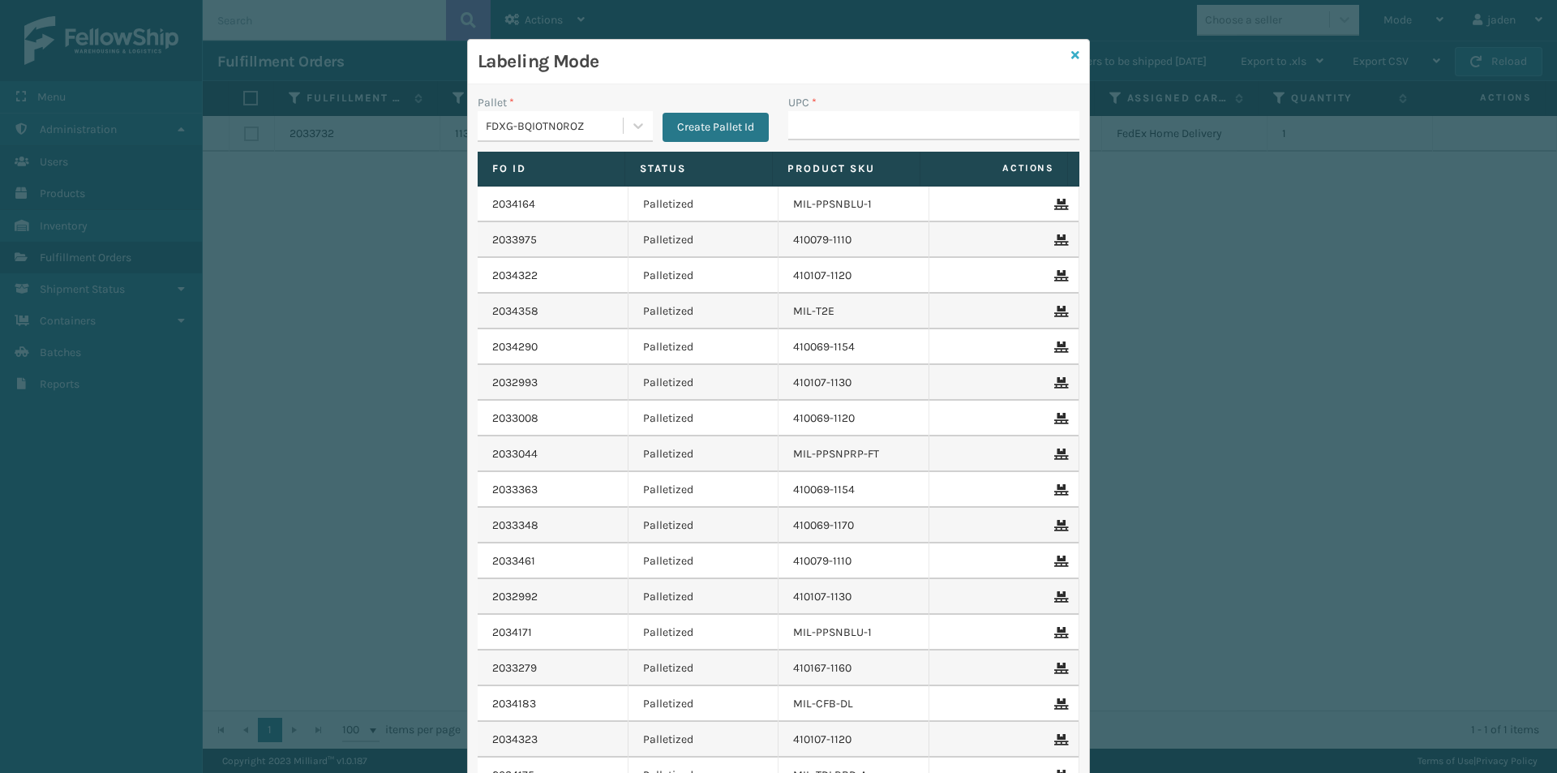
click at [1071, 60] on icon at bounding box center [1075, 54] width 8 height 11
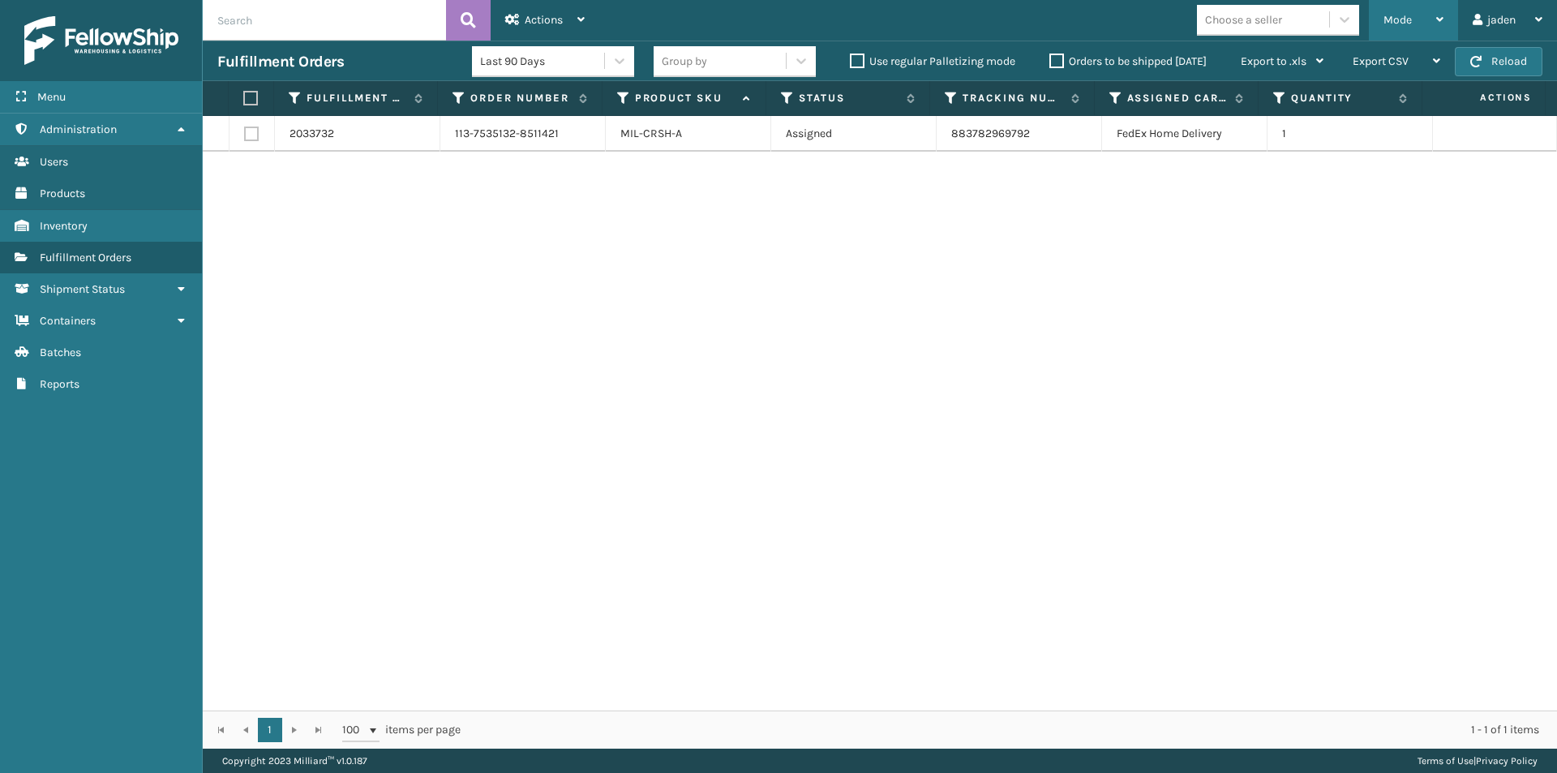
click at [1385, 4] on div "Mode" at bounding box center [1413, 20] width 60 height 41
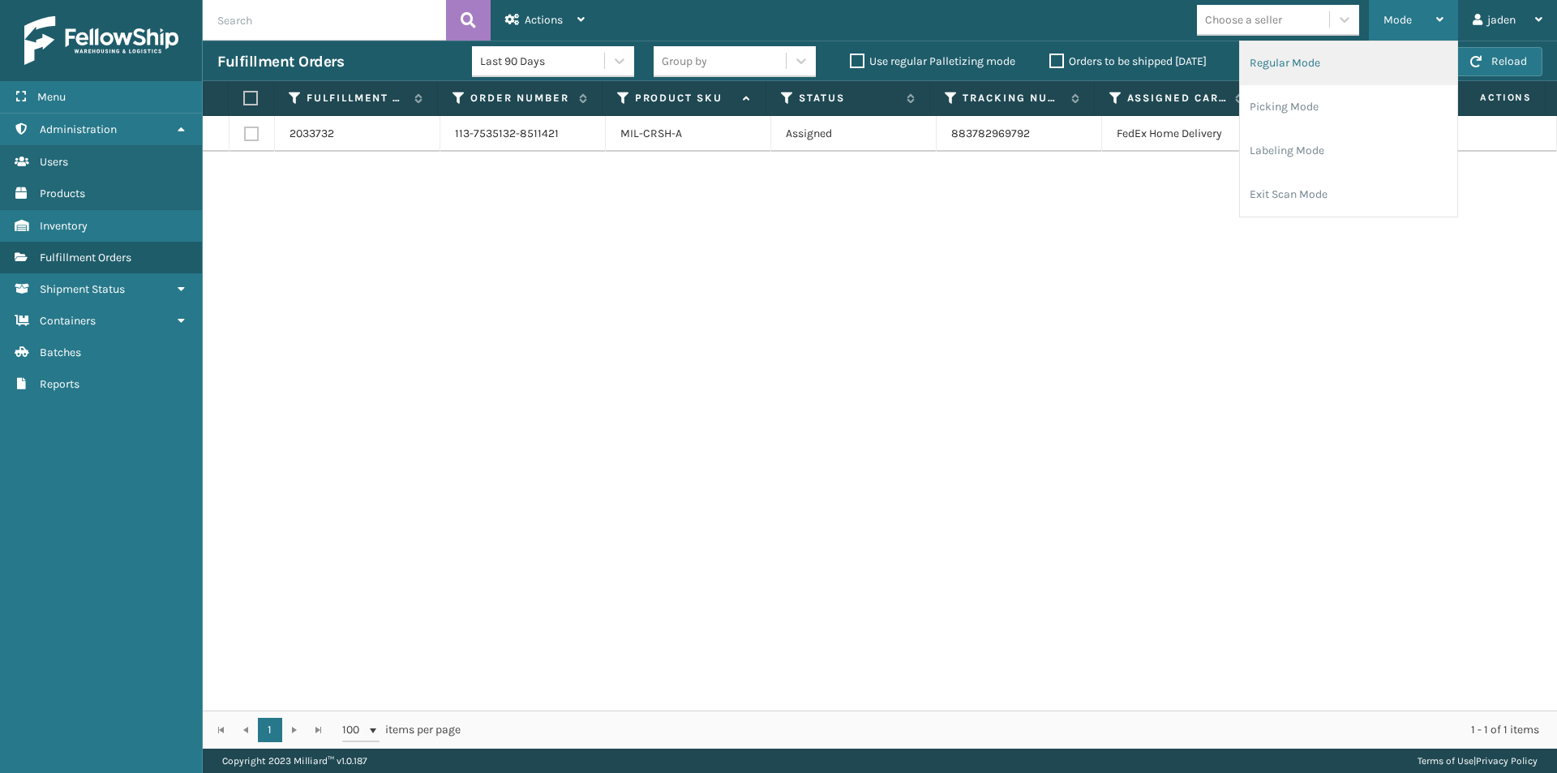
click at [1303, 75] on li "Regular Mode" at bounding box center [1348, 63] width 217 height 44
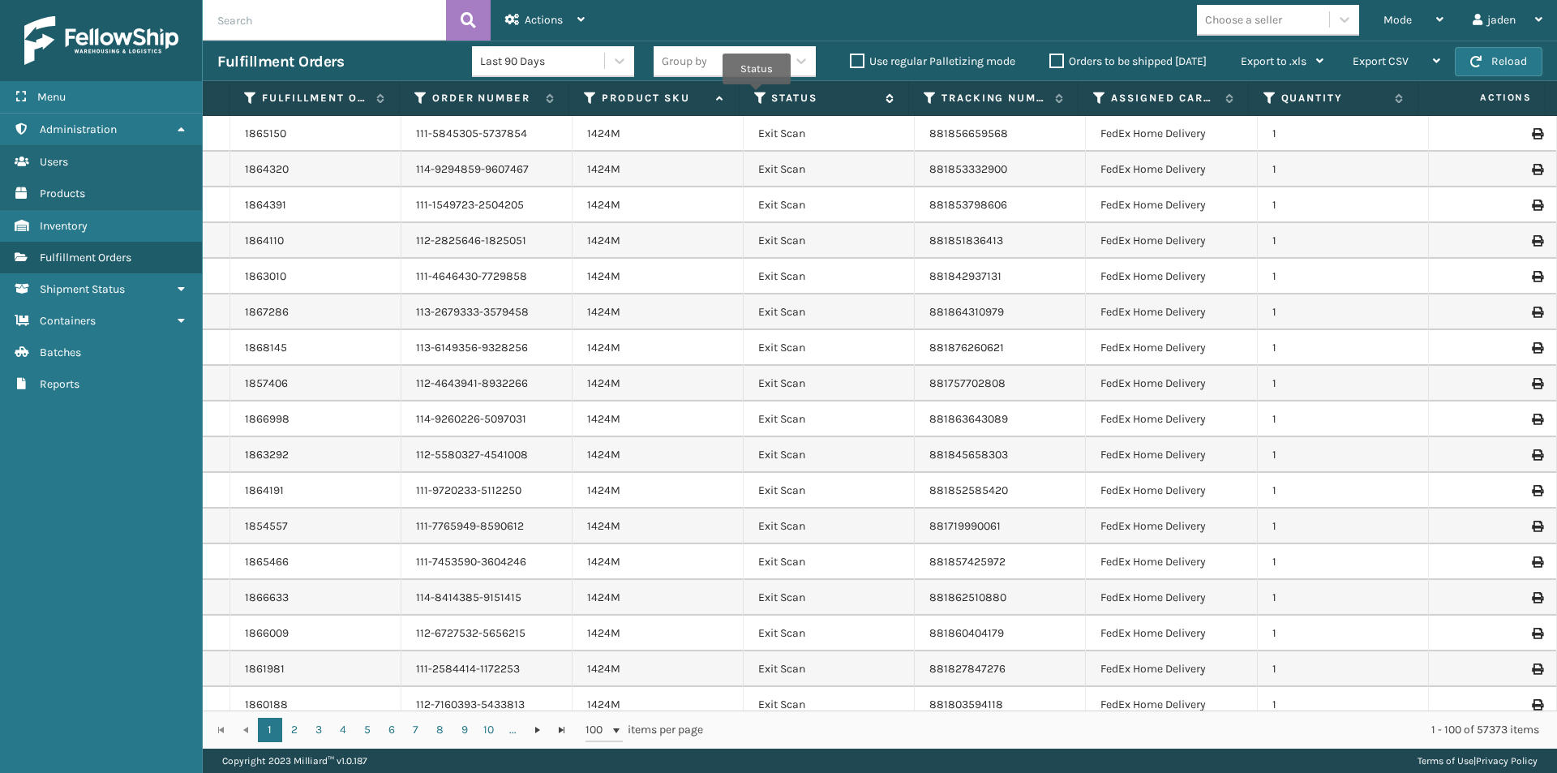
click at [757, 96] on icon at bounding box center [760, 98] width 13 height 15
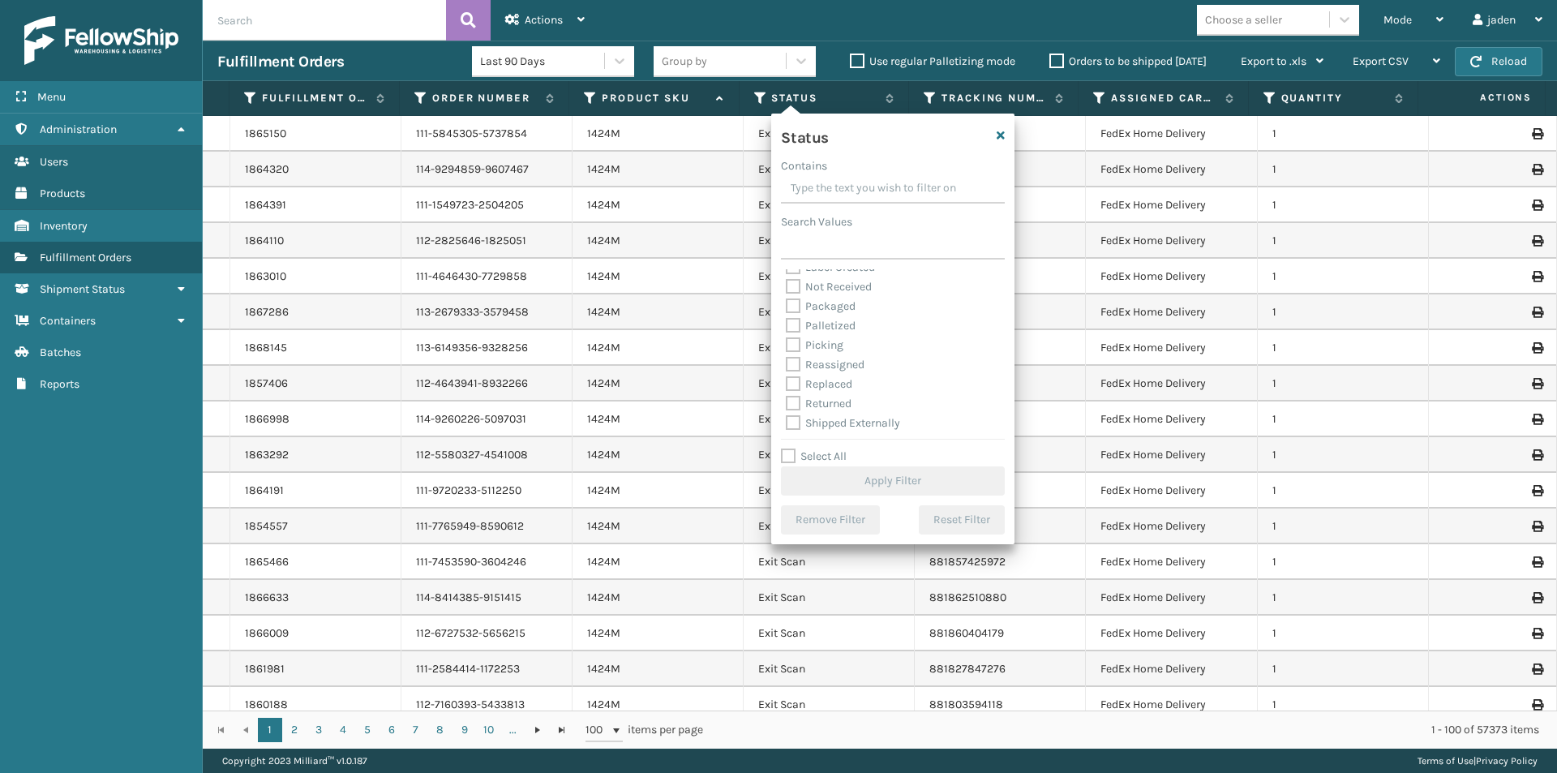
scroll to position [91, 0]
click at [797, 336] on label "Picking" at bounding box center [815, 343] width 58 height 14
click at [787, 336] on input "Picking" at bounding box center [786, 339] width 1 height 11
checkbox input "true"
click at [832, 479] on button "Apply Filter" at bounding box center [893, 480] width 224 height 29
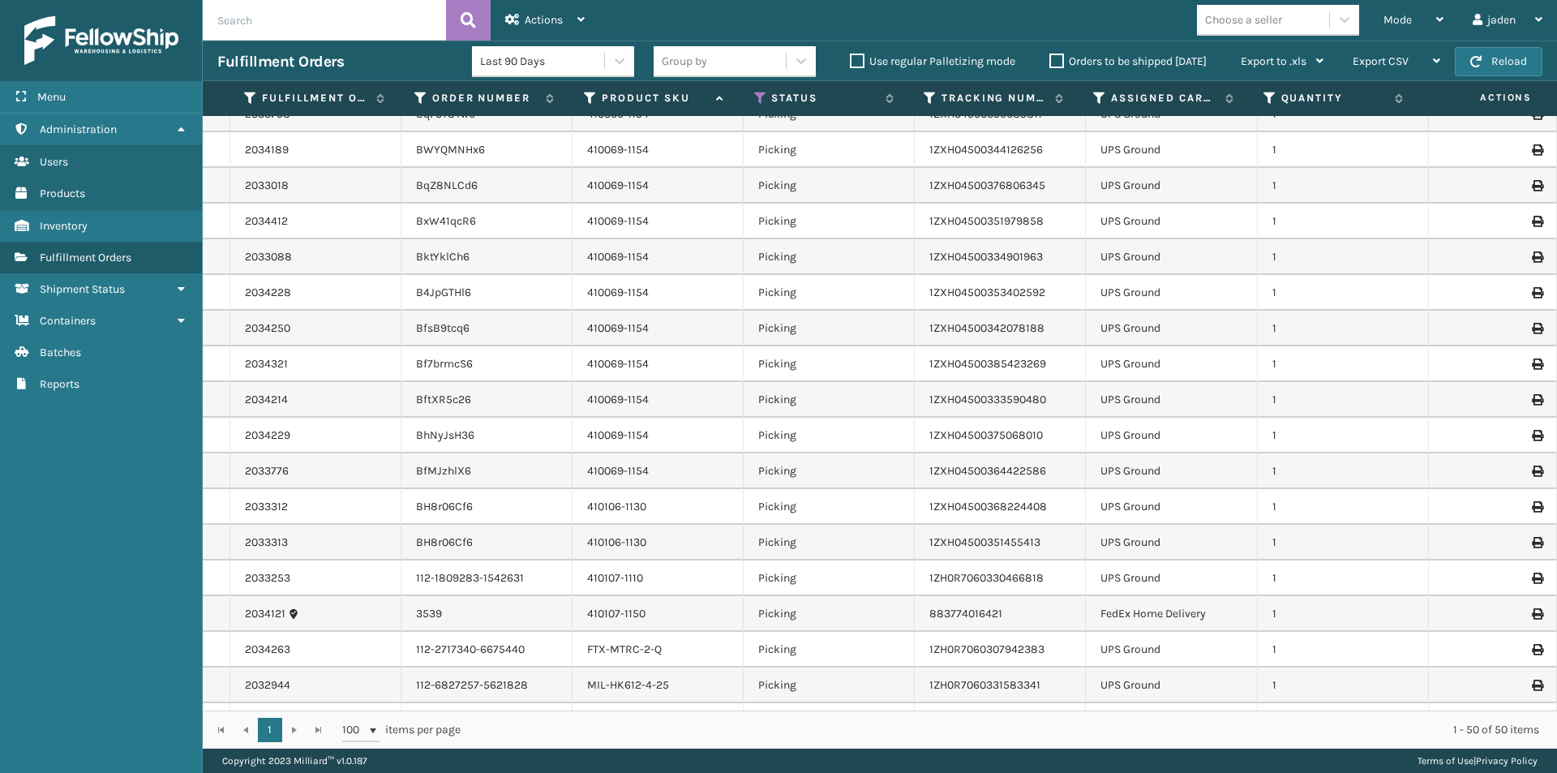
scroll to position [1189, 0]
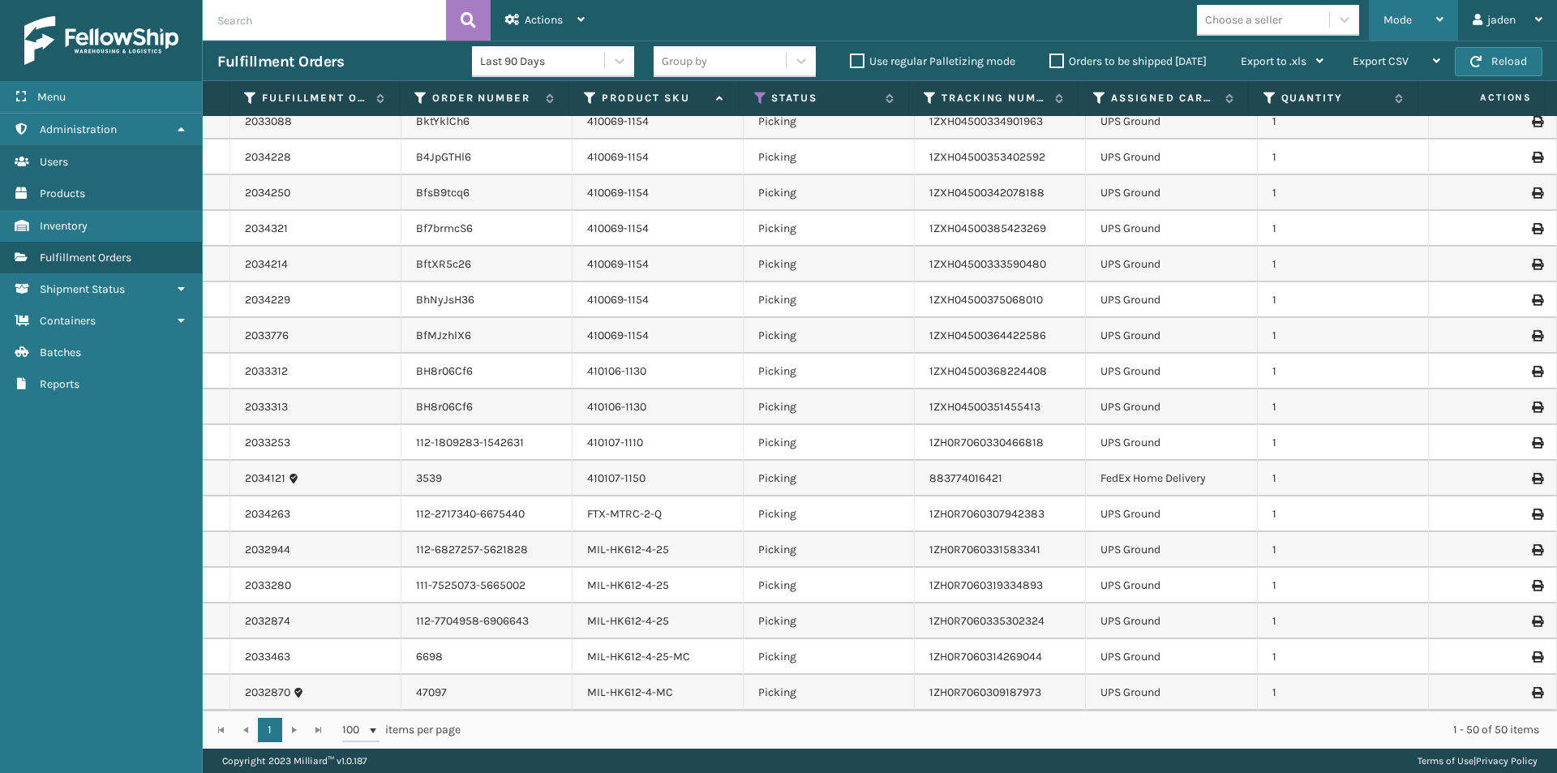
click at [1408, 18] on span "Mode" at bounding box center [1397, 20] width 28 height 14
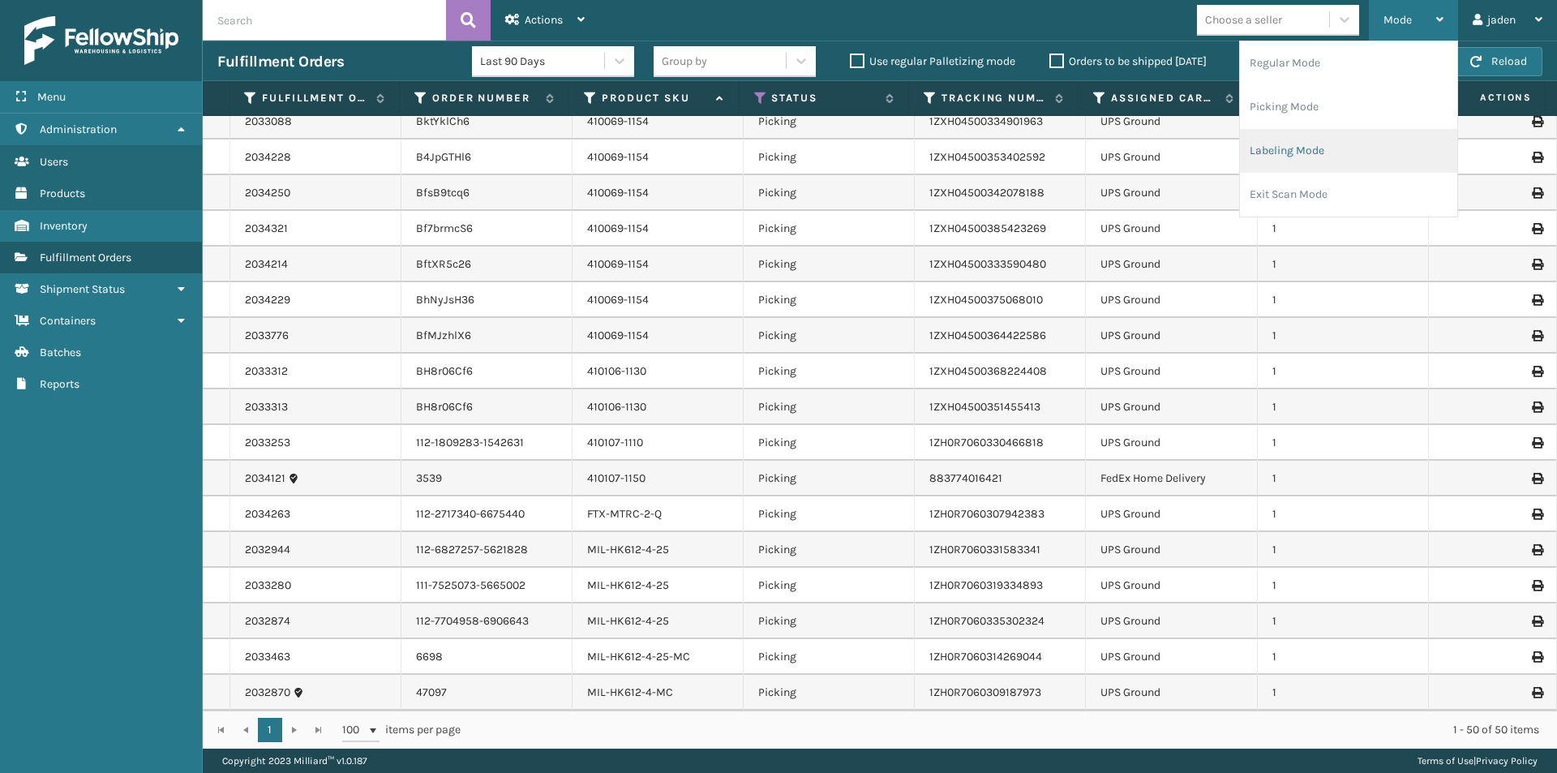
click at [1324, 156] on li "Labeling Mode" at bounding box center [1348, 151] width 217 height 44
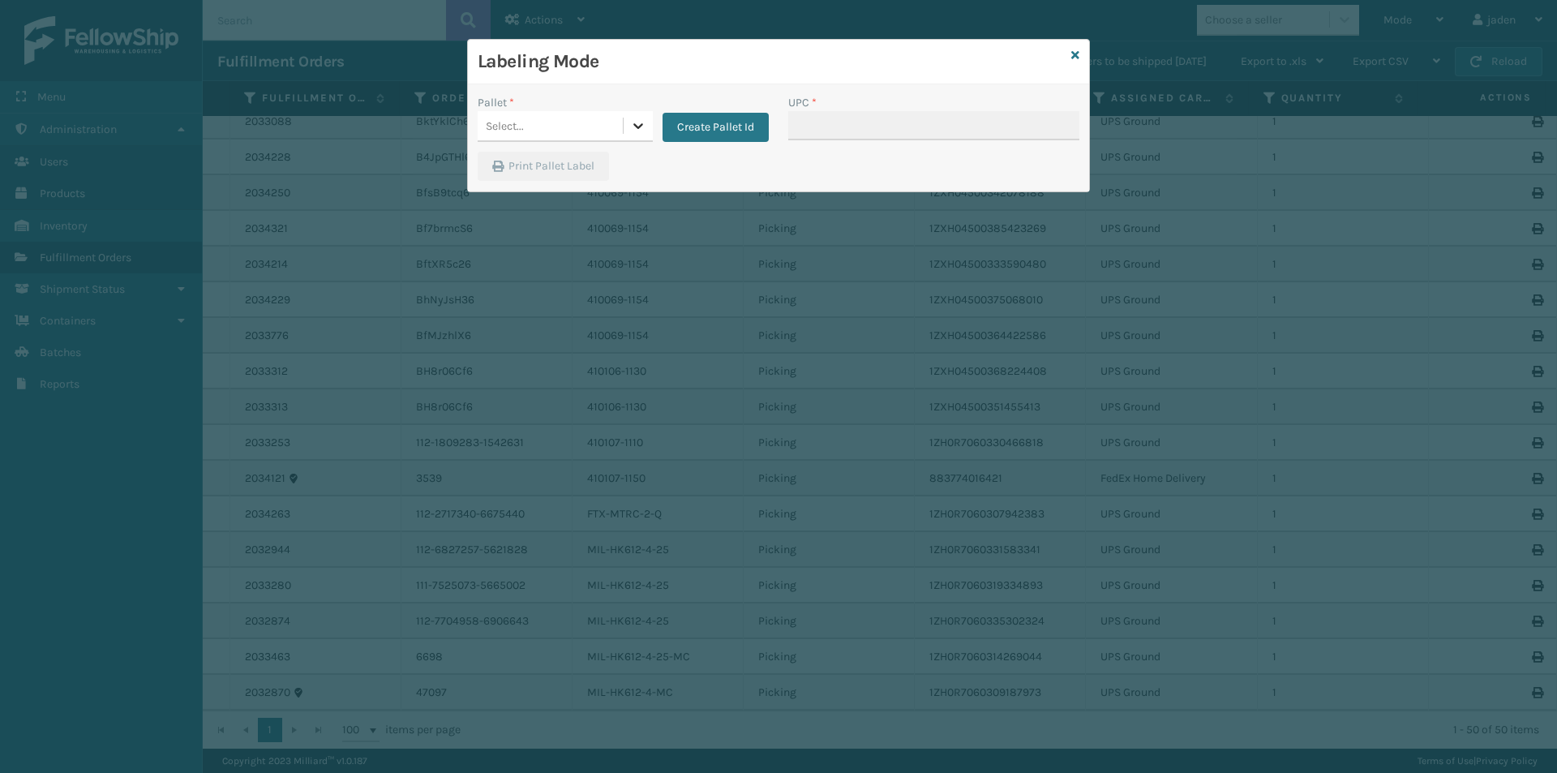
click at [648, 131] on div at bounding box center [638, 125] width 29 height 29
click at [527, 177] on div "FDXG-BQIOTN0ROZ" at bounding box center [565, 167] width 175 height 30
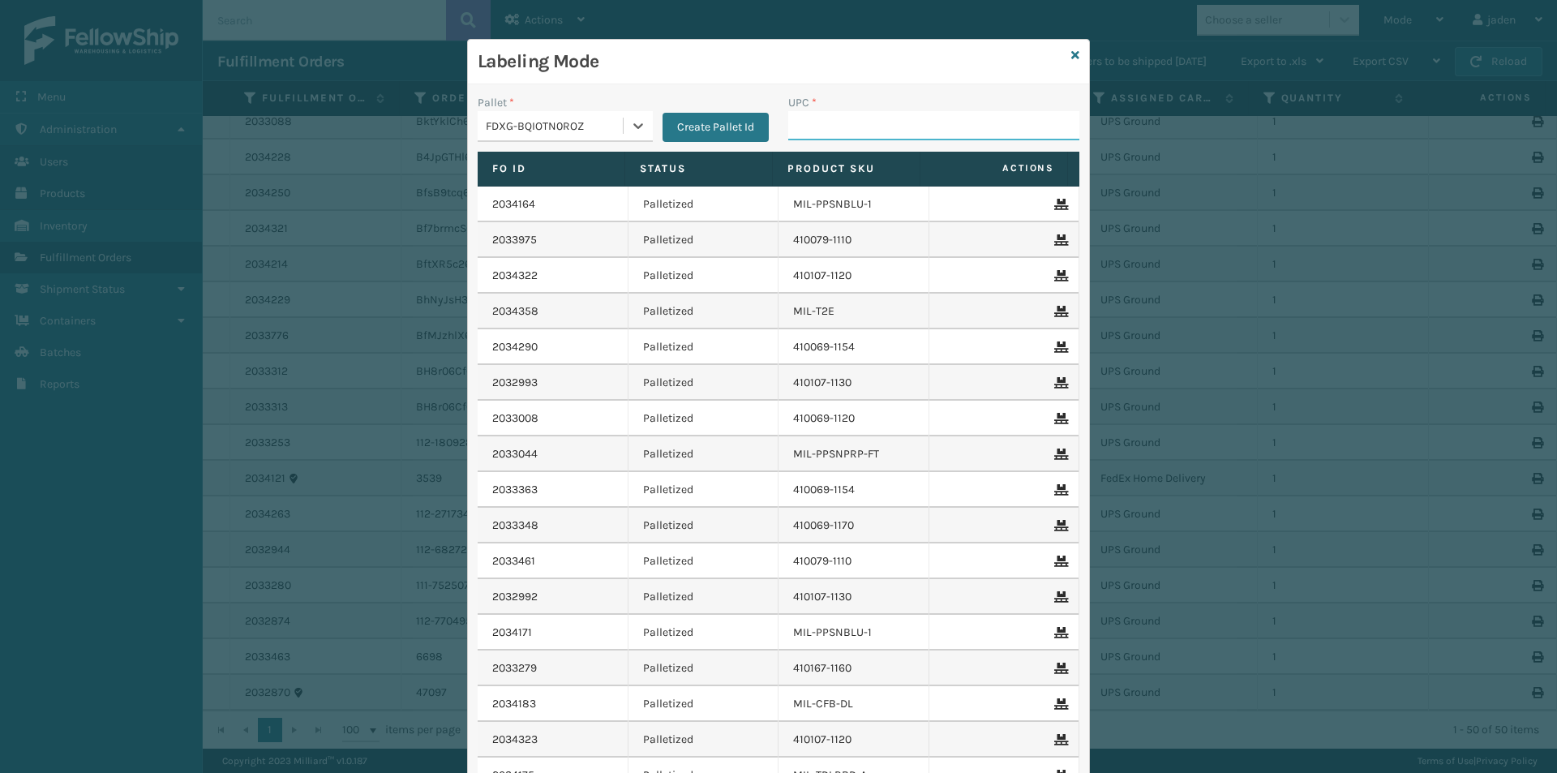
click at [861, 115] on input "UPC *" at bounding box center [933, 125] width 291 height 29
type input "410107-1150"
click at [1071, 62] on link at bounding box center [1075, 55] width 8 height 17
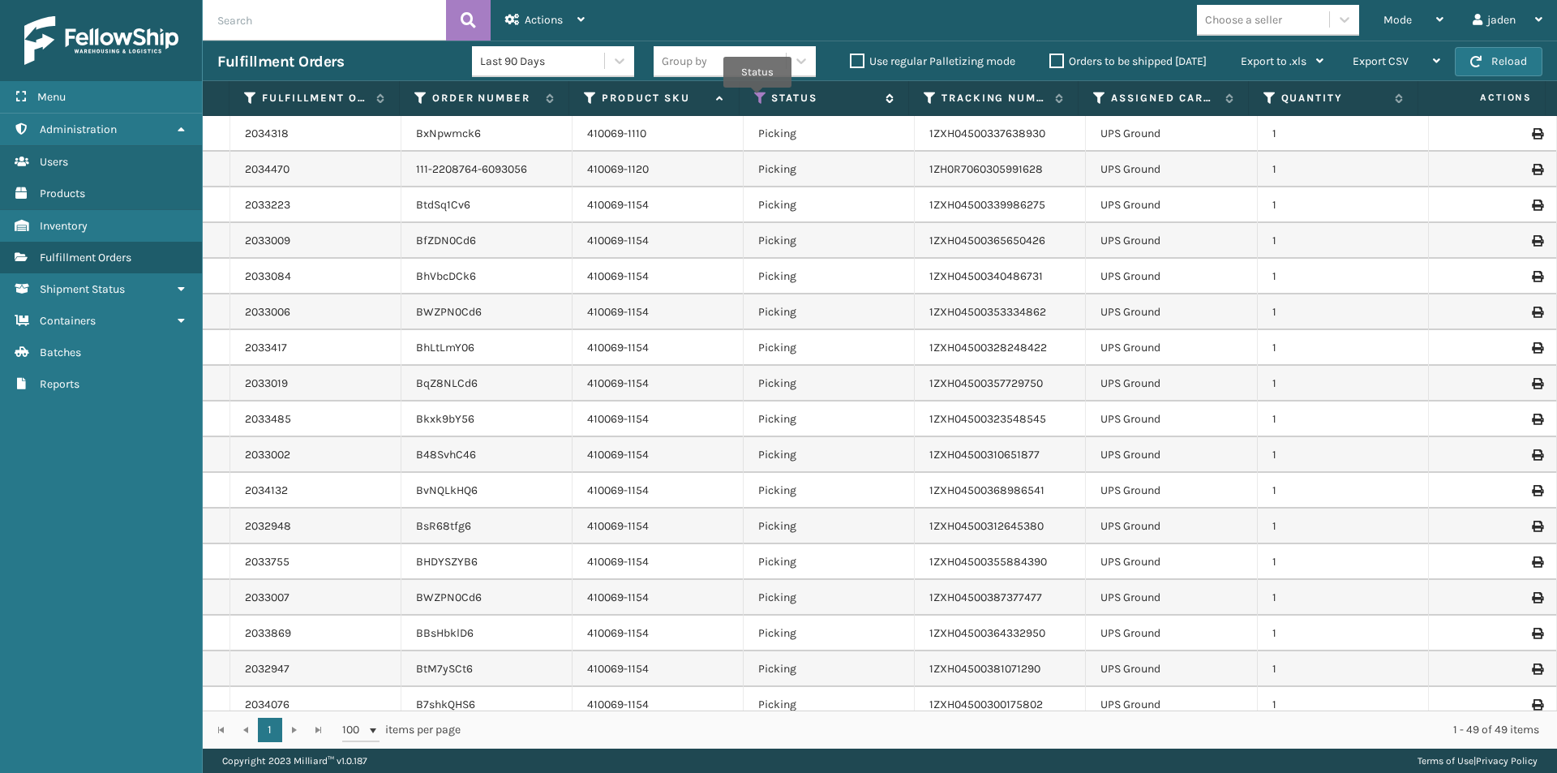
click at [757, 99] on icon at bounding box center [760, 98] width 13 height 15
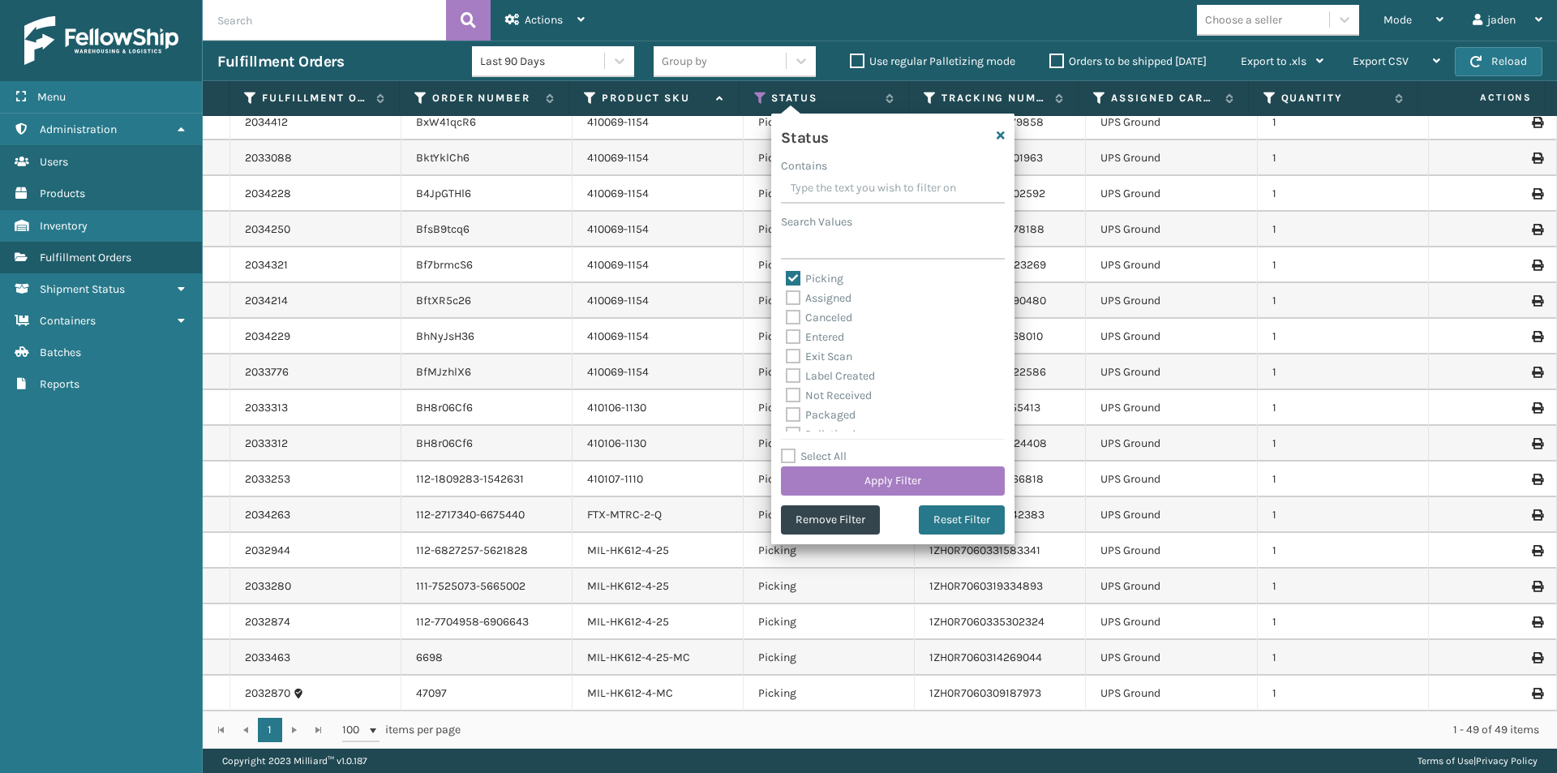
scroll to position [1154, 0]
click at [790, 276] on label "Picking" at bounding box center [815, 279] width 58 height 14
click at [787, 276] on input "Picking" at bounding box center [786, 274] width 1 height 11
checkbox input "false"
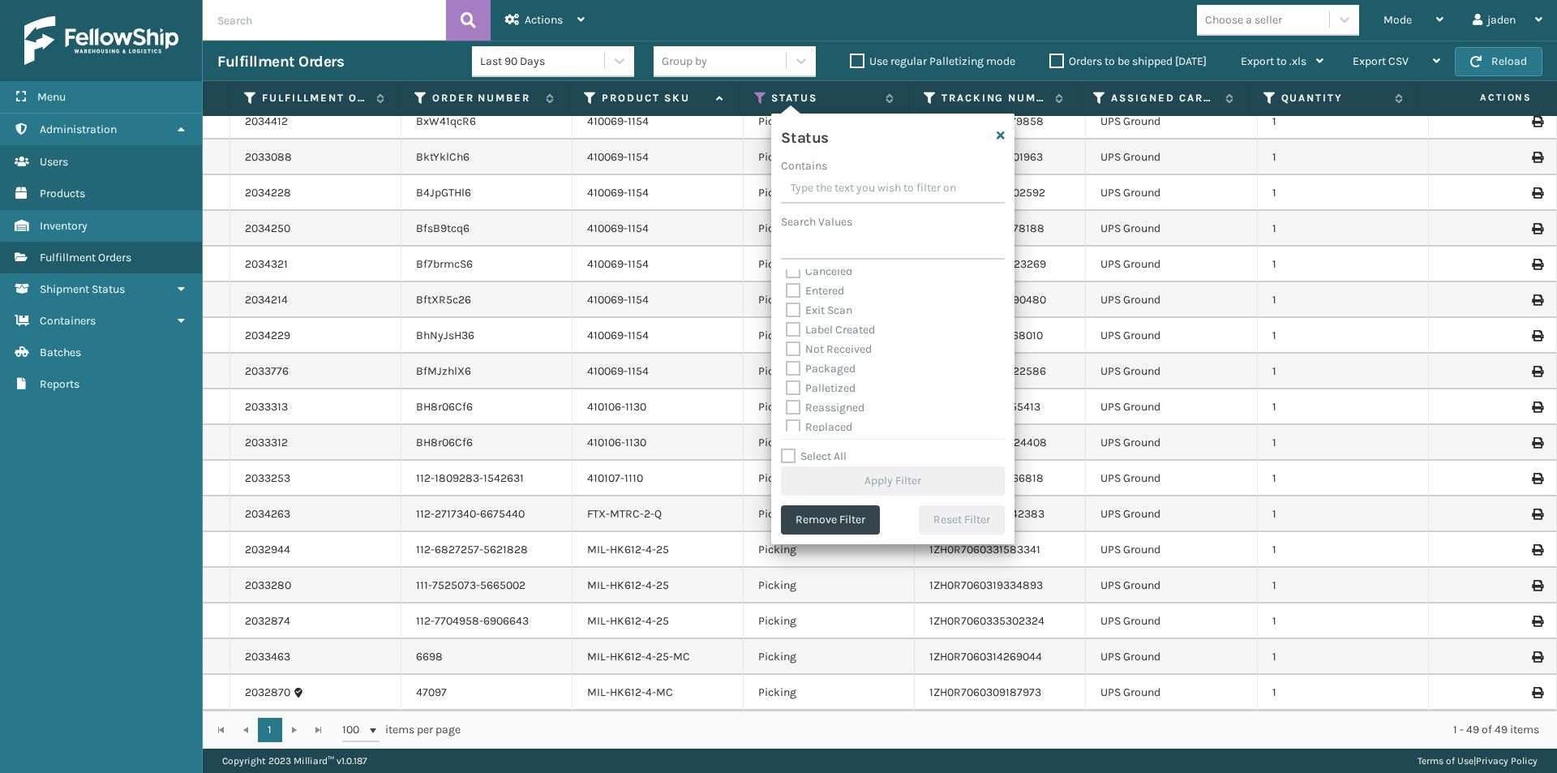
scroll to position [91, 0]
click at [790, 336] on label "Palletized" at bounding box center [821, 343] width 70 height 14
click at [787, 336] on input "Palletized" at bounding box center [786, 339] width 1 height 11
checkbox input "true"
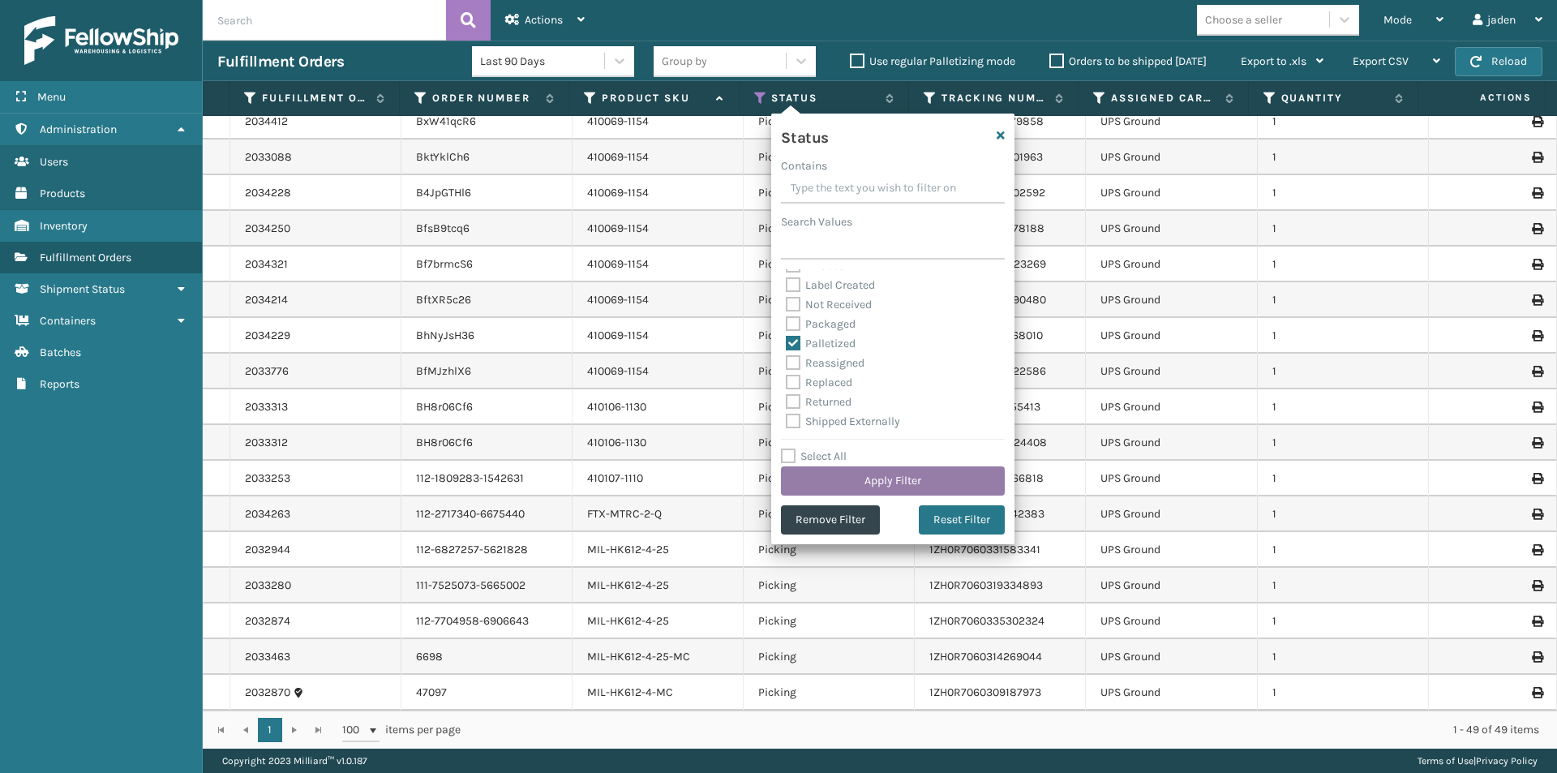
click at [848, 474] on button "Apply Filter" at bounding box center [893, 480] width 224 height 29
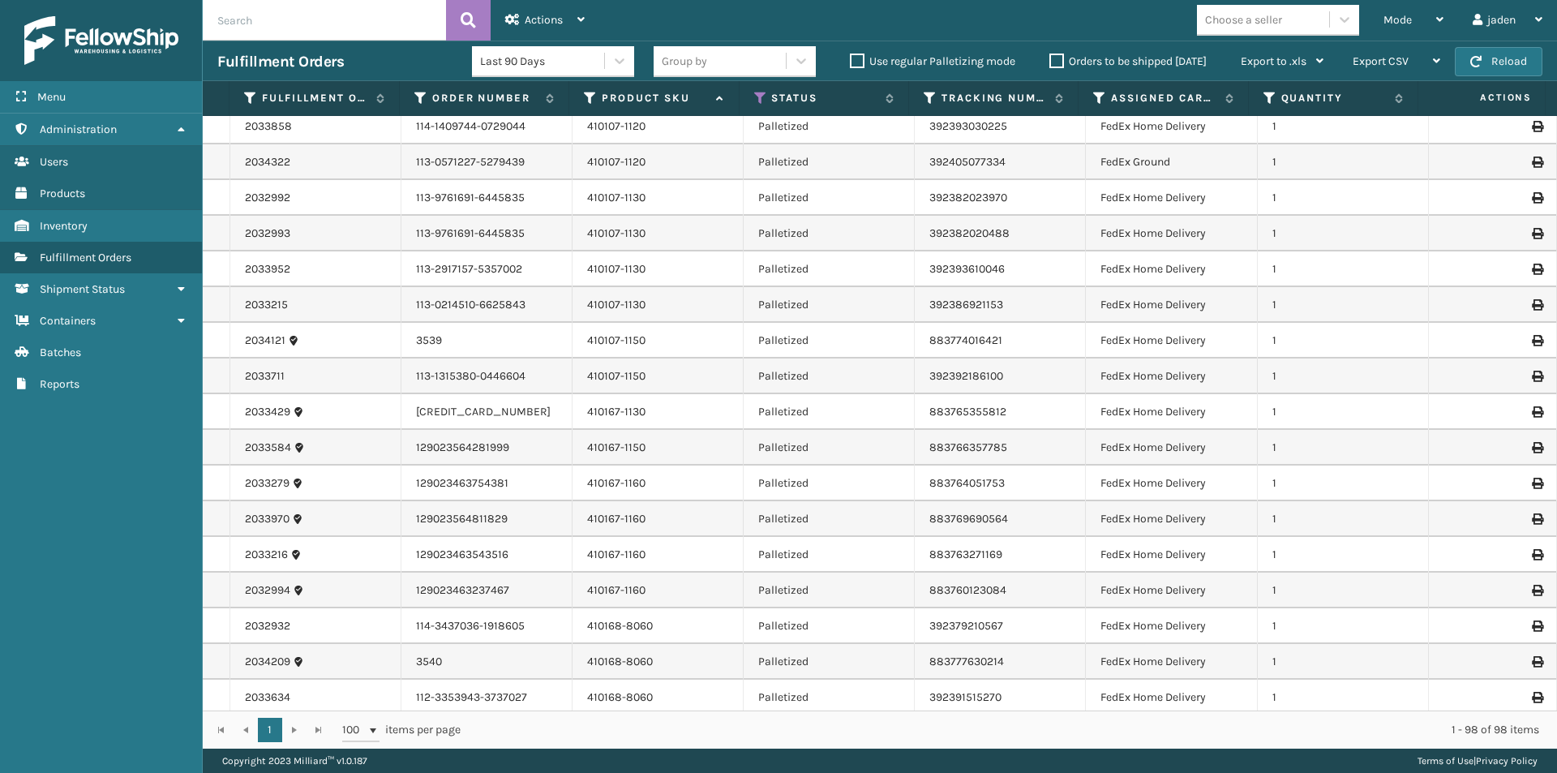
scroll to position [973, 0]
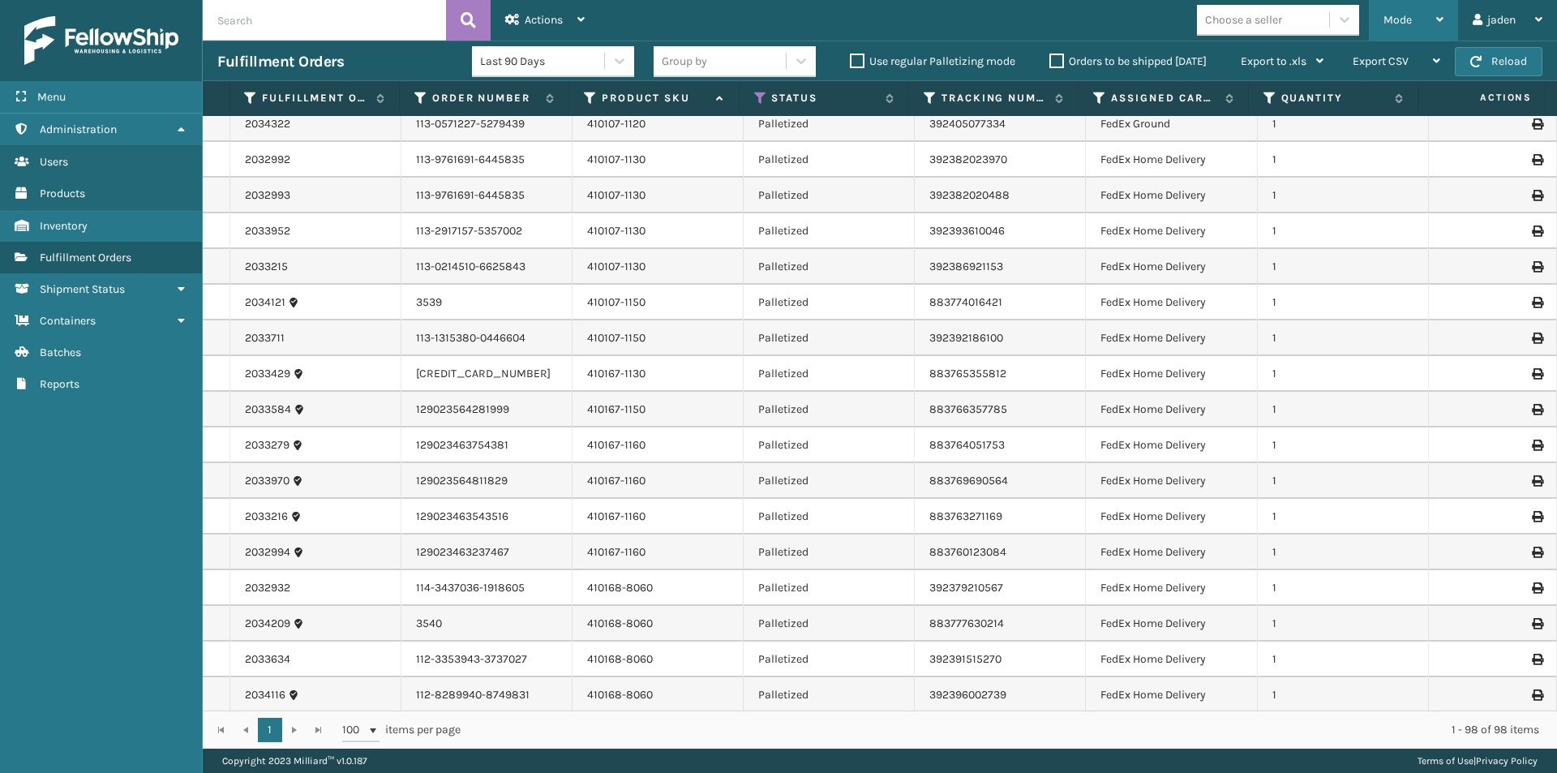
click at [1392, 19] on span "Mode" at bounding box center [1397, 20] width 28 height 14
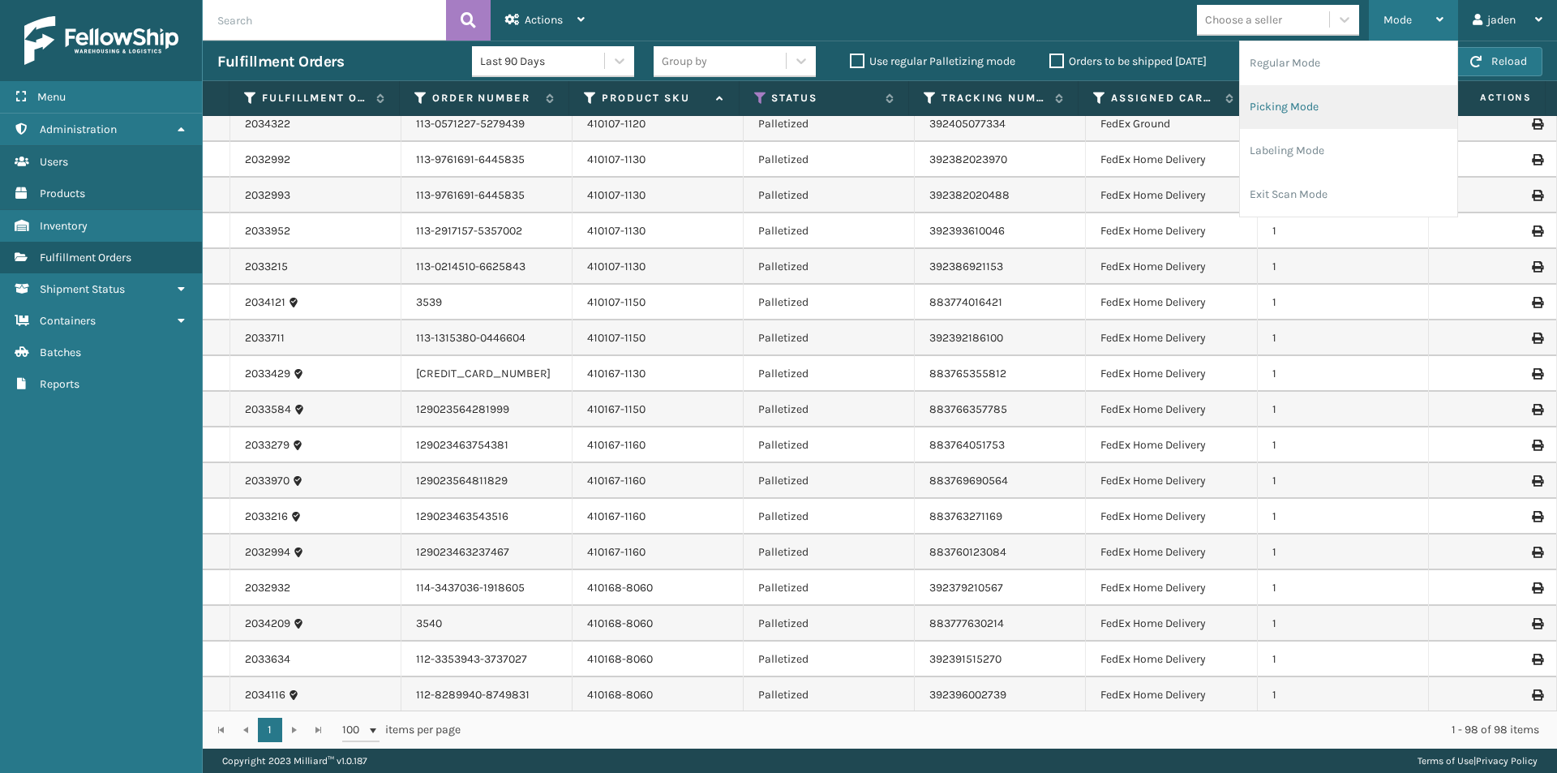
click at [1338, 106] on li "Picking Mode" at bounding box center [1348, 107] width 217 height 44
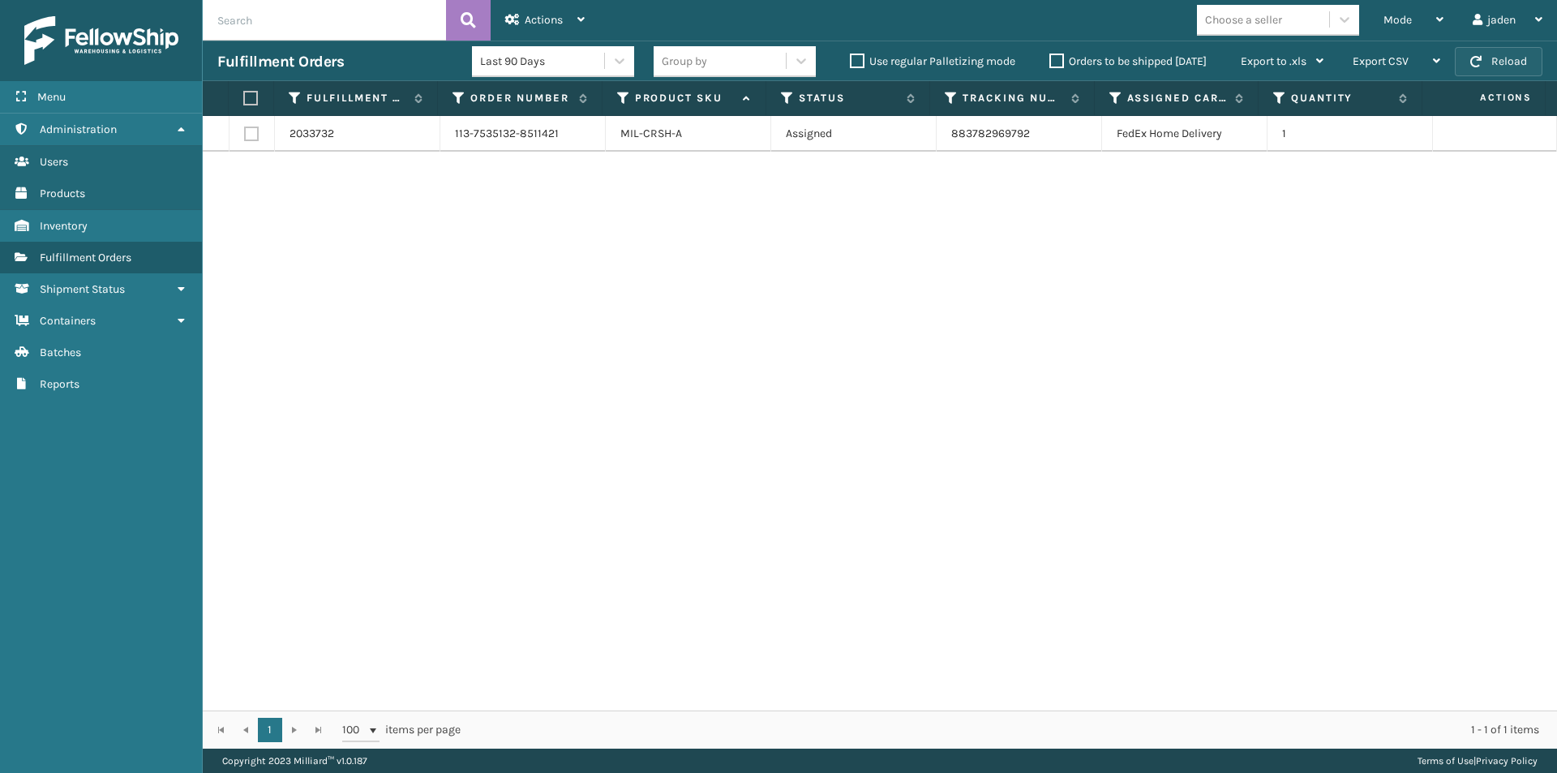
click at [1495, 60] on button "Reload" at bounding box center [1499, 61] width 88 height 29
click at [1491, 64] on button "Reload" at bounding box center [1499, 61] width 88 height 29
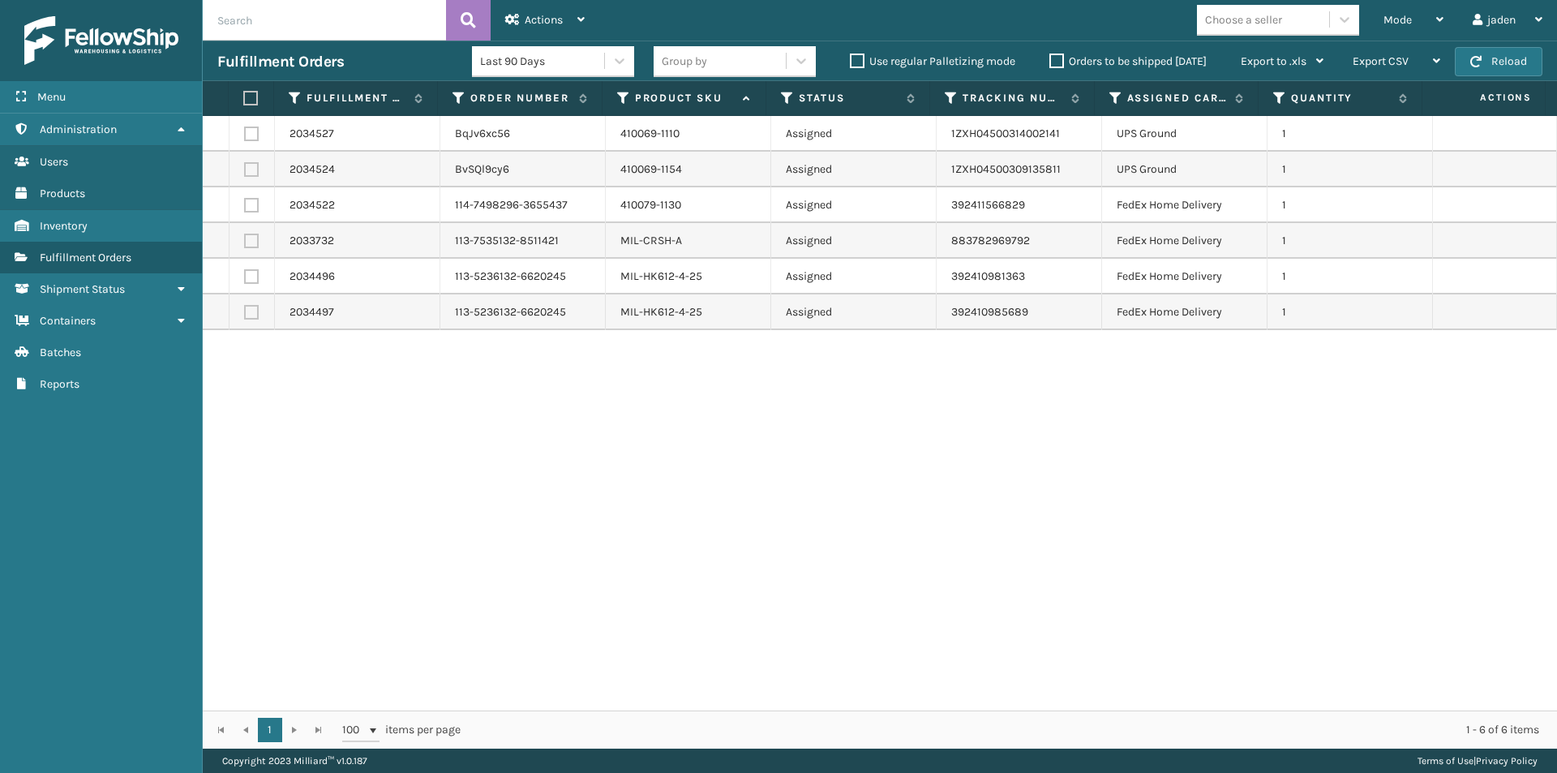
drag, startPoint x: 1005, startPoint y: 456, endPoint x: 482, endPoint y: 340, distance: 534.9
click at [508, 508] on div "2034527 BqJv6xc56 410069-1110 Assigned 1ZXH04500314002141 UPS Ground 1 2034524 …" at bounding box center [880, 413] width 1354 height 594
click at [245, 206] on label at bounding box center [251, 205] width 15 height 15
click at [245, 206] on input "checkbox" at bounding box center [244, 203] width 1 height 11
checkbox input "true"
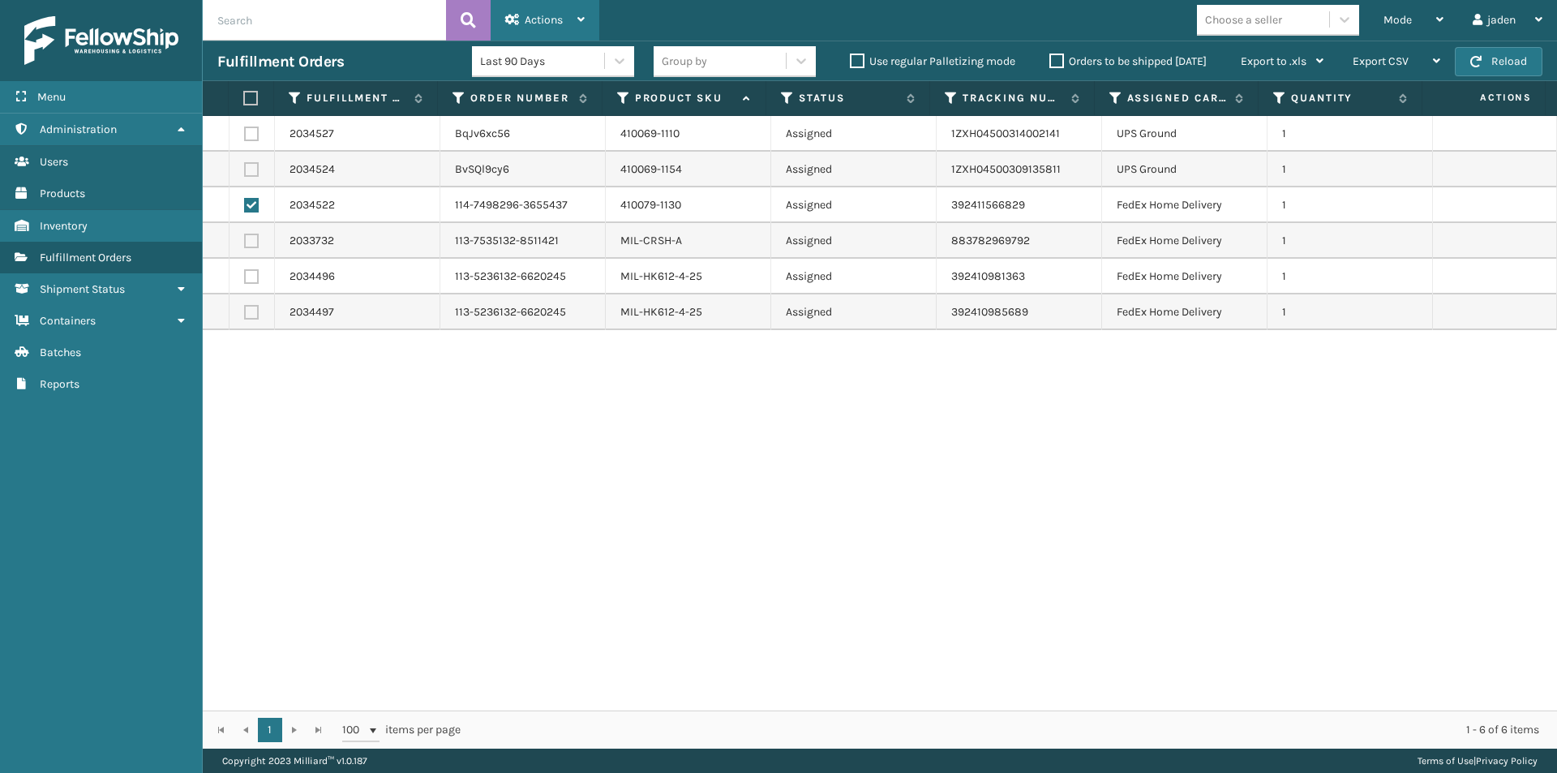
click at [522, 12] on div "Actions" at bounding box center [544, 20] width 79 height 41
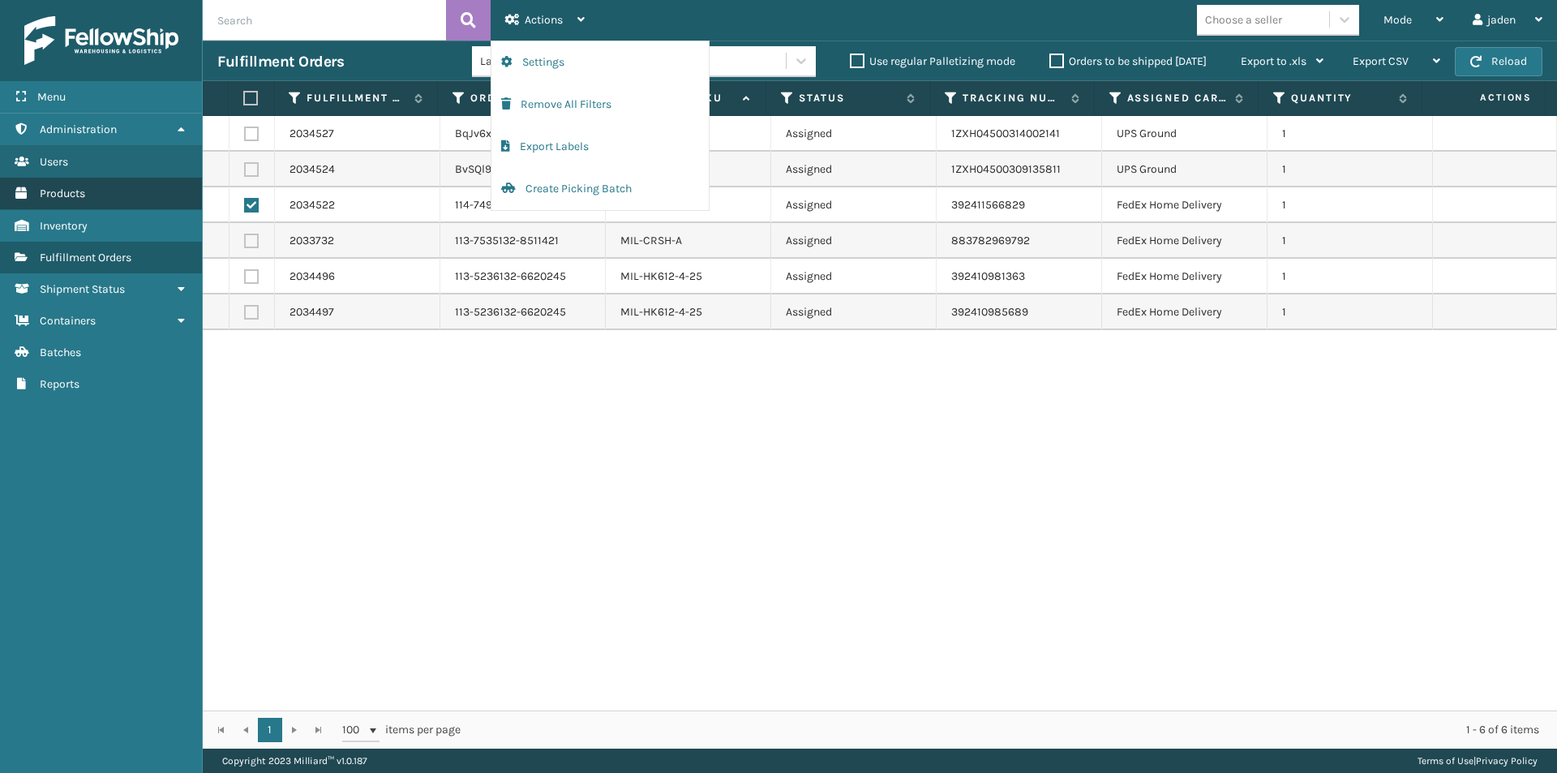
drag, startPoint x: 445, startPoint y: 555, endPoint x: 183, endPoint y: 202, distance: 440.0
click at [444, 551] on div "2034527 BqJv6xc56 410069-1110 Assigned 1ZXH04500314002141 UPS Ground 1 2034524 …" at bounding box center [880, 413] width 1354 height 594
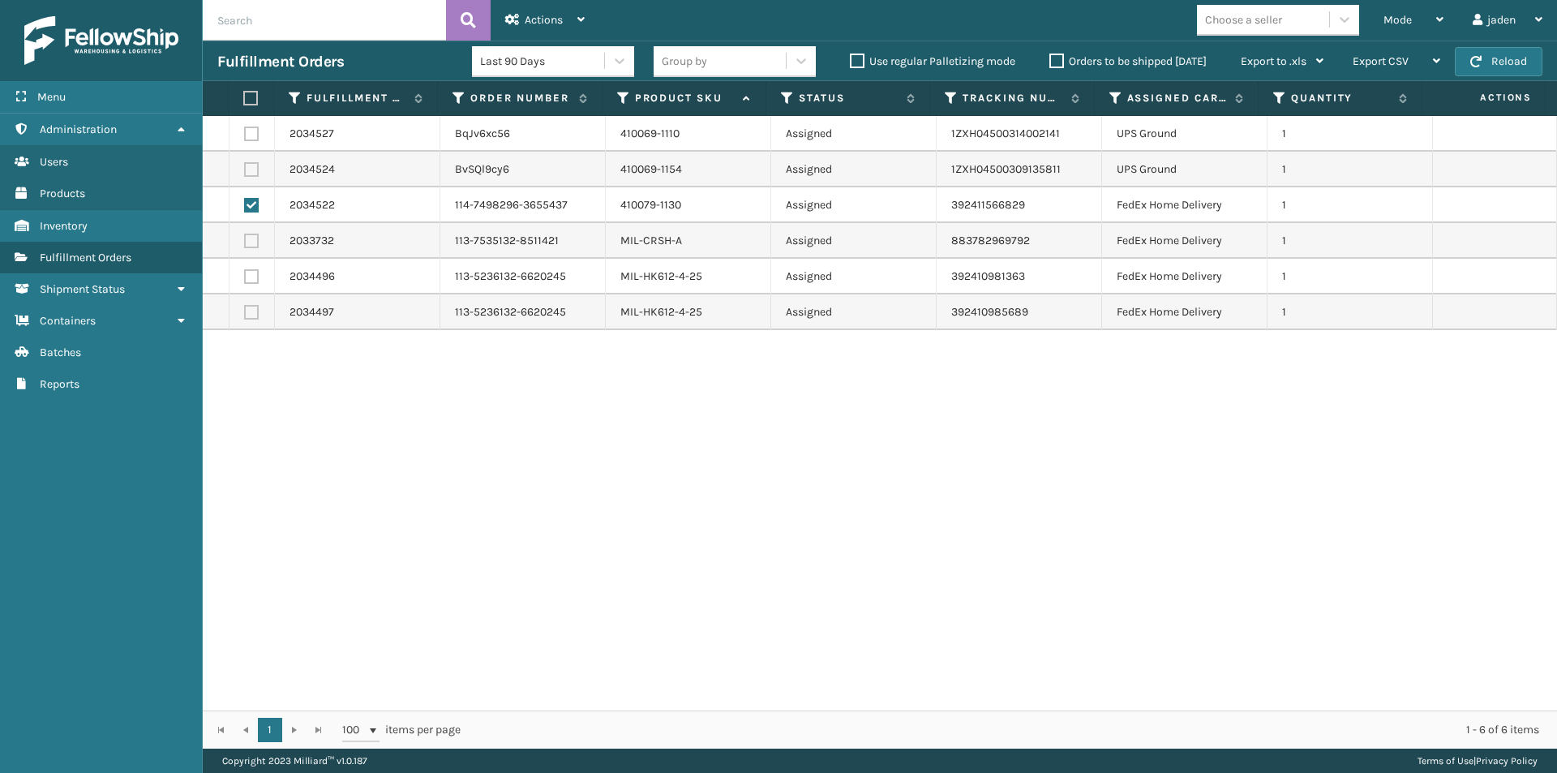
click at [255, 165] on label at bounding box center [251, 169] width 15 height 15
click at [245, 165] on input "checkbox" at bounding box center [244, 167] width 1 height 11
checkbox input "true"
click at [248, 133] on label at bounding box center [251, 133] width 15 height 15
click at [245, 133] on input "checkbox" at bounding box center [244, 131] width 1 height 11
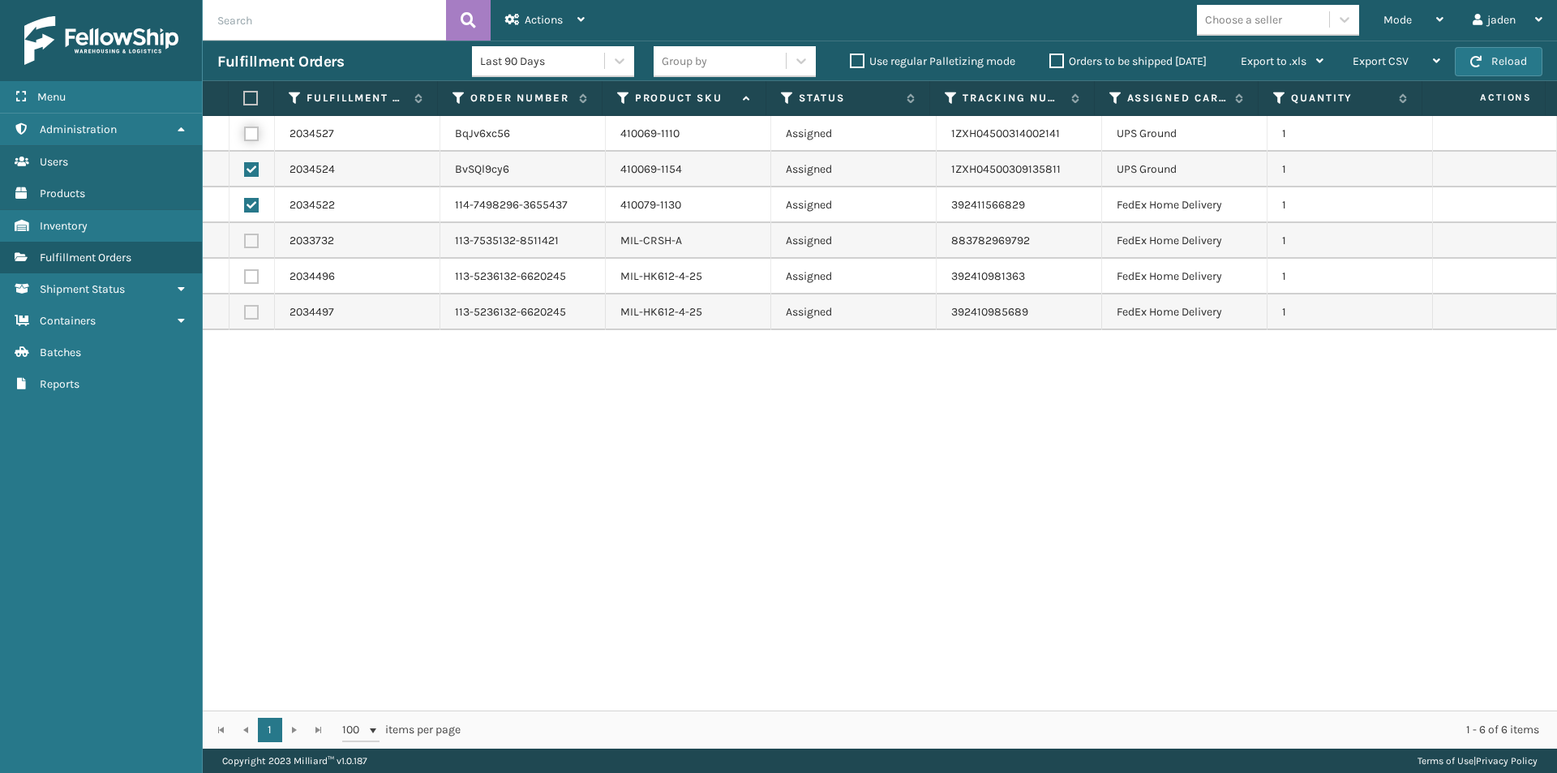
checkbox input "true"
click at [523, 13] on div "Actions" at bounding box center [544, 20] width 79 height 41
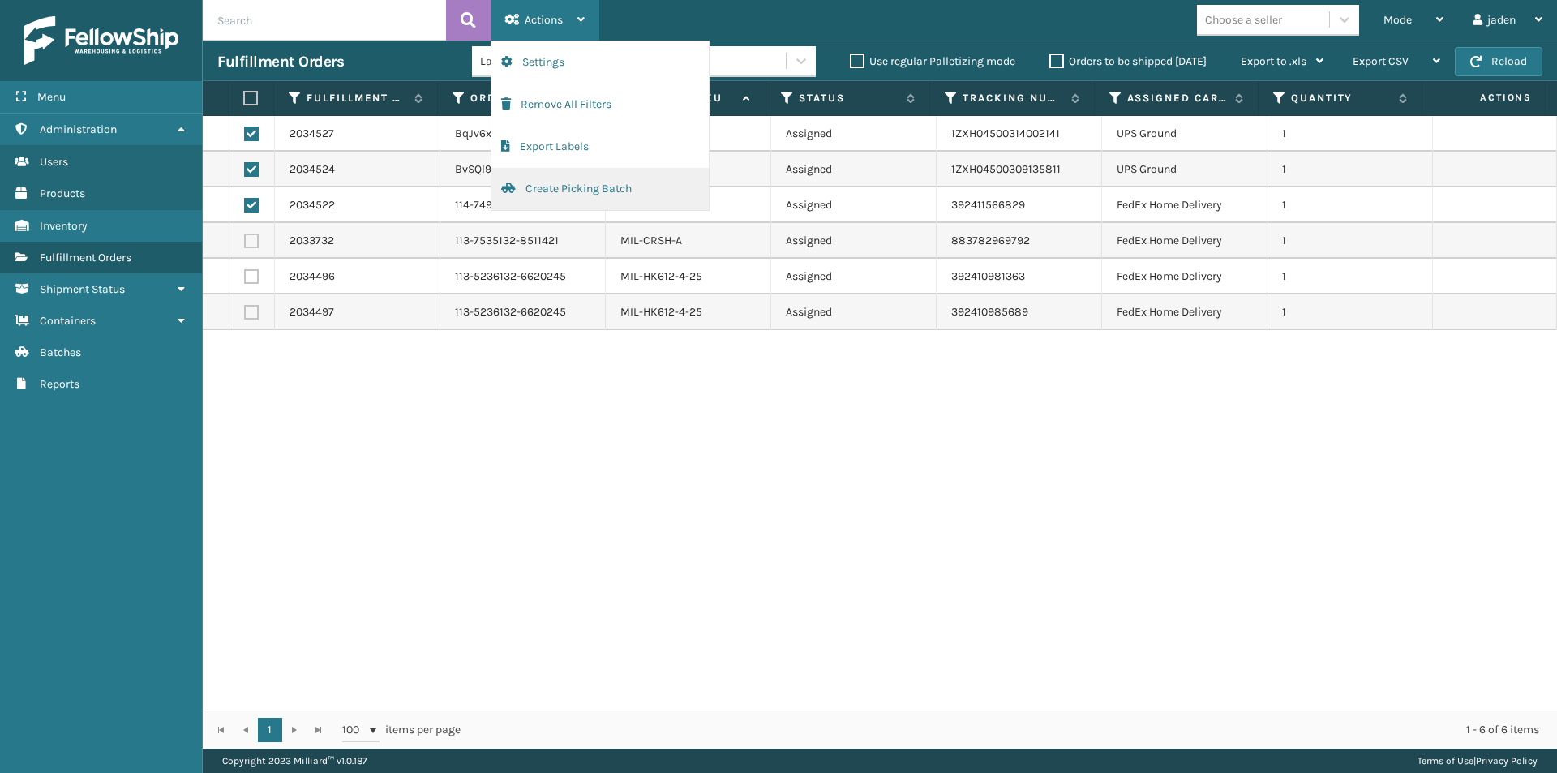
click at [571, 196] on button "Create Picking Batch" at bounding box center [599, 189] width 217 height 42
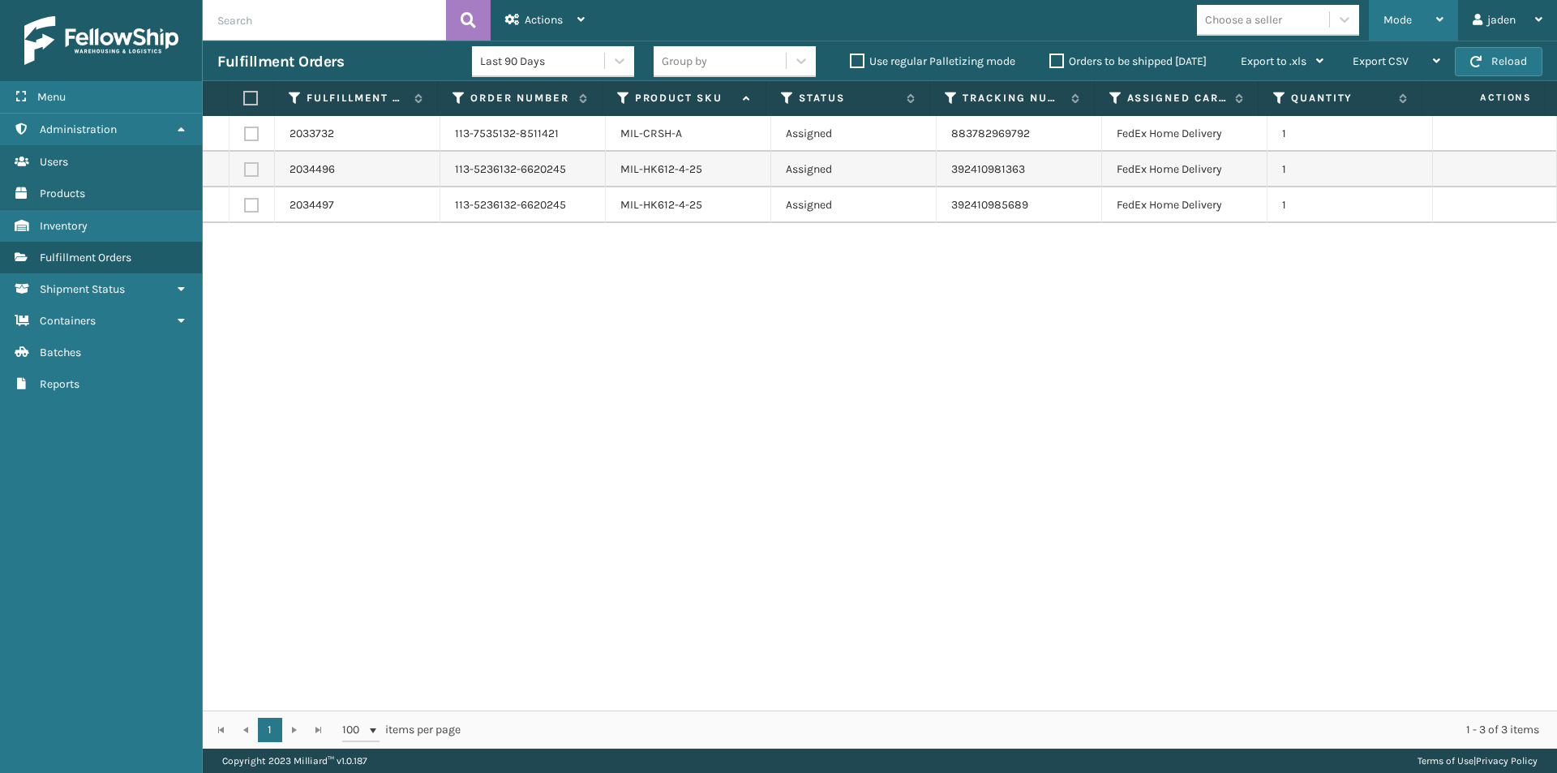
click at [1389, 31] on div "Mode" at bounding box center [1413, 20] width 60 height 41
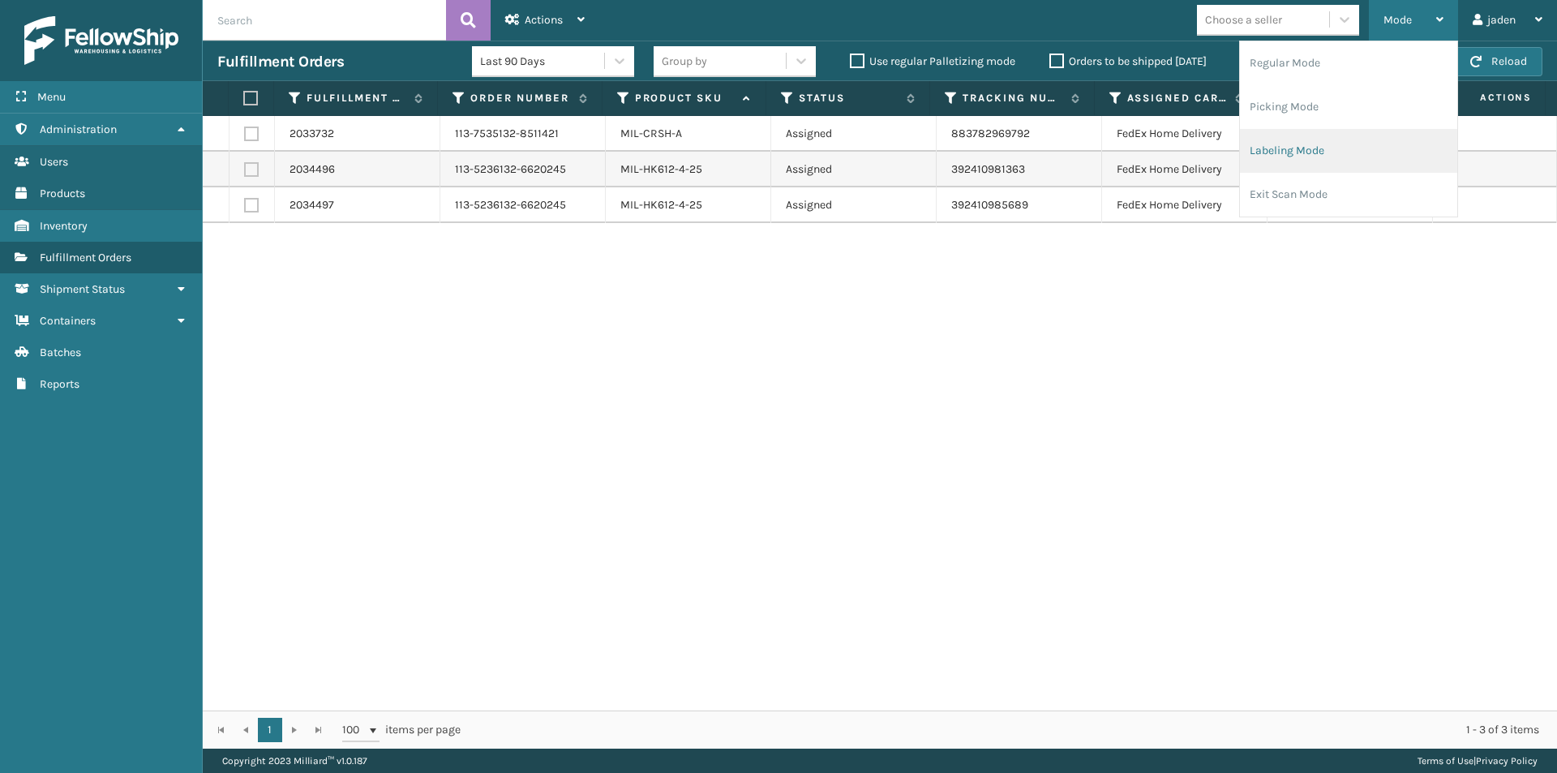
click at [1277, 141] on li "Labeling Mode" at bounding box center [1348, 151] width 217 height 44
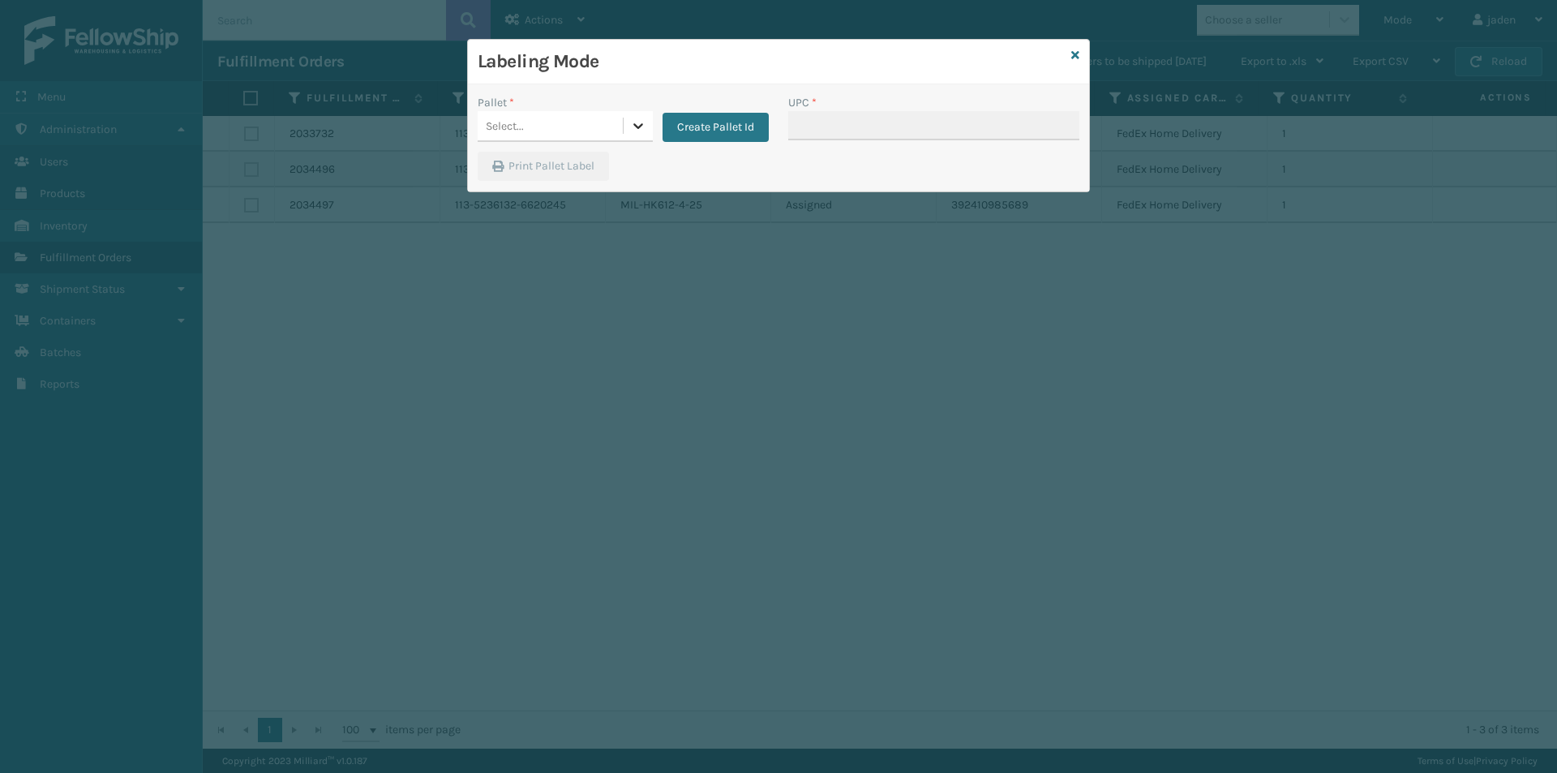
click at [632, 126] on icon at bounding box center [638, 126] width 16 height 16
click at [516, 169] on div "FDXG-BQIOTN0ROZ" at bounding box center [565, 167] width 175 height 30
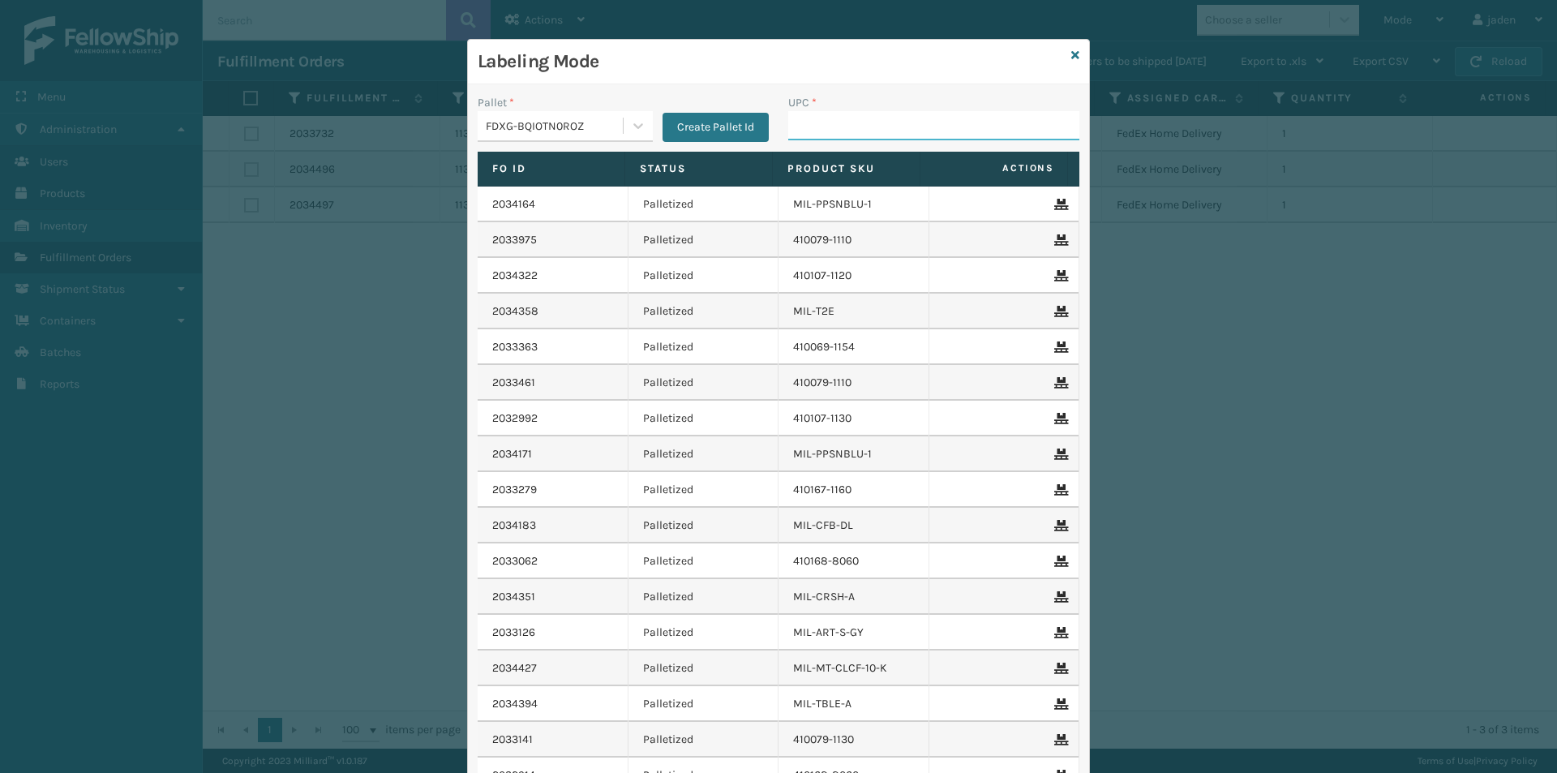
click at [849, 131] on input "UPC *" at bounding box center [933, 125] width 291 height 29
type input "410079-1130"
click at [1071, 58] on icon at bounding box center [1075, 54] width 8 height 11
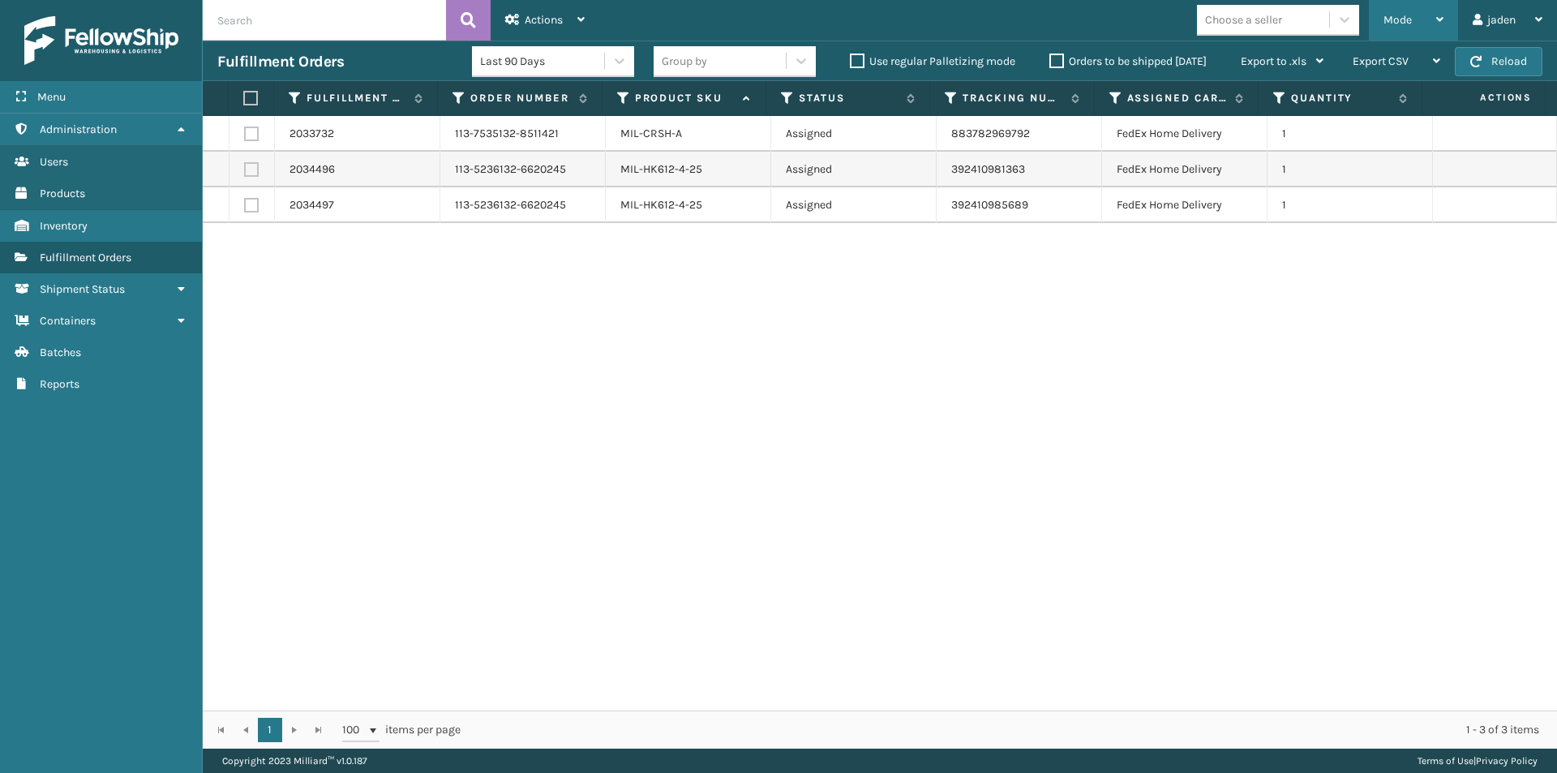
click at [1410, 33] on div "Mode" at bounding box center [1413, 20] width 60 height 41
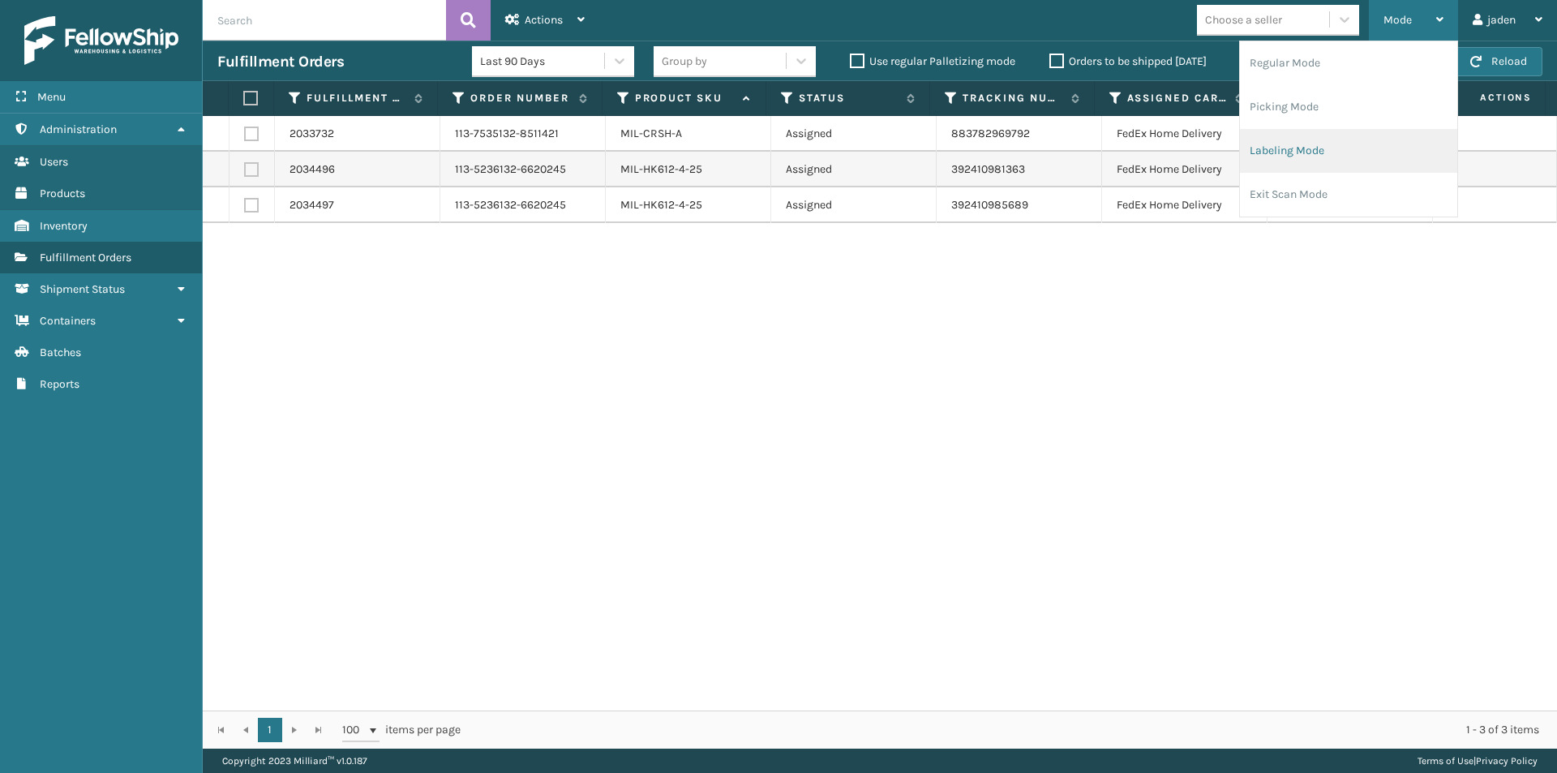
click at [1320, 160] on li "Labeling Mode" at bounding box center [1348, 151] width 217 height 44
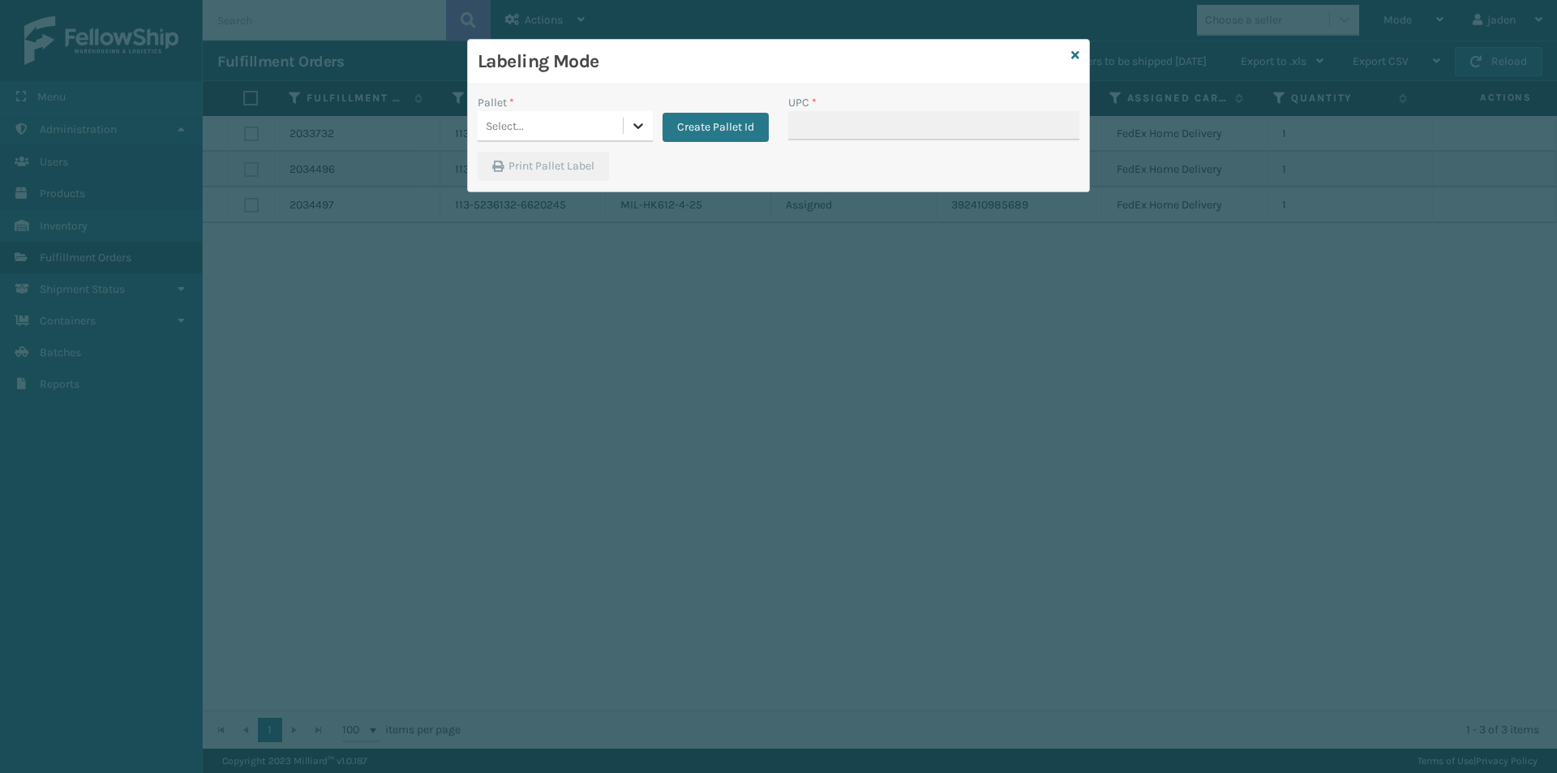
drag, startPoint x: 635, startPoint y: 132, endPoint x: 612, endPoint y: 140, distance: 24.1
click at [633, 132] on icon at bounding box center [638, 126] width 16 height 16
click at [526, 169] on div "FDXG-BQIOTN0ROZ" at bounding box center [565, 167] width 175 height 30
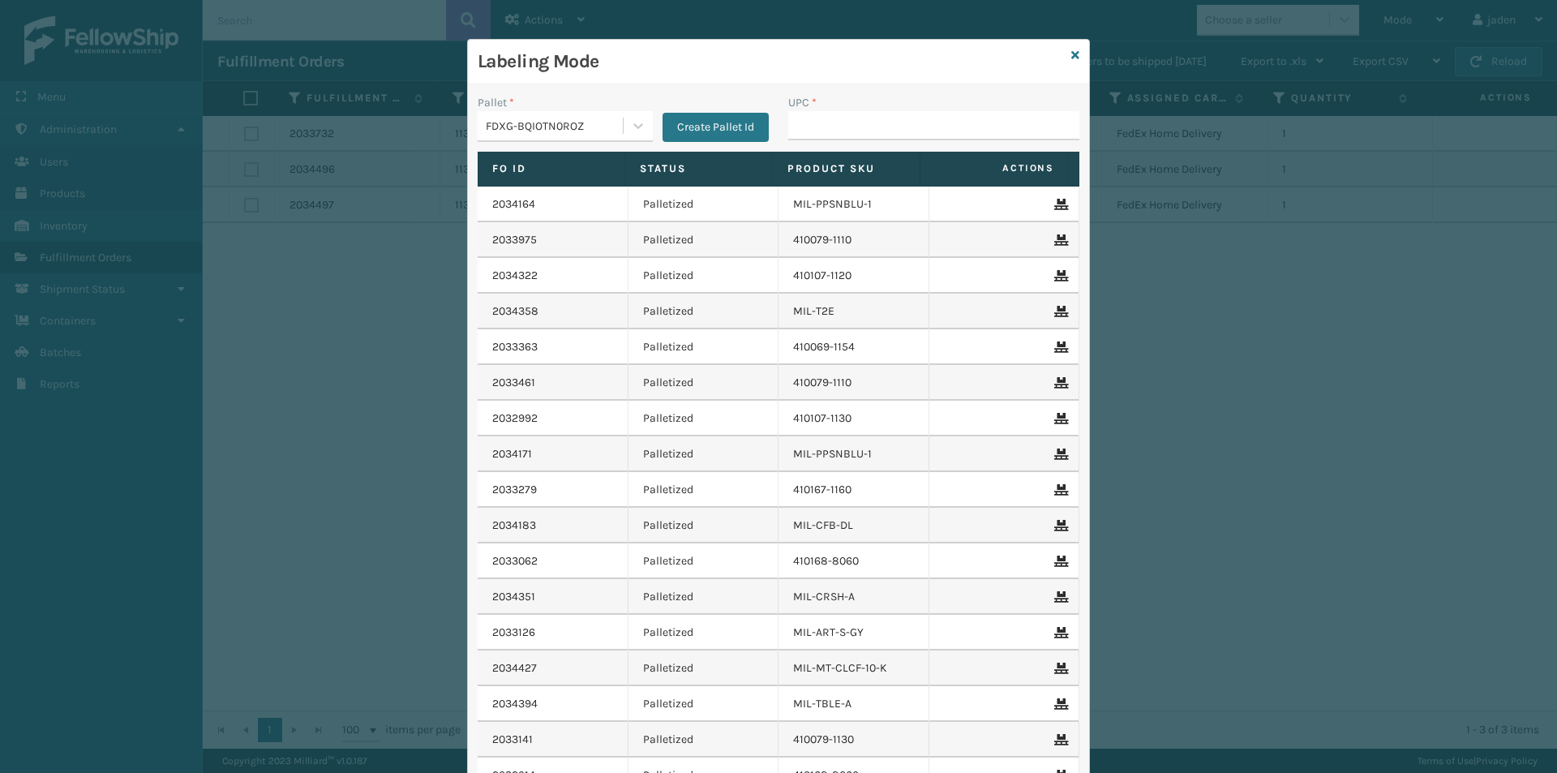
click at [886, 146] on div "UPC *" at bounding box center [933, 123] width 311 height 58
click at [630, 129] on icon at bounding box center [638, 126] width 16 height 16
click at [540, 191] on div "UPSG-9DXA0E66TL" at bounding box center [565, 200] width 175 height 37
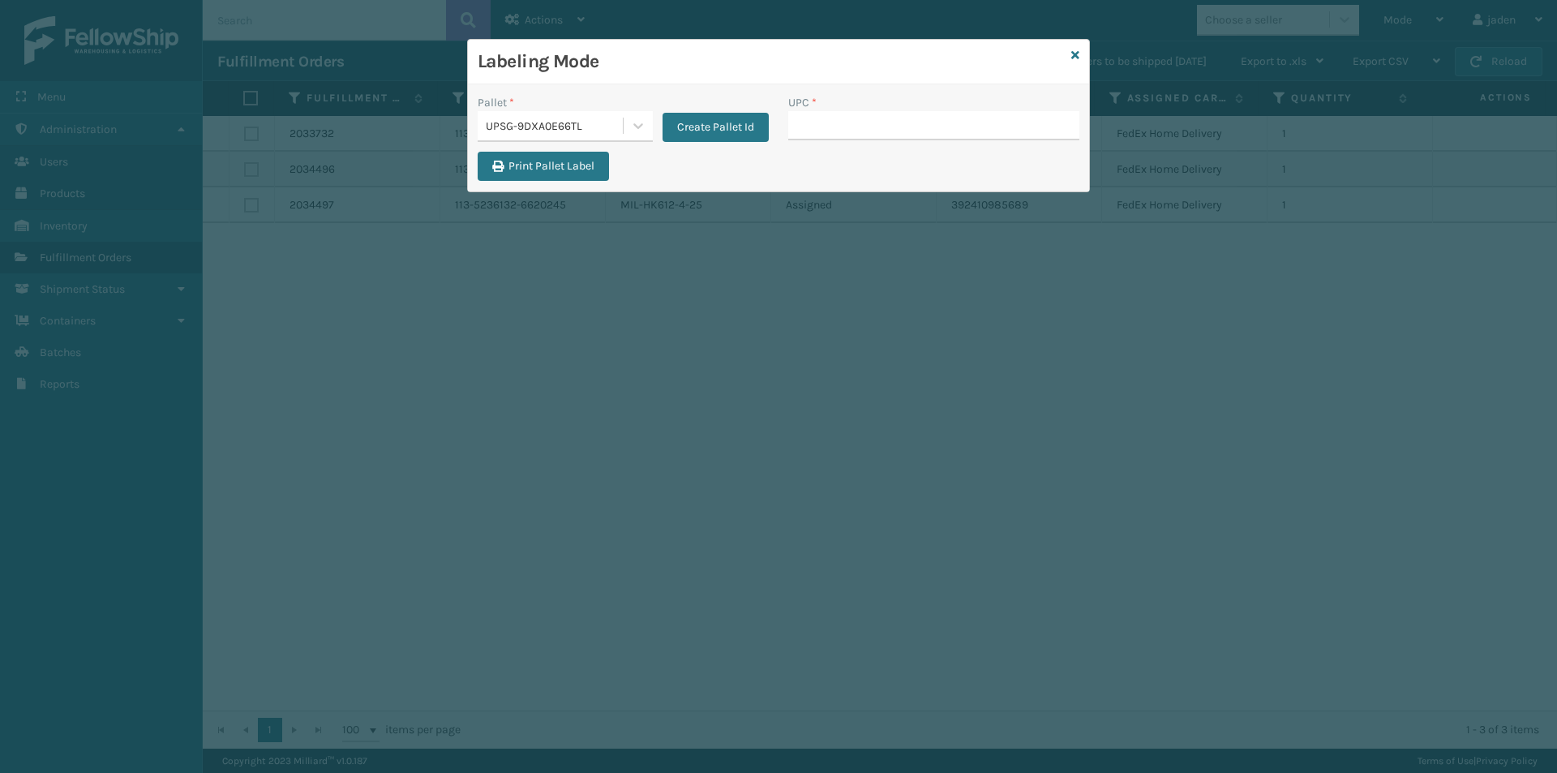
click at [902, 97] on div "UPC *" at bounding box center [933, 102] width 291 height 17
click at [894, 122] on input "UPC *" at bounding box center [933, 125] width 291 height 29
type input "410069-1154"
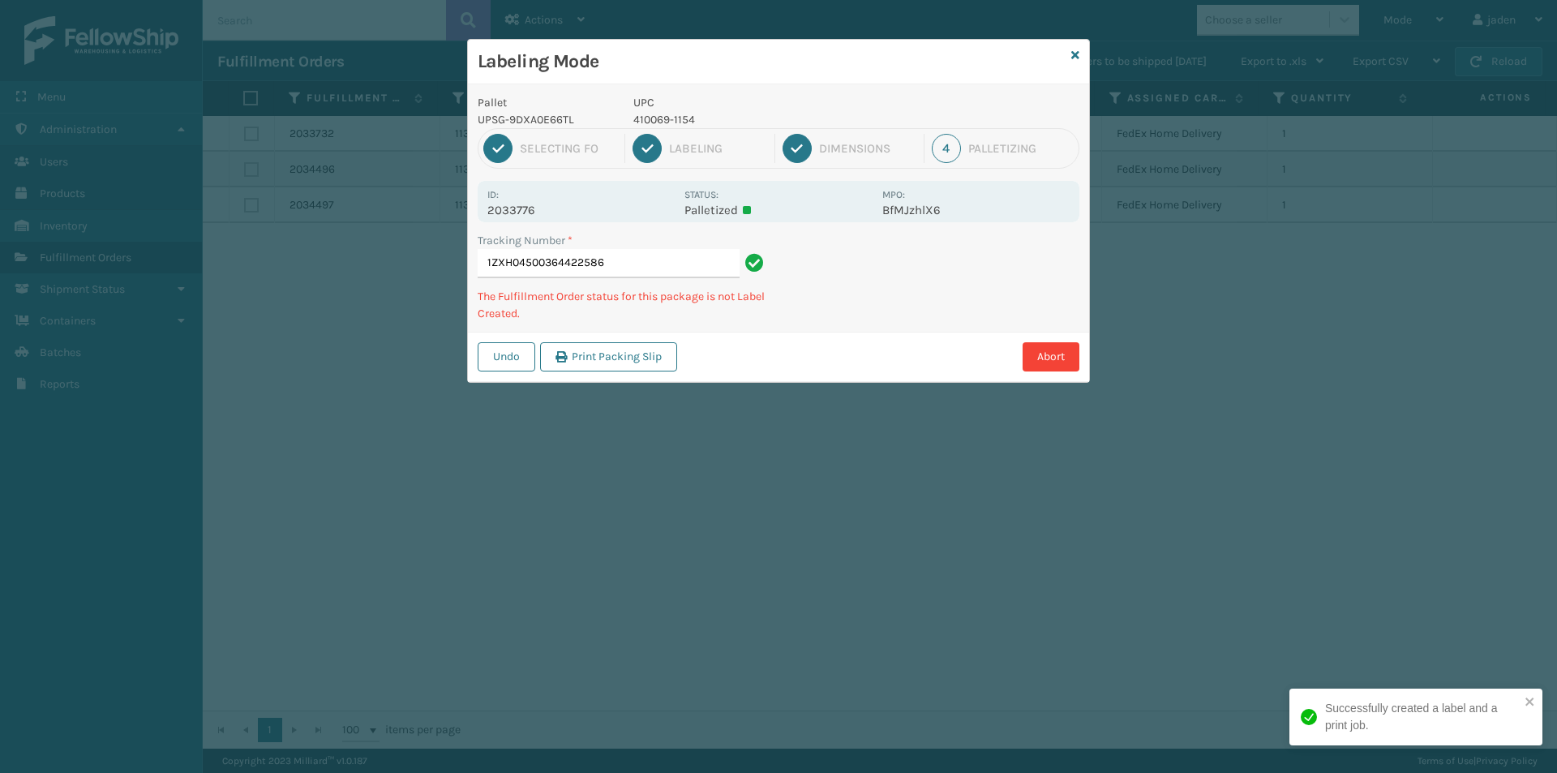
click at [667, 118] on p "410069-1154" at bounding box center [752, 119] width 239 height 17
copy p "410069-1154"
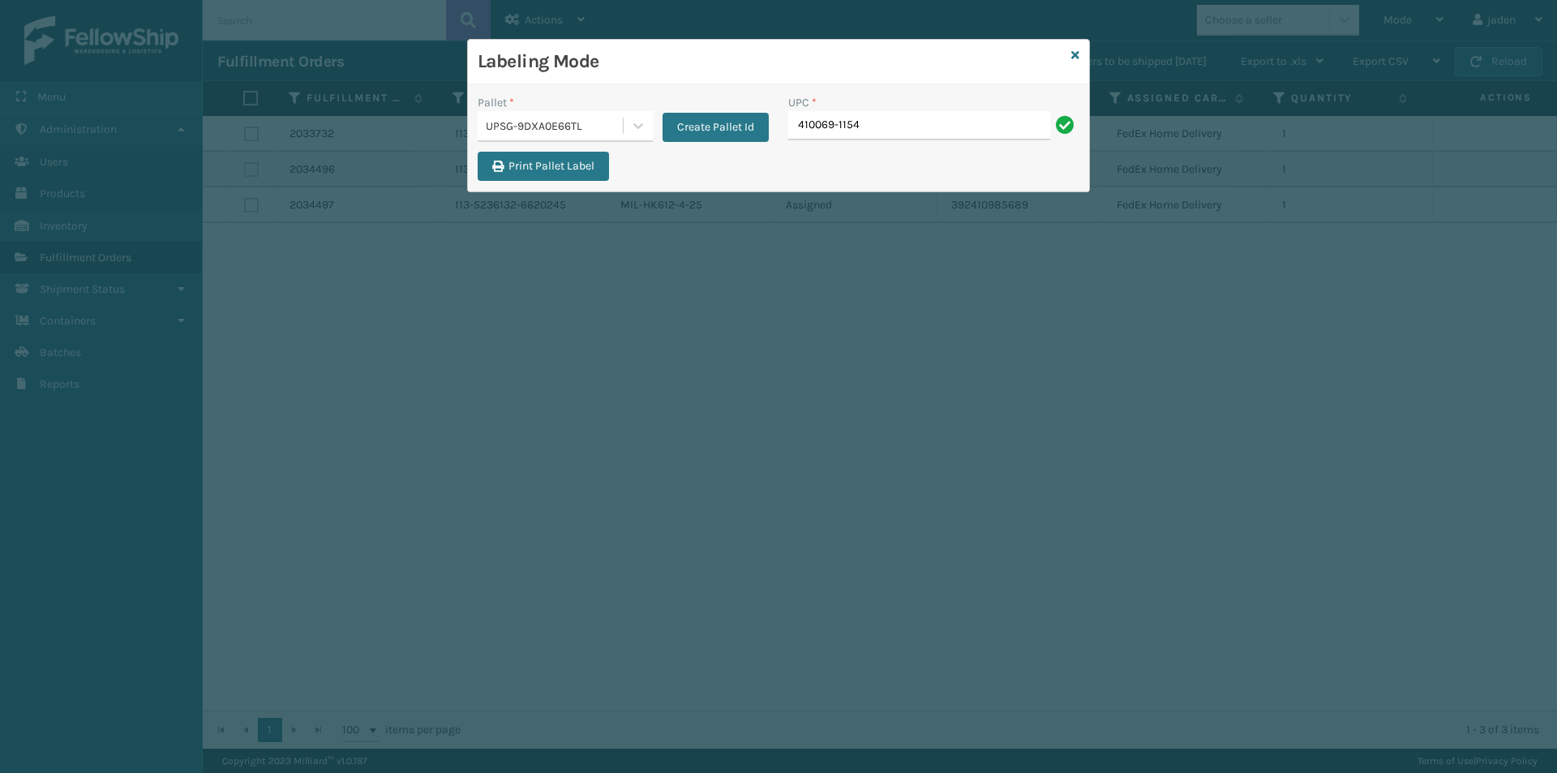
type input "410069-1154"
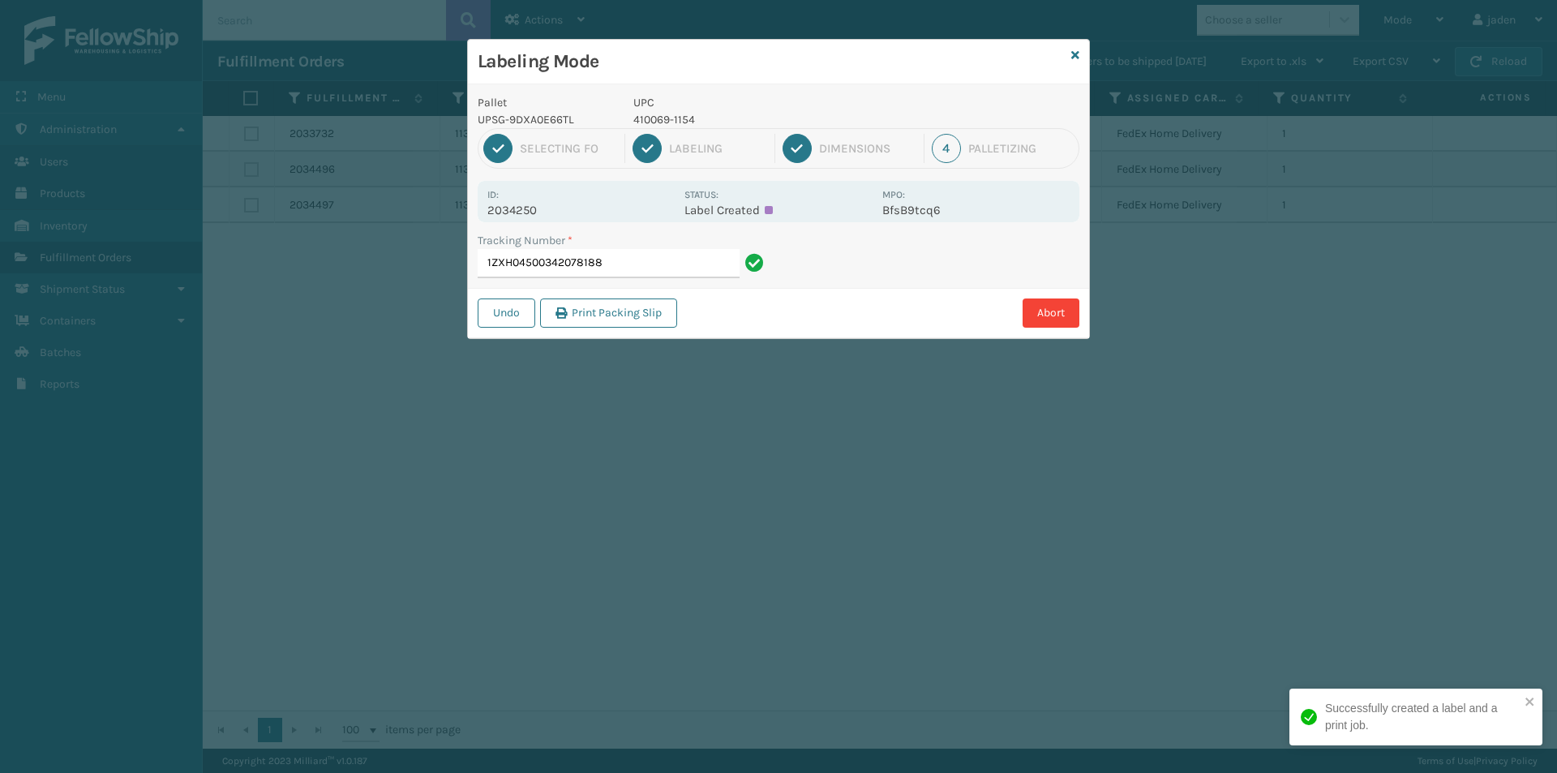
click at [659, 124] on p "410069-1154" at bounding box center [752, 119] width 239 height 17
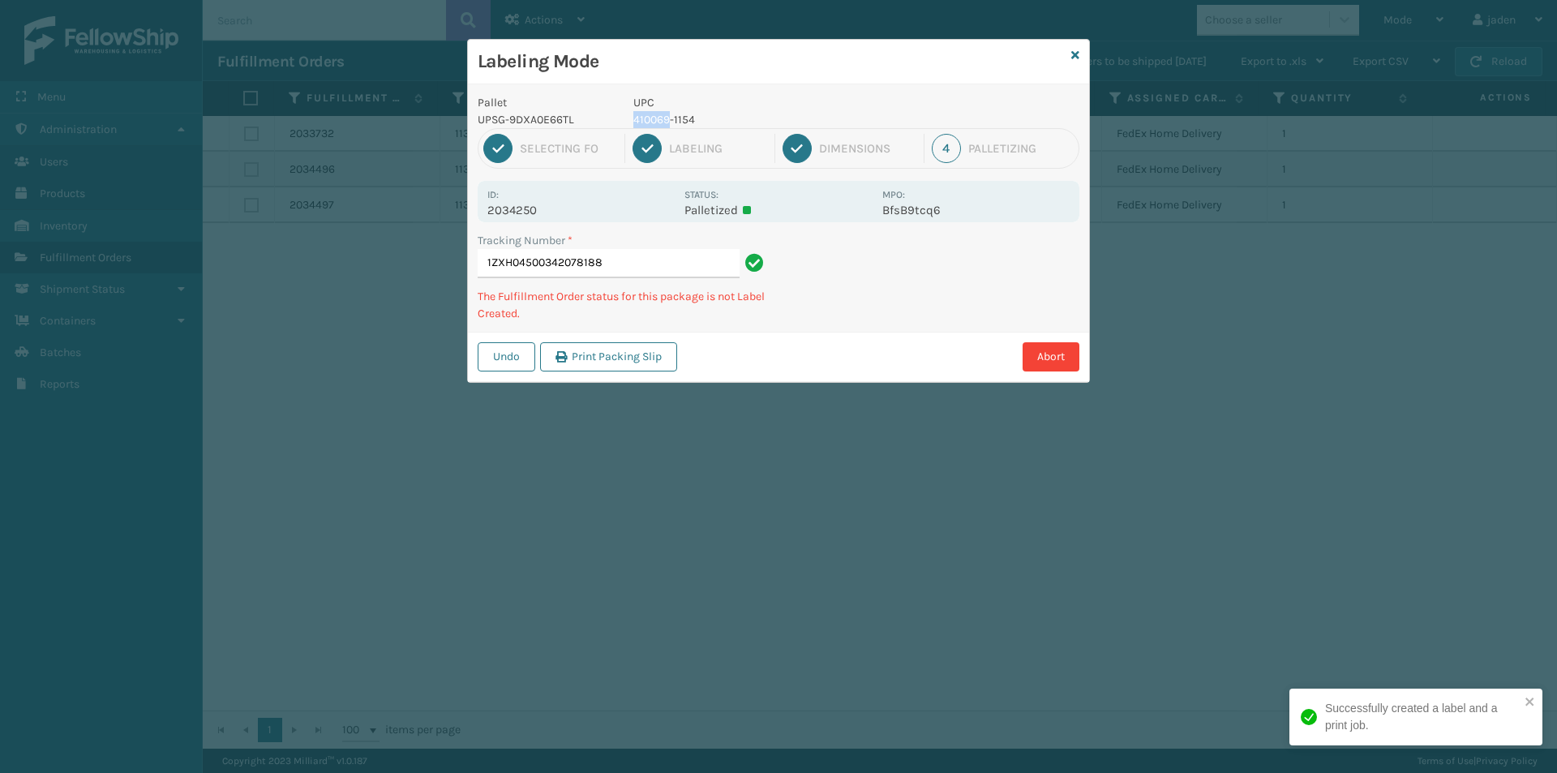
click at [659, 124] on p "410069-1154" at bounding box center [752, 119] width 239 height 17
copy p "410069-1154"
drag, startPoint x: 953, startPoint y: 255, endPoint x: 836, endPoint y: 317, distance: 132.0
click at [836, 317] on div "Tracking Number * 1ZXH04500342078188 The Fulfillment Order status for this pack…" at bounding box center [778, 282] width 621 height 100
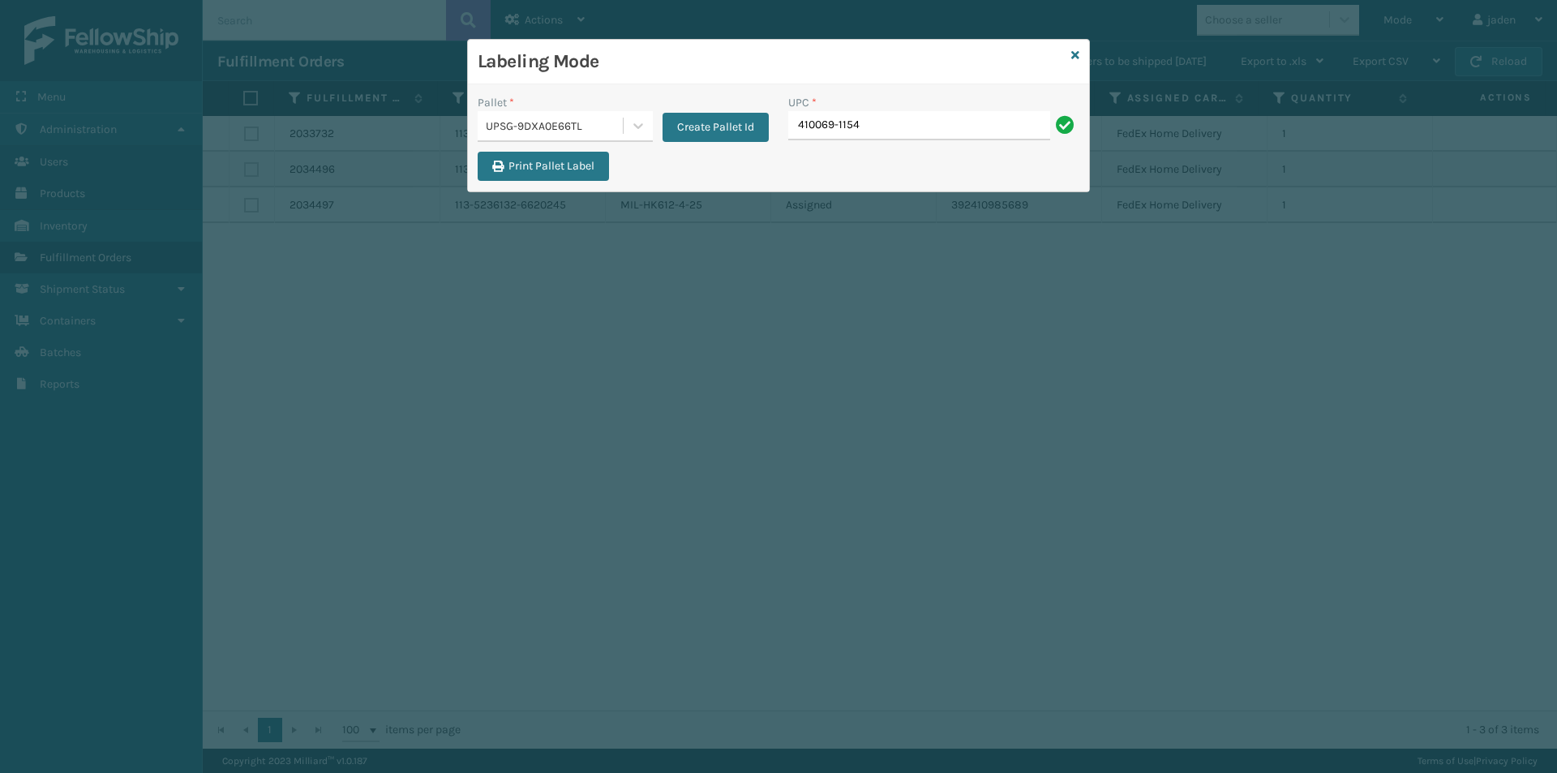
type input "410069-1154"
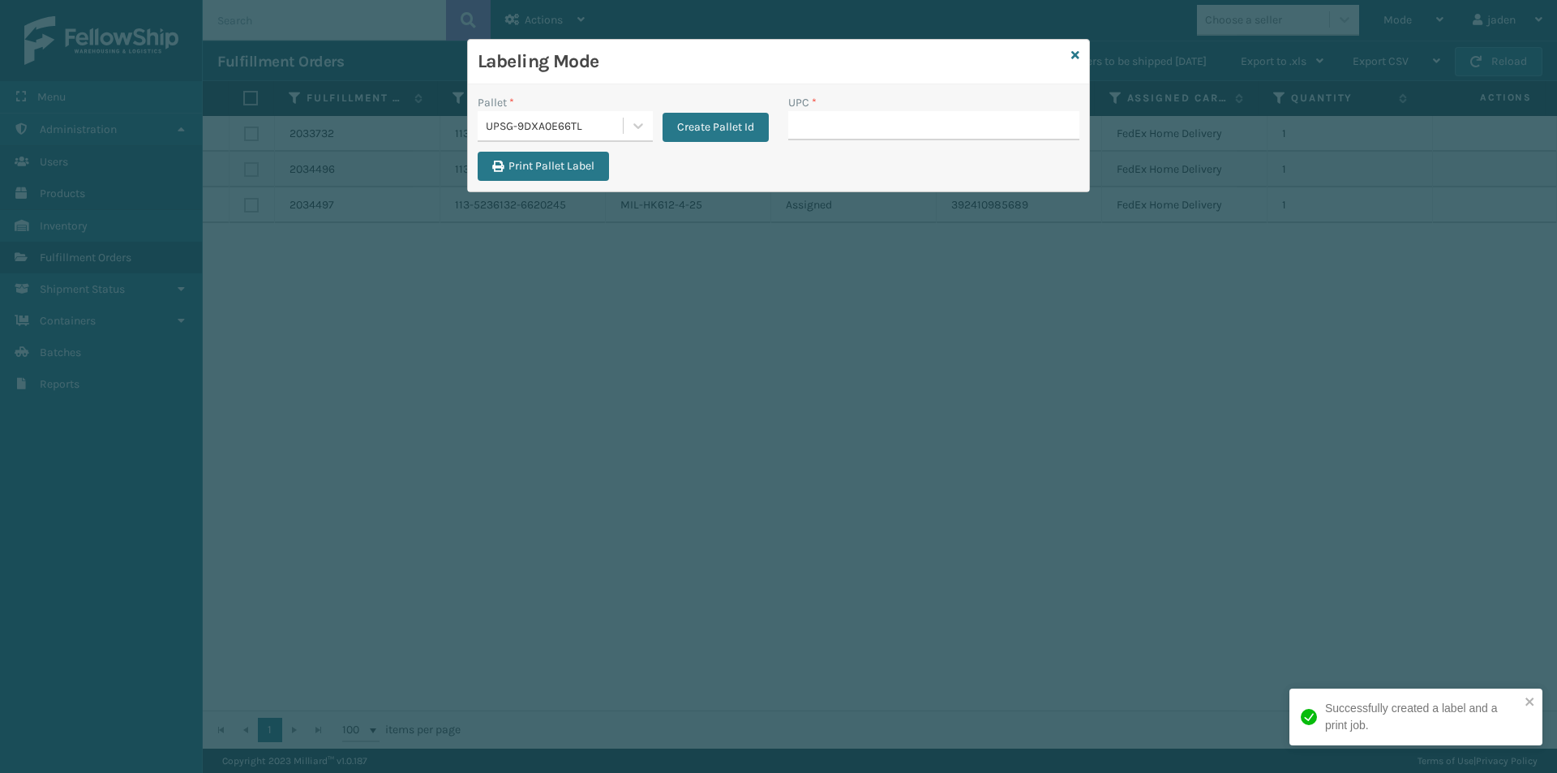
drag, startPoint x: 832, startPoint y: 119, endPoint x: 847, endPoint y: 131, distance: 19.0
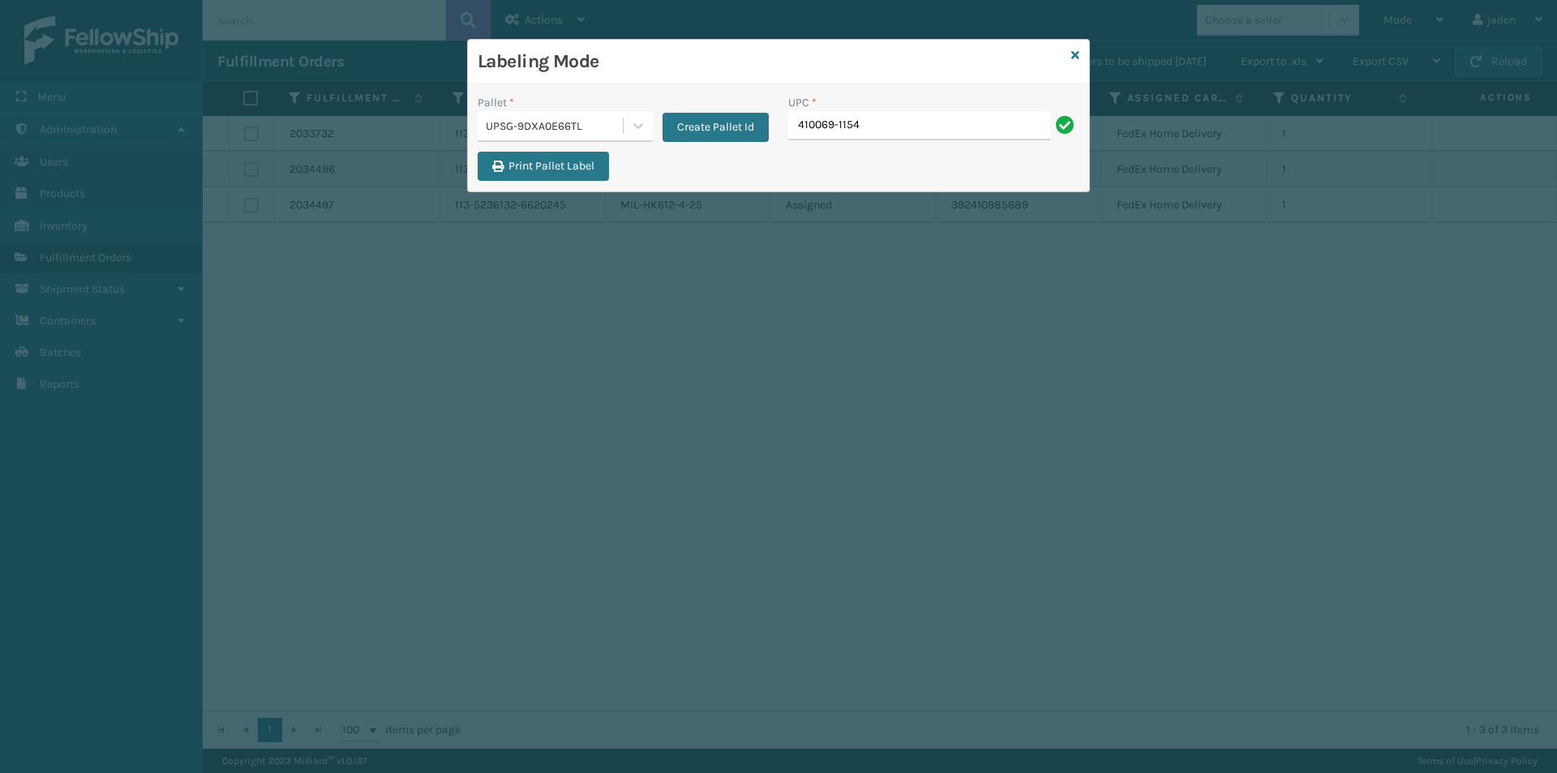
type input "410069-1154"
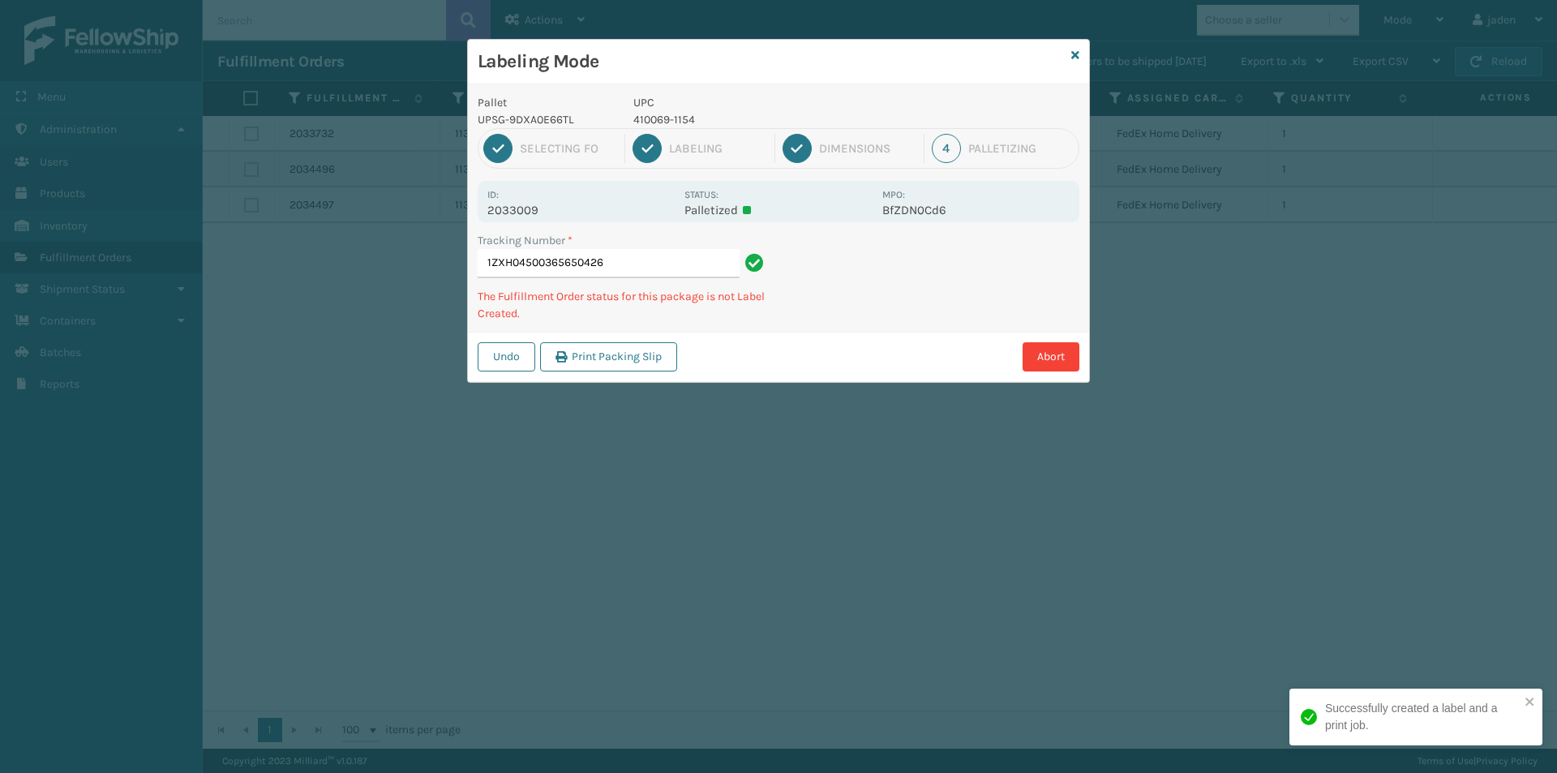
drag, startPoint x: 928, startPoint y: 281, endPoint x: 1009, endPoint y: 269, distance: 82.7
click at [874, 320] on div "Tracking Number * 1ZXH04500365650426 The Fulfillment Order status for this pack…" at bounding box center [778, 282] width 621 height 100
drag, startPoint x: 1009, startPoint y: 269, endPoint x: 881, endPoint y: 337, distance: 145.1
drag, startPoint x: 881, startPoint y: 337, endPoint x: 1130, endPoint y: 235, distance: 269.1
click at [916, 315] on div "Pallet UPSG-9DXA0E66TL UPC 410069-1154 1 Selecting FO 2 Labeling 3 Dimensions 4…" at bounding box center [778, 233] width 621 height 298
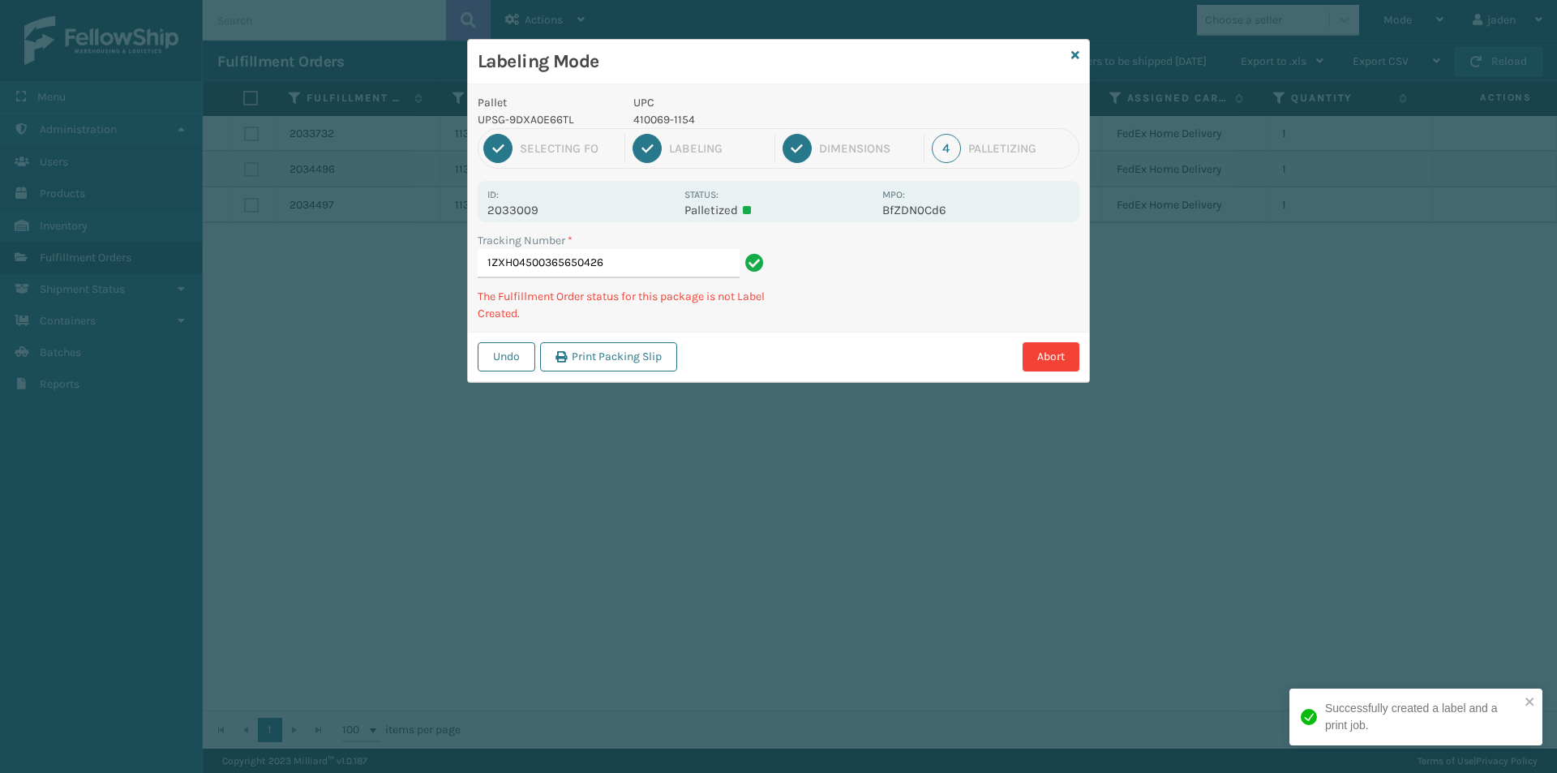
drag, startPoint x: 1130, startPoint y: 235, endPoint x: 1091, endPoint y: 238, distance: 39.1
drag, startPoint x: 1091, startPoint y: 238, endPoint x: 1061, endPoint y: 245, distance: 31.5
click at [934, 324] on div "Pallet UPSG-9DXA0E66TL UPC 410069-1154 1 Selecting FO 2 Labeling 3 Dimensions 4…" at bounding box center [778, 233] width 621 height 298
drag, startPoint x: 1061, startPoint y: 245, endPoint x: 1037, endPoint y: 246, distance: 23.6
drag, startPoint x: 1037, startPoint y: 246, endPoint x: 1065, endPoint y: 209, distance: 46.9
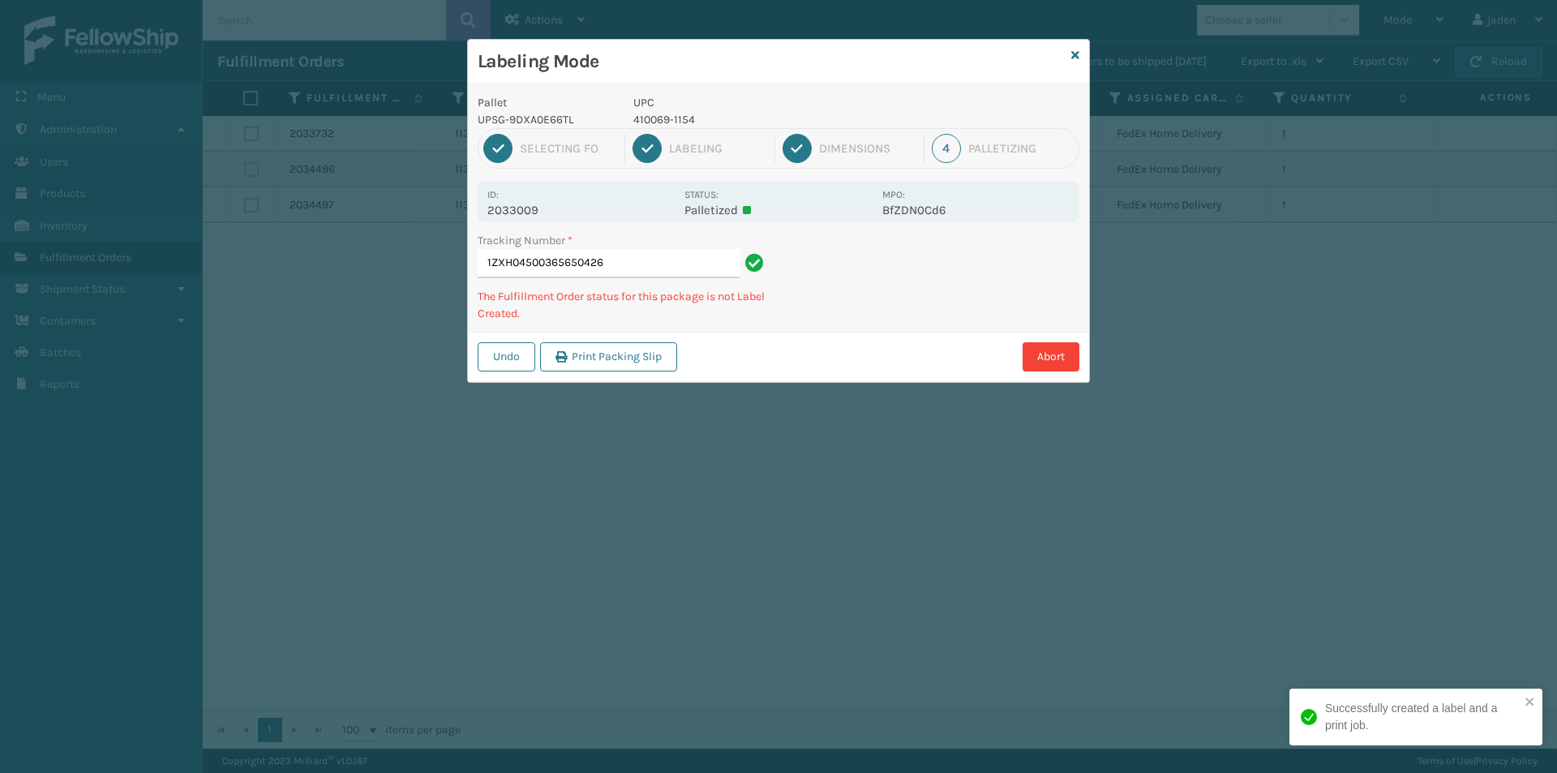
click at [894, 307] on div "Tracking Number * 1ZXH04500365650426 The Fulfillment Order status for this pack…" at bounding box center [778, 282] width 621 height 100
drag, startPoint x: 952, startPoint y: 251, endPoint x: 921, endPoint y: 177, distance: 80.7
click at [829, 316] on div "Tracking Number * 1ZXH04500365650426 The Fulfillment Order status for this pack…" at bounding box center [778, 282] width 621 height 100
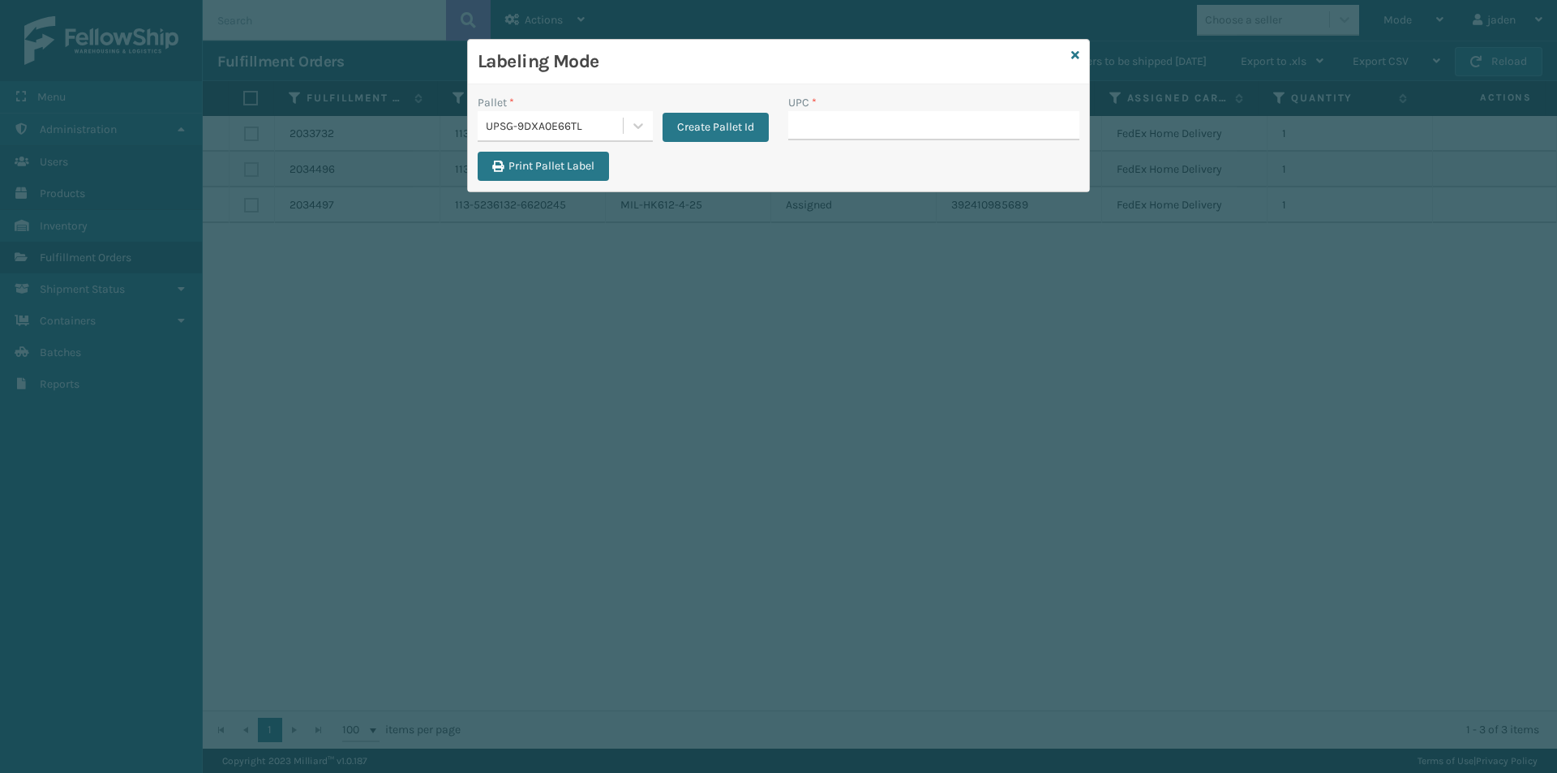
drag, startPoint x: 858, startPoint y: 129, endPoint x: 840, endPoint y: 122, distance: 19.0
type input "410069-1154"
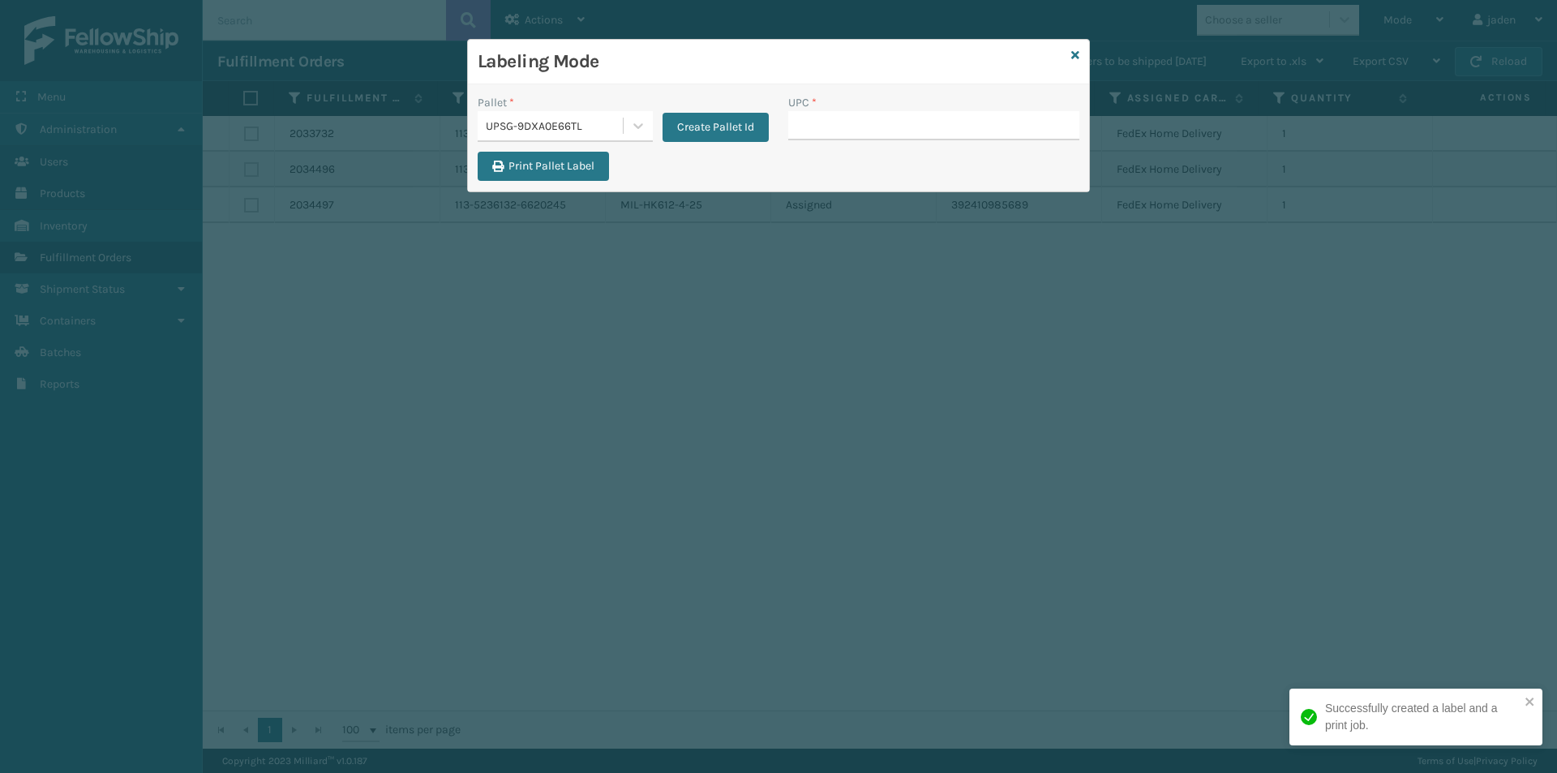
type input "410069-1154"
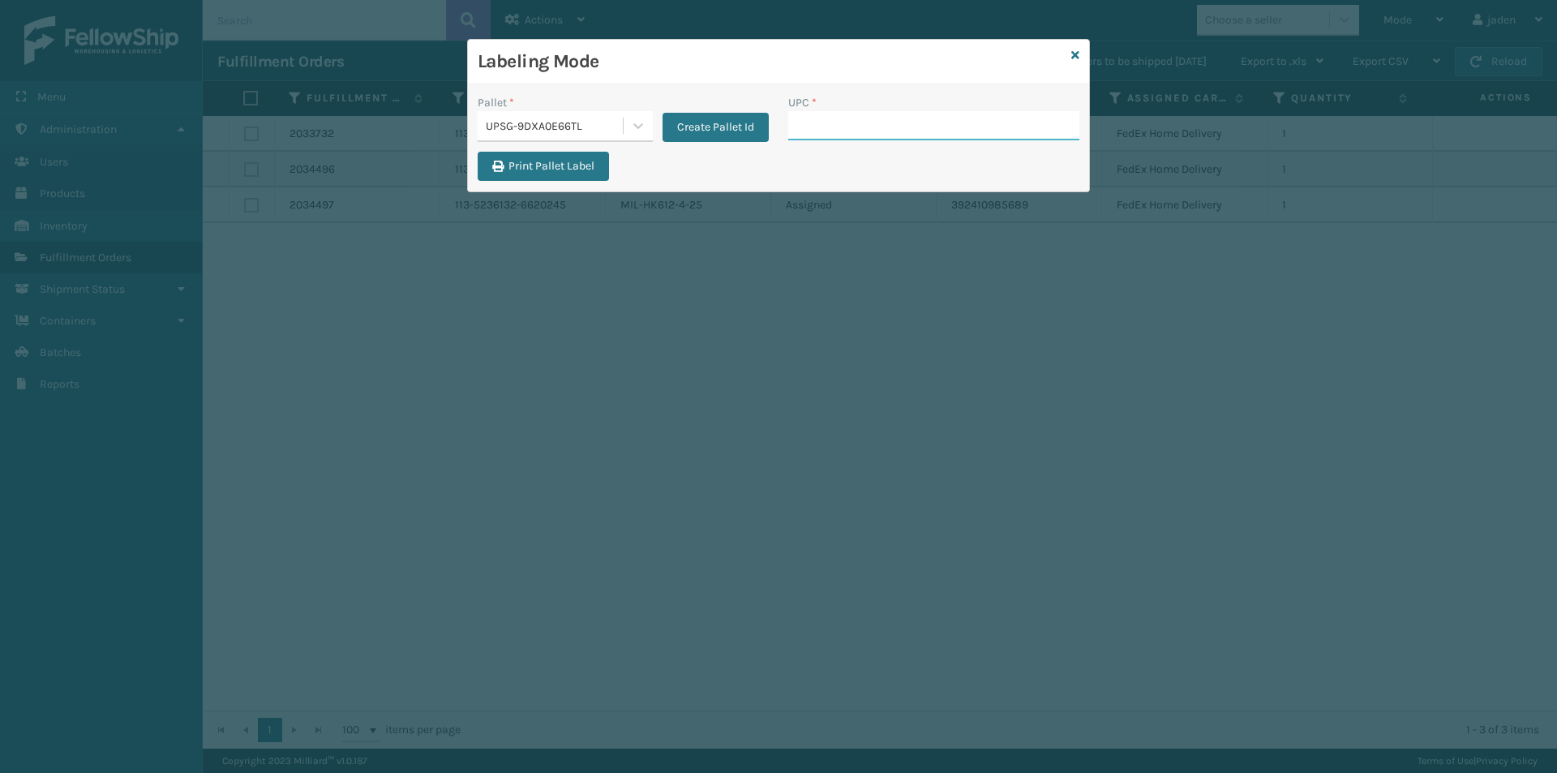
paste input "410069-1154"
type input "410069-1154"
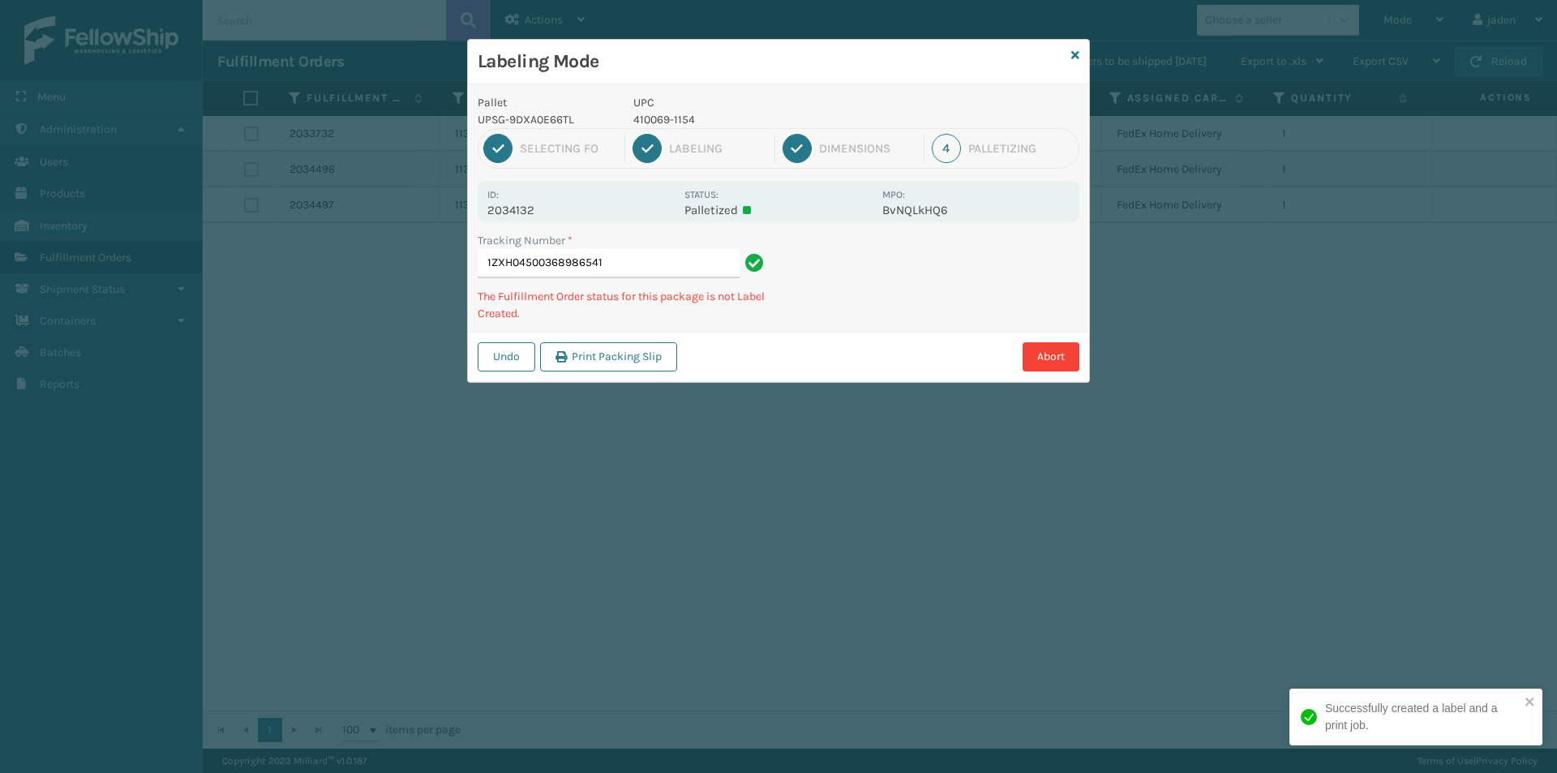
drag, startPoint x: 1022, startPoint y: 274, endPoint x: 997, endPoint y: 286, distance: 27.9
drag, startPoint x: 997, startPoint y: 286, endPoint x: 1014, endPoint y: 258, distance: 33.5
click at [796, 384] on div "Labeling Mode Pallet UPSG-9DXA0E66TL UPC 410069-1154 1 Selecting FO 2 Labeling …" at bounding box center [778, 386] width 1557 height 773
drag, startPoint x: 1014, startPoint y: 258, endPoint x: 993, endPoint y: 265, distance: 22.3
drag, startPoint x: 993, startPoint y: 265, endPoint x: 1045, endPoint y: 211, distance: 75.1
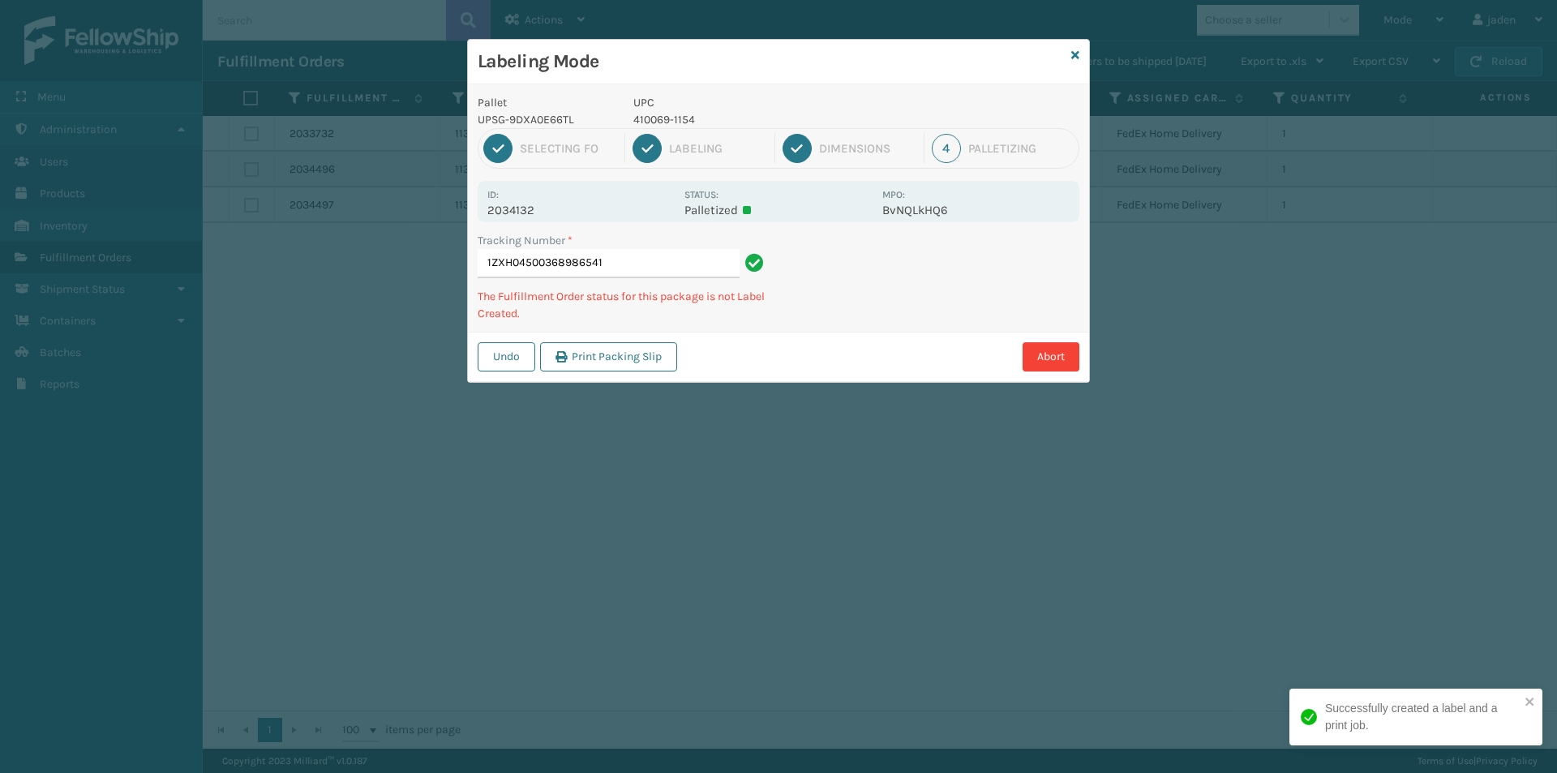
click at [808, 347] on div "Labeling Mode Pallet UPSG-9DXA0E66TL UPC 410069-1154 1 Selecting FO 2 Labeling …" at bounding box center [778, 386] width 1557 height 773
drag, startPoint x: 1045, startPoint y: 211, endPoint x: 829, endPoint y: 297, distance: 232.9
drag, startPoint x: 829, startPoint y: 297, endPoint x: 1019, endPoint y: 228, distance: 202.6
click at [859, 282] on div "Tracking Number * 1ZXH04500368986541 The Fulfillment Order status for this pack…" at bounding box center [778, 282] width 621 height 100
drag, startPoint x: 1019, startPoint y: 228, endPoint x: 992, endPoint y: 241, distance: 29.7
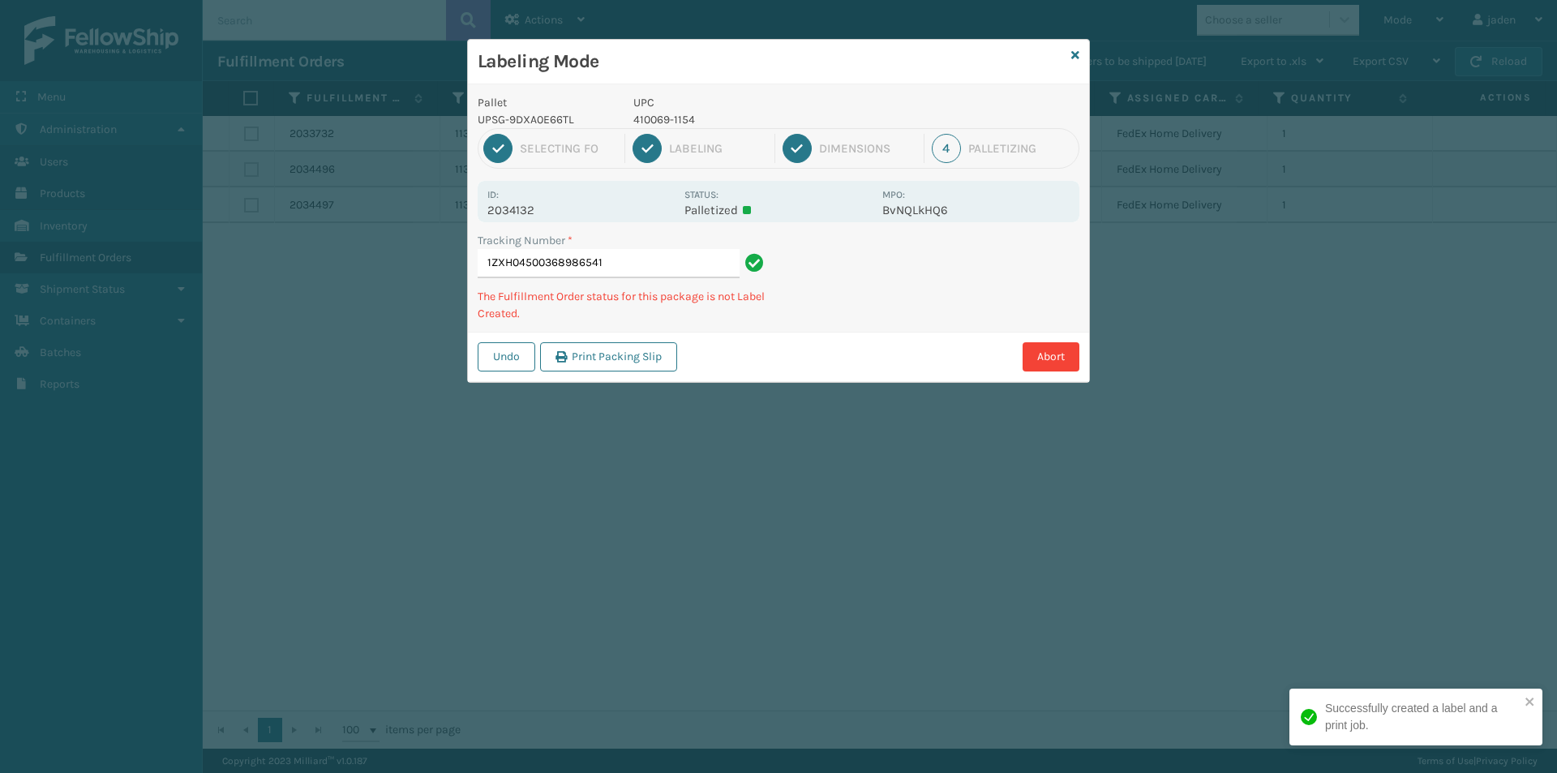
drag, startPoint x: 992, startPoint y: 241, endPoint x: 1090, endPoint y: 245, distance: 97.4
click at [896, 326] on div "Pallet UPSG-9DXA0E66TL UPC 410069-1154 1 Selecting FO 2 Labeling 3 Dimensions 4…" at bounding box center [778, 233] width 621 height 298
drag, startPoint x: 1090, startPoint y: 245, endPoint x: 955, endPoint y: 293, distance: 142.8
drag, startPoint x: 955, startPoint y: 293, endPoint x: 1107, endPoint y: 244, distance: 159.2
click at [934, 310] on div "Pallet UPSG-9DXA0E66TL UPC 410069-1154 1 Selecting FO 2 Labeling 3 Dimensions 4…" at bounding box center [778, 233] width 621 height 298
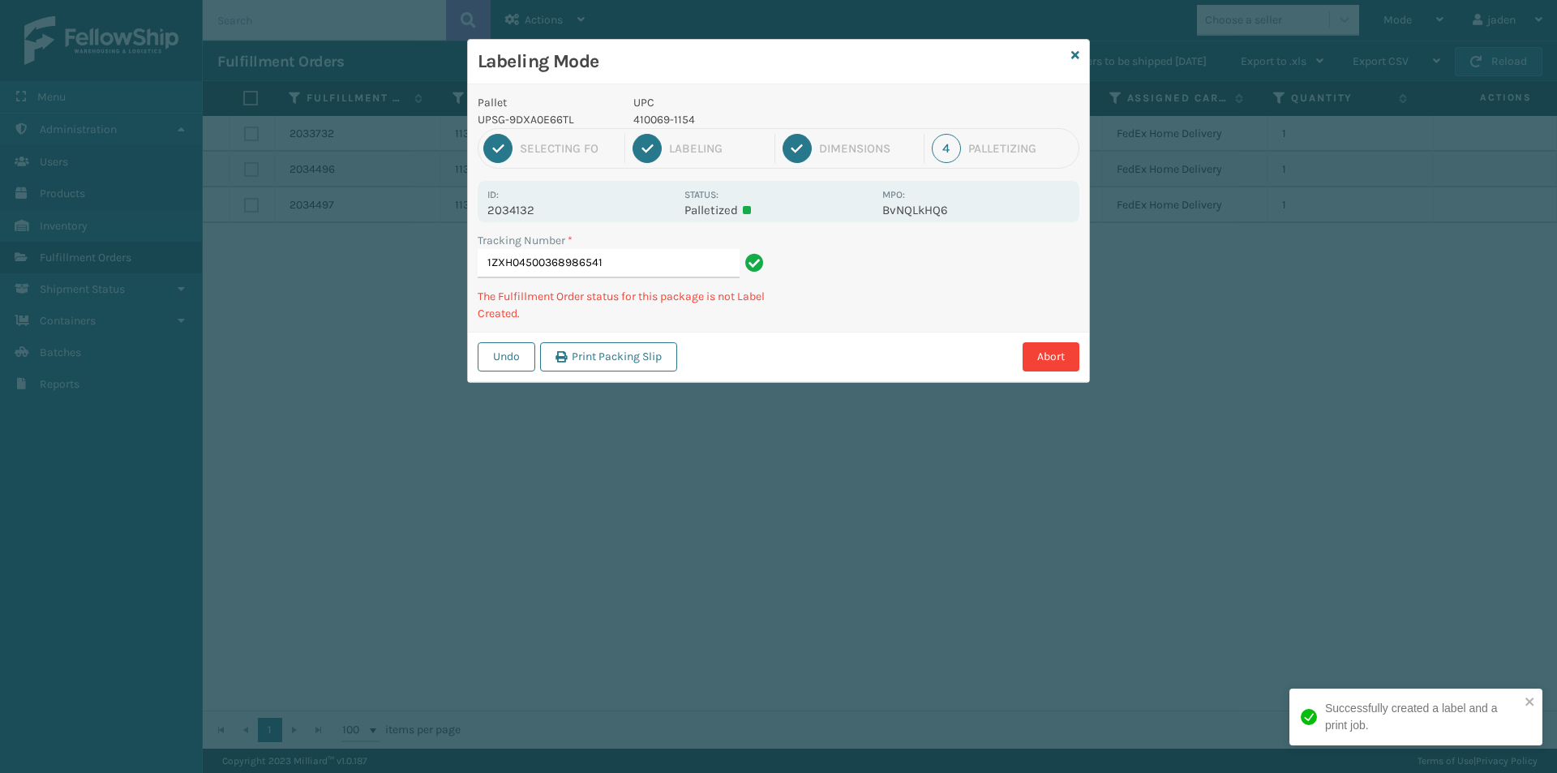
drag, startPoint x: 1107, startPoint y: 244, endPoint x: 1033, endPoint y: 265, distance: 76.7
drag, startPoint x: 1033, startPoint y: 265, endPoint x: 1087, endPoint y: 262, distance: 54.4
click at [988, 306] on div "Pallet UPSG-9DXA0E66TL UPC 410069-1154 1 Selecting FO 2 Labeling 3 Dimensions 4…" at bounding box center [778, 233] width 621 height 298
drag, startPoint x: 1087, startPoint y: 262, endPoint x: 1039, endPoint y: 268, distance: 48.2
drag, startPoint x: 1039, startPoint y: 268, endPoint x: 922, endPoint y: 253, distance: 118.5
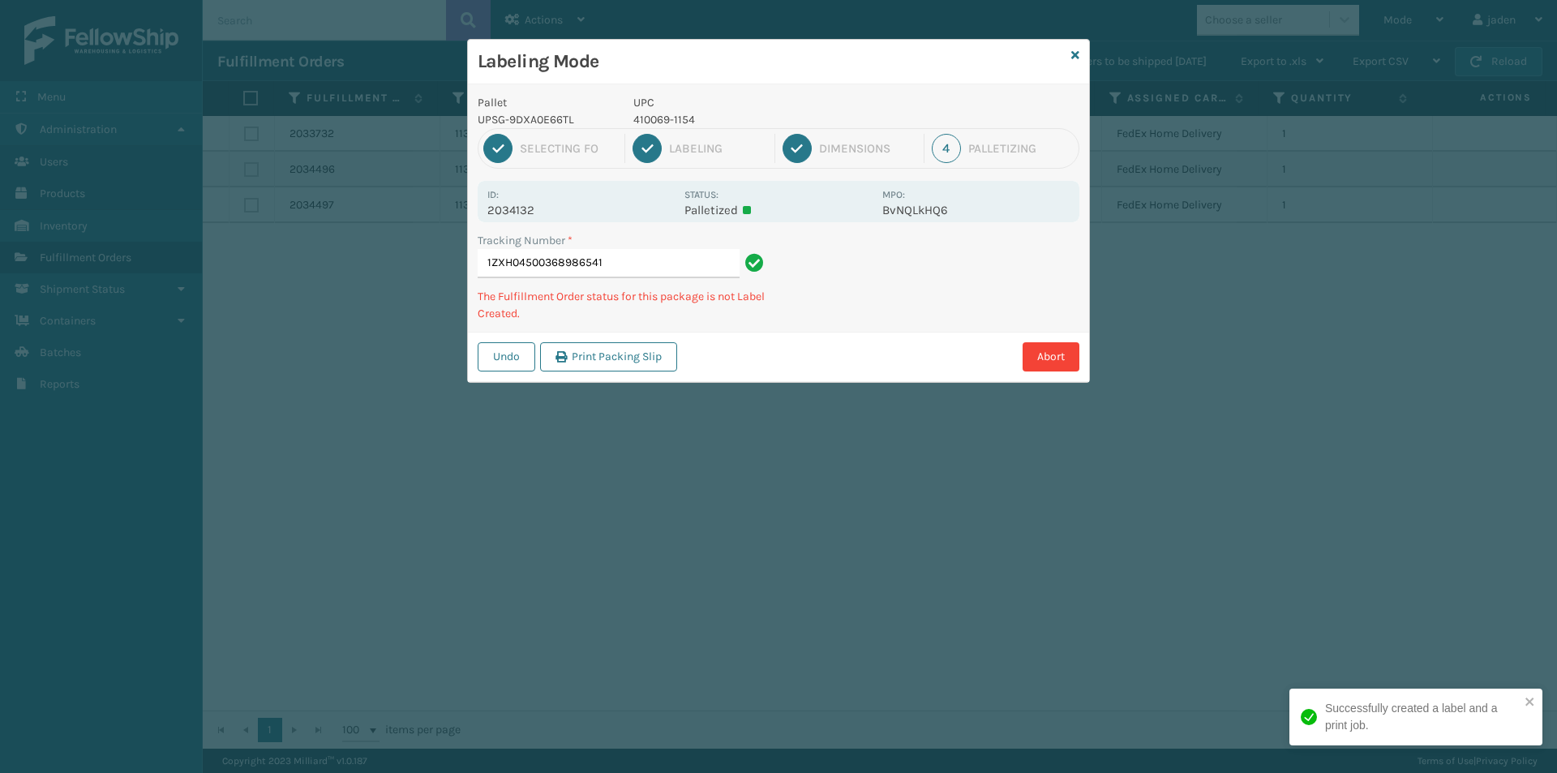
click at [888, 318] on div "Pallet UPSG-9DXA0E66TL UPC 410069-1154 1 Selecting FO 2 Labeling 3 Dimensions 4…" at bounding box center [778, 233] width 621 height 298
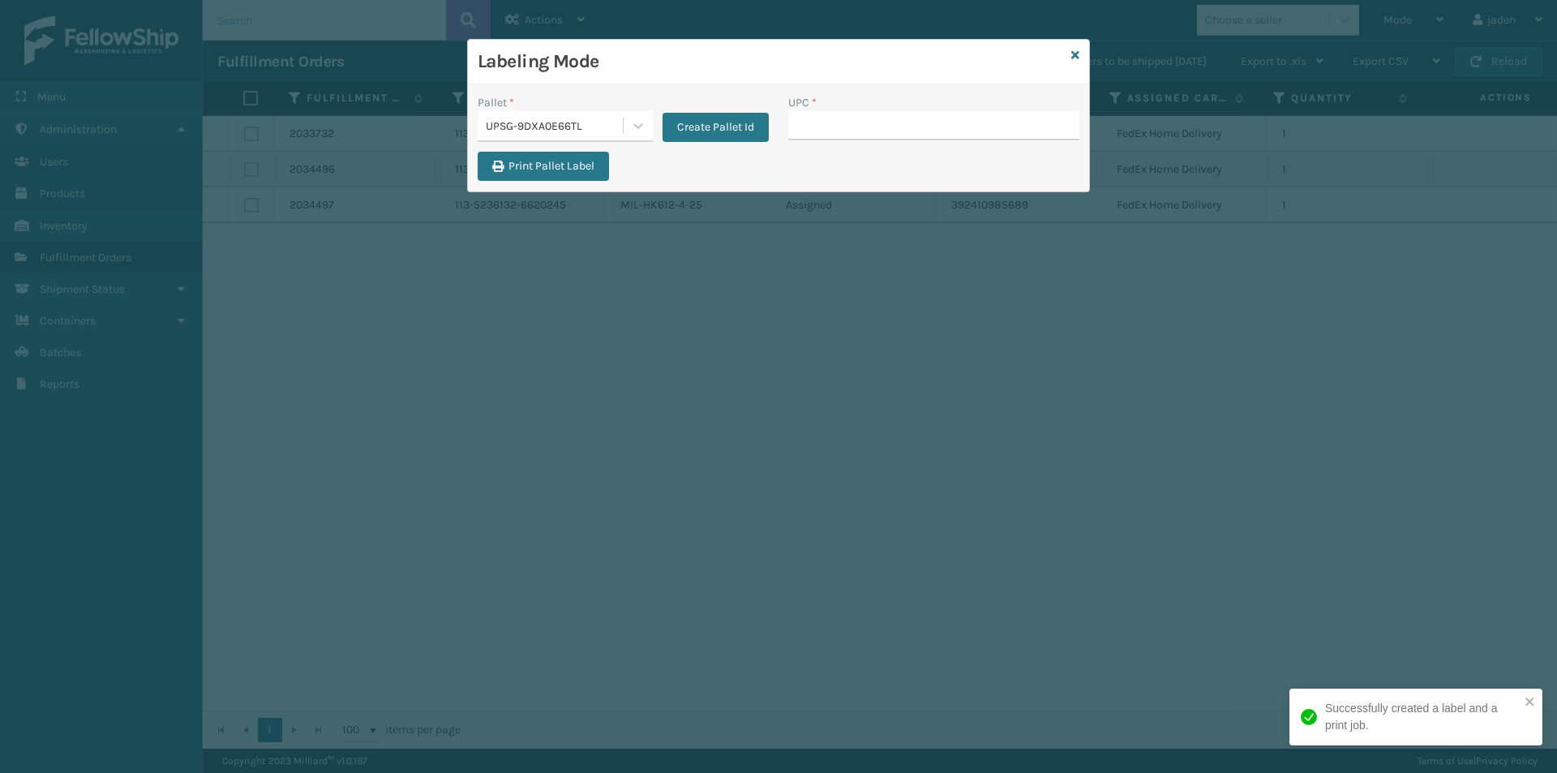
drag, startPoint x: 884, startPoint y: 135, endPoint x: 866, endPoint y: 137, distance: 17.9
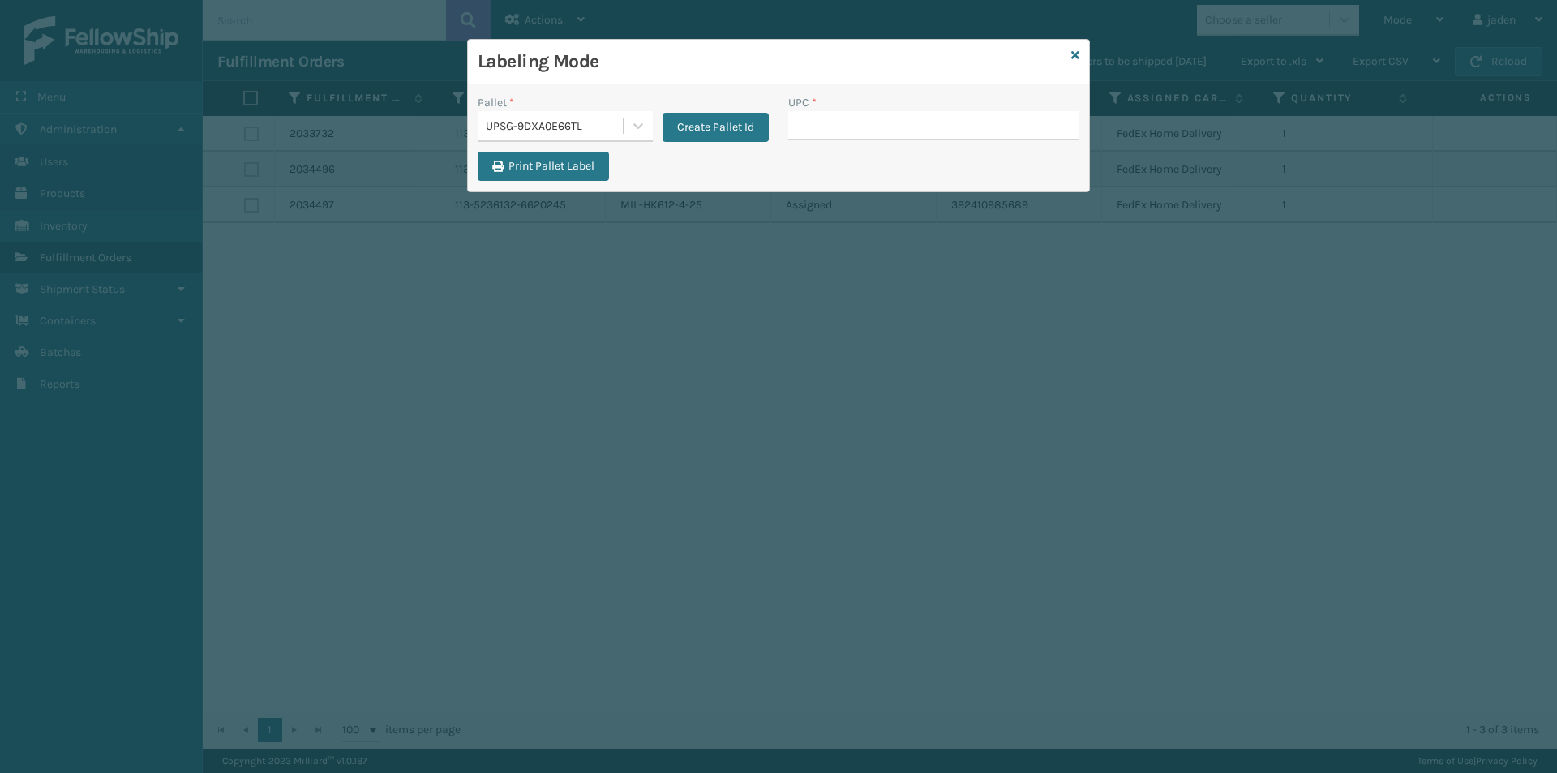
type input "410069-1154"
drag, startPoint x: 844, startPoint y: 110, endPoint x: 799, endPoint y: 128, distance: 48.8
paste input "410069-1154"
type input "410069-1154"
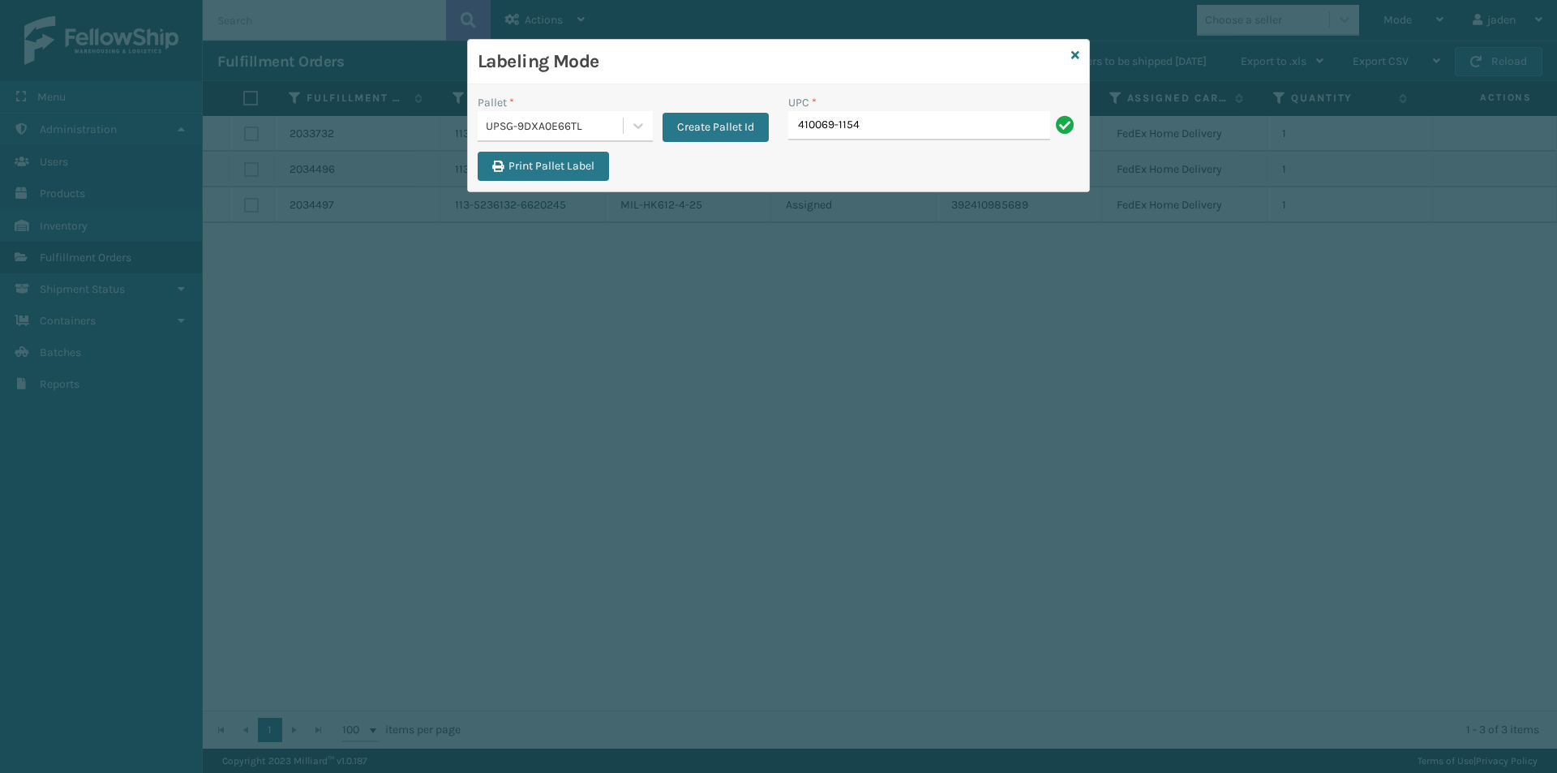
type input "410069-1154"
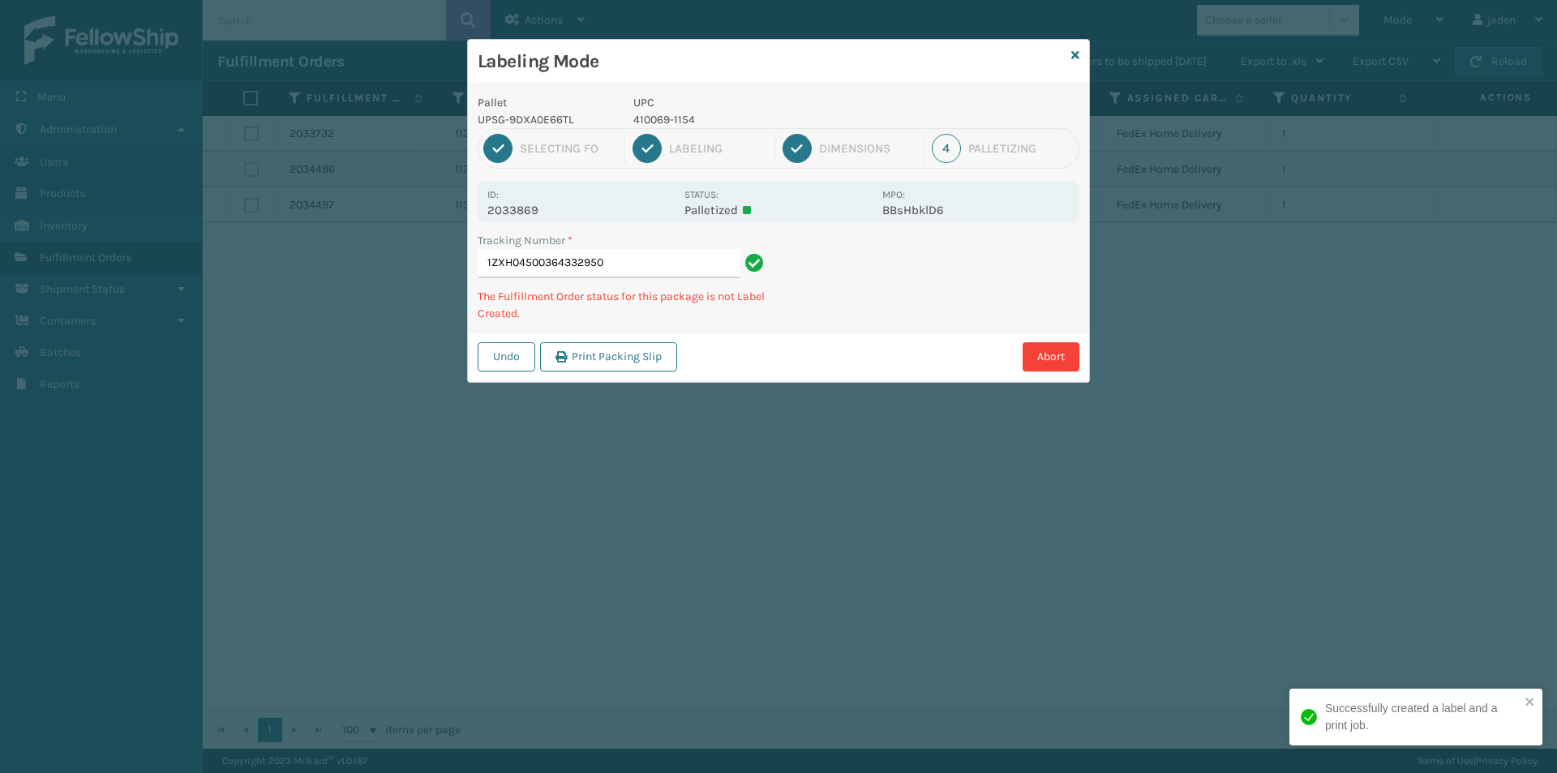
drag, startPoint x: 937, startPoint y: 303, endPoint x: 764, endPoint y: 366, distance: 183.6
drag, startPoint x: 764, startPoint y: 366, endPoint x: 865, endPoint y: 192, distance: 201.0
click at [777, 354] on div "Abort" at bounding box center [880, 356] width 397 height 29
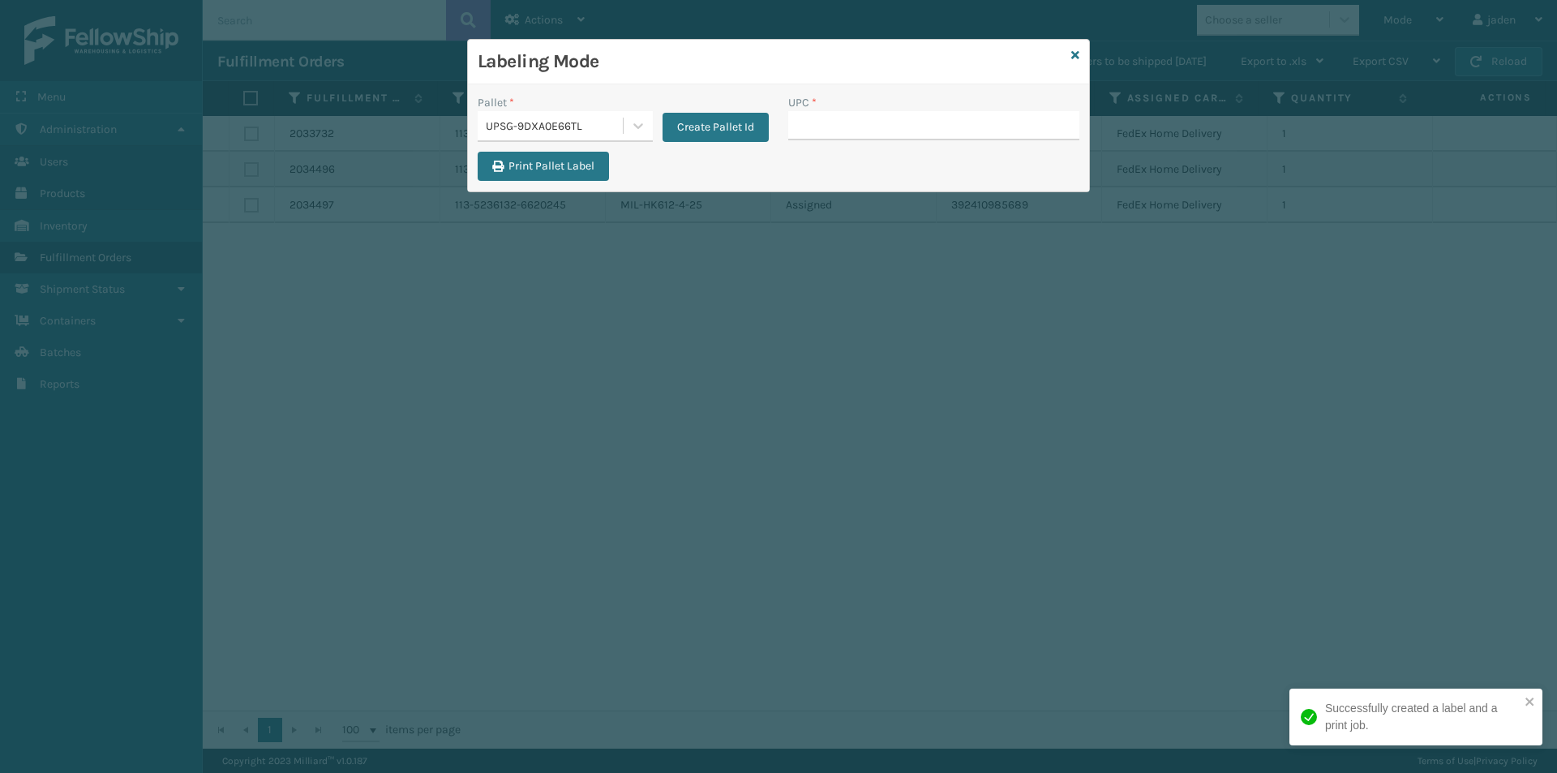
drag, startPoint x: 845, startPoint y: 114, endPoint x: 844, endPoint y: 129, distance: 14.6
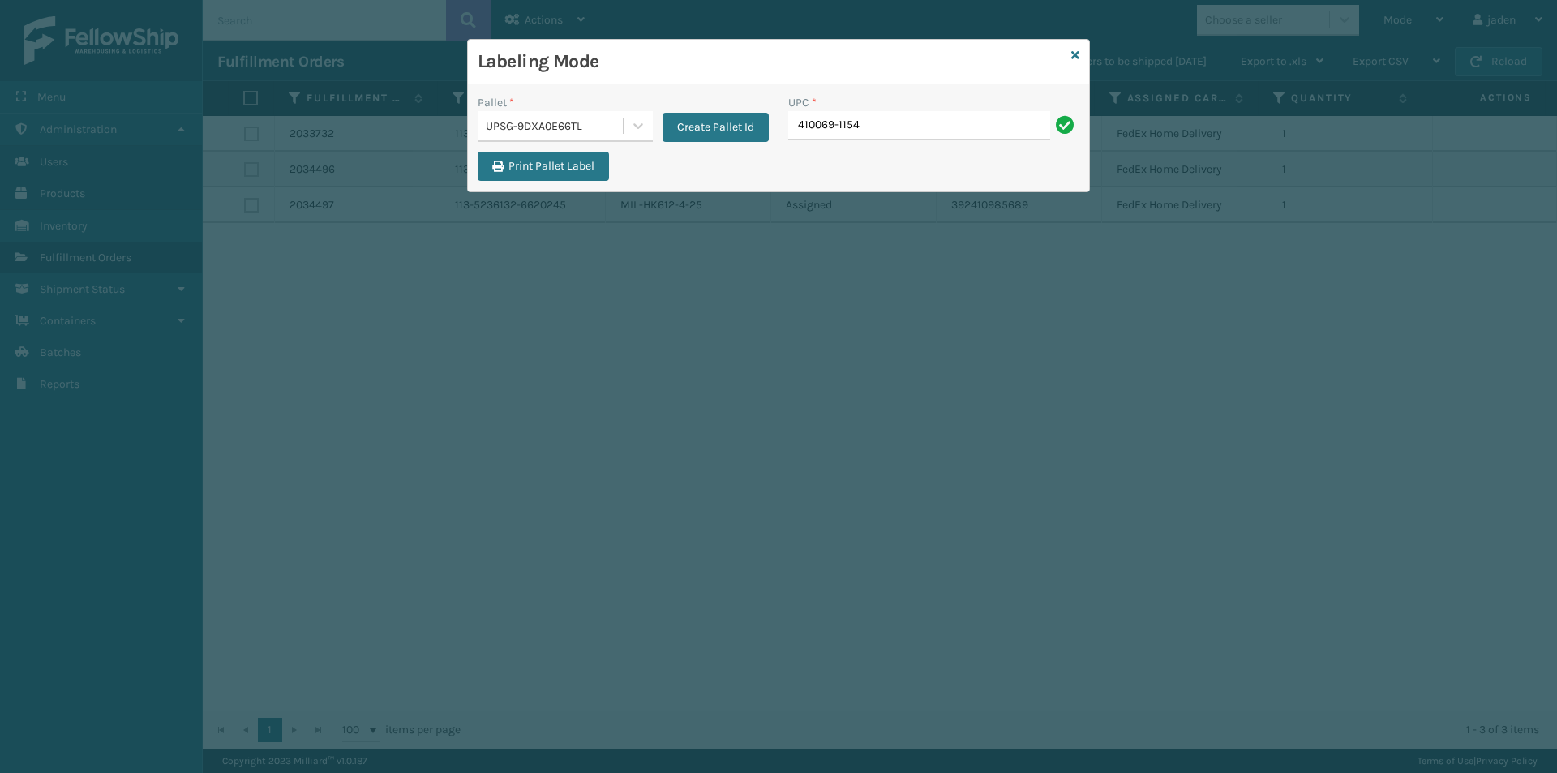
type input "410069-1154"
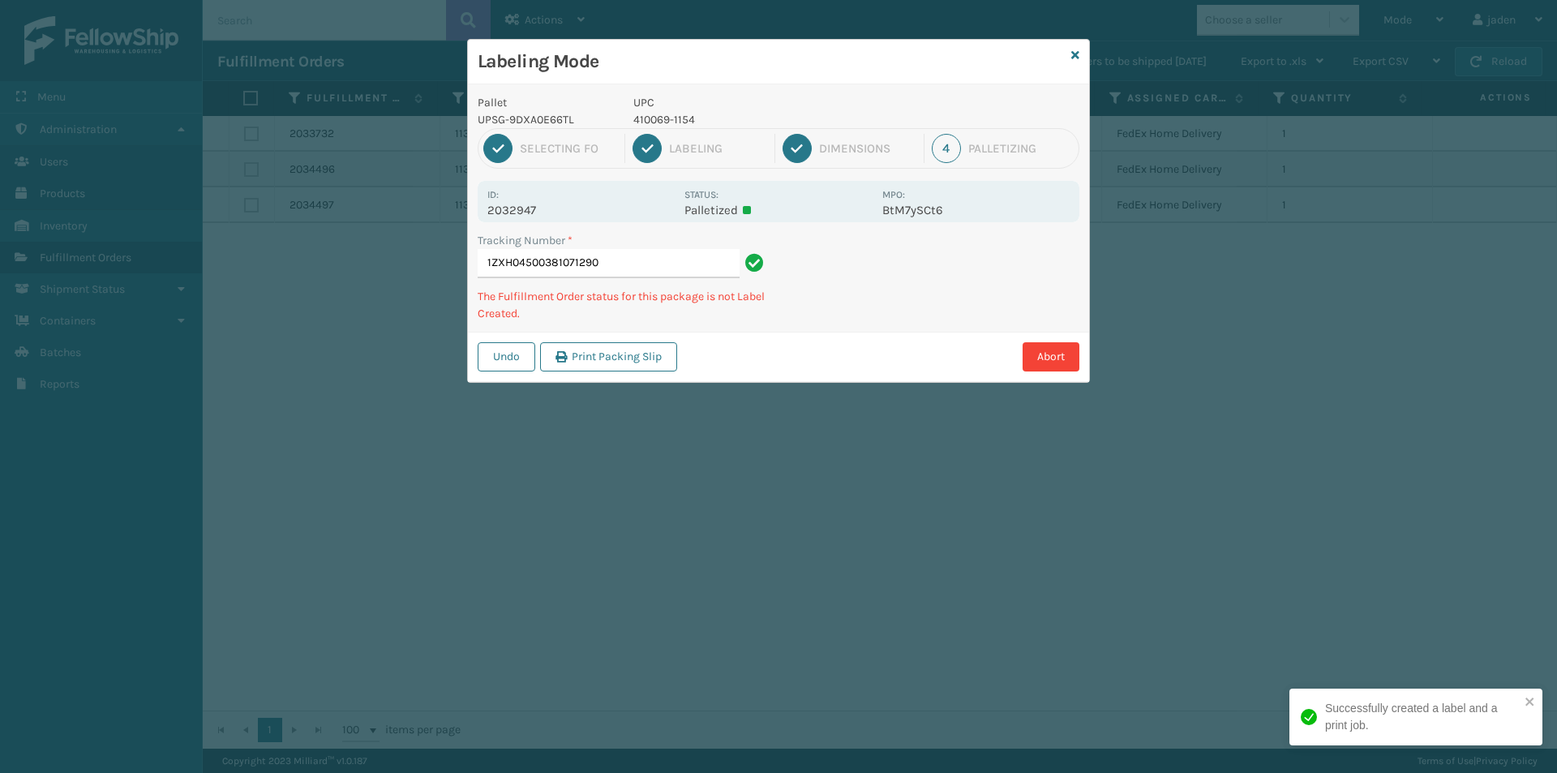
drag, startPoint x: 941, startPoint y: 298, endPoint x: 931, endPoint y: 301, distance: 10.8
drag, startPoint x: 931, startPoint y: 301, endPoint x: 945, endPoint y: 239, distance: 63.1
click at [891, 324] on div "Pallet UPSG-9DXA0E66TL UPC 410069-1154 1 Selecting FO 2 Labeling 3 Dimensions 4…" at bounding box center [778, 233] width 621 height 298
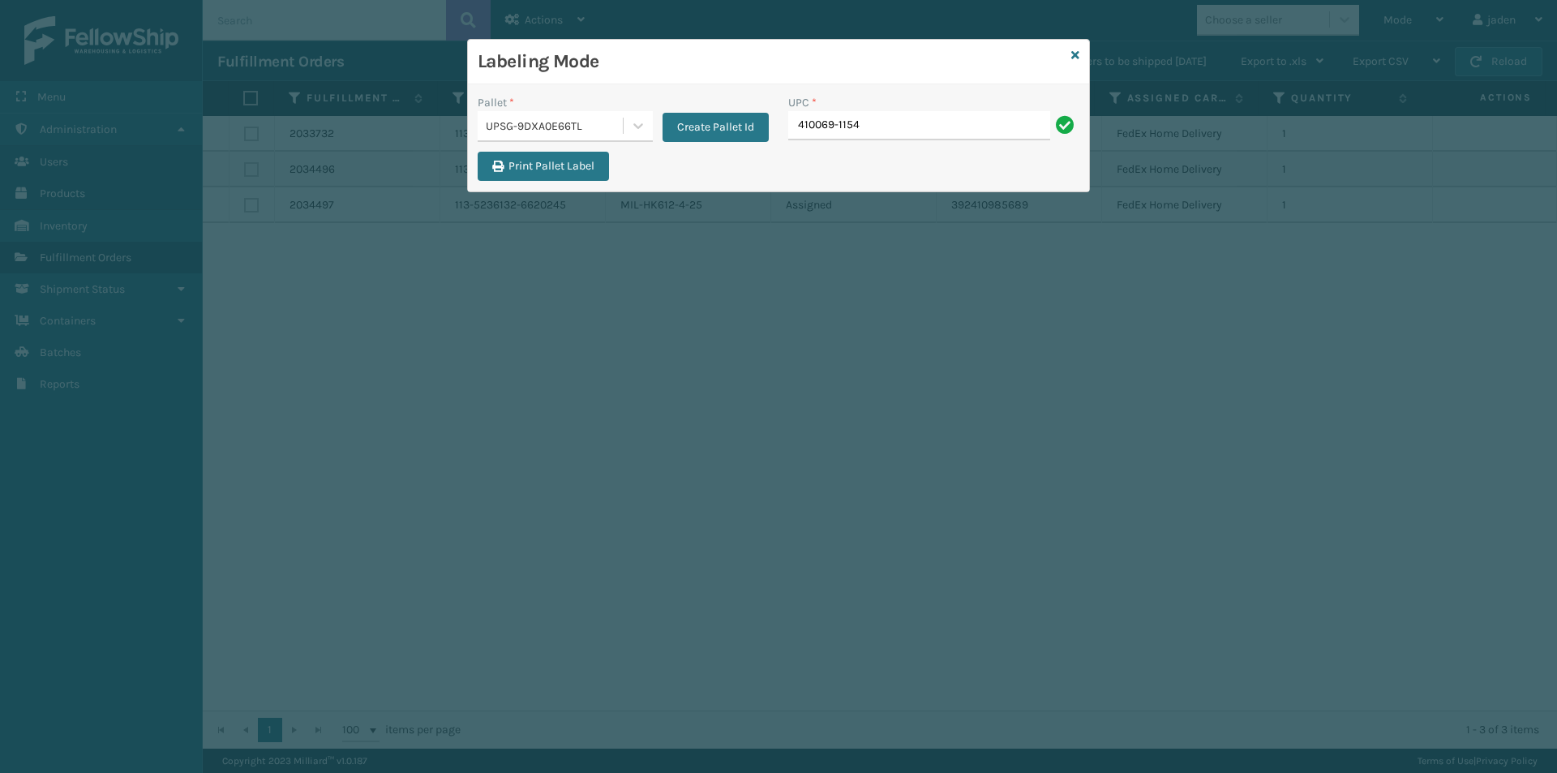
type input "410069-1154"
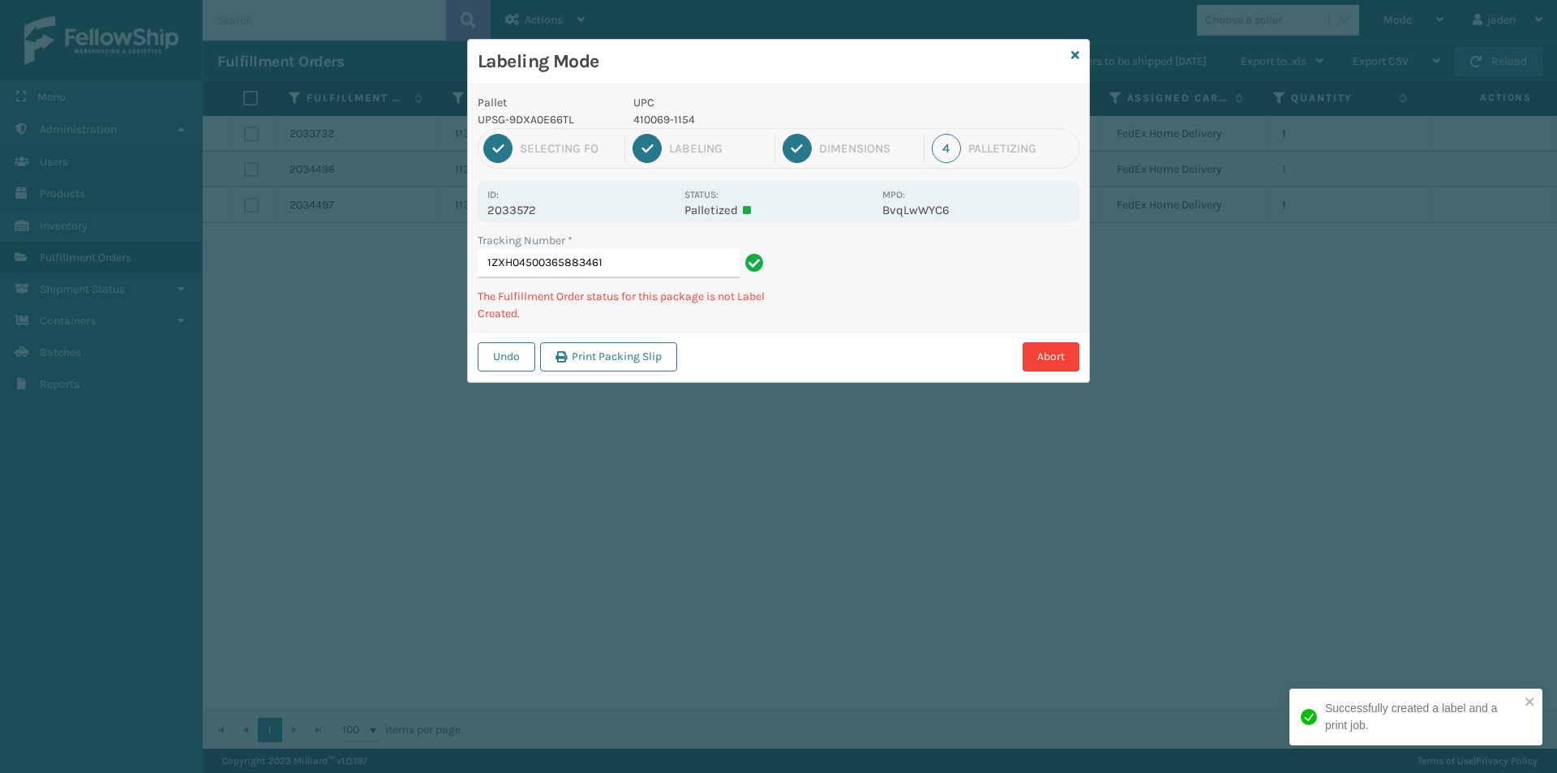
drag, startPoint x: 959, startPoint y: 256, endPoint x: 990, endPoint y: 255, distance: 30.8
click at [830, 313] on div "Tracking Number * 1ZXH04500365883461 The Fulfillment Order status for this pack…" at bounding box center [778, 282] width 621 height 100
drag, startPoint x: 968, startPoint y: 259, endPoint x: 1020, endPoint y: 259, distance: 51.9
click at [892, 317] on div "Tracking Number * 1ZXH04500365883461 The Fulfillment Order status for this pack…" at bounding box center [778, 282] width 621 height 100
drag, startPoint x: 1020, startPoint y: 259, endPoint x: 1009, endPoint y: 258, distance: 11.4
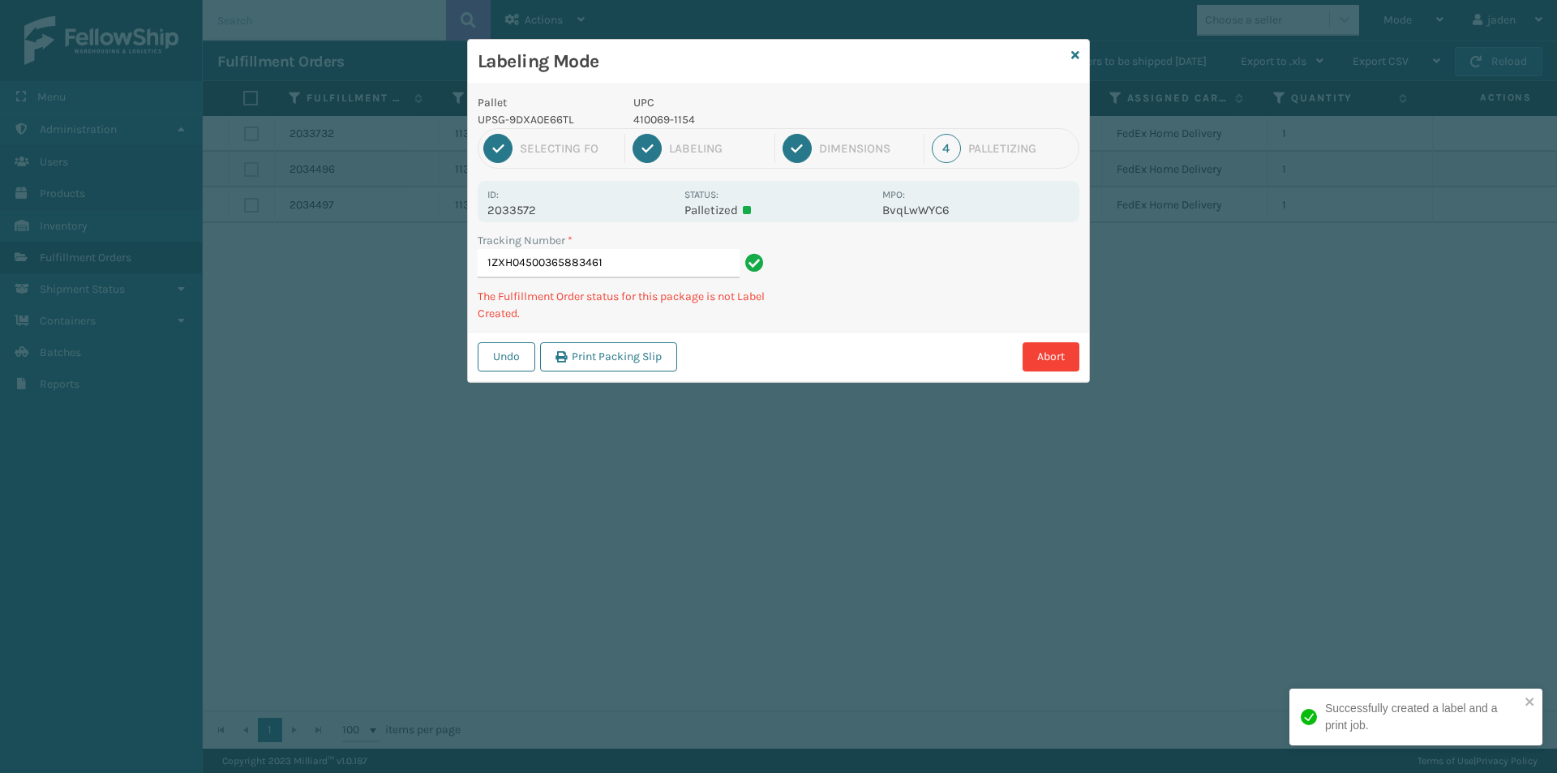
drag, startPoint x: 1009, startPoint y: 258, endPoint x: 898, endPoint y: 319, distance: 127.0
click at [898, 319] on div "Tracking Number * 1ZXH04500365883461 The Fulfillment Order status for this pack…" at bounding box center [778, 282] width 621 height 100
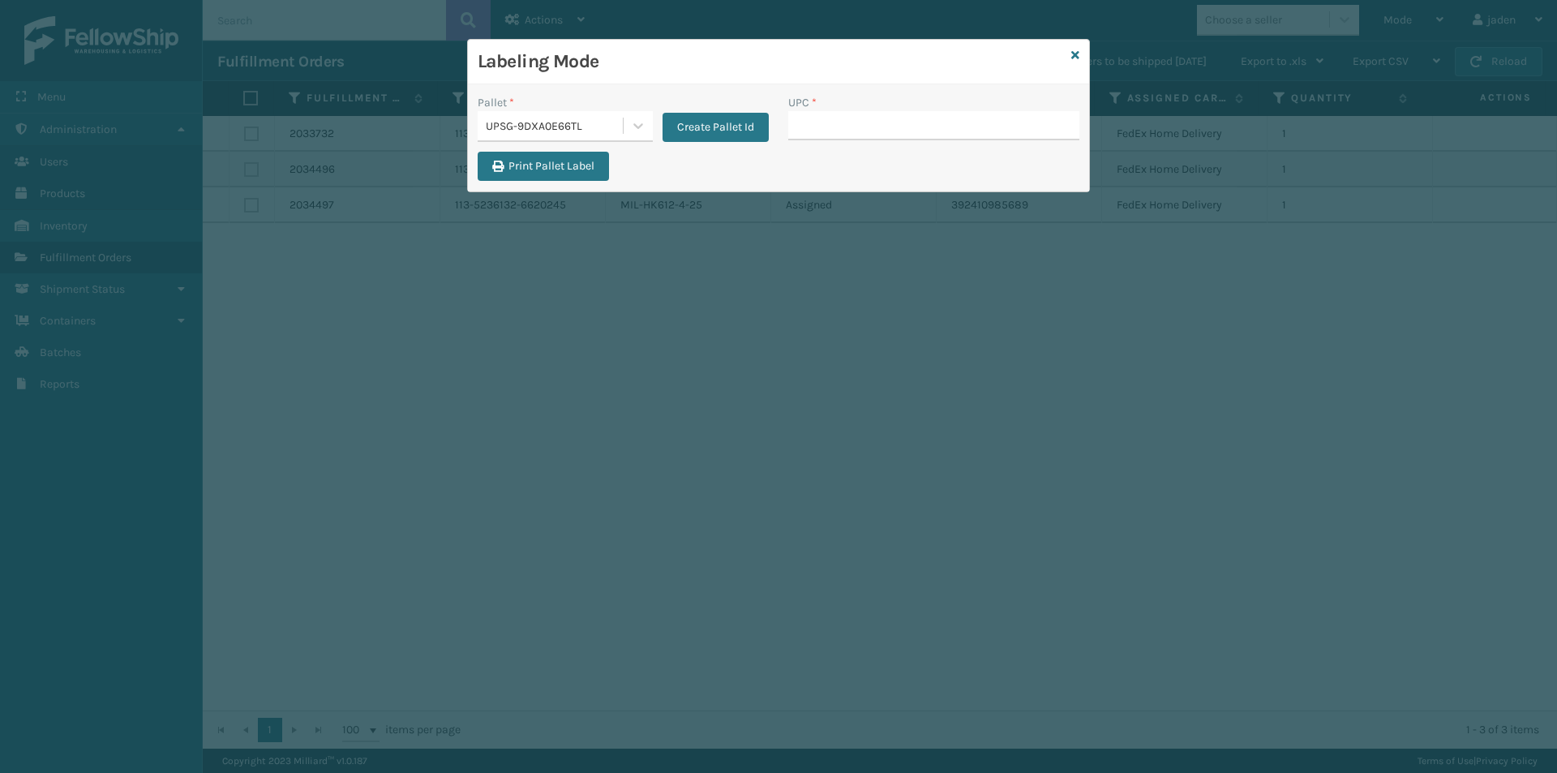
type input "410069-1154"
drag, startPoint x: 807, startPoint y: 91, endPoint x: 777, endPoint y: 91, distance: 30.0
click at [765, 78] on div "Labeling Mode" at bounding box center [778, 62] width 621 height 45
paste input "410069-1154"
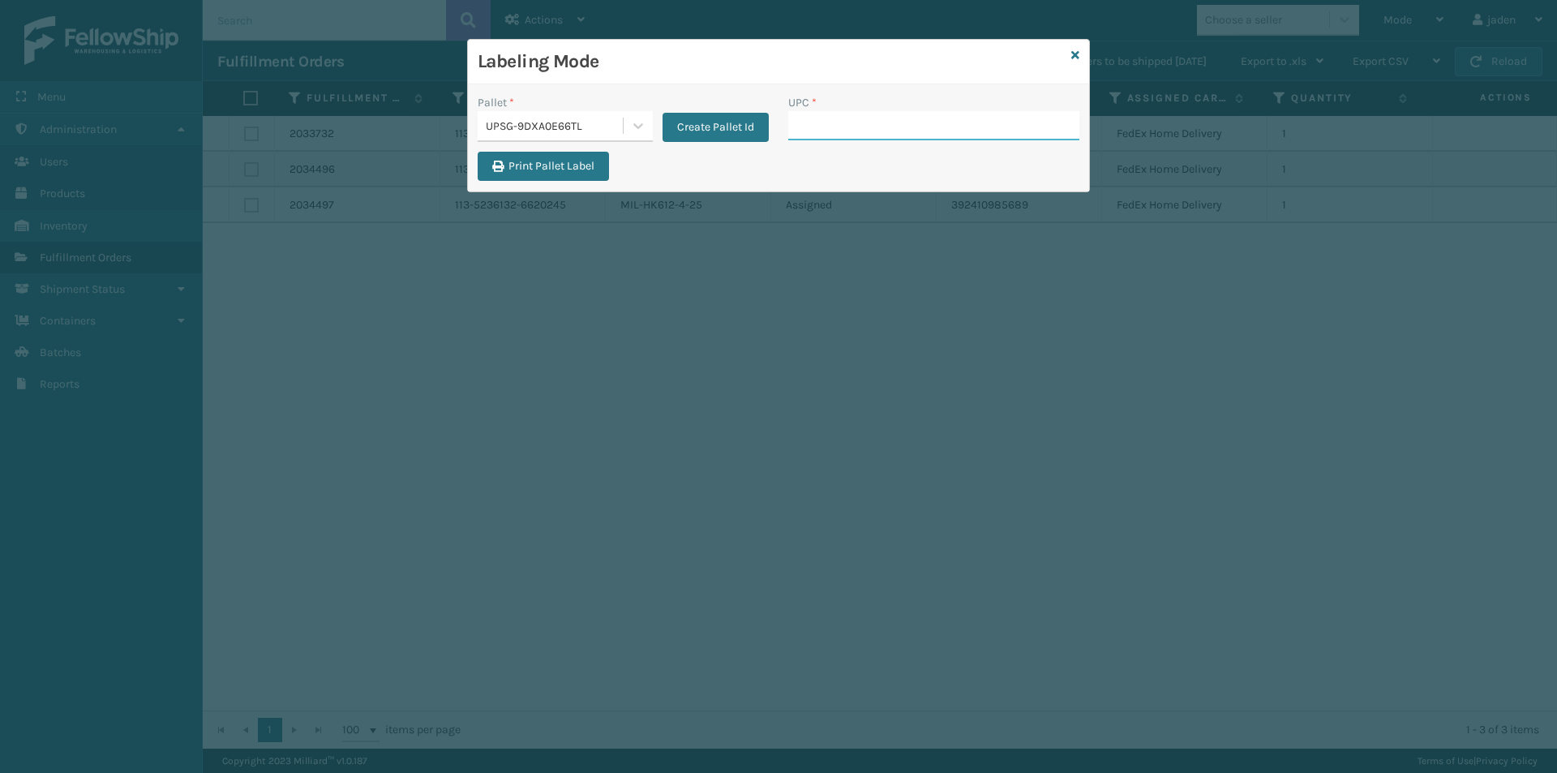
type input "410069-1154"
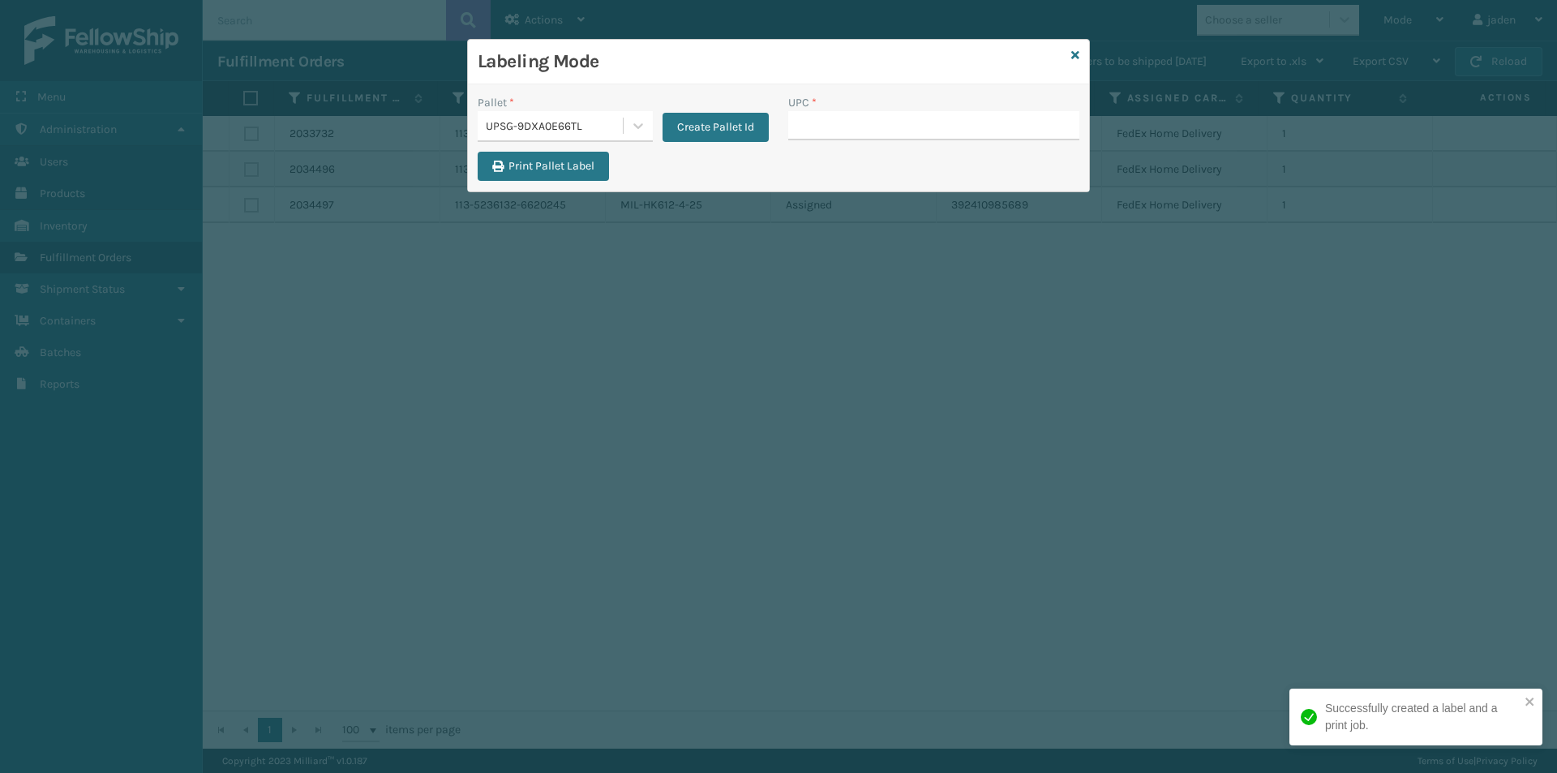
drag, startPoint x: 856, startPoint y: 111, endPoint x: 847, endPoint y: 123, distance: 15.1
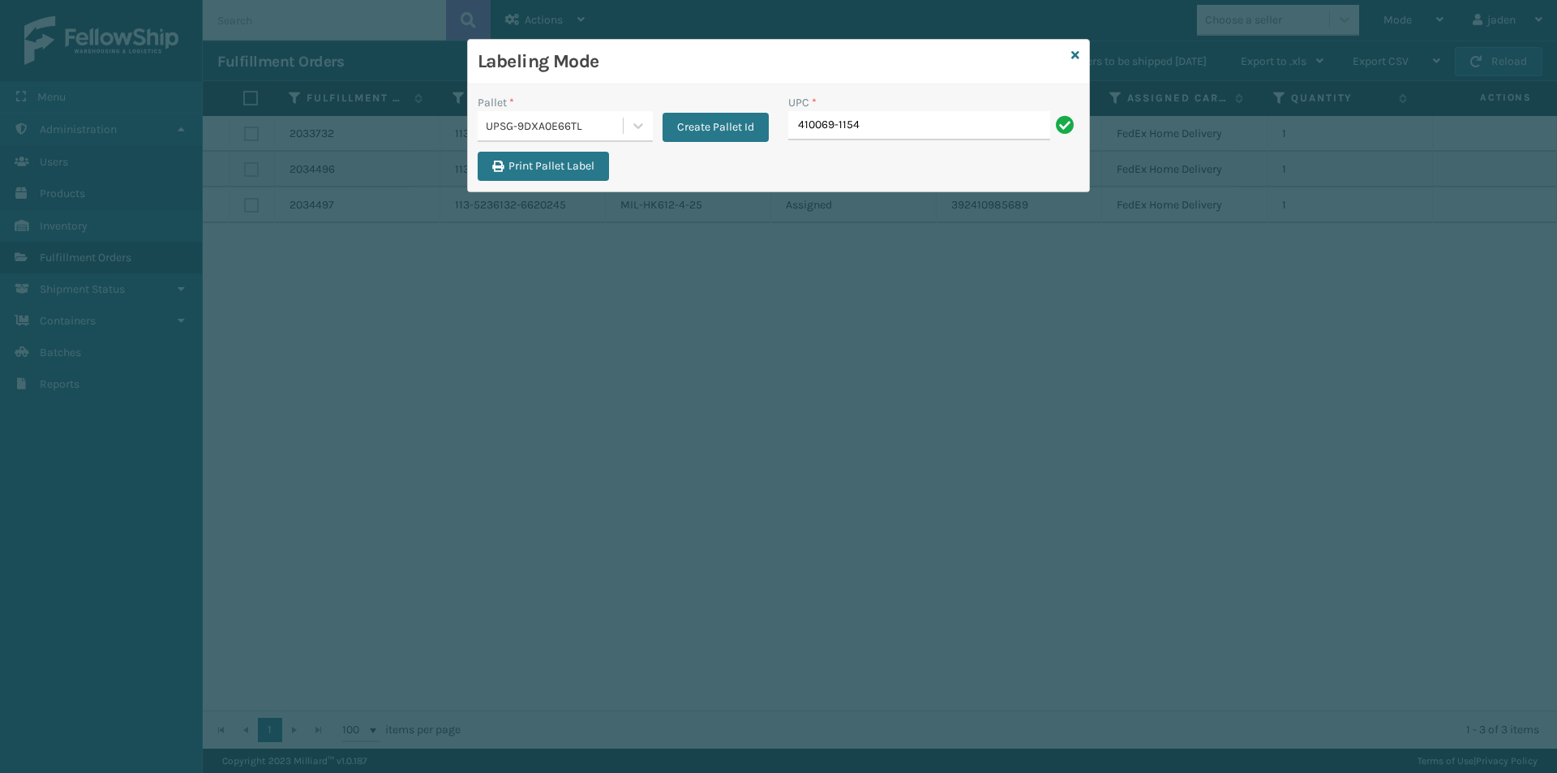
type input "410069-1154"
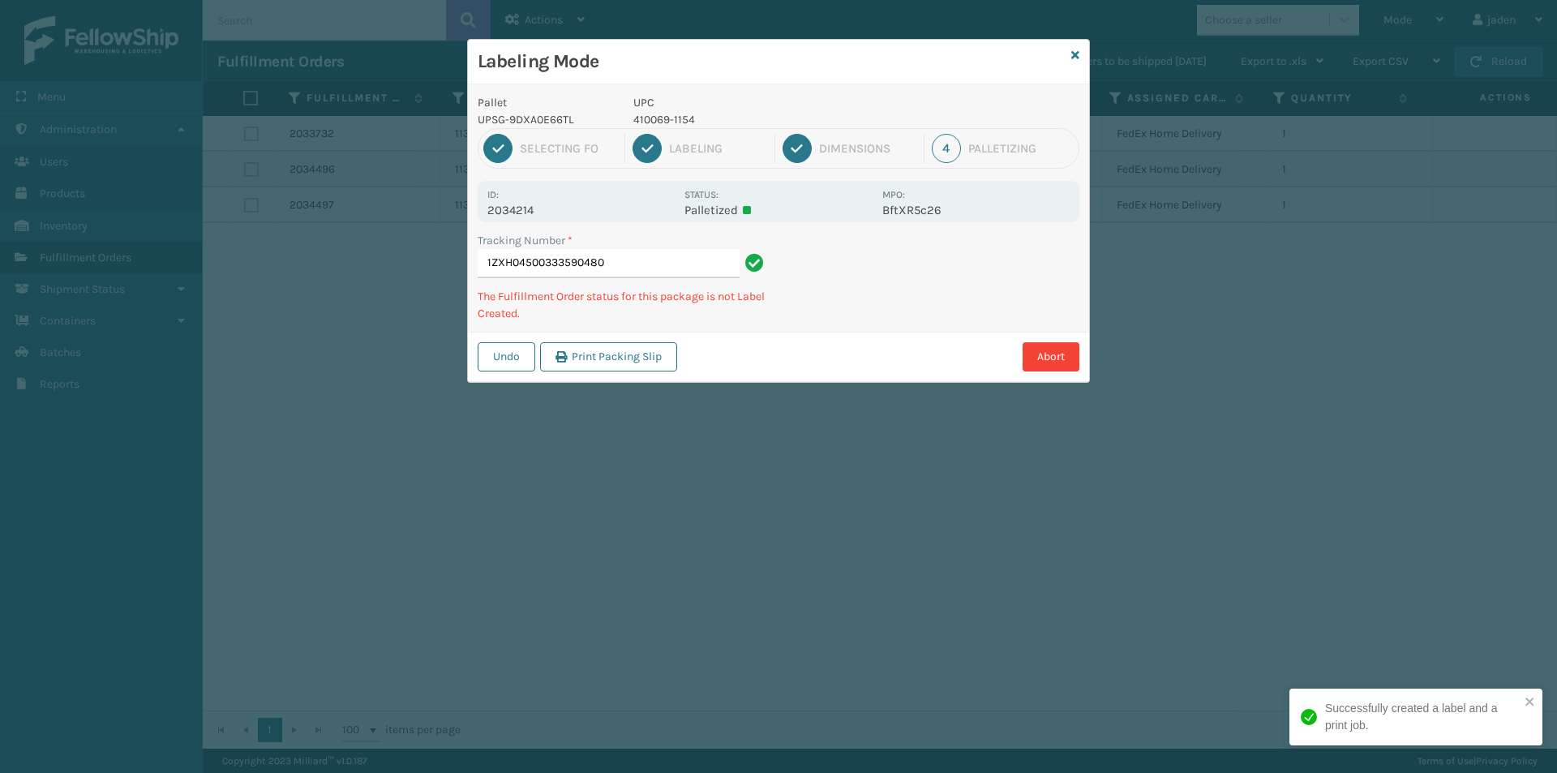
drag, startPoint x: 946, startPoint y: 294, endPoint x: 854, endPoint y: 357, distance: 111.5
drag, startPoint x: 854, startPoint y: 357, endPoint x: 939, endPoint y: 189, distance: 188.2
click at [868, 345] on div "Abort" at bounding box center [880, 356] width 397 height 29
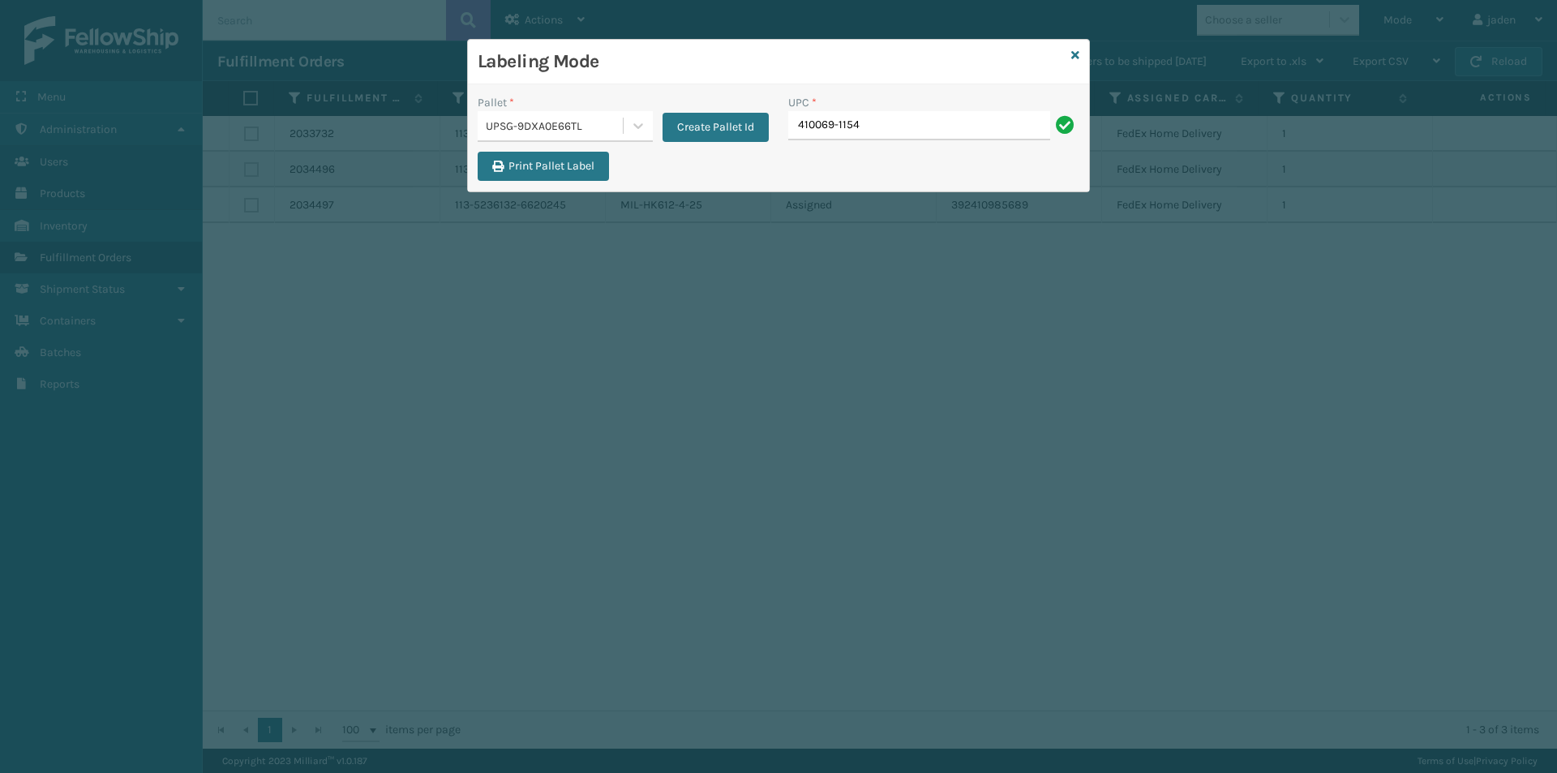
type input "410069-1154"
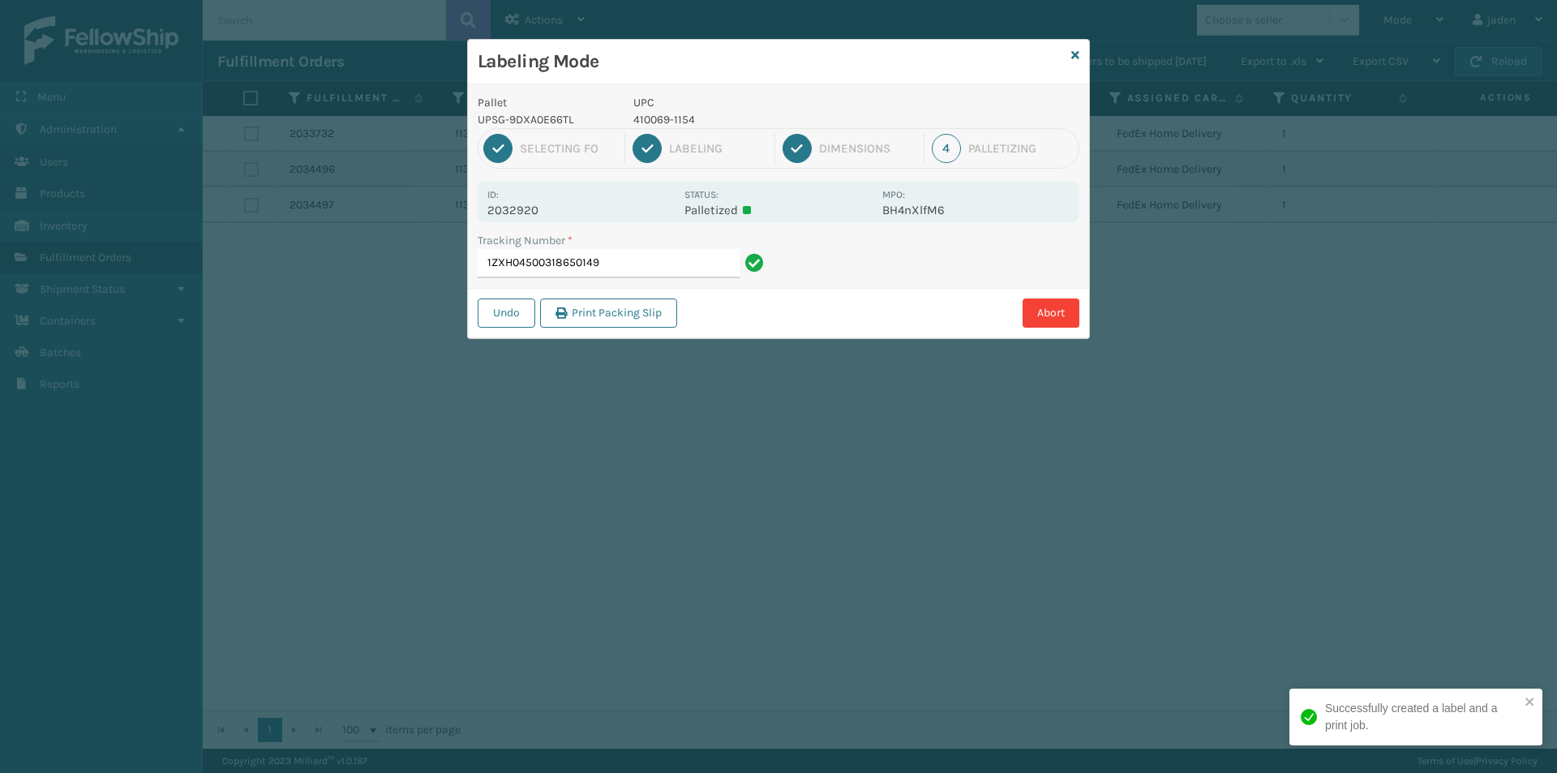
drag, startPoint x: 904, startPoint y: 258, endPoint x: 896, endPoint y: 266, distance: 11.5
drag, startPoint x: 896, startPoint y: 266, endPoint x: 986, endPoint y: 234, distance: 95.7
click at [868, 311] on div "Undo Print Packing Slip Abort" at bounding box center [778, 312] width 621 height 49
drag, startPoint x: 986, startPoint y: 234, endPoint x: 947, endPoint y: 263, distance: 48.7
drag, startPoint x: 947, startPoint y: 263, endPoint x: 911, endPoint y: 305, distance: 55.2
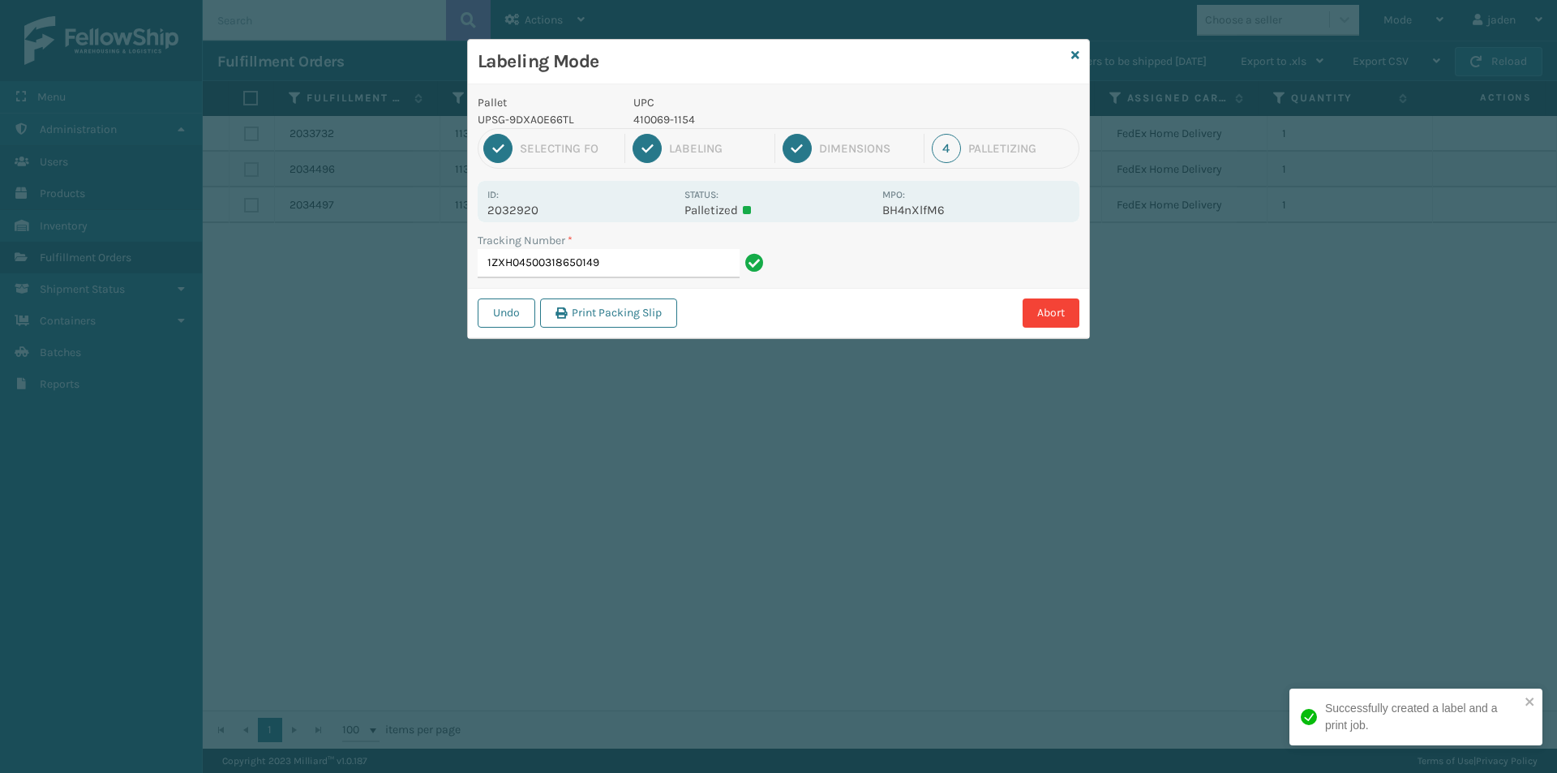
click at [885, 319] on div "Labeling Mode Pallet UPSG-9DXA0E66TL UPC 410069-1154 1 Selecting FO 2 Labeling …" at bounding box center [778, 386] width 1557 height 773
drag, startPoint x: 1051, startPoint y: 246, endPoint x: 978, endPoint y: 279, distance: 80.2
drag, startPoint x: 978, startPoint y: 279, endPoint x: 1117, endPoint y: 204, distance: 157.8
click at [962, 288] on div "Labeling Mode Pallet UPSG-9DXA0E66TL UPC 410069-1154 1 Selecting FO 2 Labeling …" at bounding box center [778, 386] width 1557 height 773
drag, startPoint x: 1117, startPoint y: 204, endPoint x: 1054, endPoint y: 238, distance: 71.1
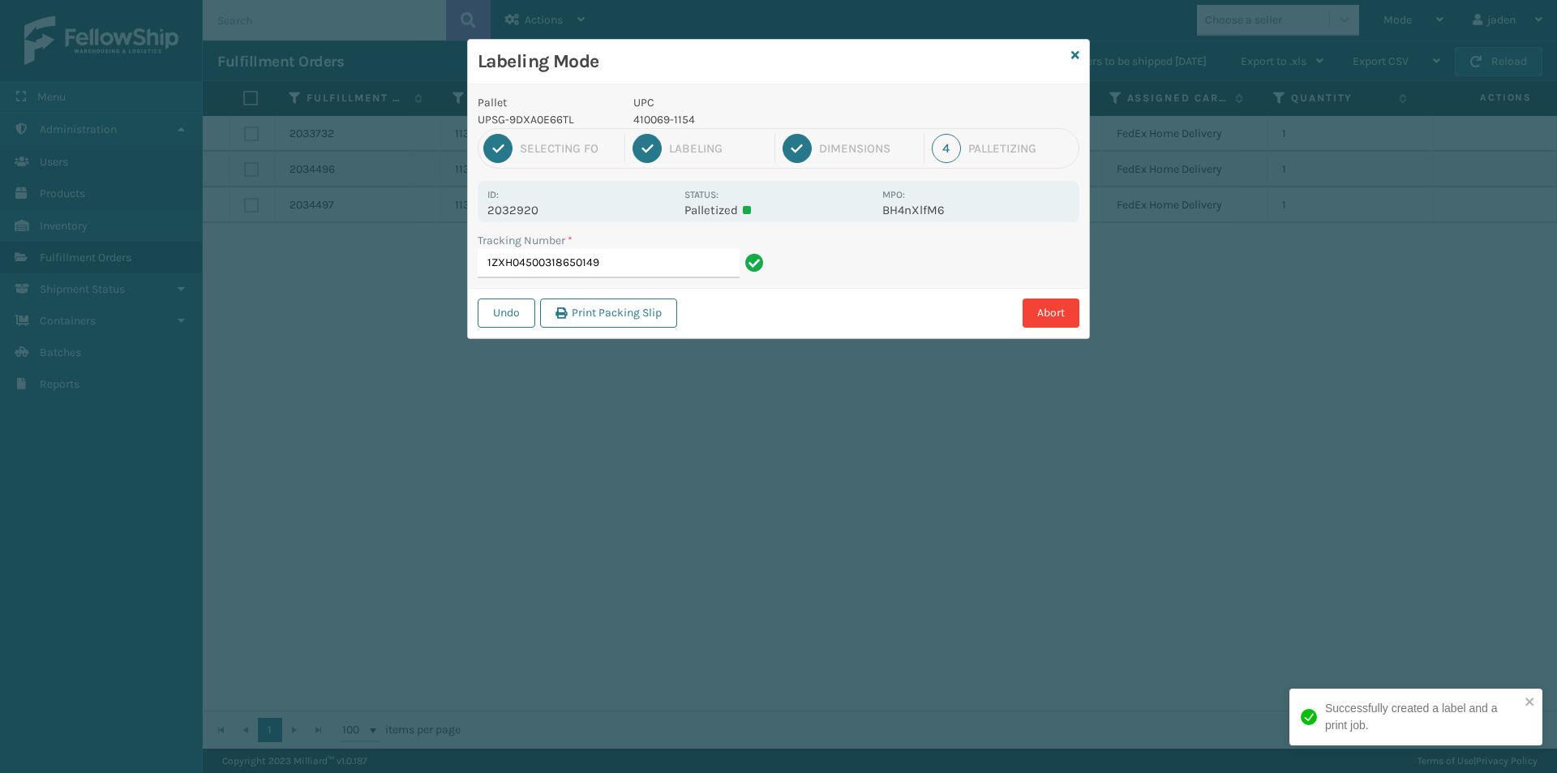
drag, startPoint x: 1054, startPoint y: 238, endPoint x: 986, endPoint y: 218, distance: 70.8
click at [905, 324] on div "Labeling Mode Pallet UPSG-9DXA0E66TL UPC 410069-1154 1 Selecting FO 2 Labeling …" at bounding box center [778, 386] width 1557 height 773
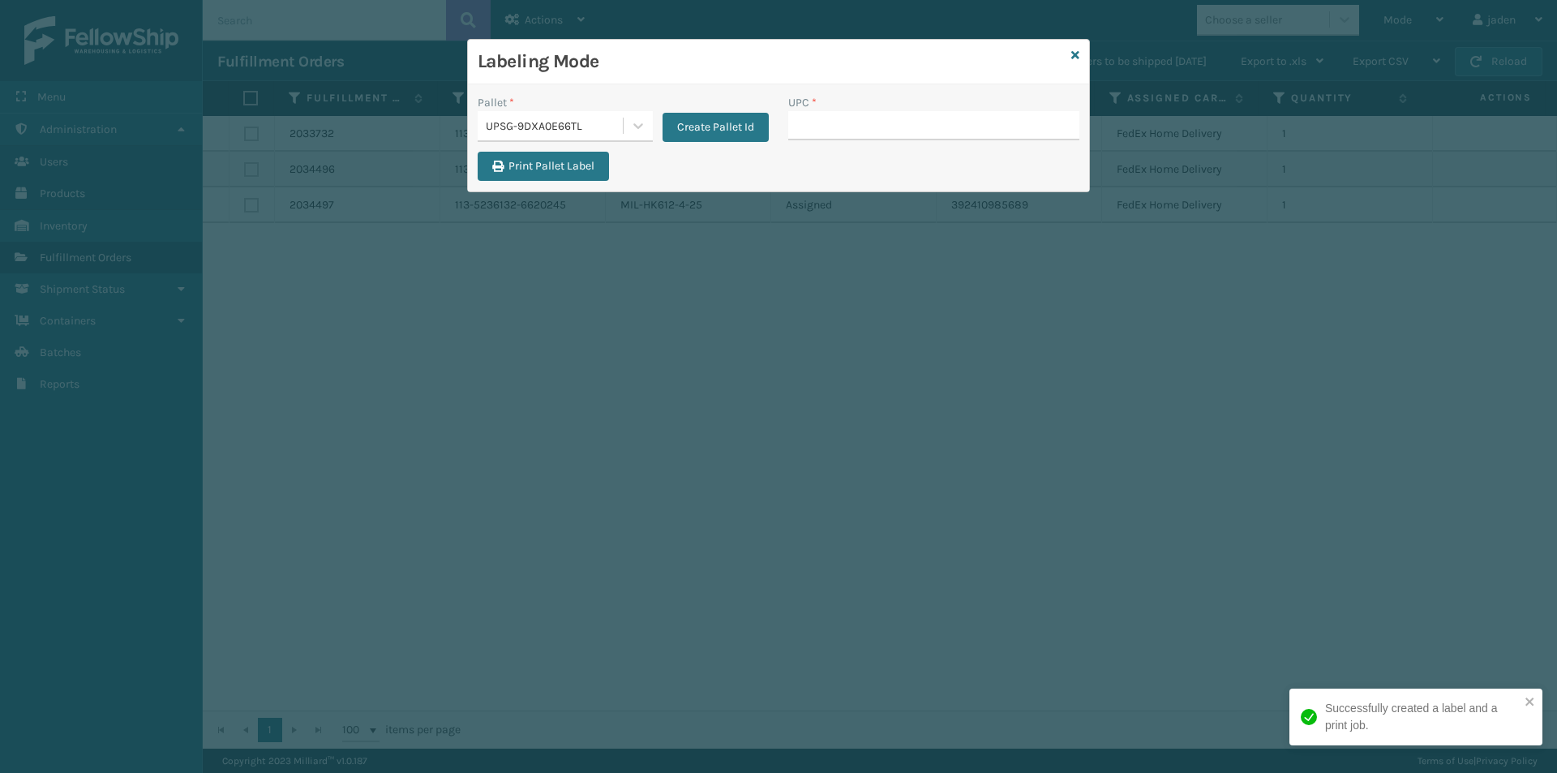
drag, startPoint x: 858, startPoint y: 115, endPoint x: 834, endPoint y: 139, distance: 33.8
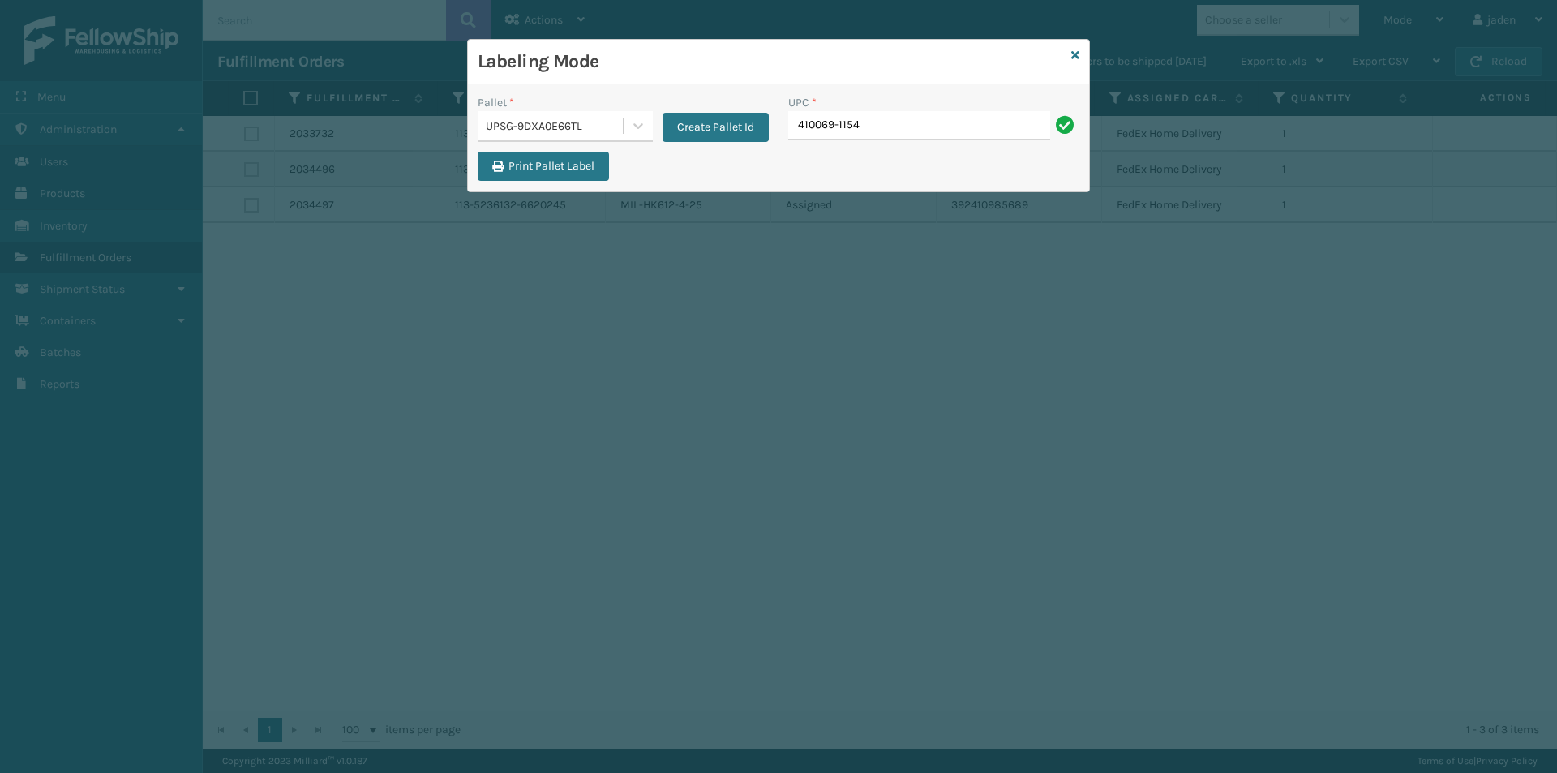
type input "410069-1154"
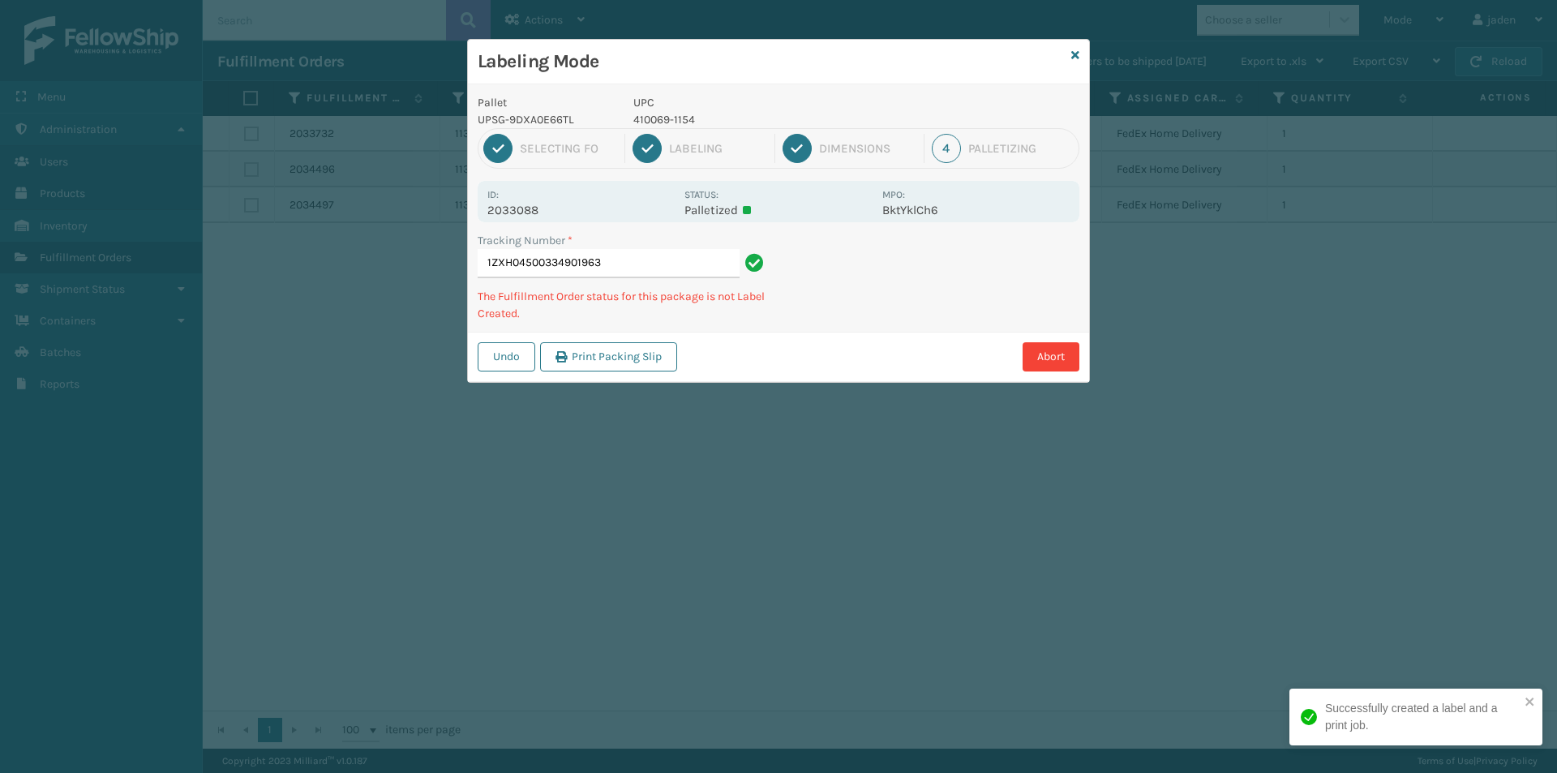
drag, startPoint x: 952, startPoint y: 328, endPoint x: 847, endPoint y: 418, distance: 138.1
drag, startPoint x: 847, startPoint y: 418, endPoint x: 1057, endPoint y: 252, distance: 267.3
click at [855, 407] on div "Labeling Mode Pallet UPSG-9DXA0E66TL UPC 410069-1154 1 Selecting FO 2 Labeling …" at bounding box center [778, 386] width 1557 height 773
drag, startPoint x: 1057, startPoint y: 252, endPoint x: 1038, endPoint y: 261, distance: 20.7
drag, startPoint x: 1038, startPoint y: 261, endPoint x: 1060, endPoint y: 250, distance: 24.7
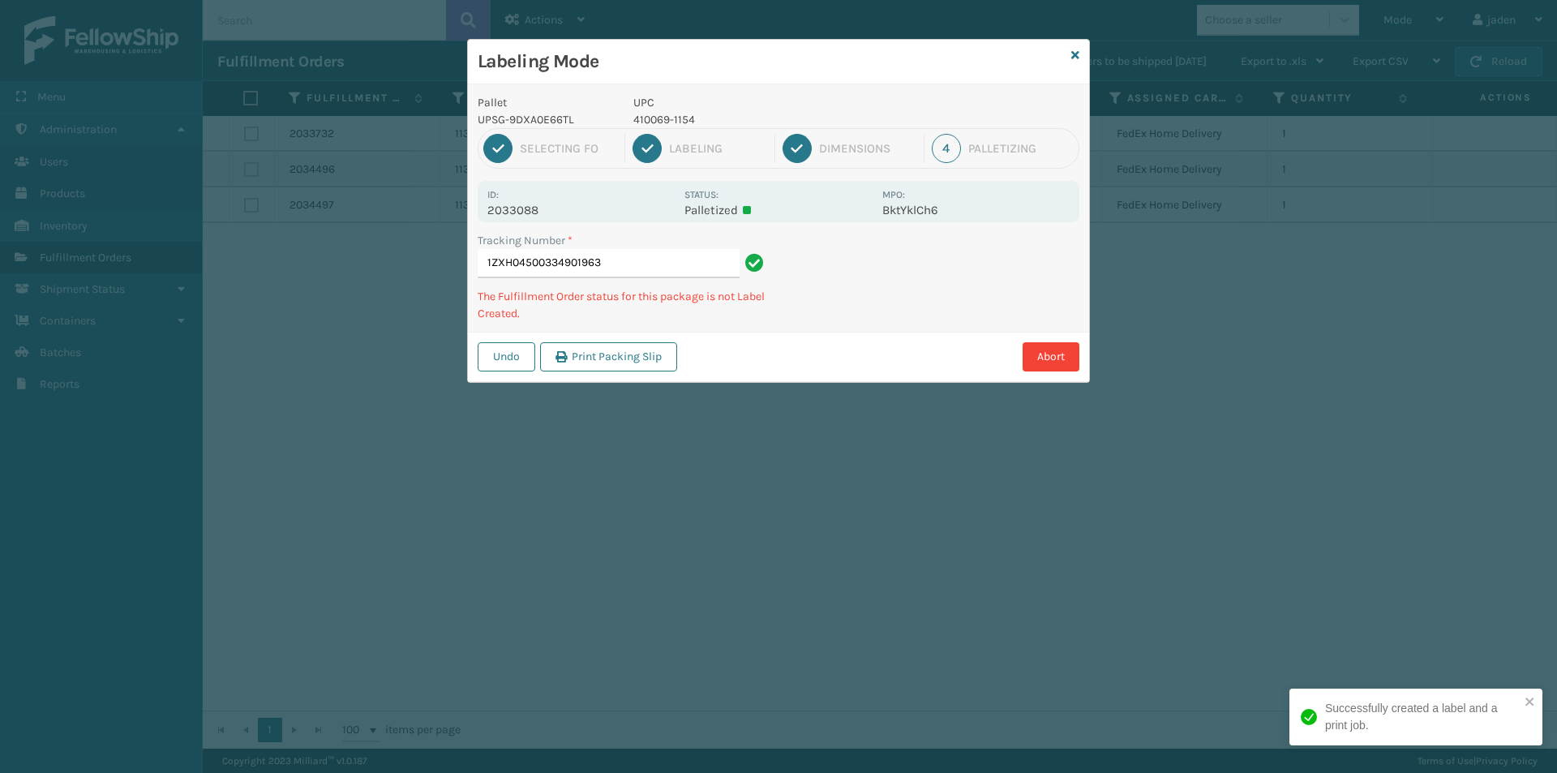
click at [966, 312] on div "Tracking Number * 1ZXH04500334901963 The Fulfillment Order status for this pack…" at bounding box center [778, 282] width 621 height 100
drag, startPoint x: 997, startPoint y: 270, endPoint x: 1080, endPoint y: 220, distance: 96.8
click at [915, 297] on div "Pallet UPSG-9DXA0E66TL UPC 410069-1154 1 Selecting FO 2 Labeling 3 Dimensions 4…" at bounding box center [778, 233] width 621 height 298
drag, startPoint x: 978, startPoint y: 255, endPoint x: 926, endPoint y: 177, distance: 94.2
click at [838, 307] on div "Tracking Number * 1ZXH04500334901963 The Fulfillment Order status for this pack…" at bounding box center [778, 282] width 621 height 100
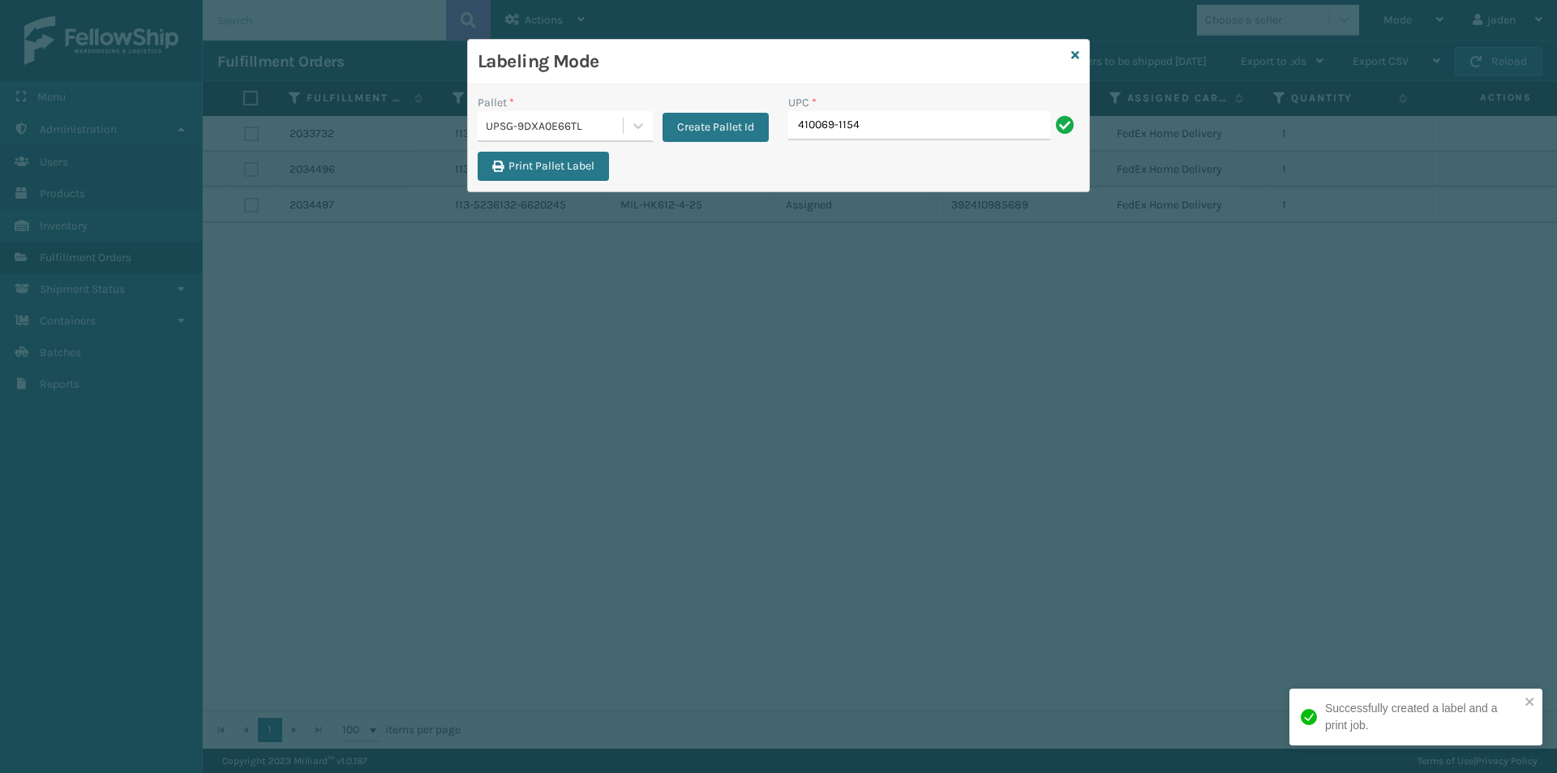
type input "410069-1154"
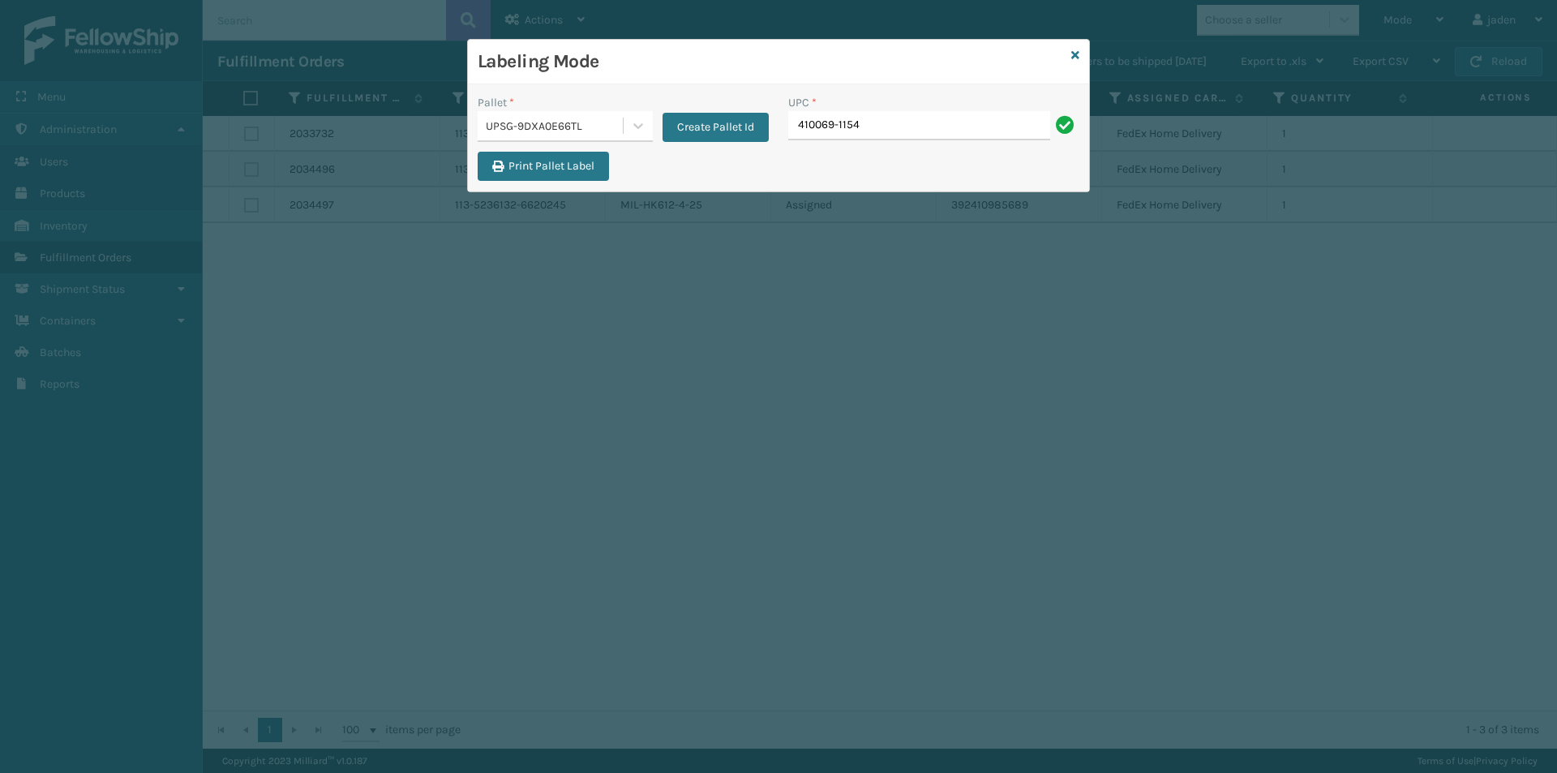
type input "410069-1154"
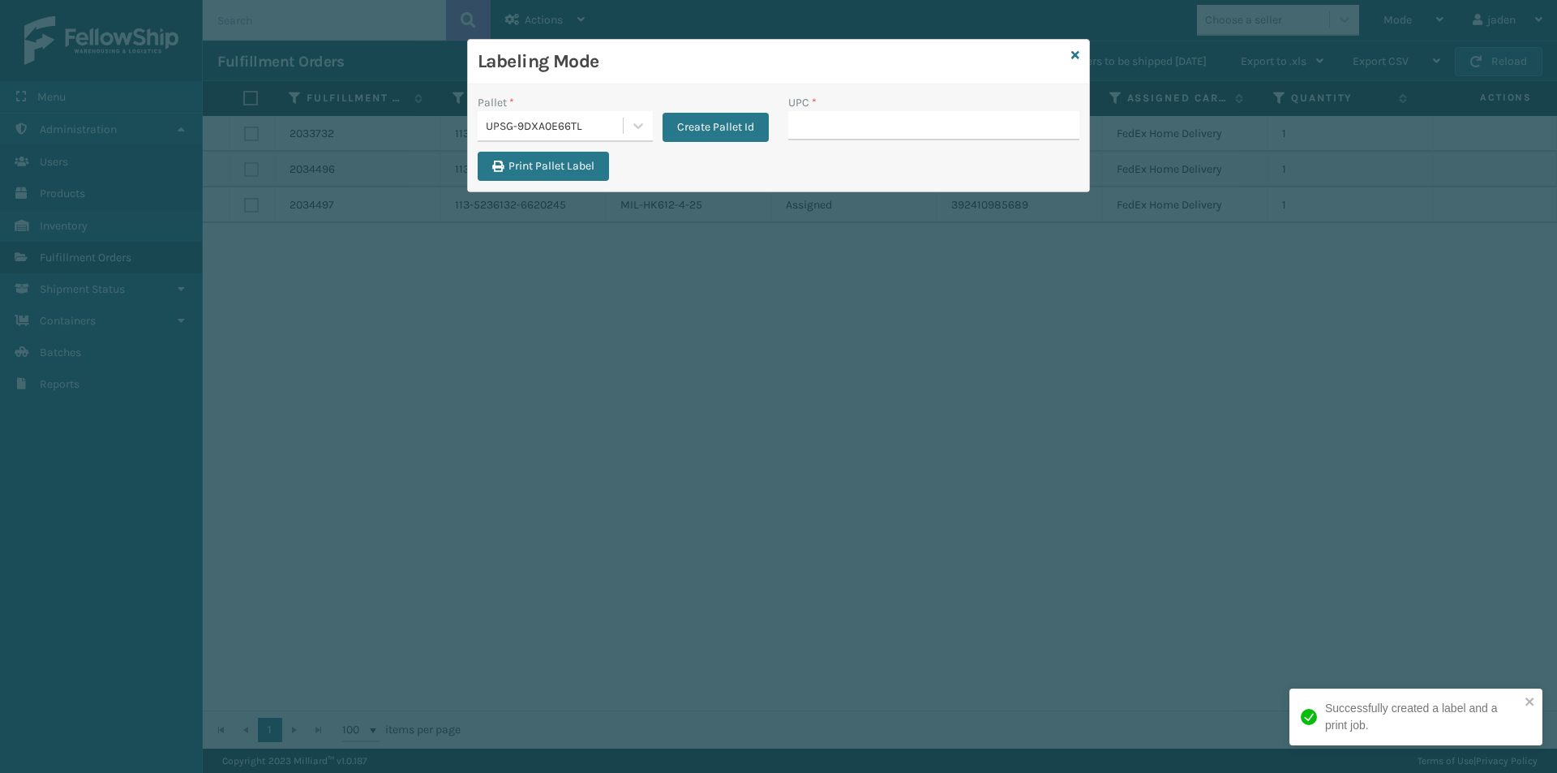
type input "410069-1154"
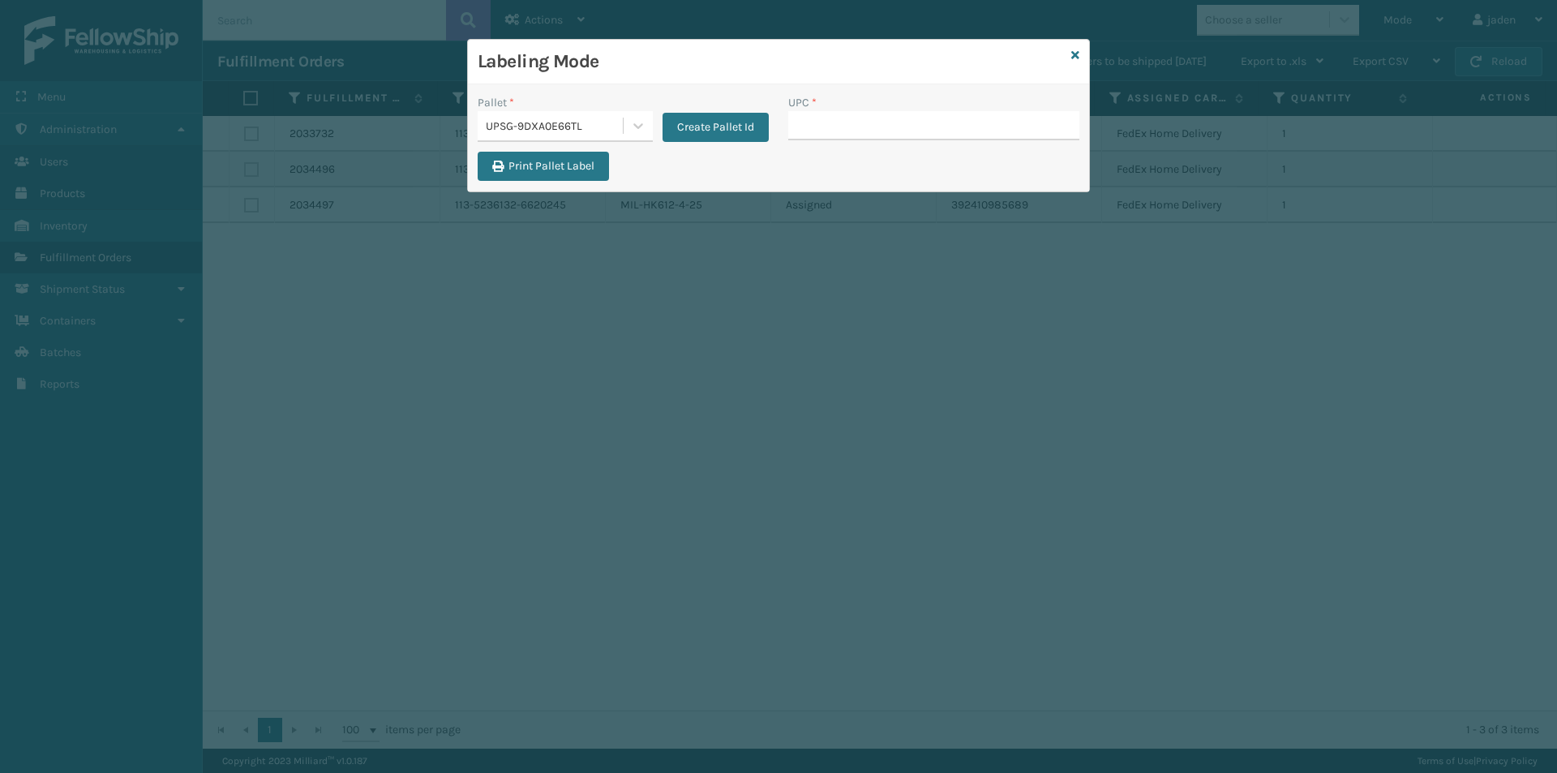
type input "410069-1154"
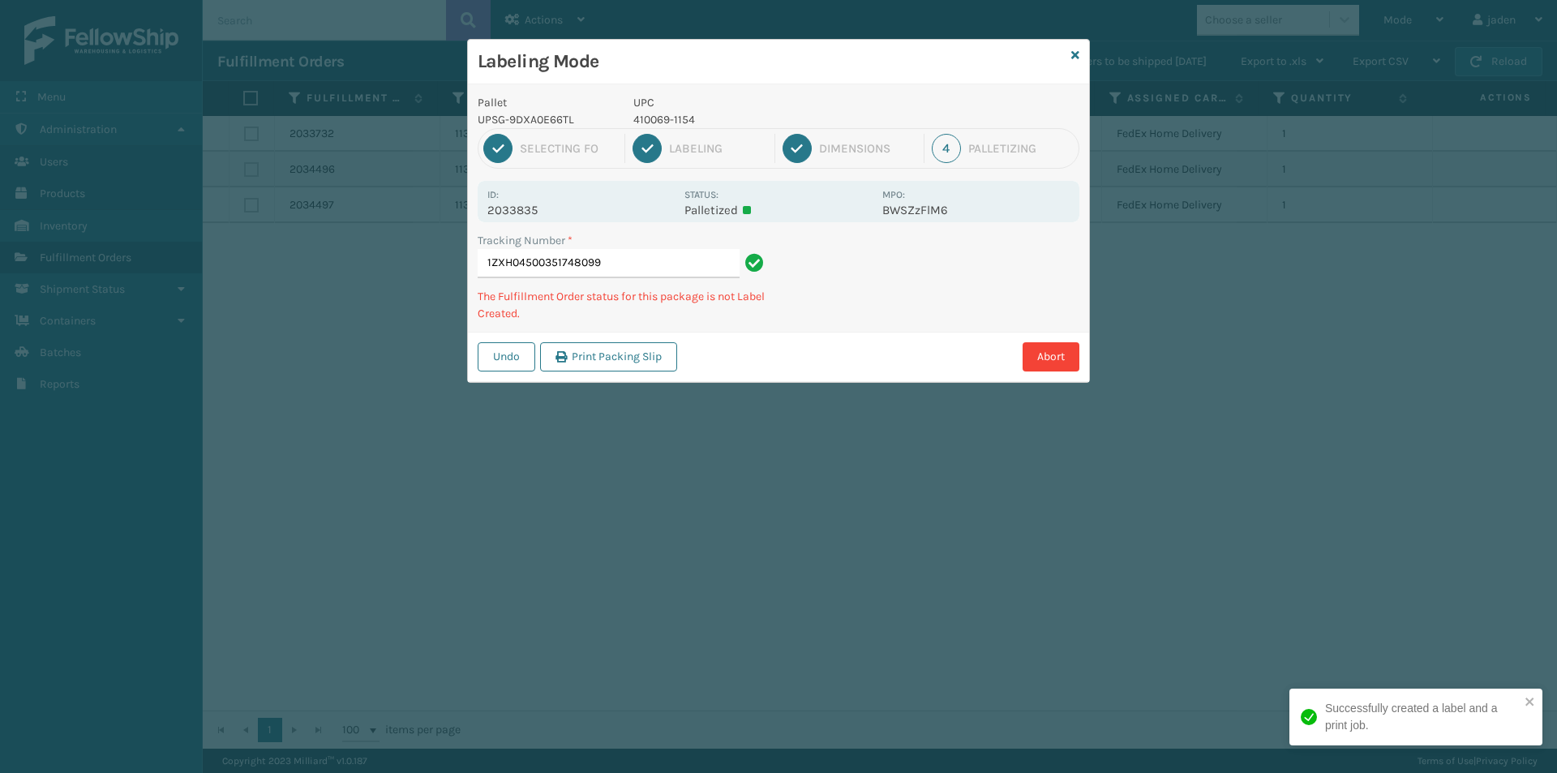
click at [663, 122] on p "410069-1154" at bounding box center [752, 119] width 239 height 17
copy p "410069-1154"
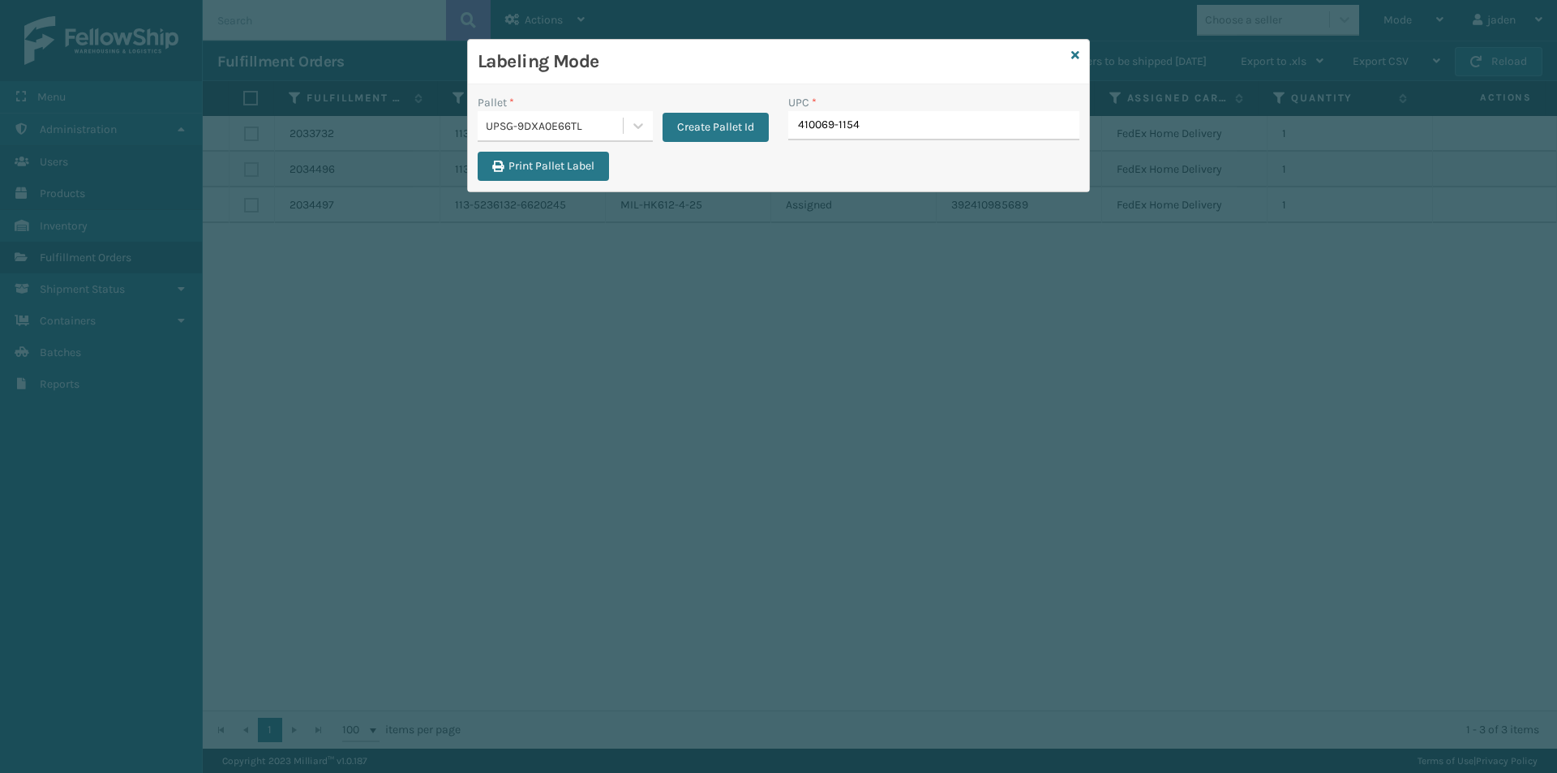
type input "410069-1154"
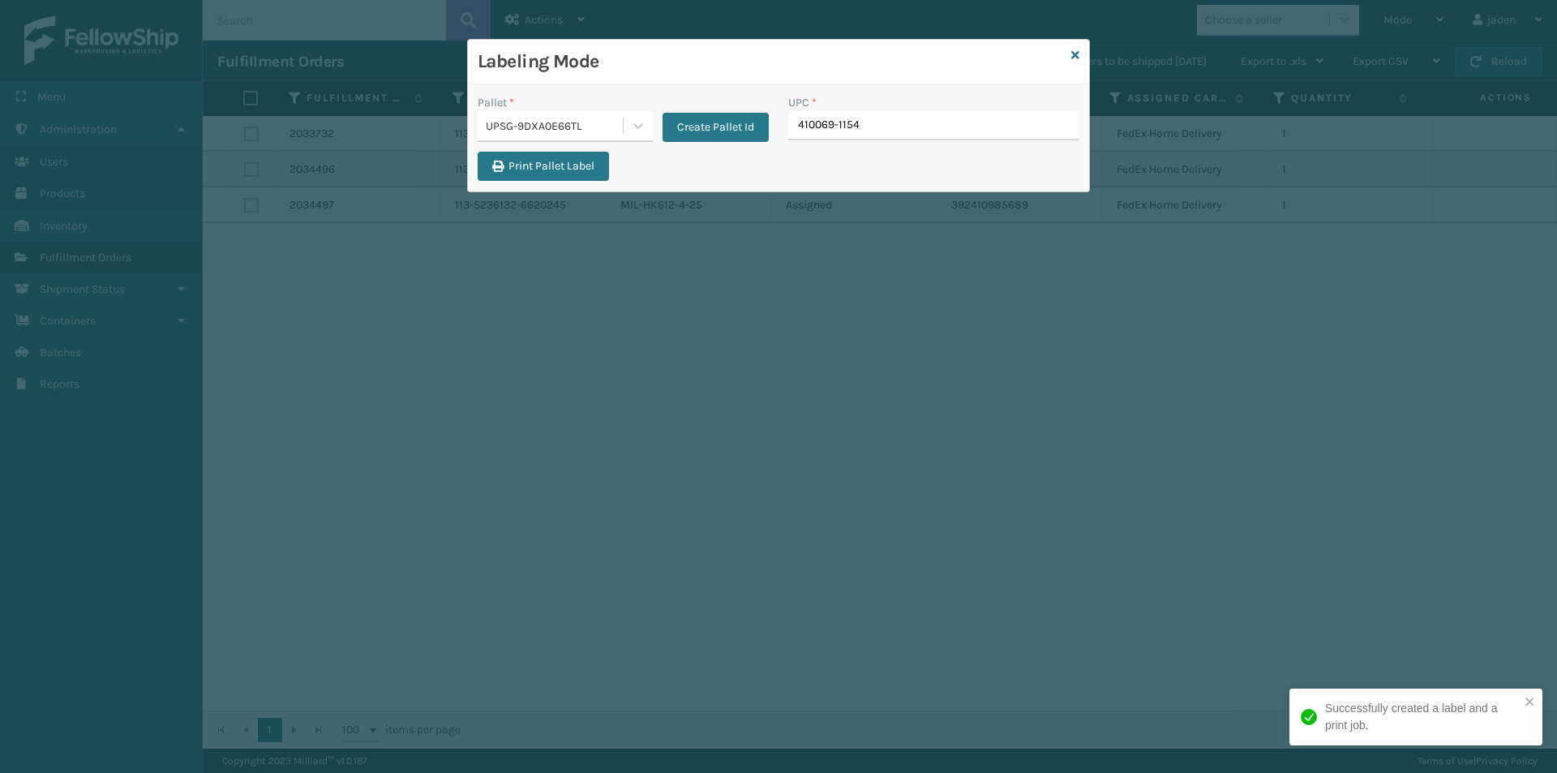
type input "410069-1154"
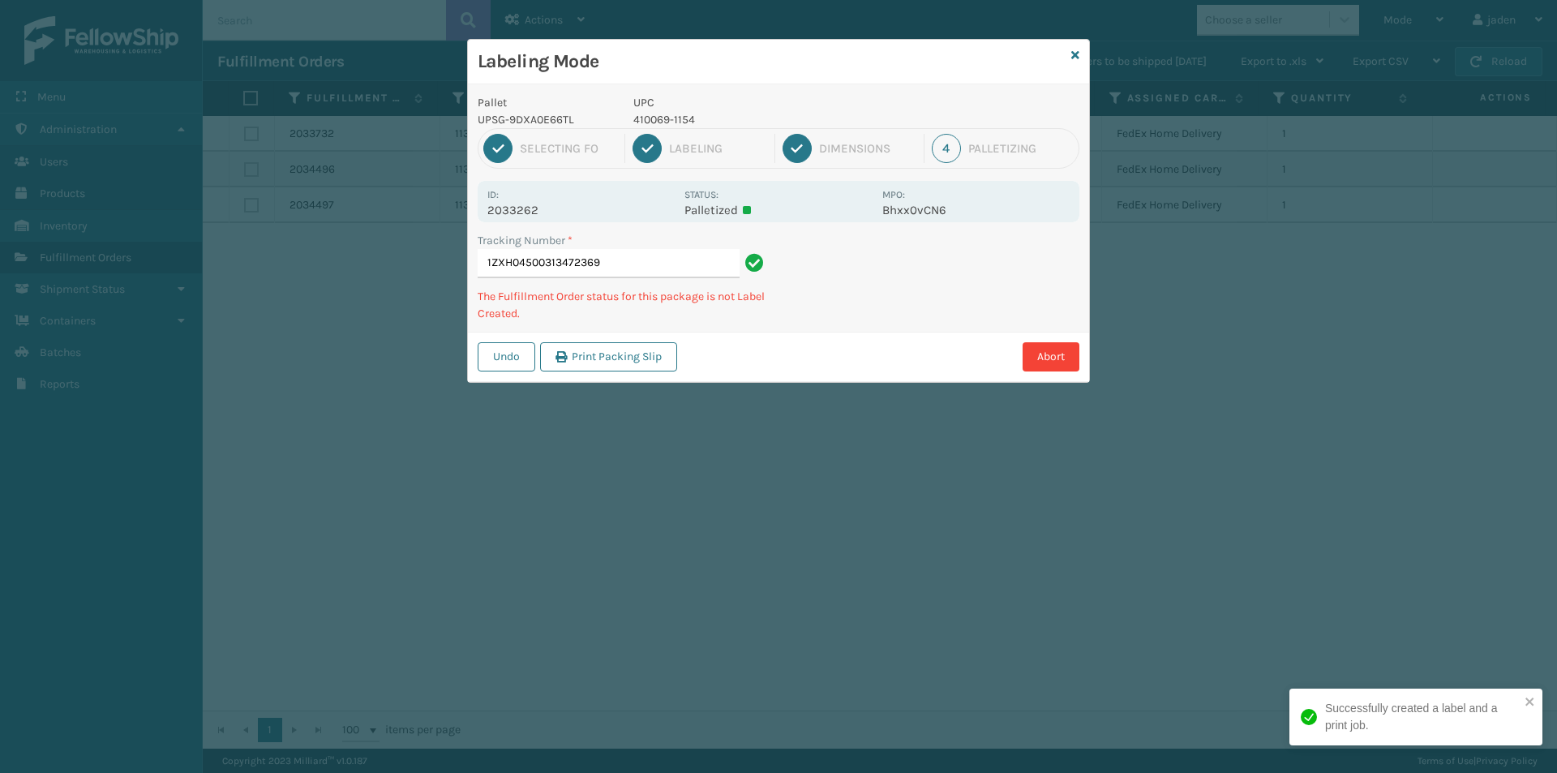
drag, startPoint x: 912, startPoint y: 298, endPoint x: 1041, endPoint y: 289, distance: 129.2
click at [894, 348] on div "Abort" at bounding box center [880, 356] width 397 height 29
drag, startPoint x: 1041, startPoint y: 289, endPoint x: 955, endPoint y: 268, distance: 88.7
click at [891, 354] on div "Abort" at bounding box center [880, 356] width 397 height 29
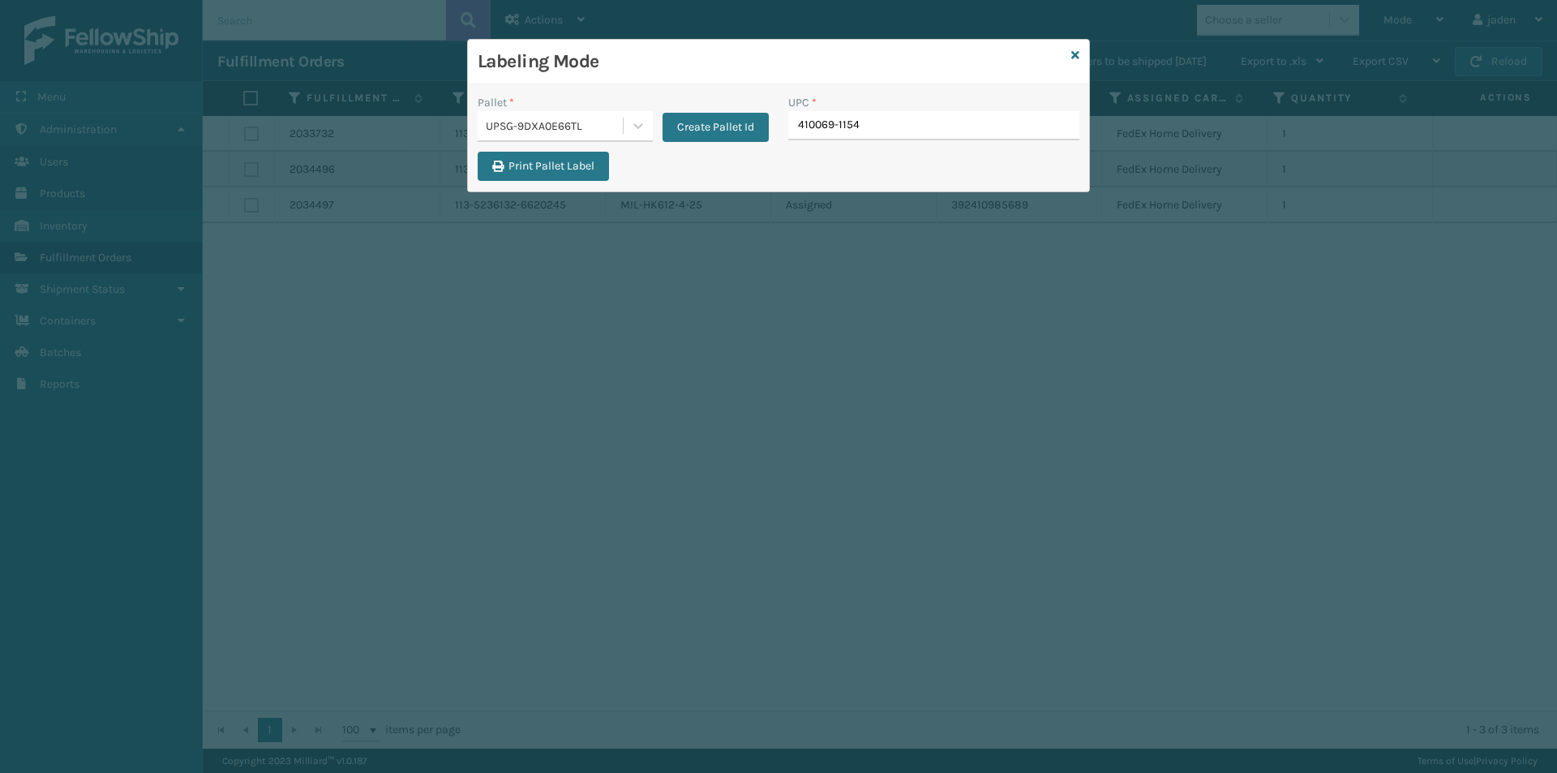
type input "410069-1154"
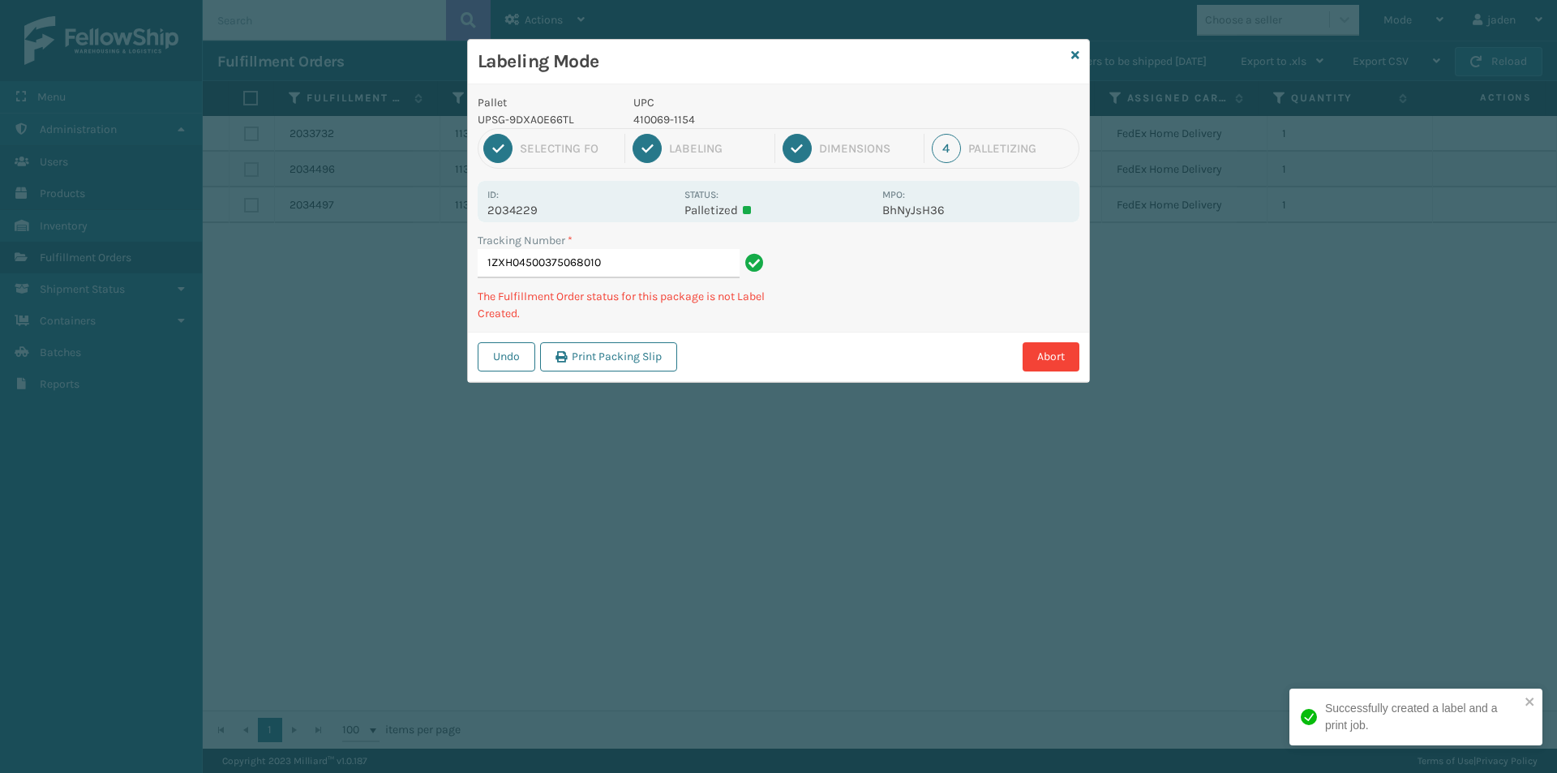
drag, startPoint x: 996, startPoint y: 289, endPoint x: 1009, endPoint y: 284, distance: 14.9
click at [846, 354] on div "Abort" at bounding box center [880, 356] width 397 height 29
drag, startPoint x: 1022, startPoint y: 279, endPoint x: 994, endPoint y: 286, distance: 29.3
click at [863, 351] on div "Undo Print Packing Slip Abort" at bounding box center [778, 356] width 621 height 49
drag, startPoint x: 1016, startPoint y: 275, endPoint x: 1004, endPoint y: 276, distance: 12.3
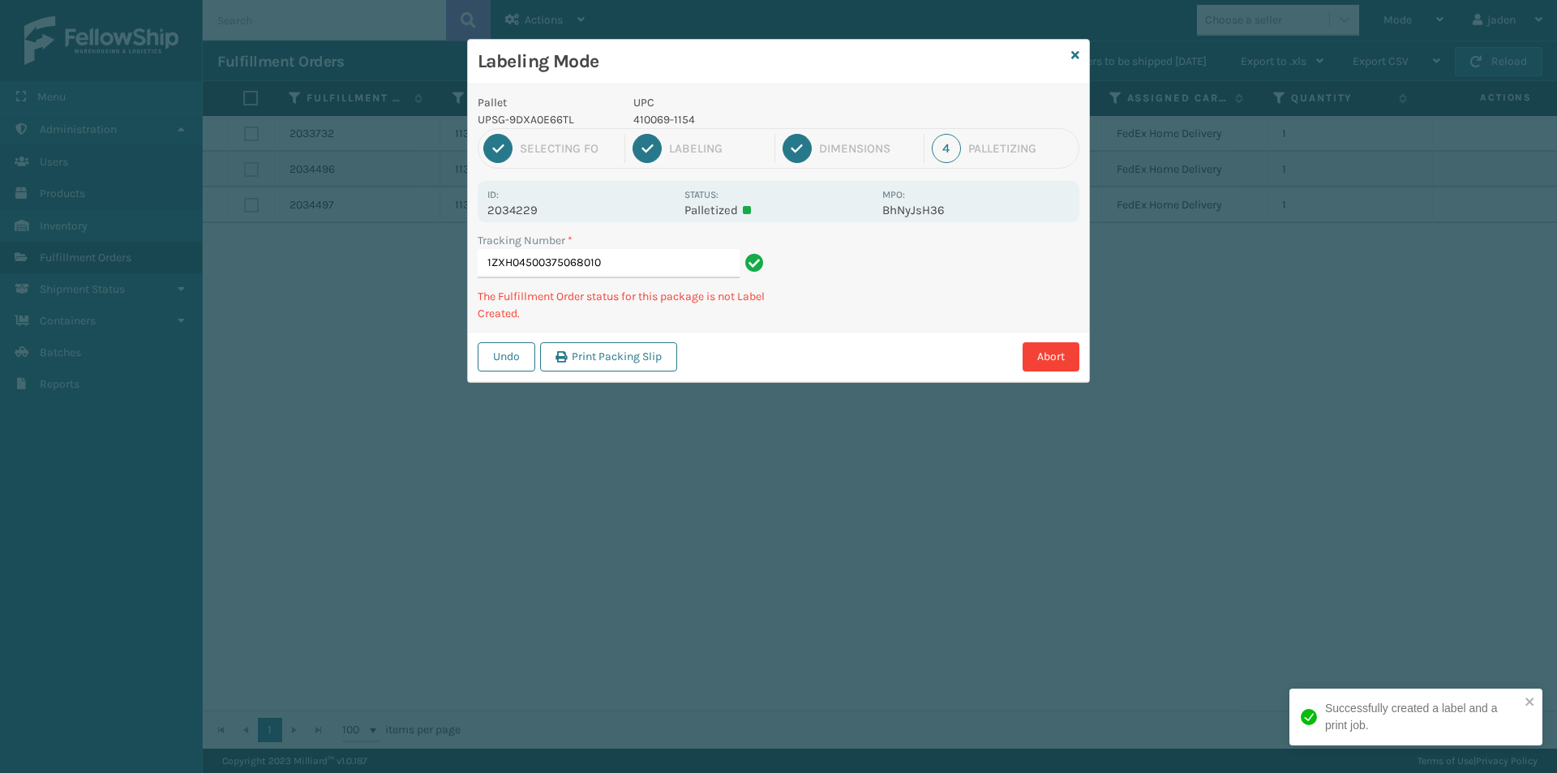
drag, startPoint x: 1004, startPoint y: 276, endPoint x: 1078, endPoint y: 242, distance: 81.6
click at [846, 342] on div "Abort" at bounding box center [880, 356] width 397 height 29
drag, startPoint x: 1076, startPoint y: 242, endPoint x: 1104, endPoint y: 234, distance: 29.3
click at [890, 328] on div "Pallet UPSG-9DXA0E66TL UPC 410069-1154 1 Selecting FO 2 Labeling 3 Dimensions 4…" at bounding box center [778, 233] width 621 height 298
drag, startPoint x: 1104, startPoint y: 234, endPoint x: 1071, endPoint y: 246, distance: 35.4
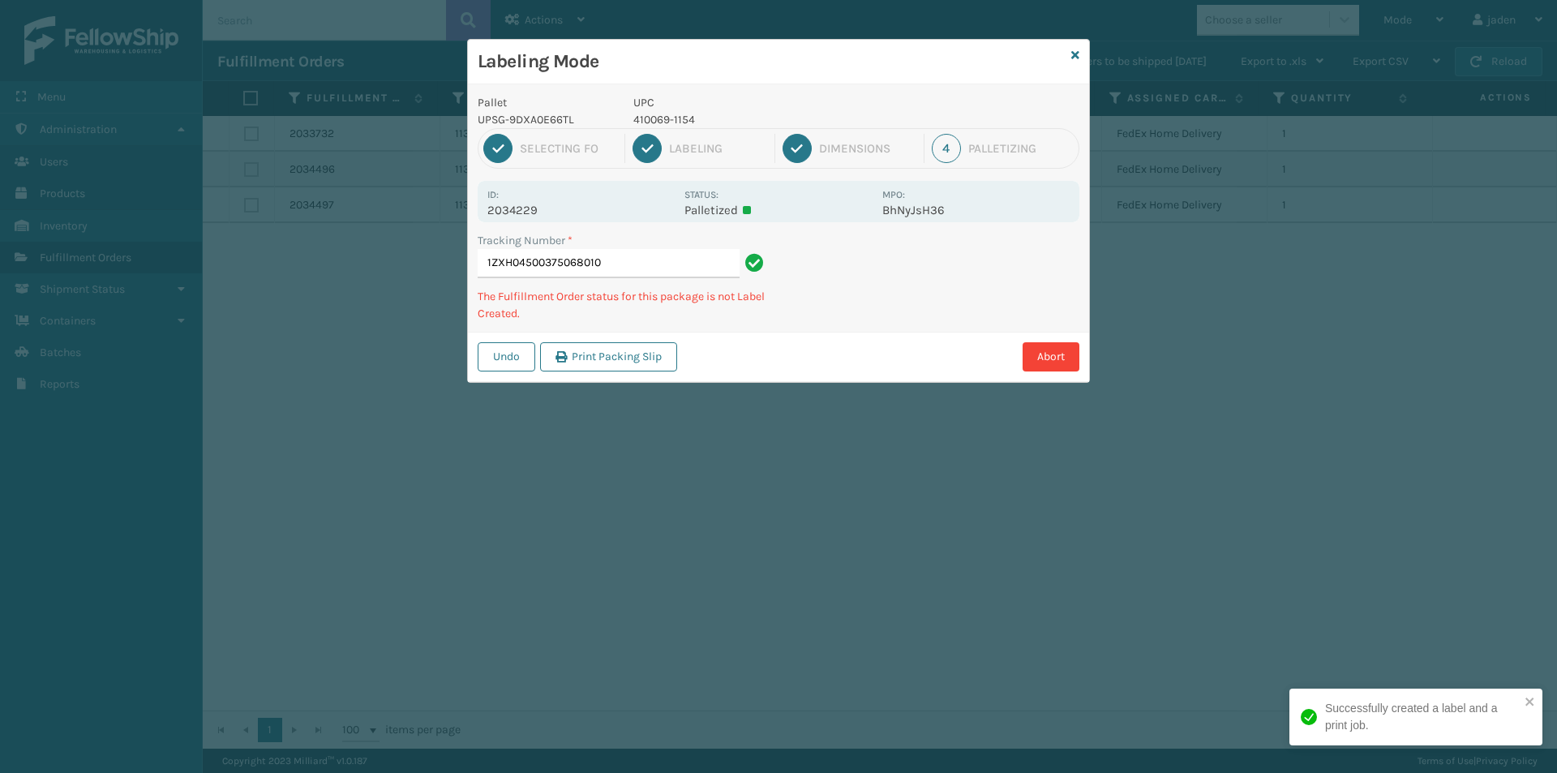
drag, startPoint x: 1071, startPoint y: 246, endPoint x: 1047, endPoint y: 242, distance: 24.8
click at [846, 350] on div "Abort" at bounding box center [880, 356] width 397 height 29
drag, startPoint x: 724, startPoint y: 378, endPoint x: 1067, endPoint y: 225, distance: 375.3
click at [796, 347] on div "Undo Print Packing Slip Abort" at bounding box center [778, 356] width 621 height 49
drag, startPoint x: 1067, startPoint y: 225, endPoint x: 1035, endPoint y: 237, distance: 33.6
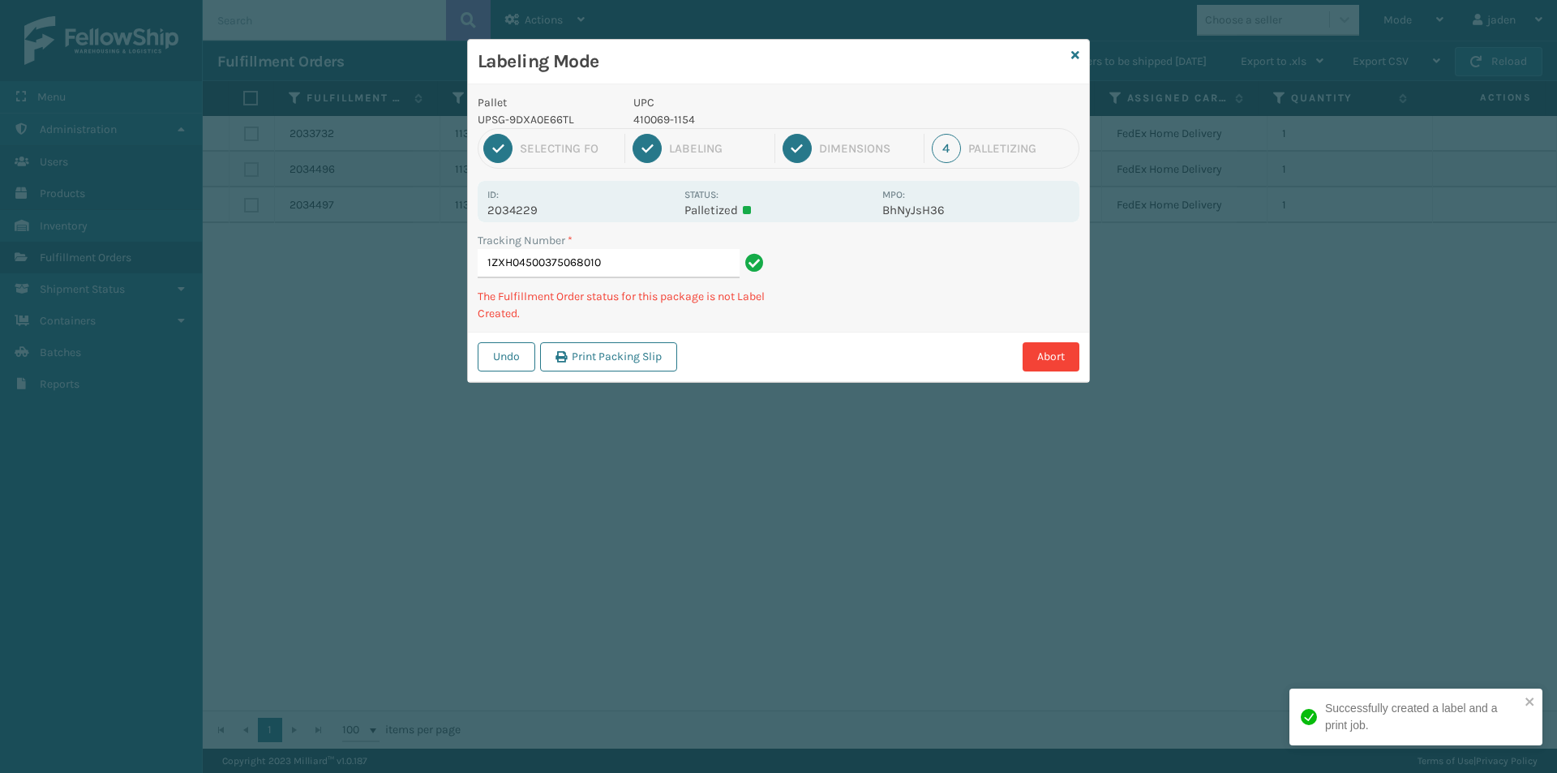
drag, startPoint x: 1035, startPoint y: 237, endPoint x: 1096, endPoint y: 216, distance: 64.1
click at [881, 317] on div "Pallet UPSG-9DXA0E66TL UPC 410069-1154 1 Selecting FO 2 Labeling 3 Dimensions 4…" at bounding box center [778, 233] width 621 height 298
drag, startPoint x: 1054, startPoint y: 241, endPoint x: 1005, endPoint y: 238, distance: 49.6
click at [880, 306] on div "Pallet UPSG-9DXA0E66TL UPC 410069-1154 1 Selecting FO 2 Labeling 3 Dimensions 4…" at bounding box center [778, 233] width 621 height 298
drag, startPoint x: 1005, startPoint y: 238, endPoint x: 971, endPoint y: 254, distance: 37.7
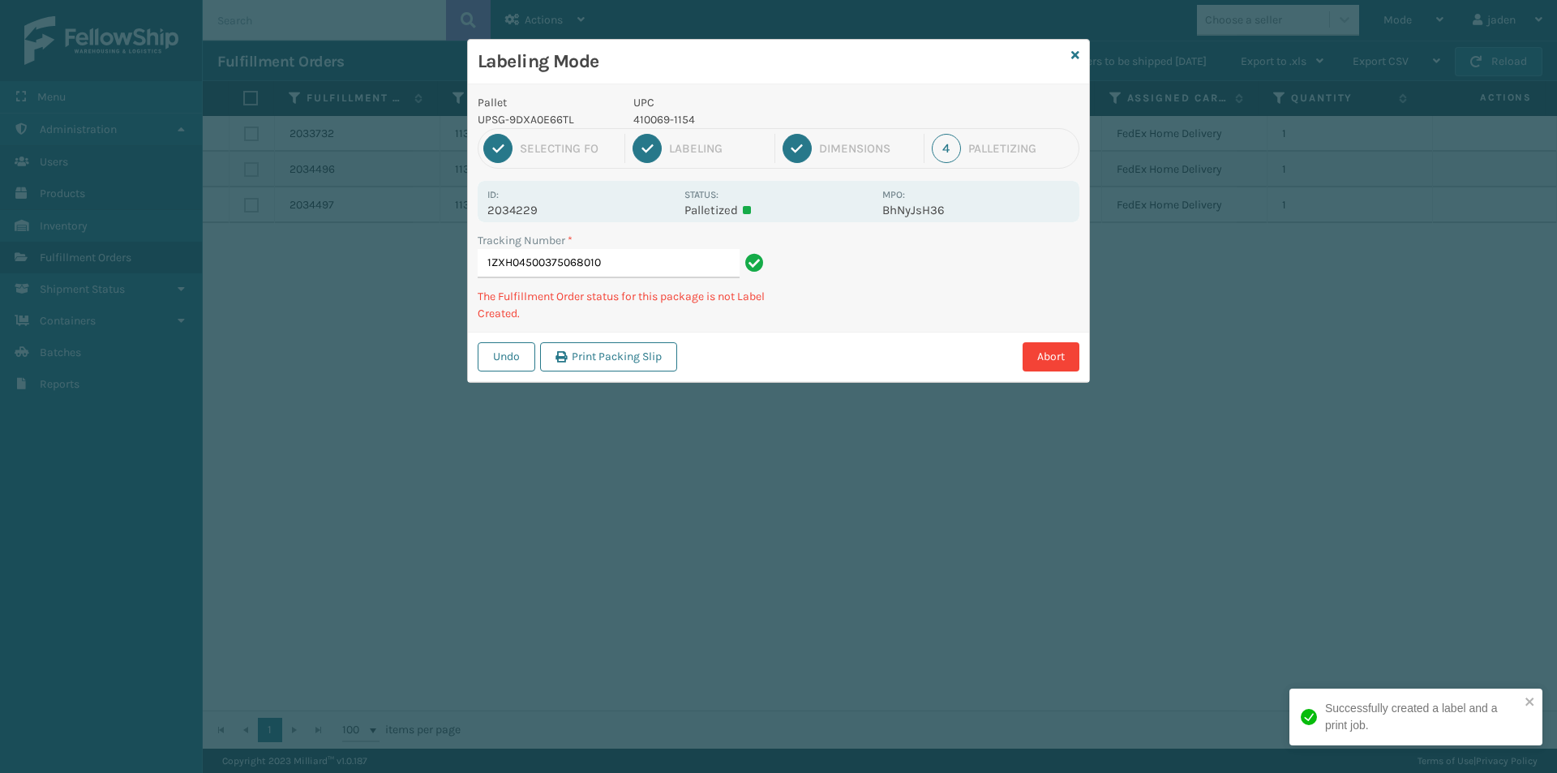
drag, startPoint x: 971, startPoint y: 254, endPoint x: 893, endPoint y: 221, distance: 84.3
click at [848, 302] on div "Tracking Number * 1ZXH04500375068010 The Fulfillment Order status for this pack…" at bounding box center [778, 282] width 621 height 100
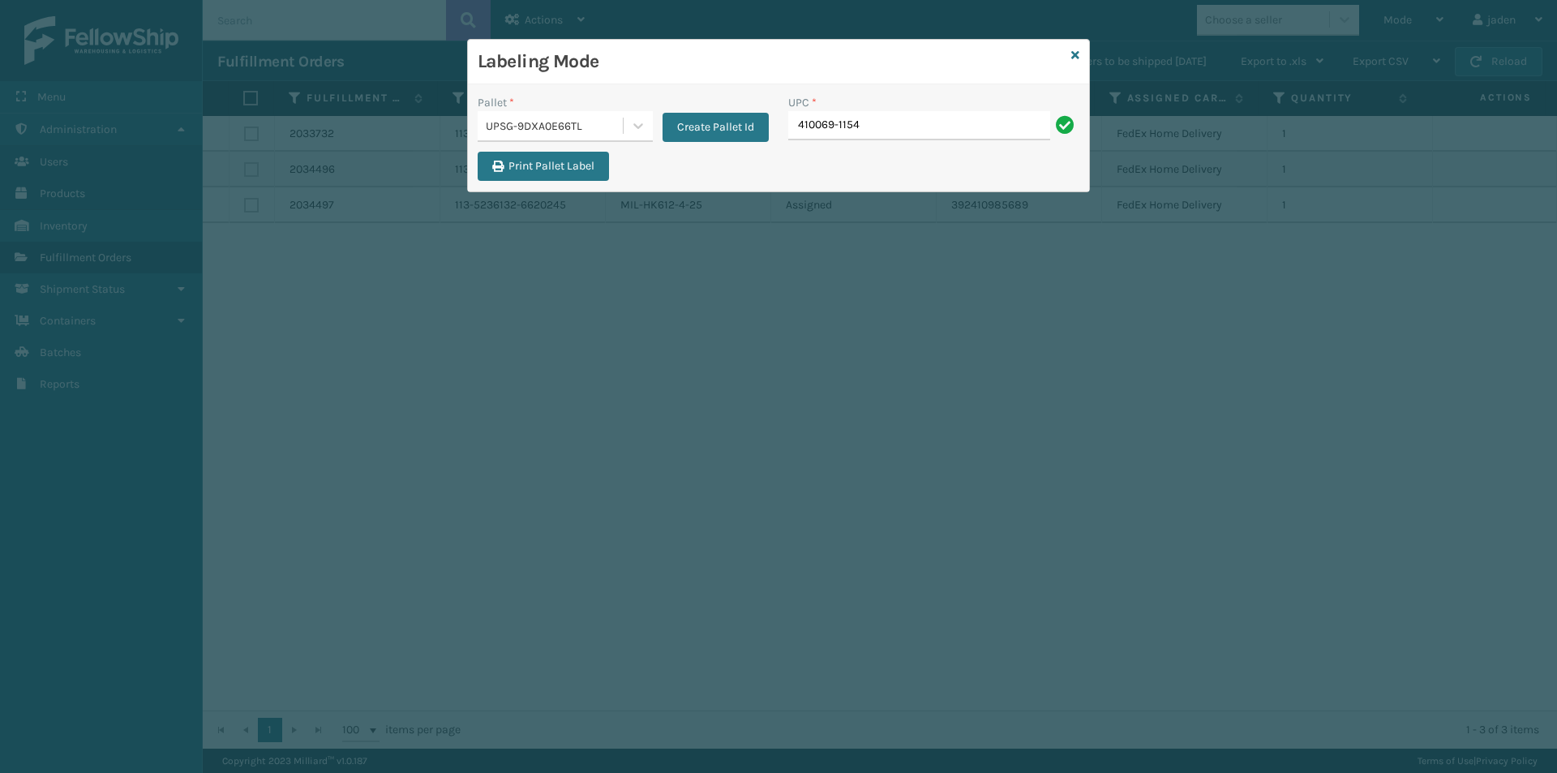
type input "410069-1154"
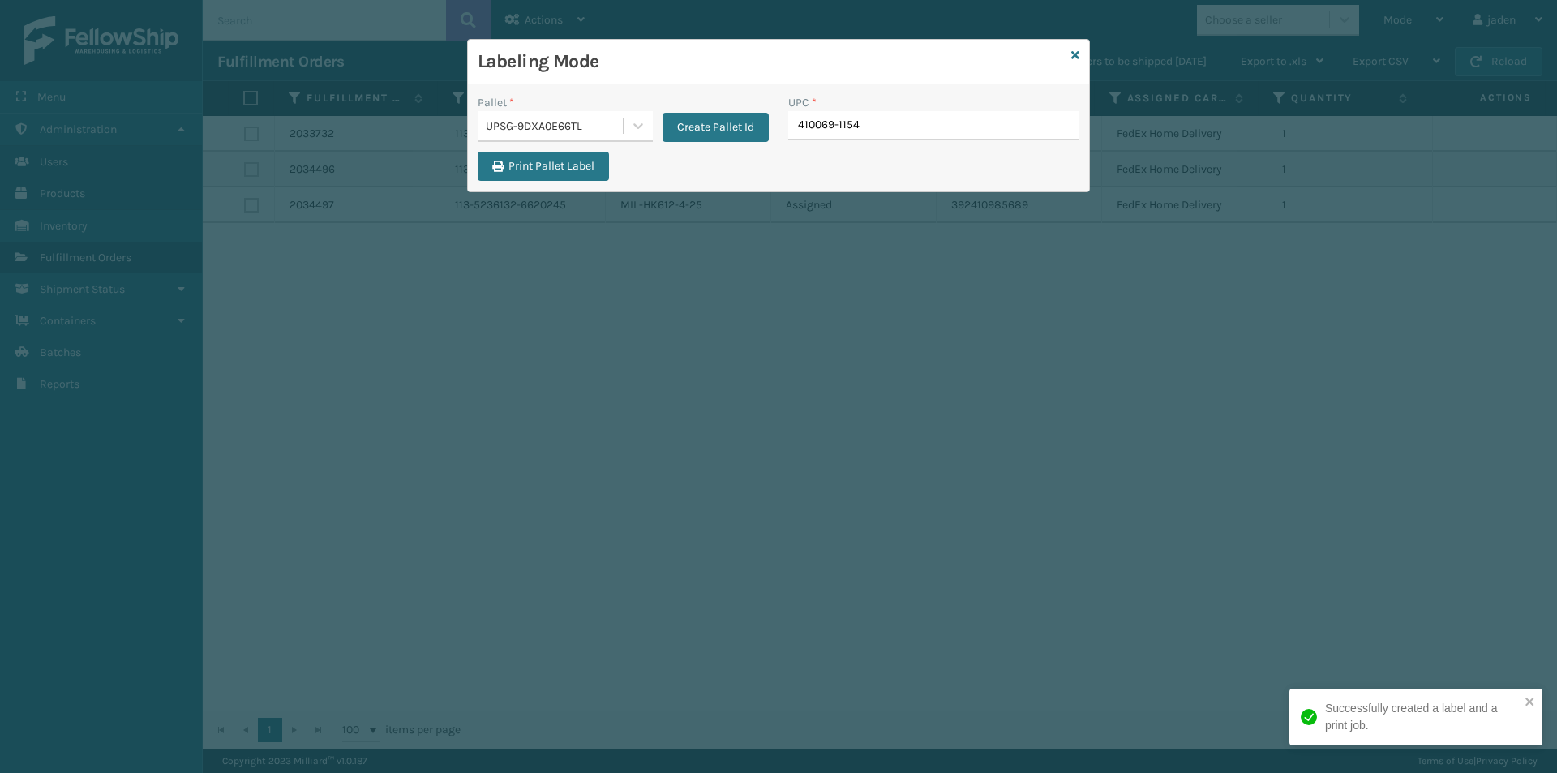
type input "410069-1154"
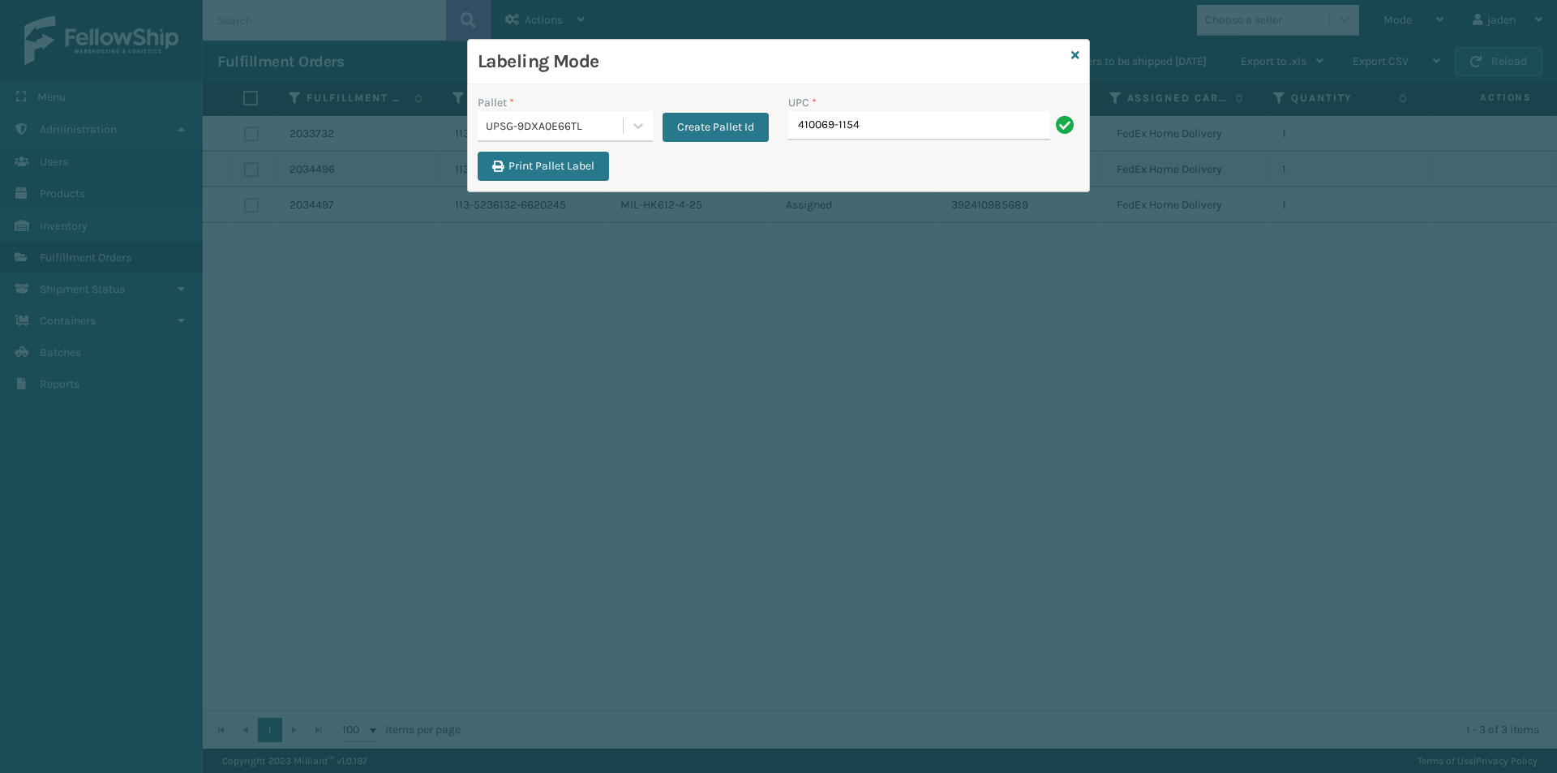
type input "410069-1154"
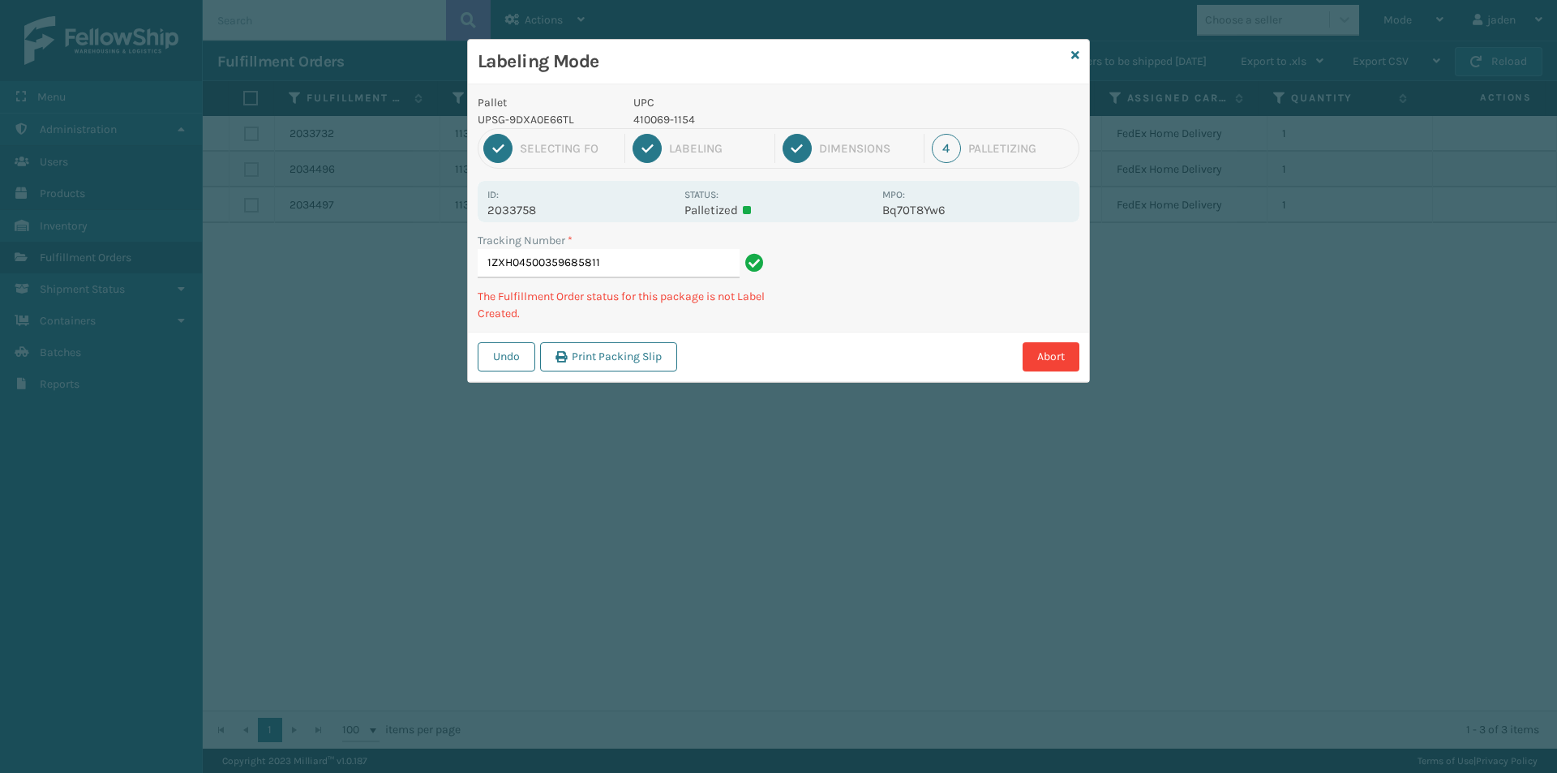
drag, startPoint x: 962, startPoint y: 281, endPoint x: 988, endPoint y: 246, distance: 44.1
click at [874, 316] on div "Pallet UPSG-9DXA0E66TL UPC 410069-1154 1 Selecting FO 2 Labeling 3 Dimensions 4…" at bounding box center [778, 233] width 621 height 298
drag, startPoint x: 988, startPoint y: 246, endPoint x: 947, endPoint y: 267, distance: 46.4
drag, startPoint x: 947, startPoint y: 267, endPoint x: 1008, endPoint y: 256, distance: 61.7
click at [851, 324] on div "Pallet UPSG-9DXA0E66TL UPC 410069-1154 1 Selecting FO 2 Labeling 3 Dimensions 4…" at bounding box center [778, 233] width 621 height 298
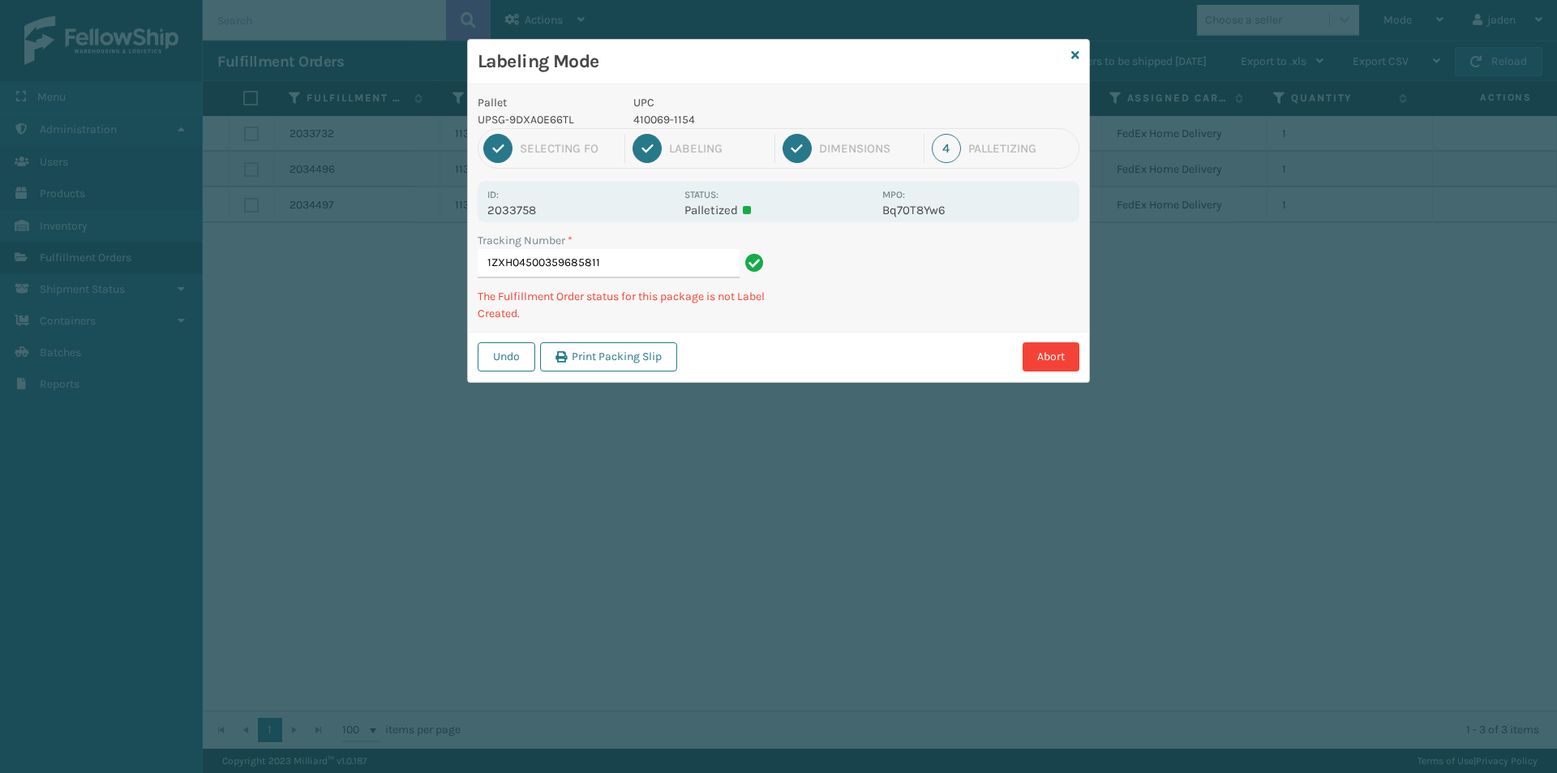
drag, startPoint x: 987, startPoint y: 267, endPoint x: 912, endPoint y: 354, distance: 114.4
click at [877, 379] on div "Labeling Mode Pallet UPSG-9DXA0E66TL UPC 410069-1154 1 Selecting FO 2 Labeling …" at bounding box center [778, 386] width 1557 height 773
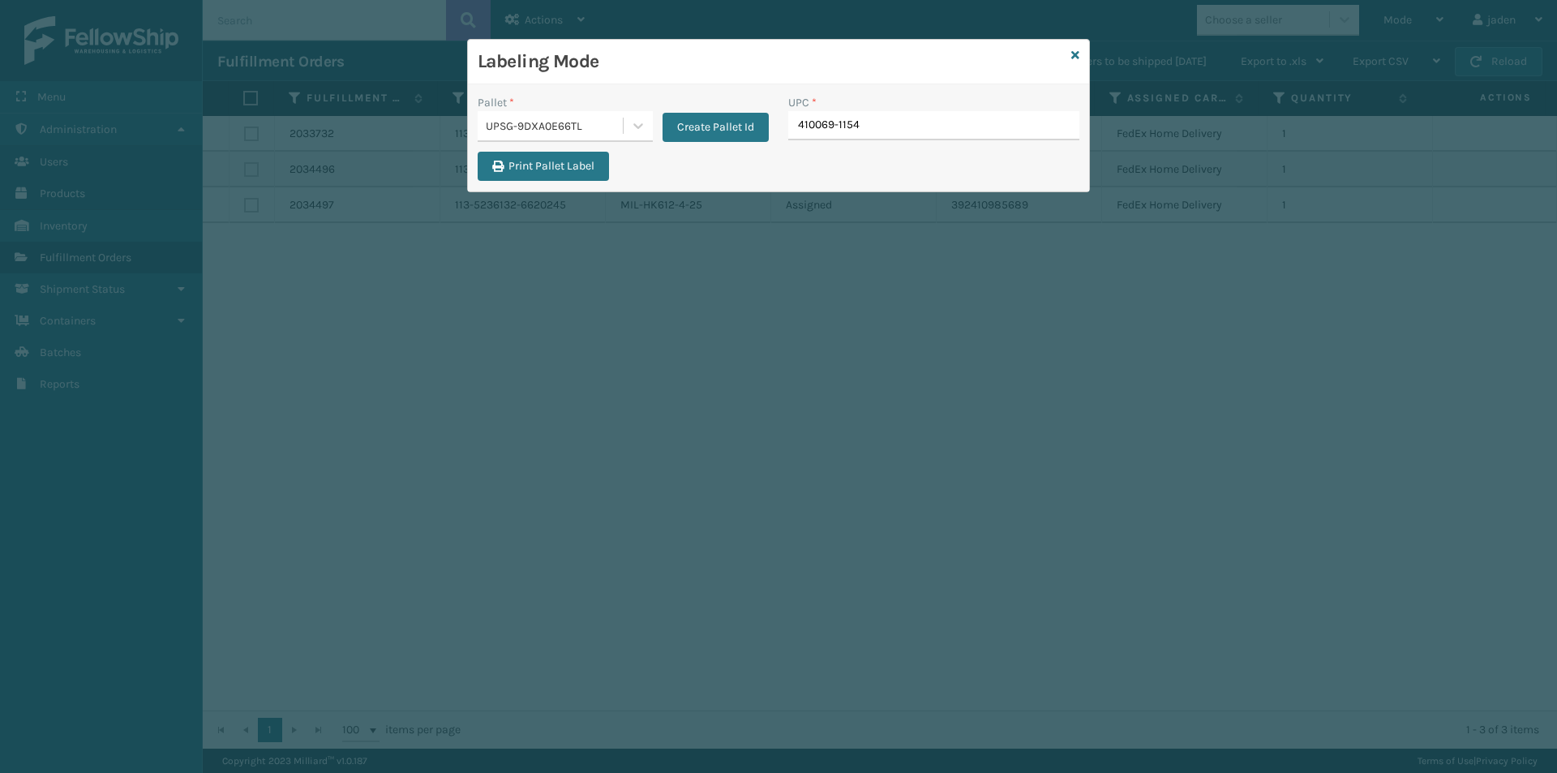
type input "410069-1154"
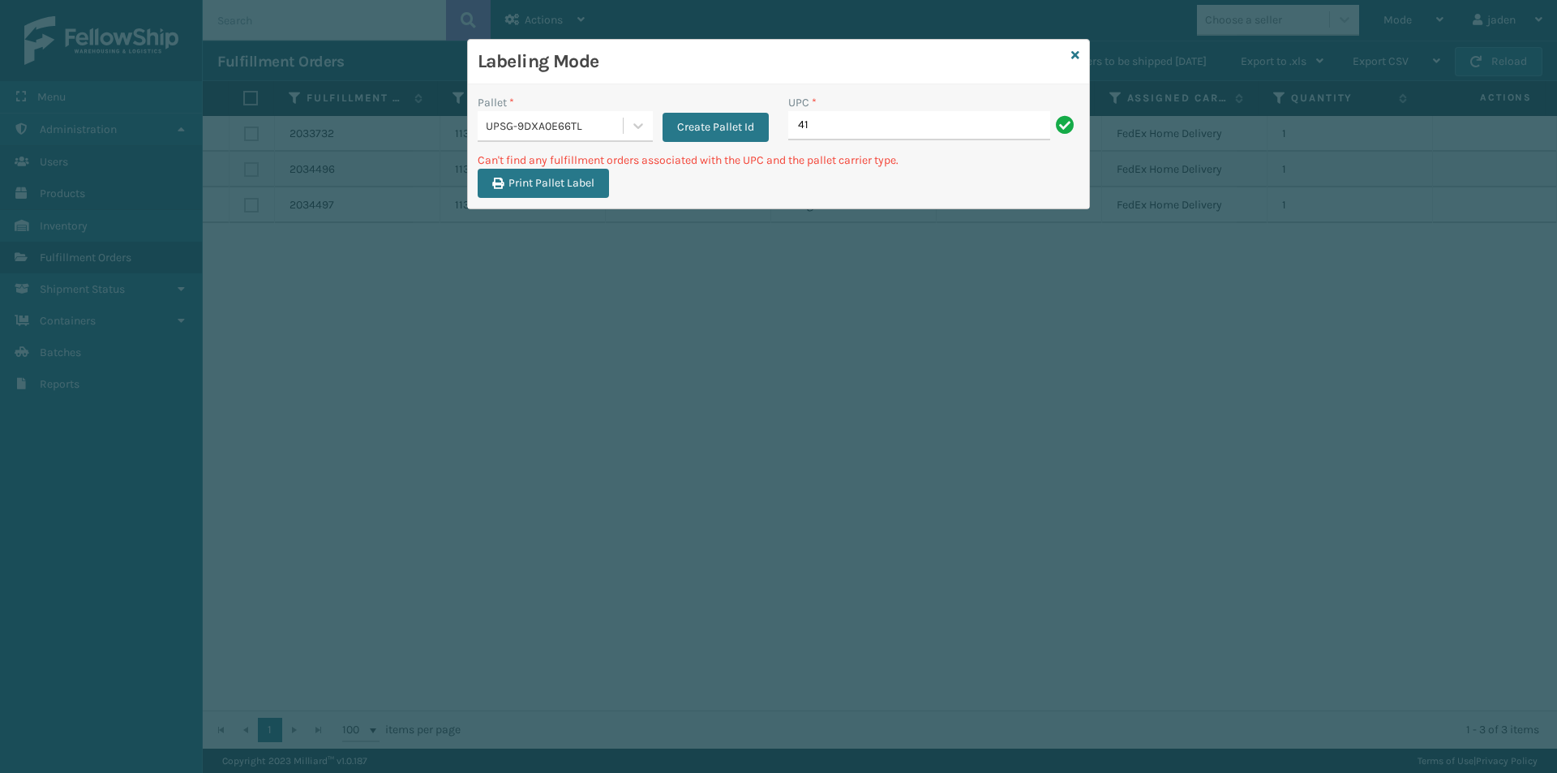
type input "4"
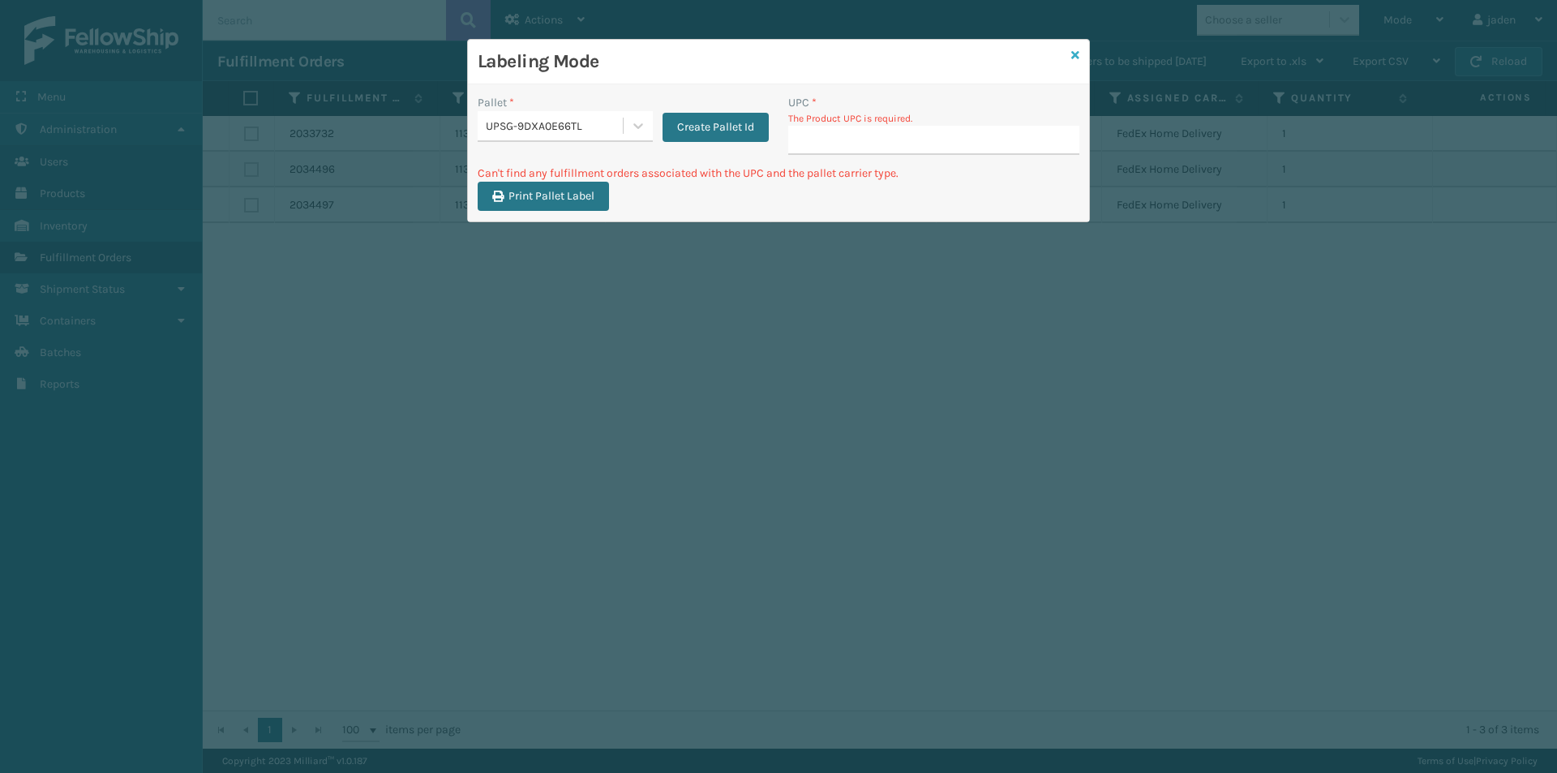
click at [1072, 58] on icon at bounding box center [1075, 54] width 8 height 11
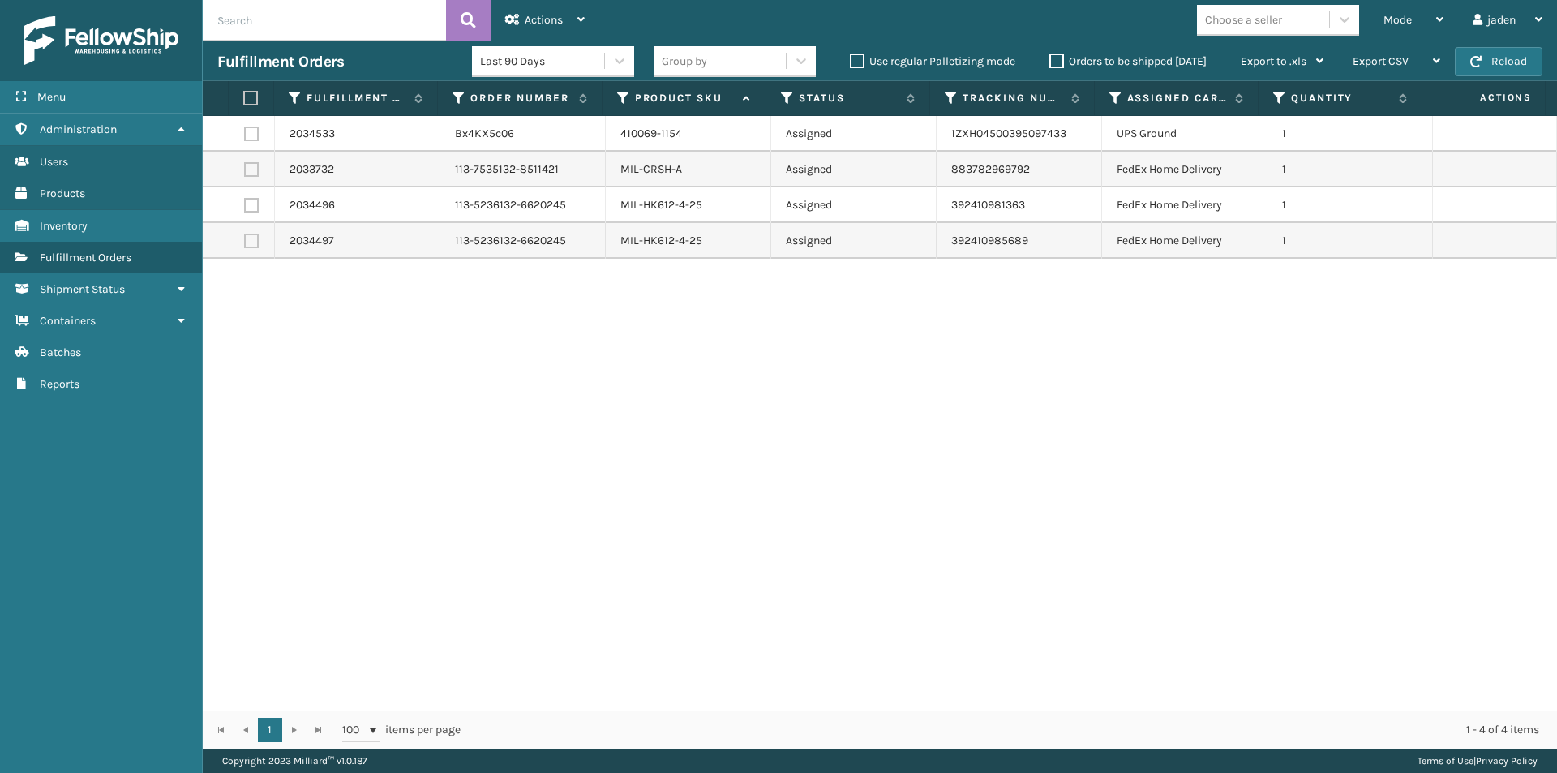
click at [251, 126] on td at bounding box center [251, 134] width 45 height 36
click at [251, 135] on label at bounding box center [251, 133] width 15 height 15
click at [245, 135] on input "checkbox" at bounding box center [244, 131] width 1 height 11
checkbox input "true"
click at [518, 6] on div "Actions" at bounding box center [544, 20] width 79 height 41
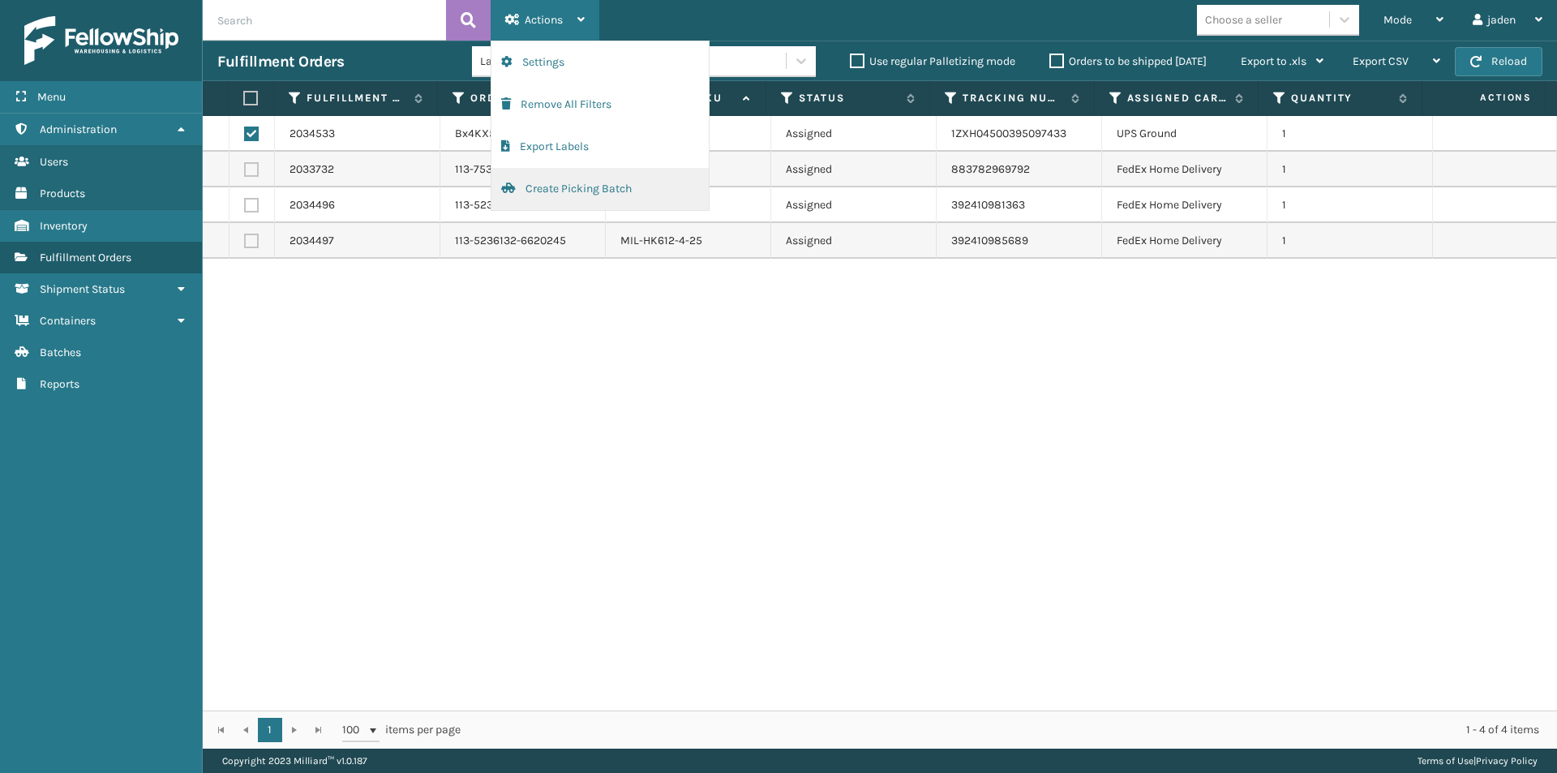
click at [562, 191] on button "Create Picking Batch" at bounding box center [599, 189] width 217 height 42
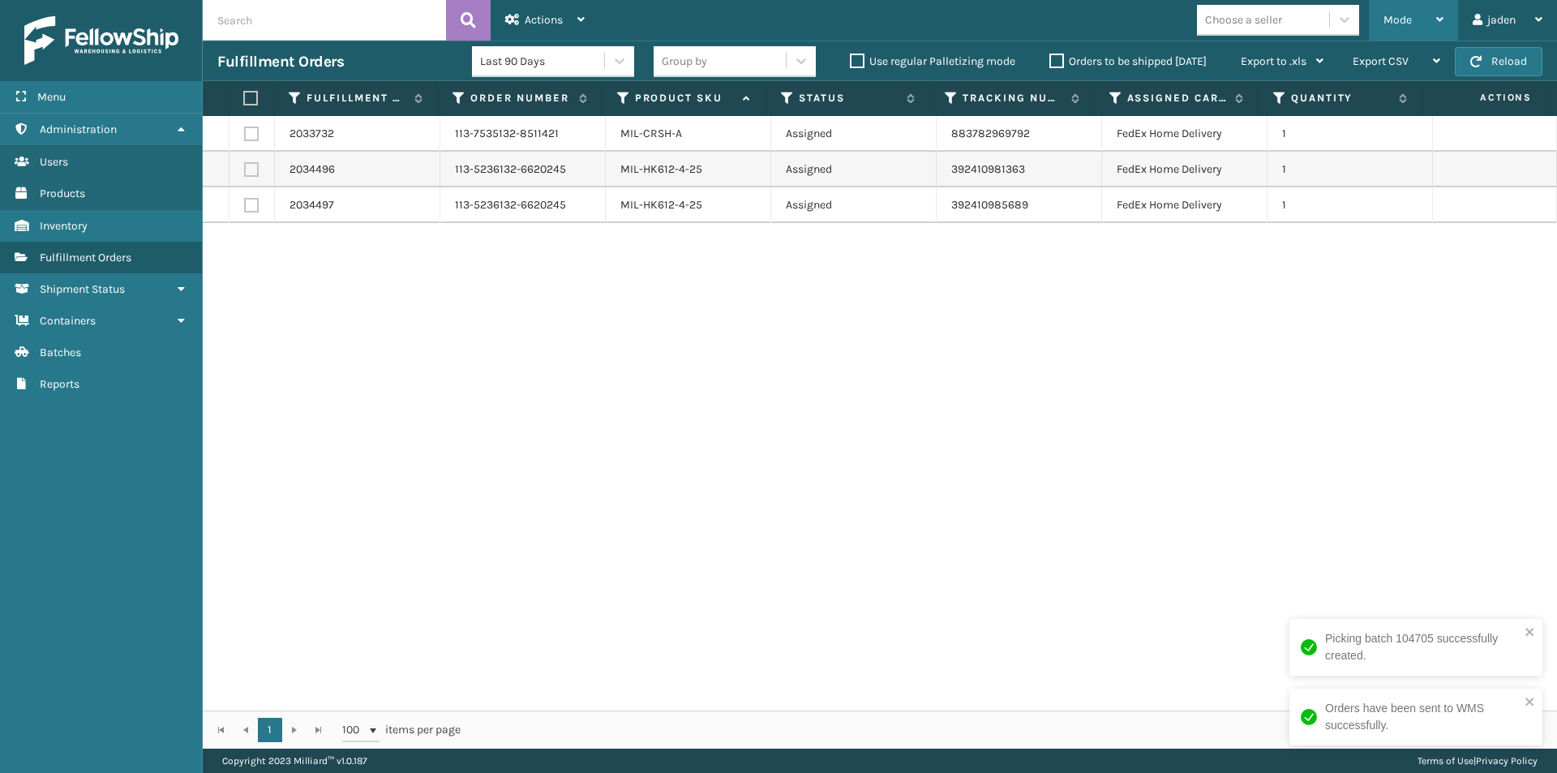
click at [1393, 24] on span "Mode" at bounding box center [1397, 20] width 28 height 14
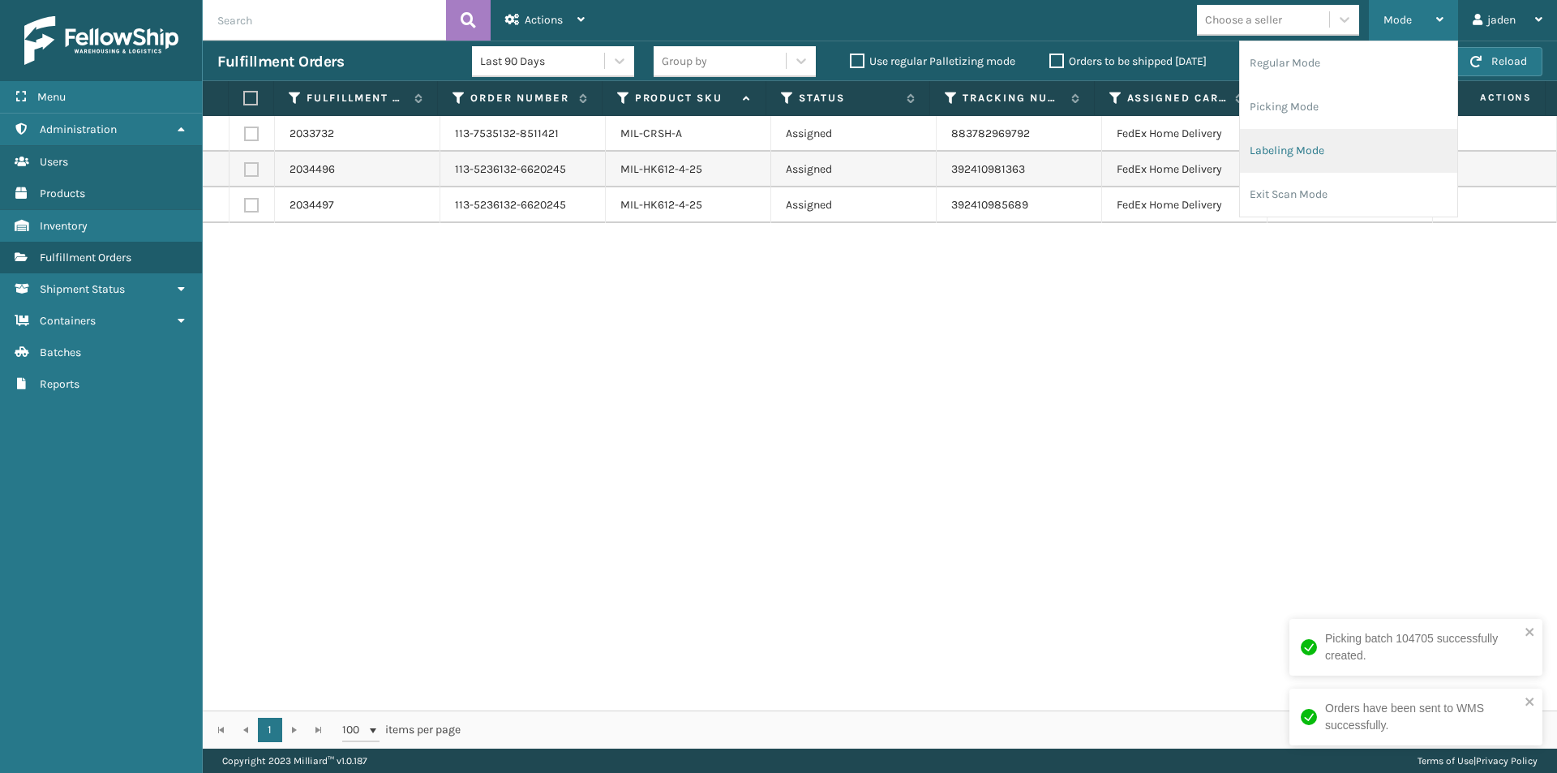
click at [1331, 141] on li "Labeling Mode" at bounding box center [1348, 151] width 217 height 44
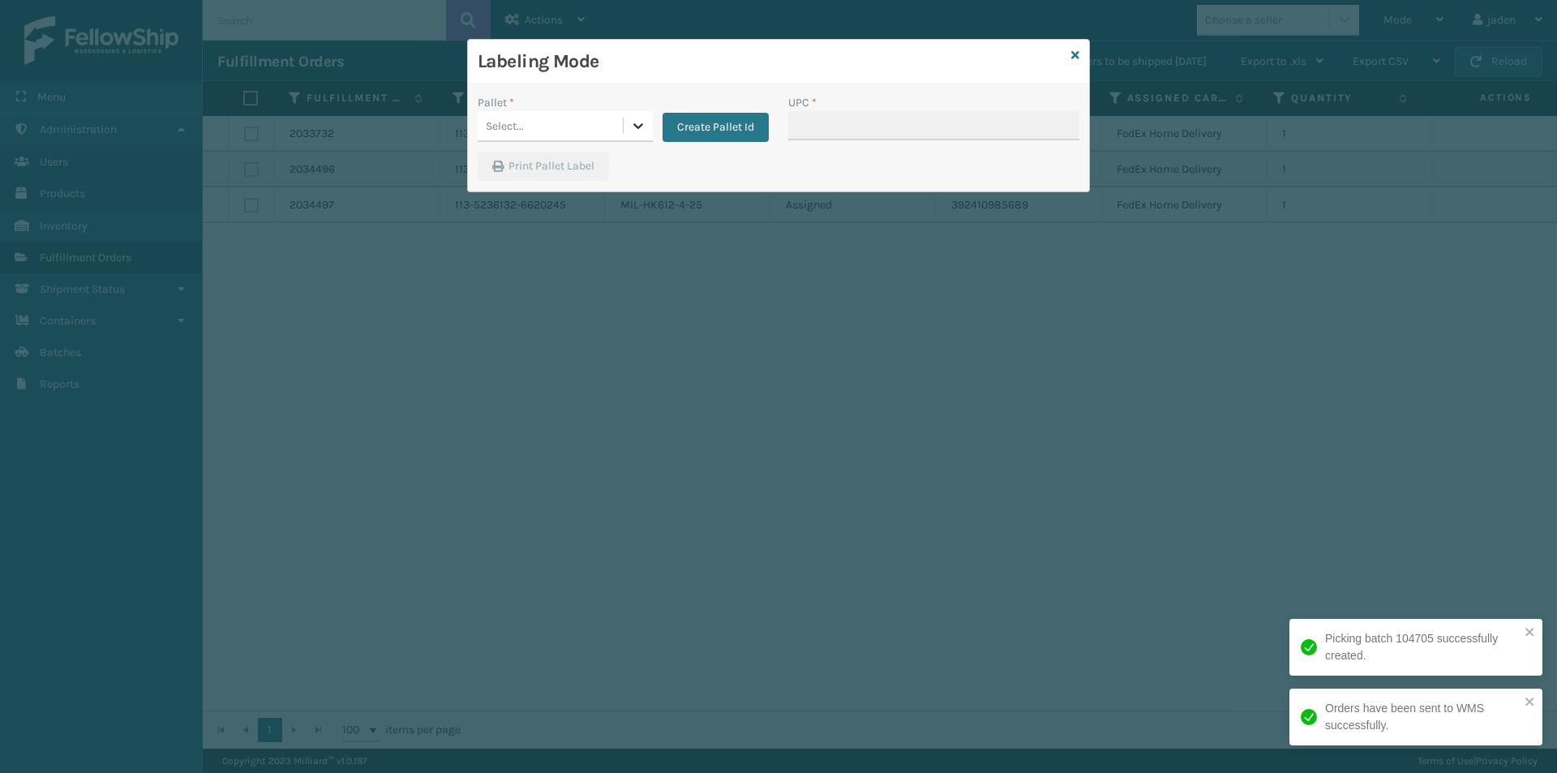
click at [637, 124] on icon at bounding box center [638, 126] width 16 height 16
drag, startPoint x: 532, startPoint y: 186, endPoint x: 825, endPoint y: 135, distance: 297.9
click at [534, 186] on div "UPSG-9DXA0E66TL" at bounding box center [565, 197] width 175 height 30
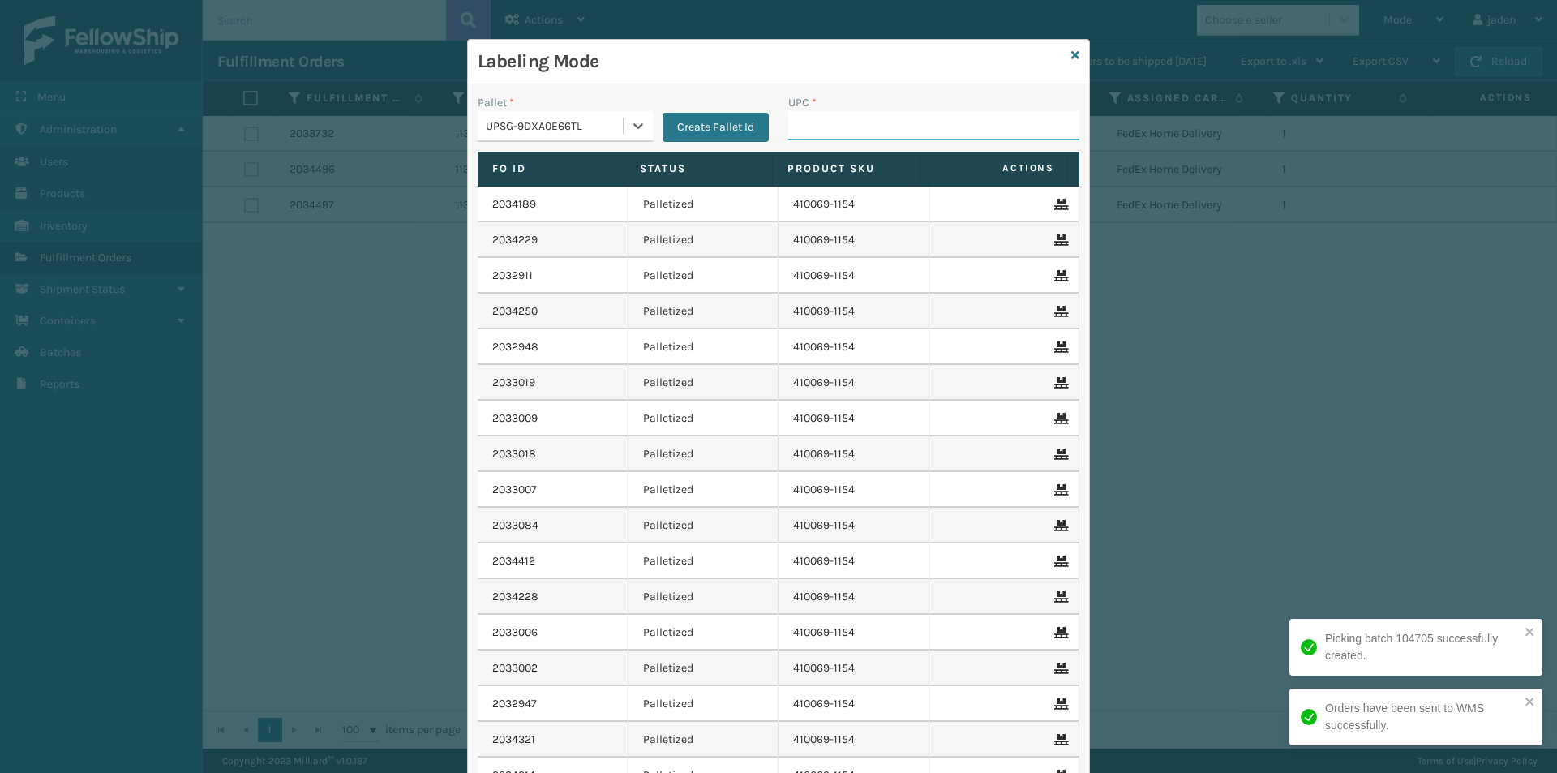
click at [834, 134] on input "UPC *" at bounding box center [933, 125] width 291 height 29
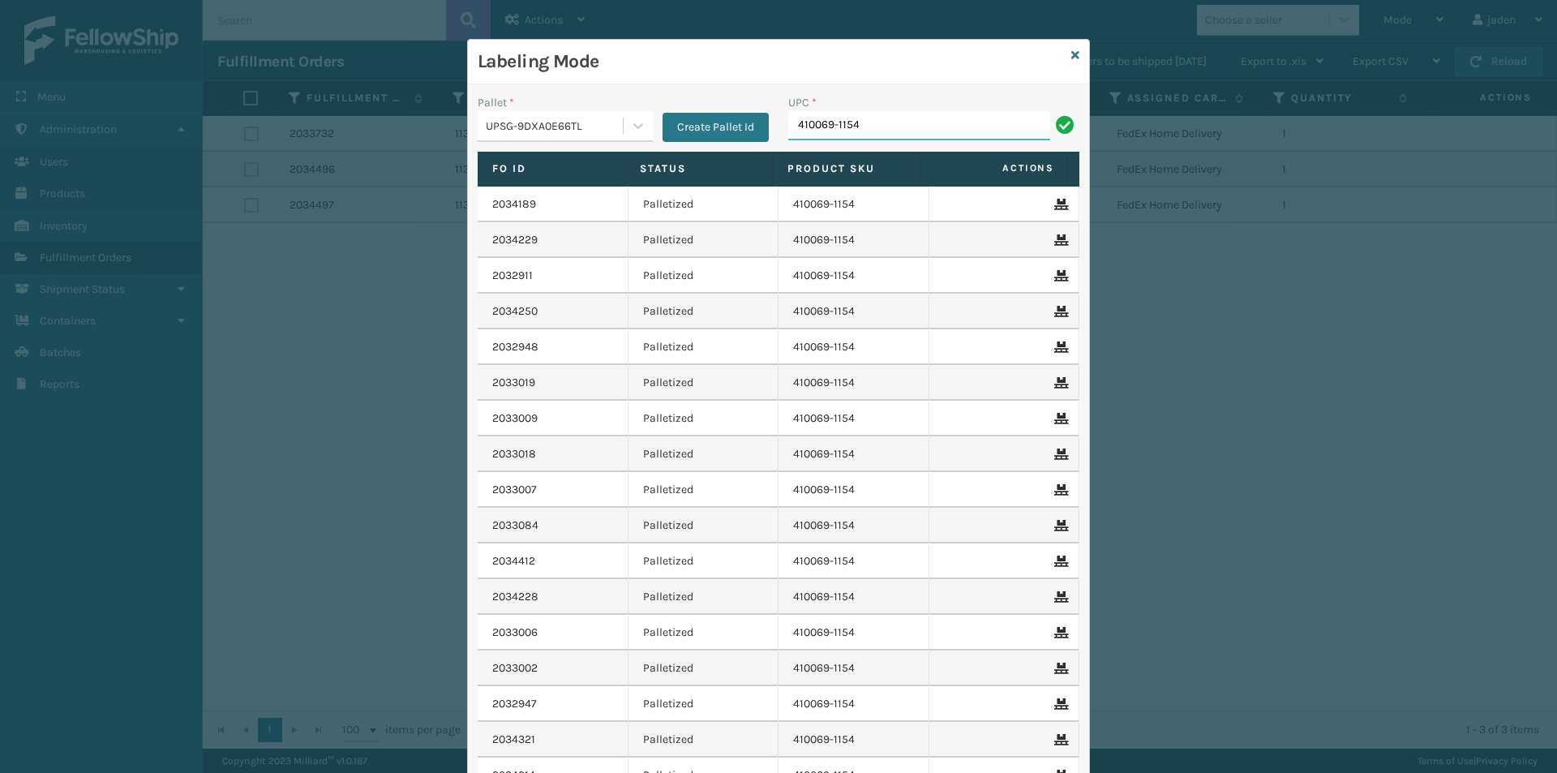
type input "410069-1154"
